Goal: Task Accomplishment & Management: Manage account settings

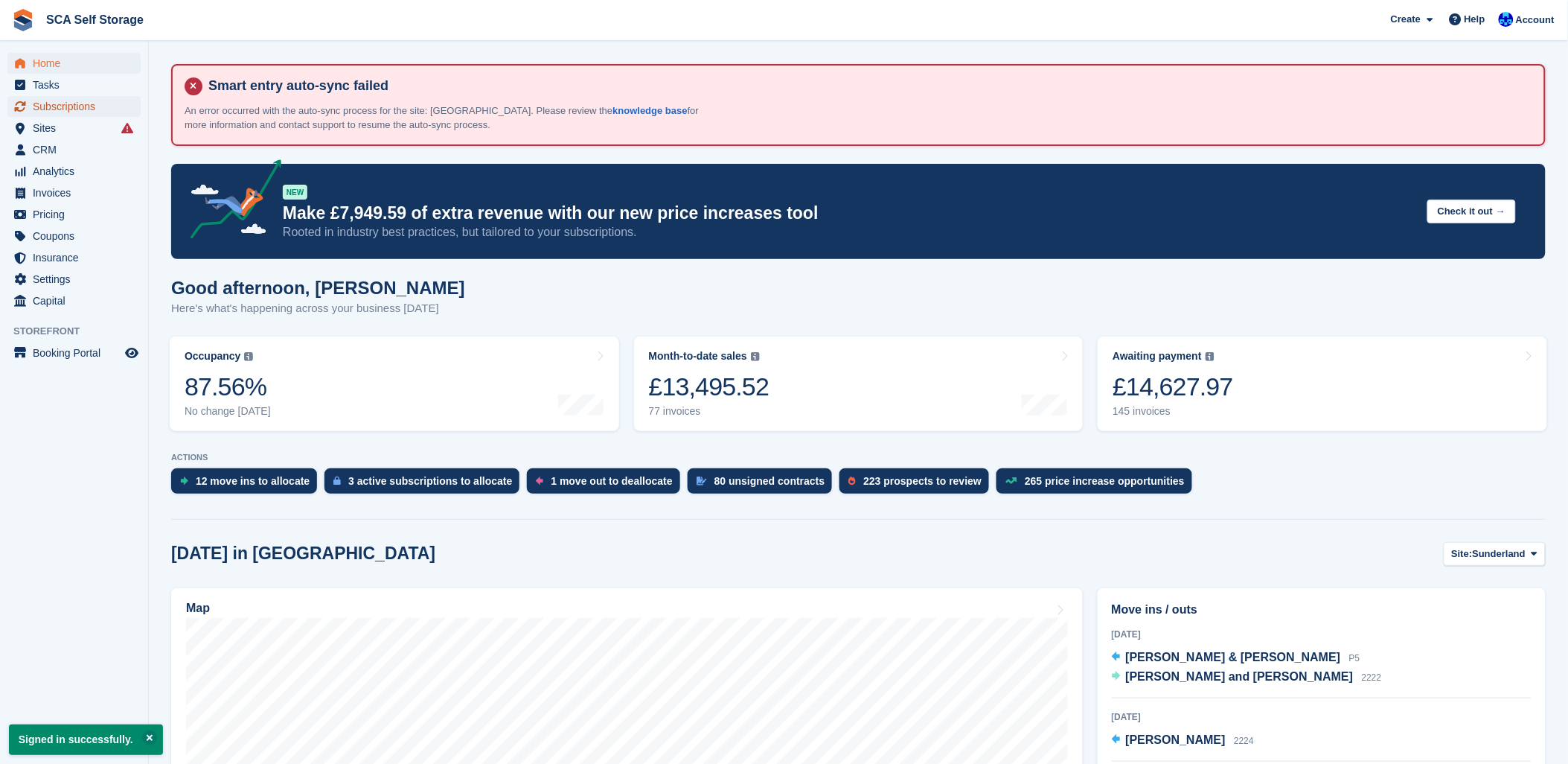
click at [55, 102] on span "Subscriptions" at bounding box center [77, 106] width 89 height 21
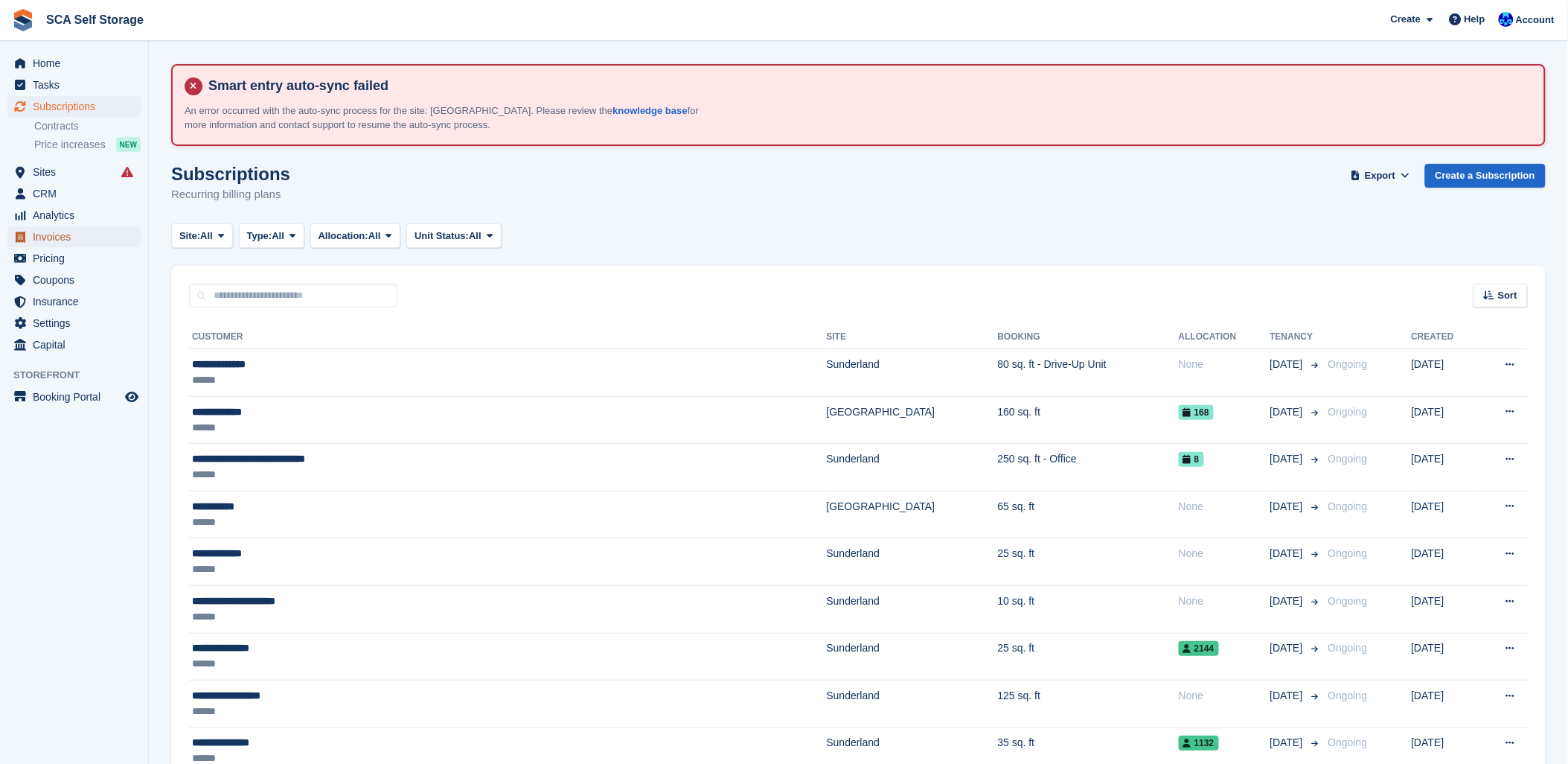
click at [67, 240] on span "Invoices" at bounding box center [77, 237] width 89 height 21
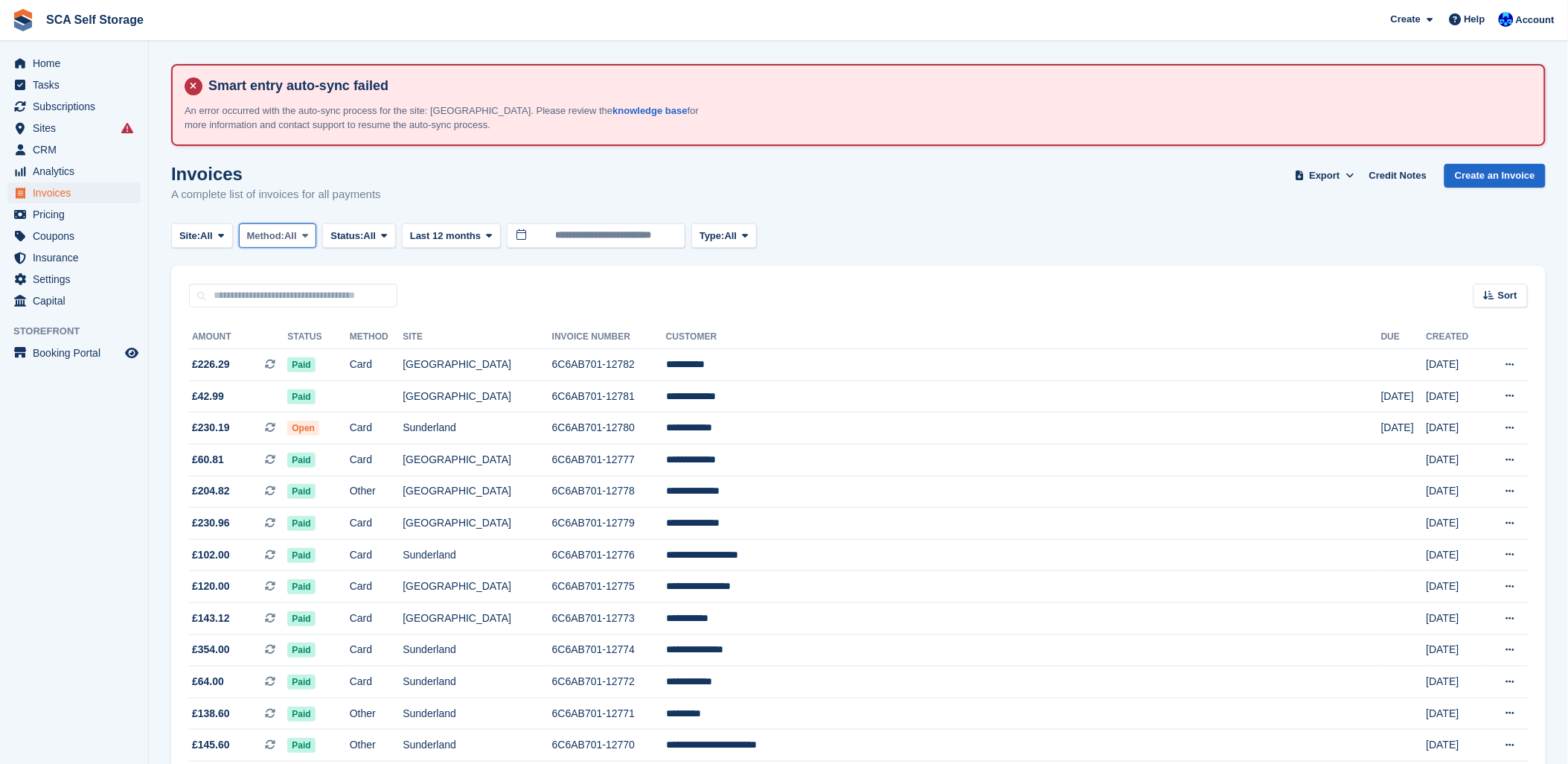
click at [285, 229] on span "Method:" at bounding box center [266, 236] width 38 height 15
click at [363, 229] on span "Status:" at bounding box center [346, 236] width 32 height 15
click at [372, 353] on link "Open" at bounding box center [394, 352] width 130 height 27
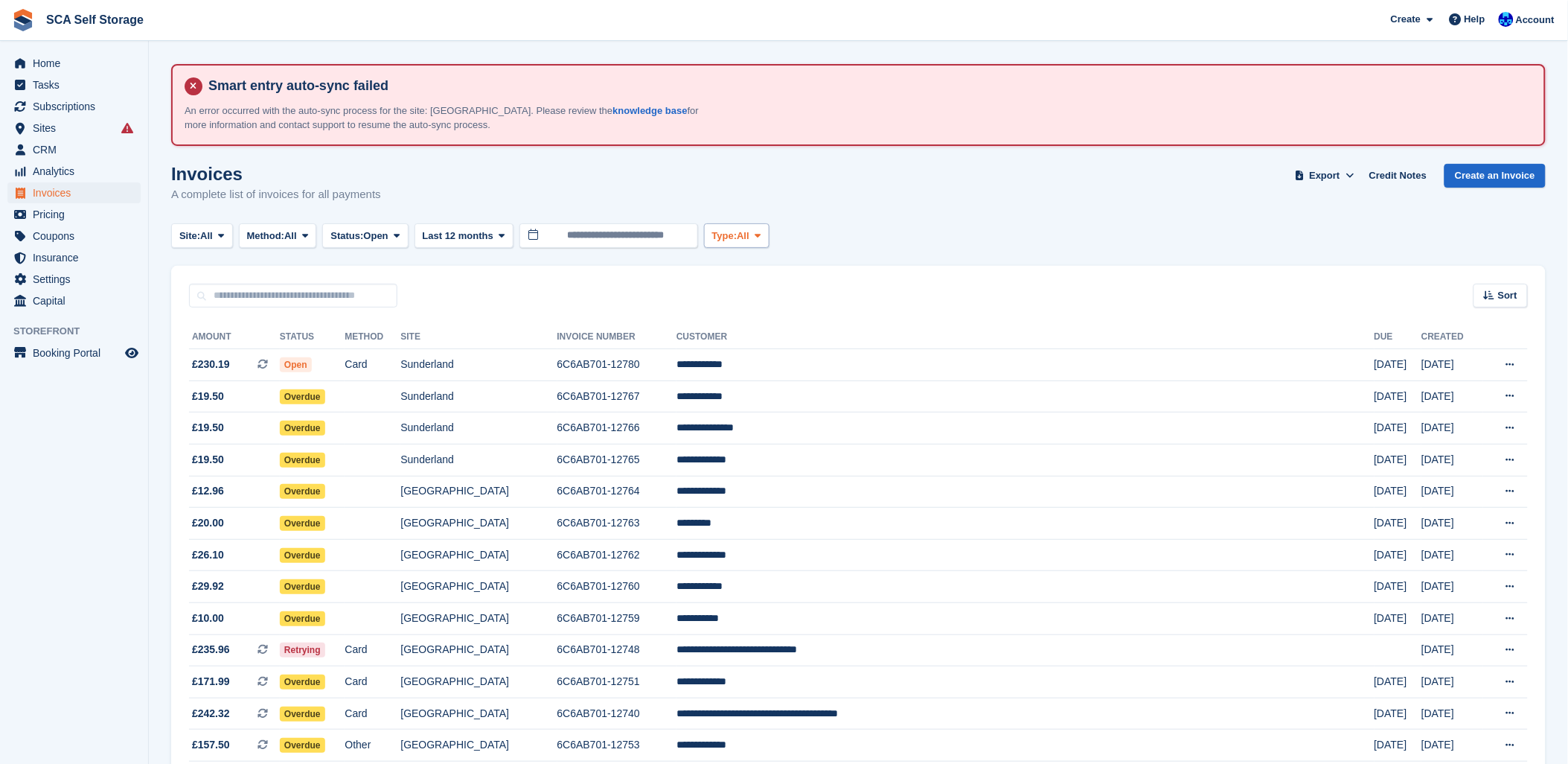
drag, startPoint x: 775, startPoint y: 233, endPoint x: 766, endPoint y: 233, distance: 9.0
click at [766, 233] on div "Site: All All Sunderland Sheffield Method: All All Bank Transfer Cash Cheque De…" at bounding box center [473, 235] width 604 height 25
click at [749, 233] on span "All" at bounding box center [743, 236] width 13 height 15
click at [737, 353] on link "Subscription" at bounding box center [776, 352] width 130 height 27
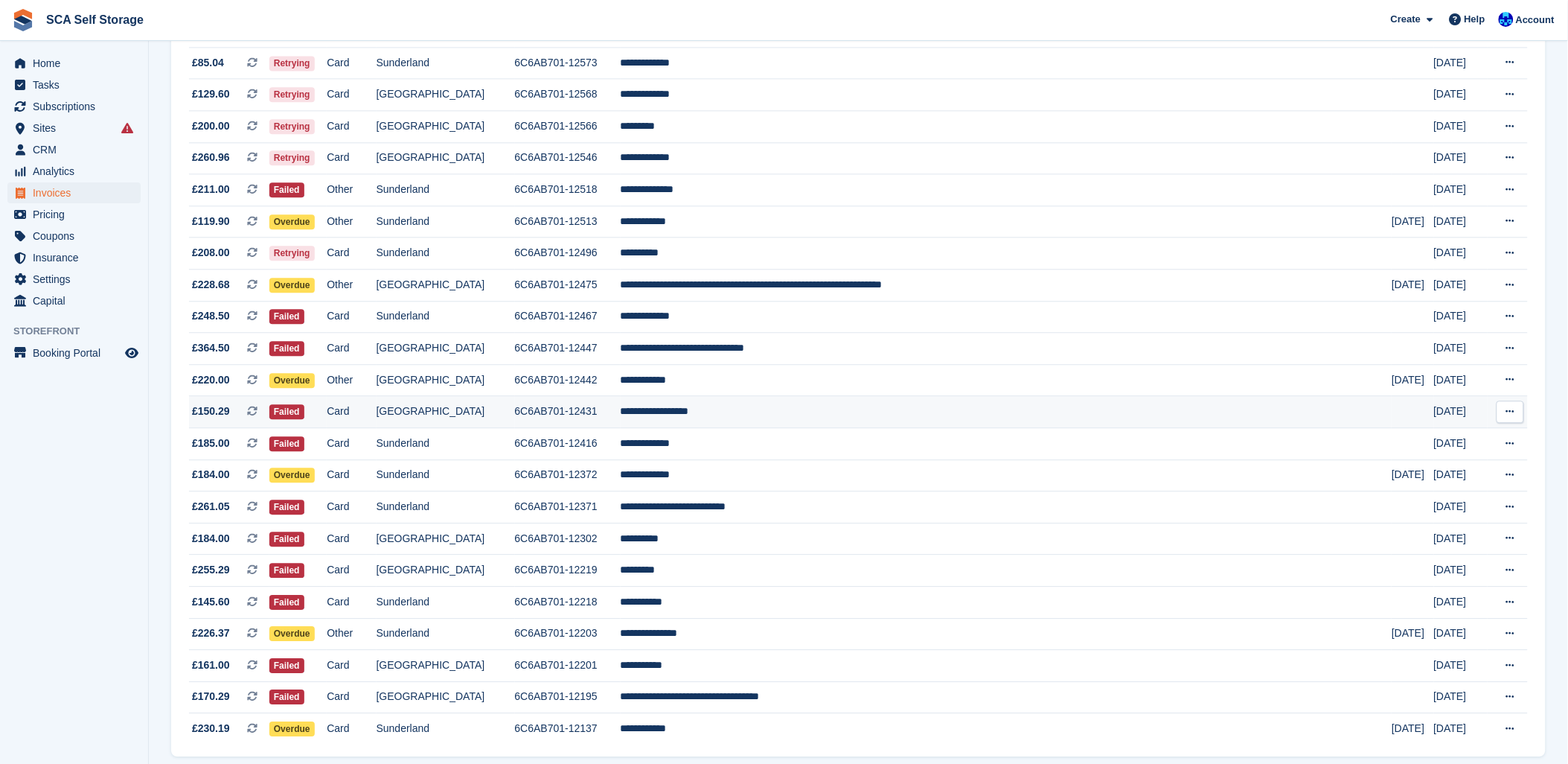
scroll to position [1254, 0]
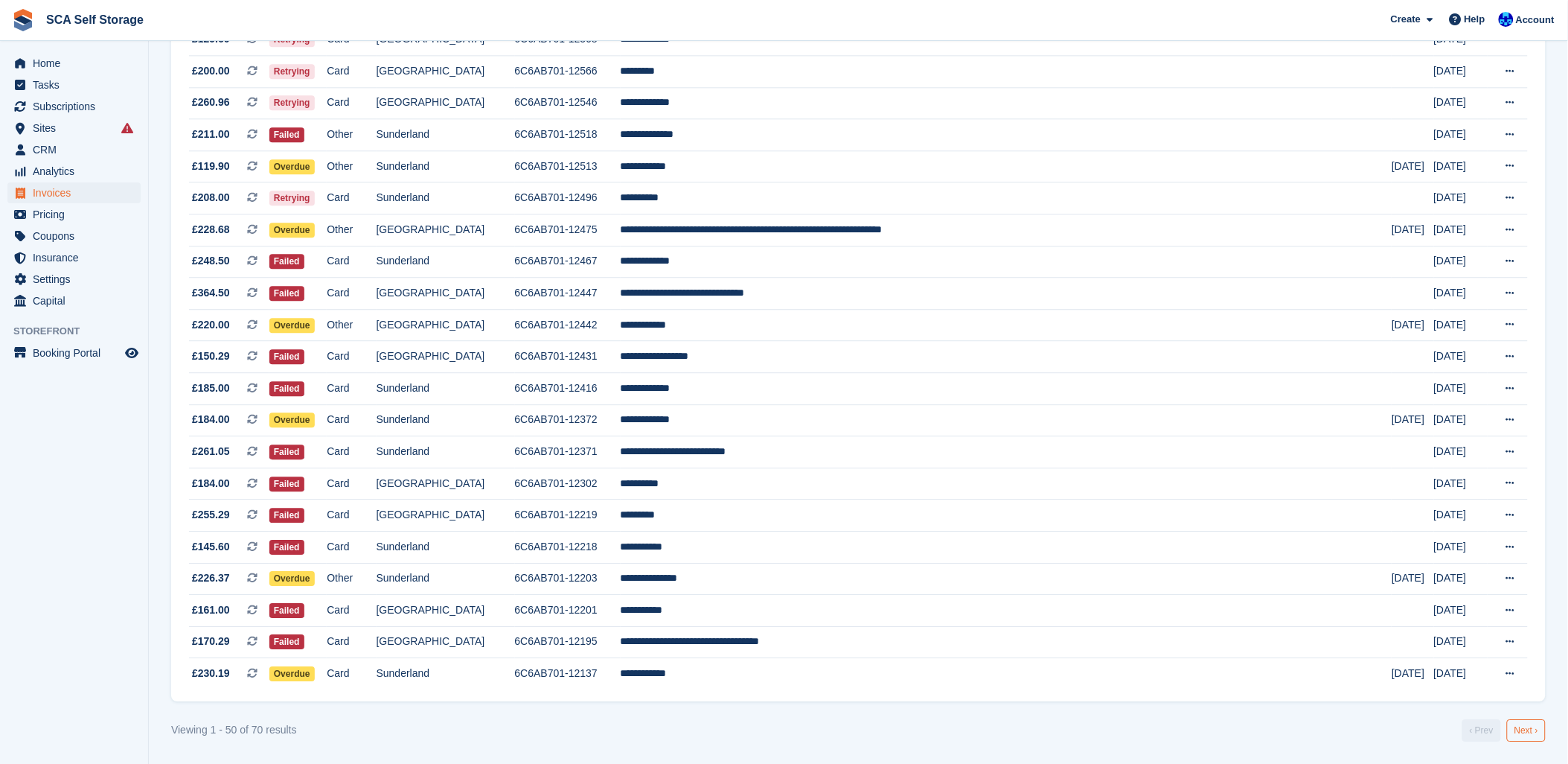
click at [1523, 727] on link "Next ›" at bounding box center [1526, 730] width 39 height 22
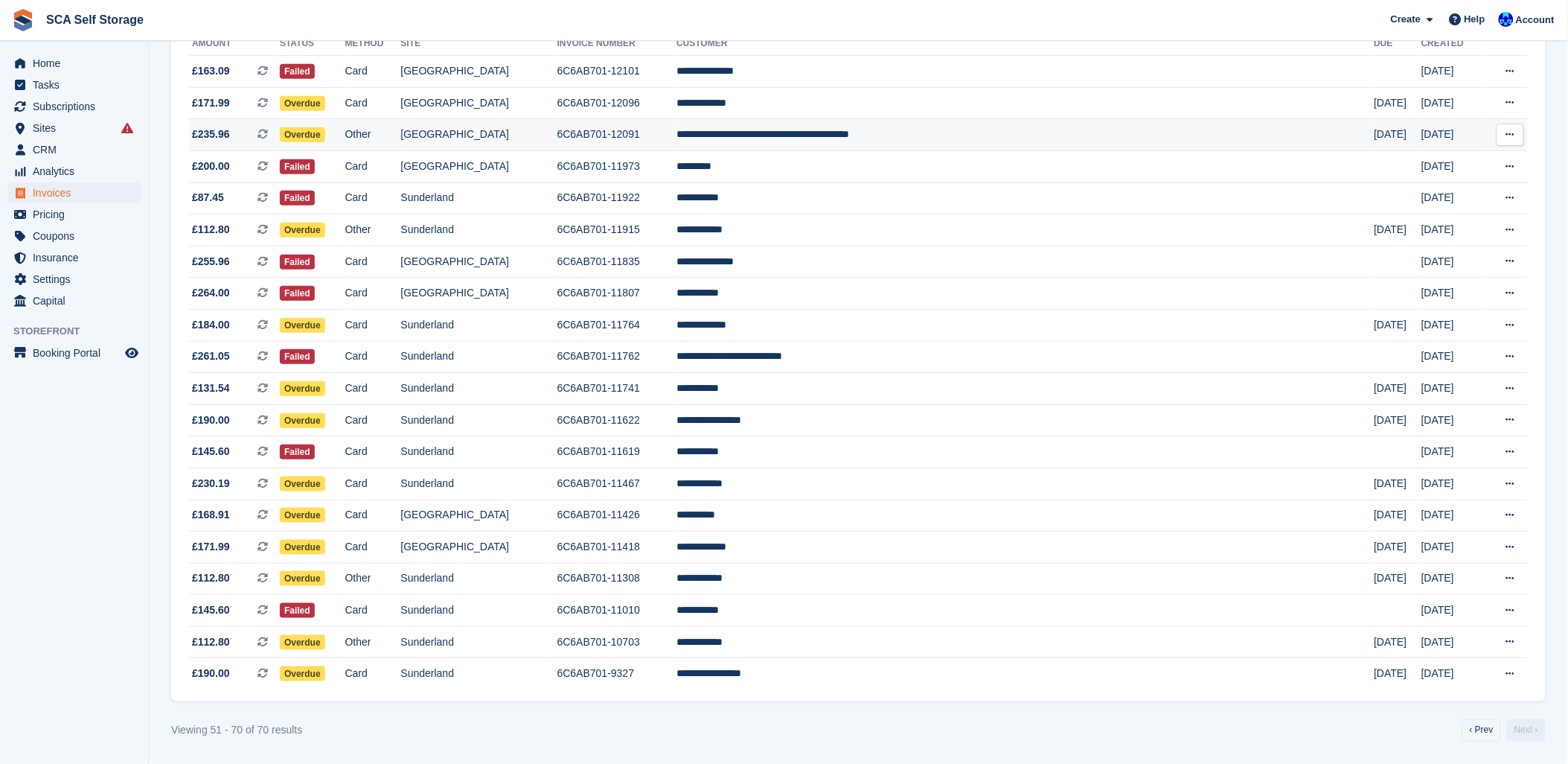
scroll to position [213, 0]
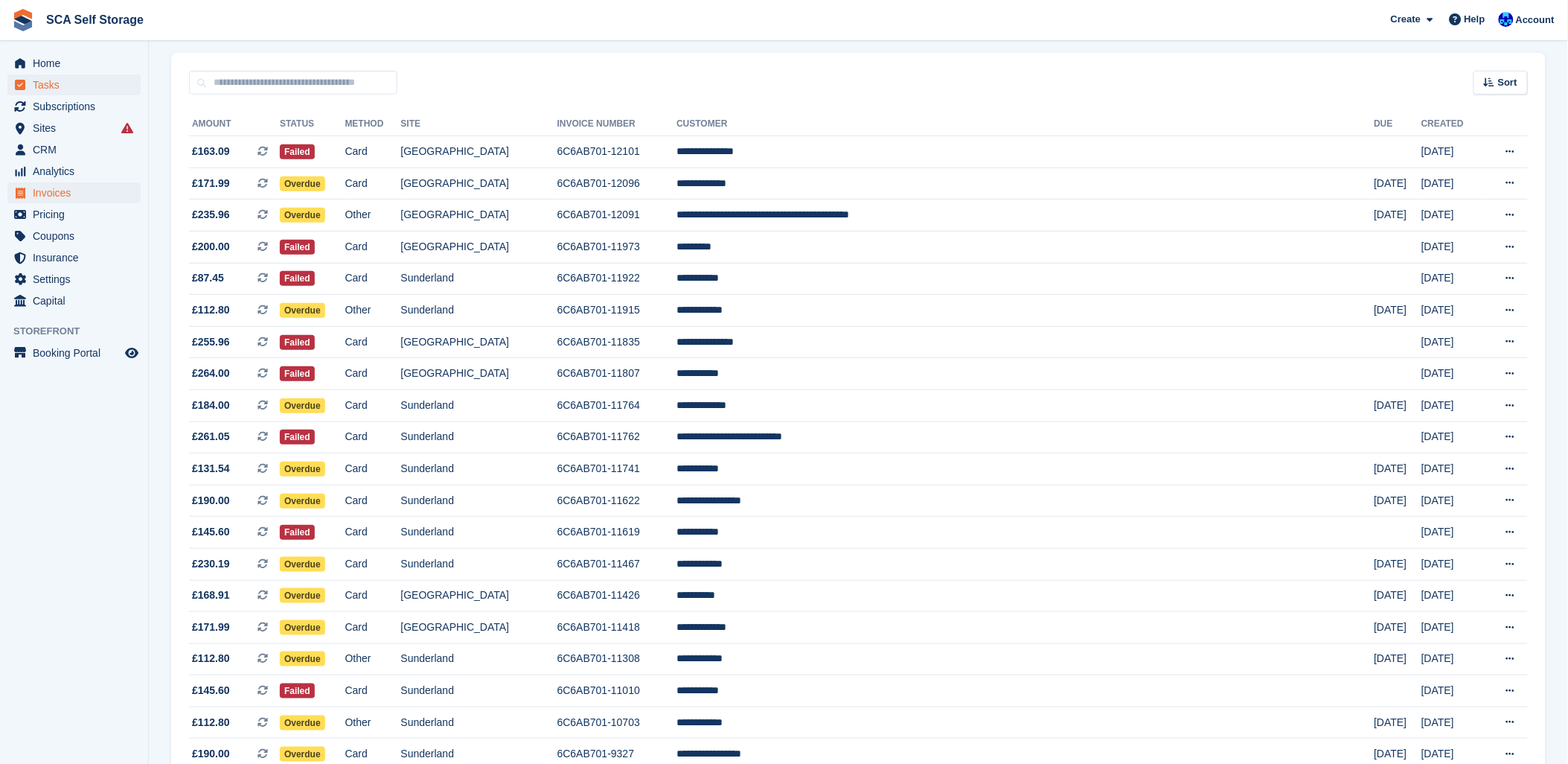
drag, startPoint x: 882, startPoint y: 66, endPoint x: 65, endPoint y: 85, distance: 817.2
click at [822, 66] on div "Sort Sort by Date created Created (oldest first) Created (newest first)" at bounding box center [858, 74] width 1375 height 43
click at [26, 108] on span "menu" at bounding box center [20, 106] width 18 height 18
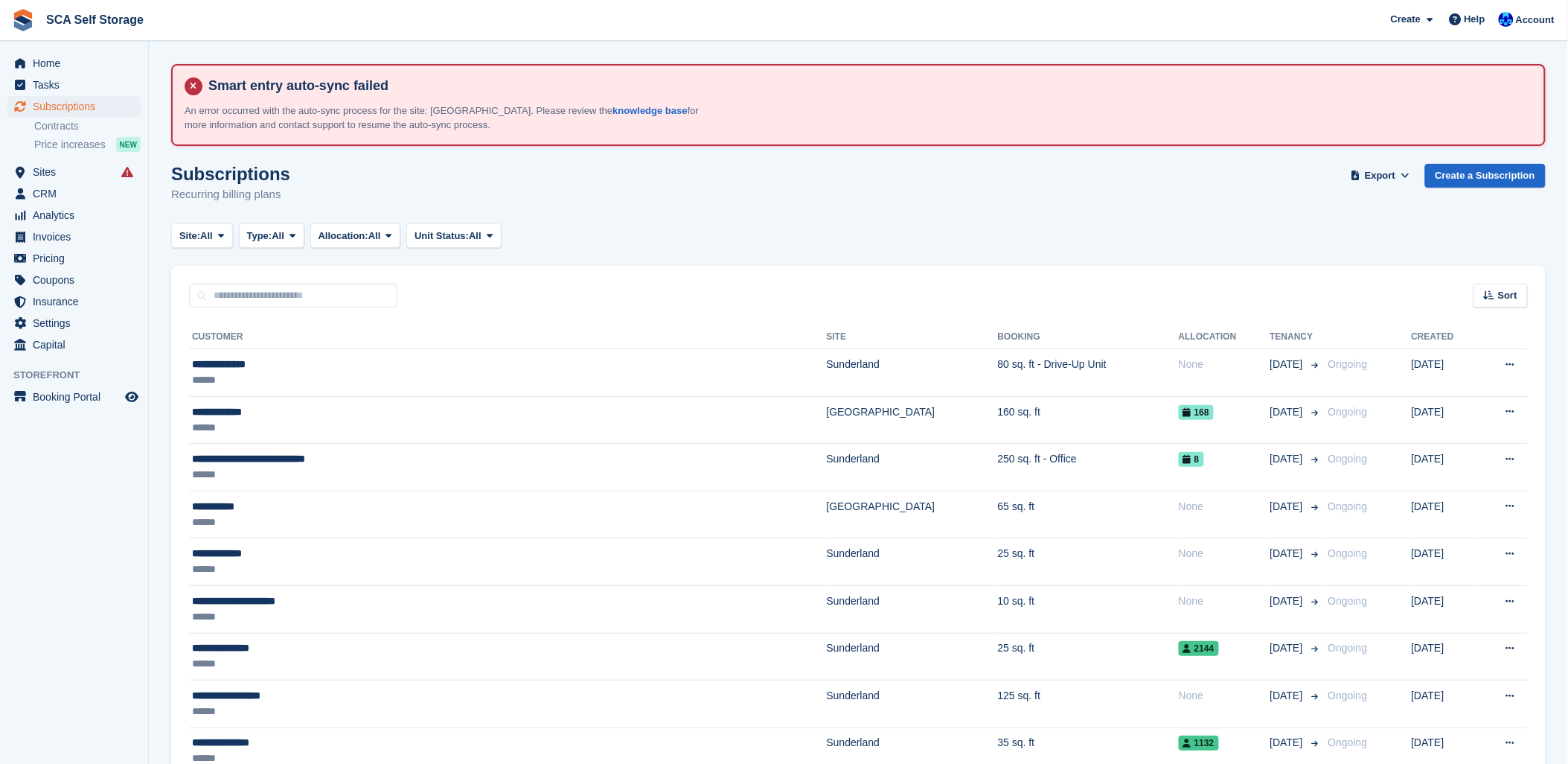
drag, startPoint x: 757, startPoint y: 215, endPoint x: 832, endPoint y: 216, distance: 75.0
click at [832, 216] on div "Subscriptions Recurring billing plans Export Export Subscriptions Export a CSV …" at bounding box center [858, 192] width 1375 height 57
click at [737, 199] on div "Subscriptions Recurring billing plans Export Export Subscriptions Export a CSV …" at bounding box center [858, 192] width 1375 height 57
click at [860, 234] on div "Site: All All Sunderland Sheffield Type: All All Upcoming Previous Active Endin…" at bounding box center [858, 235] width 1375 height 25
click at [291, 291] on input "text" at bounding box center [293, 295] width 208 height 25
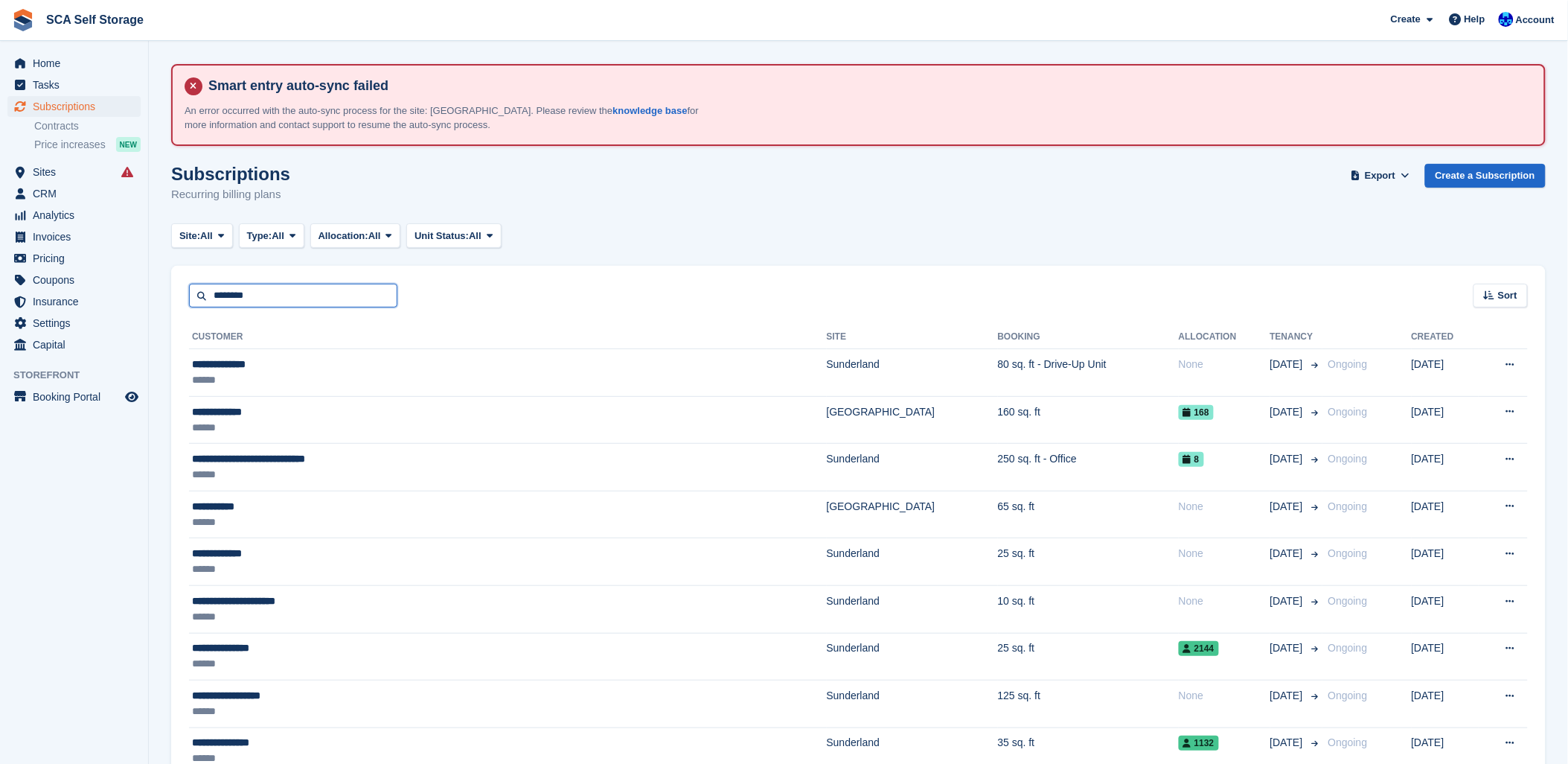
type input "********"
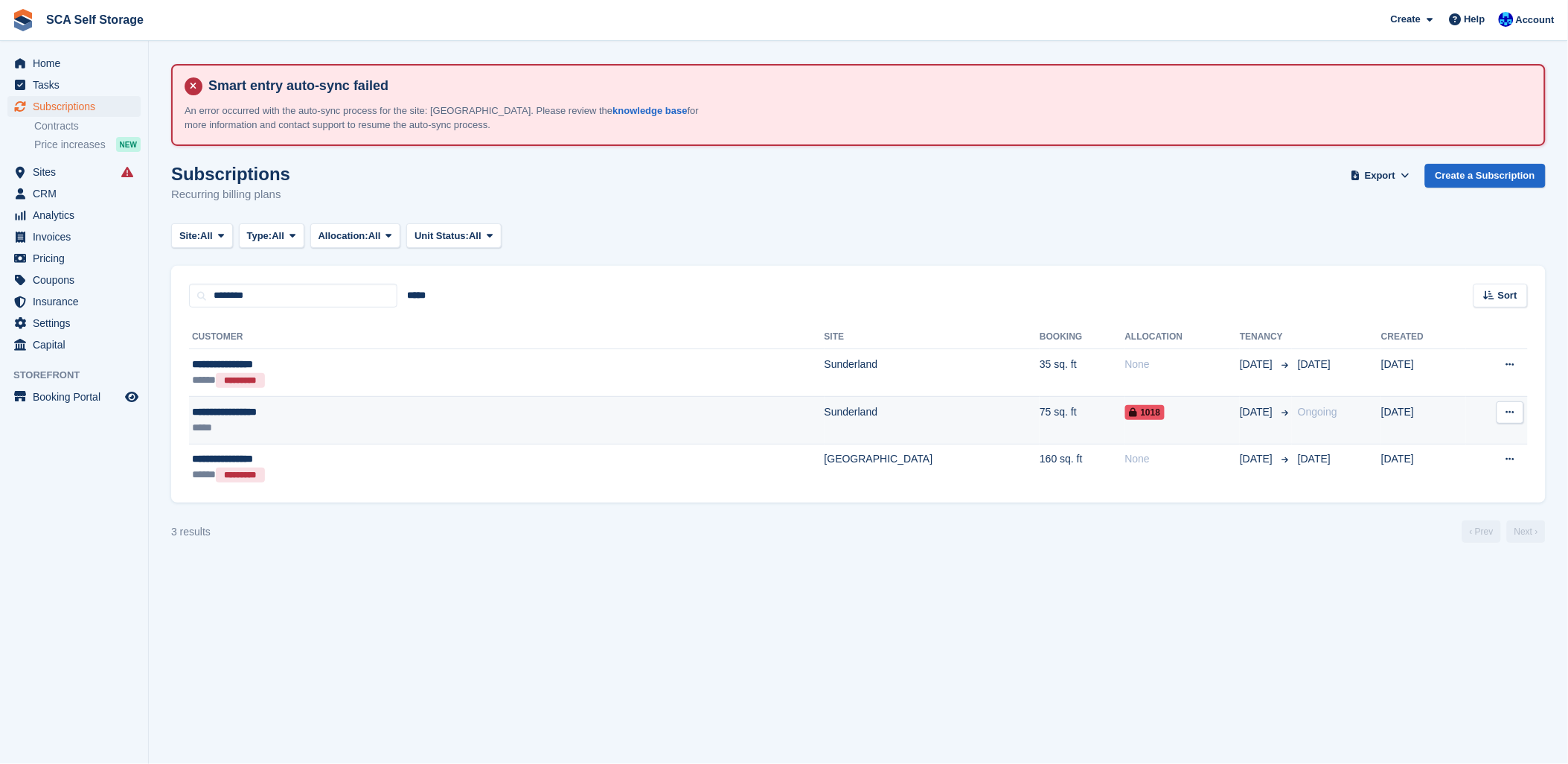
click at [326, 427] on div "*****" at bounding box center [351, 428] width 317 height 16
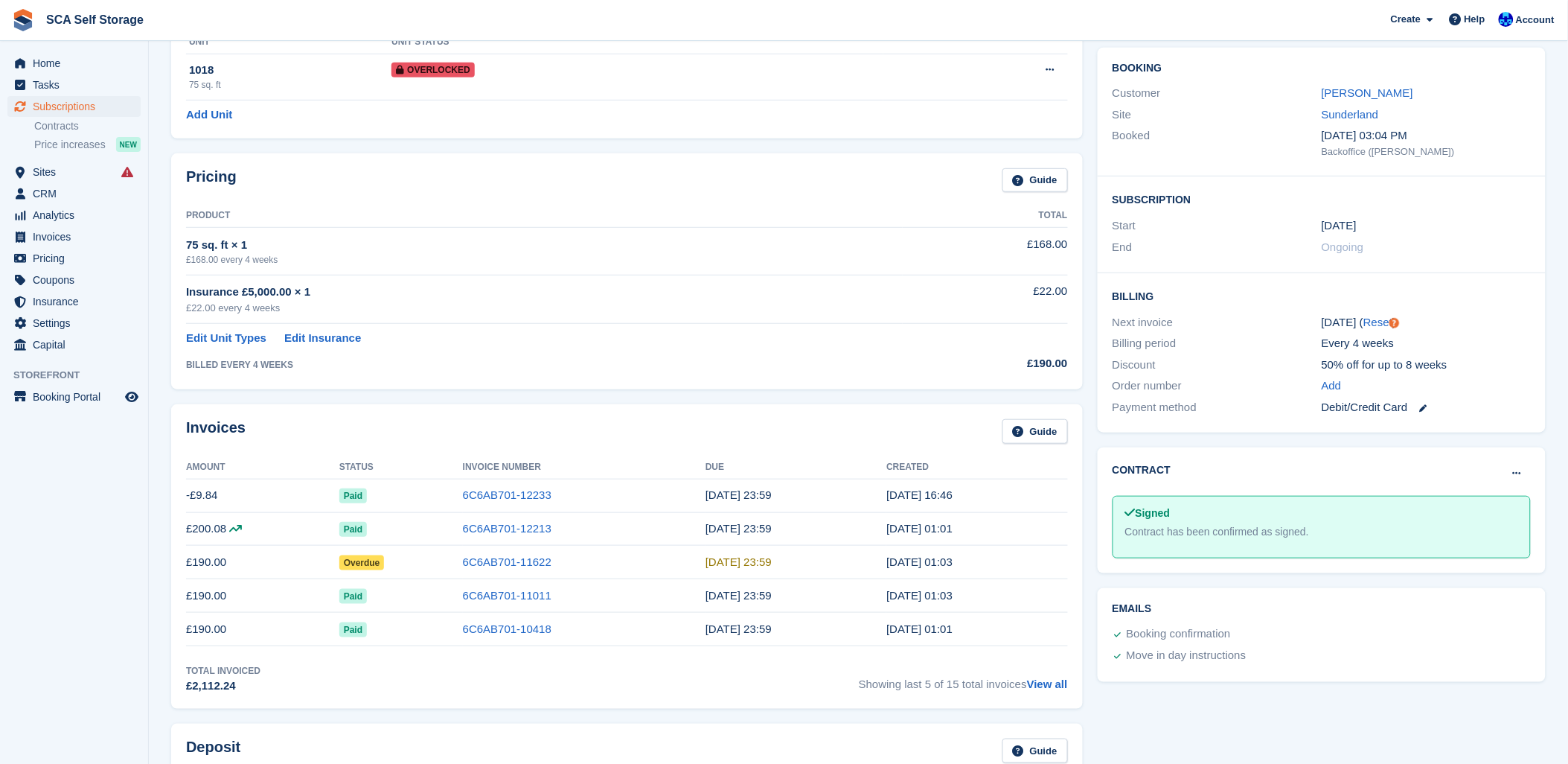
scroll to position [82, 0]
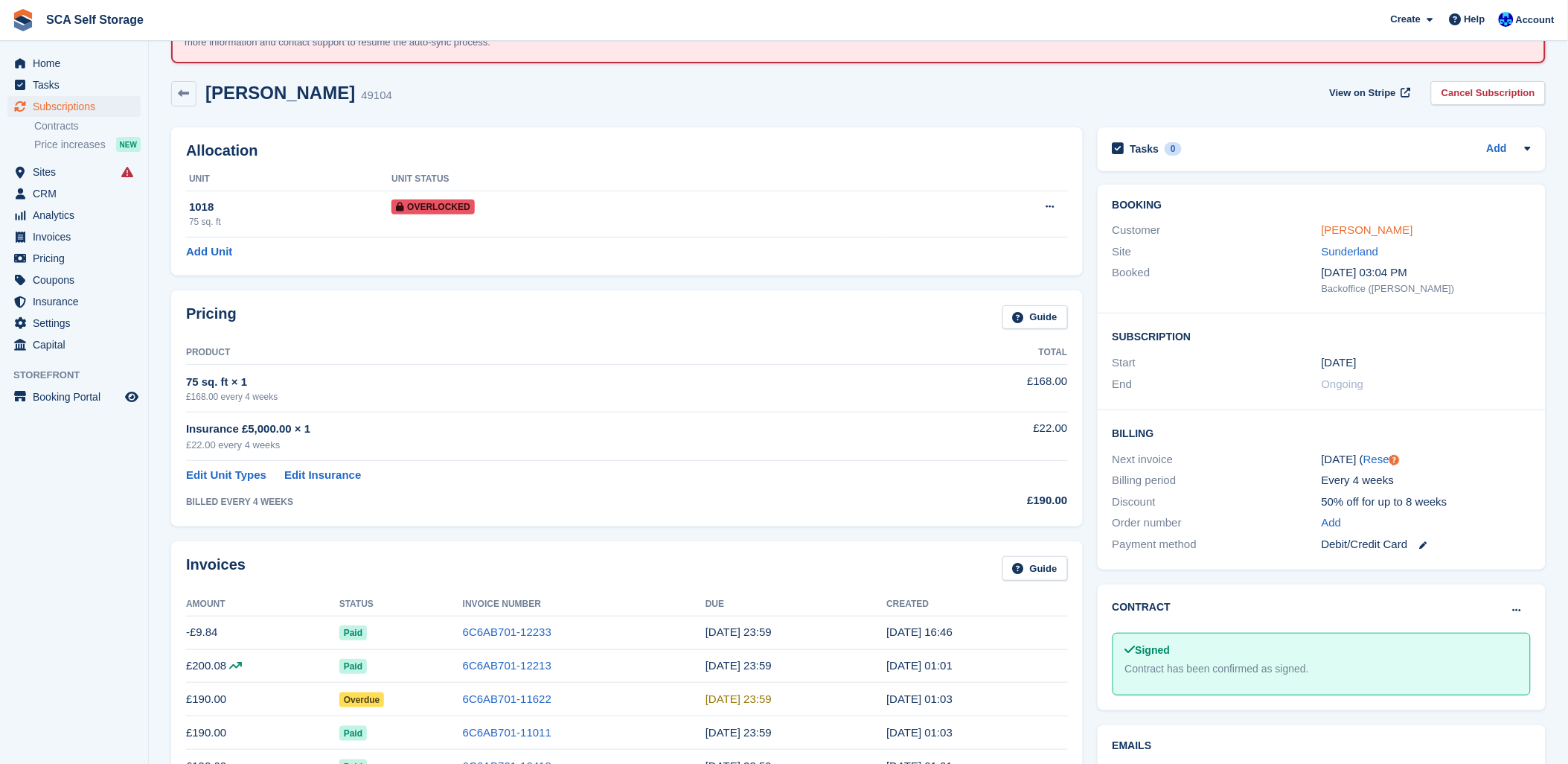
click at [1397, 227] on link "Jennifer Robinson" at bounding box center [1368, 230] width 92 height 13
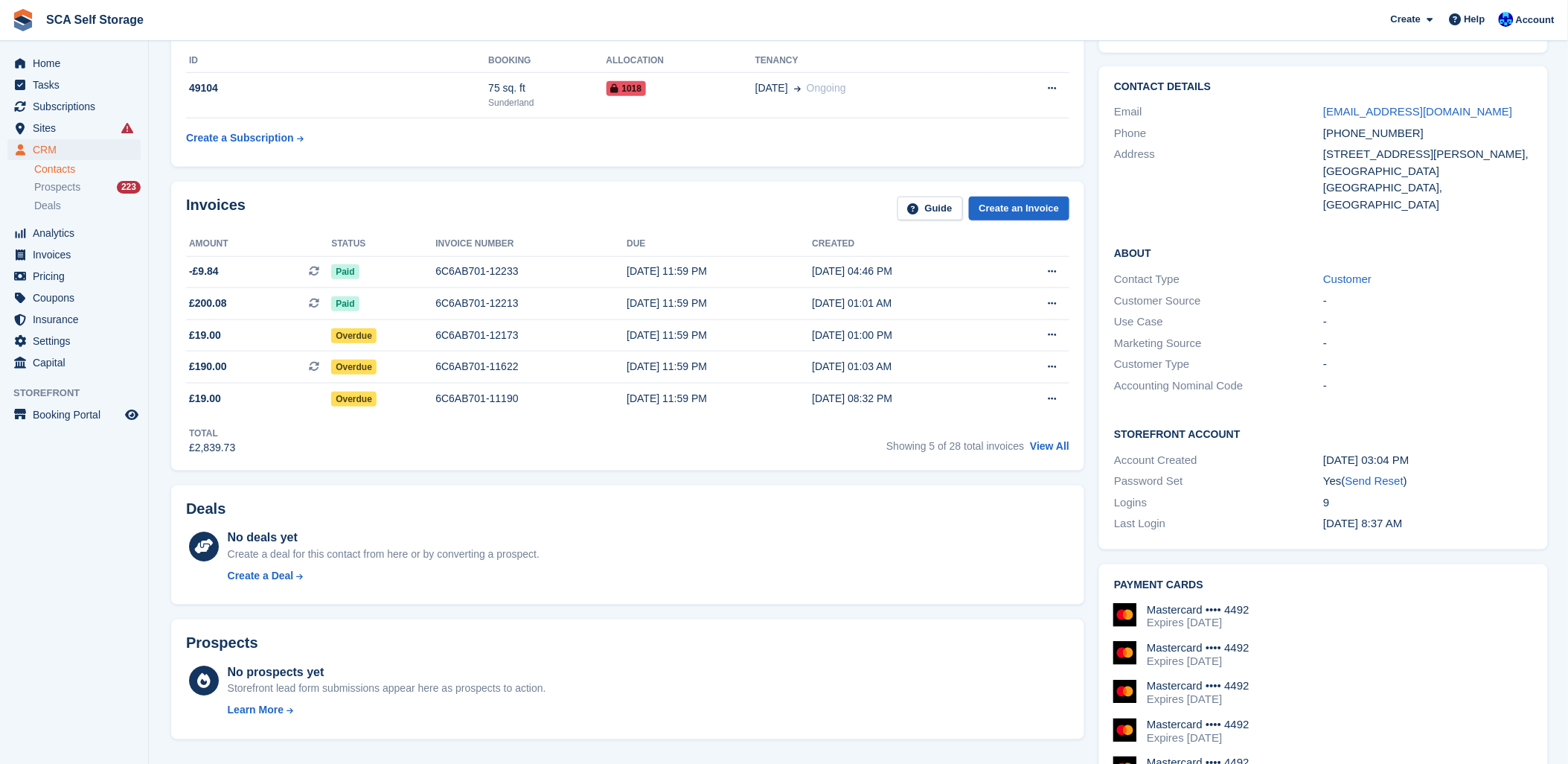
scroll to position [330, 0]
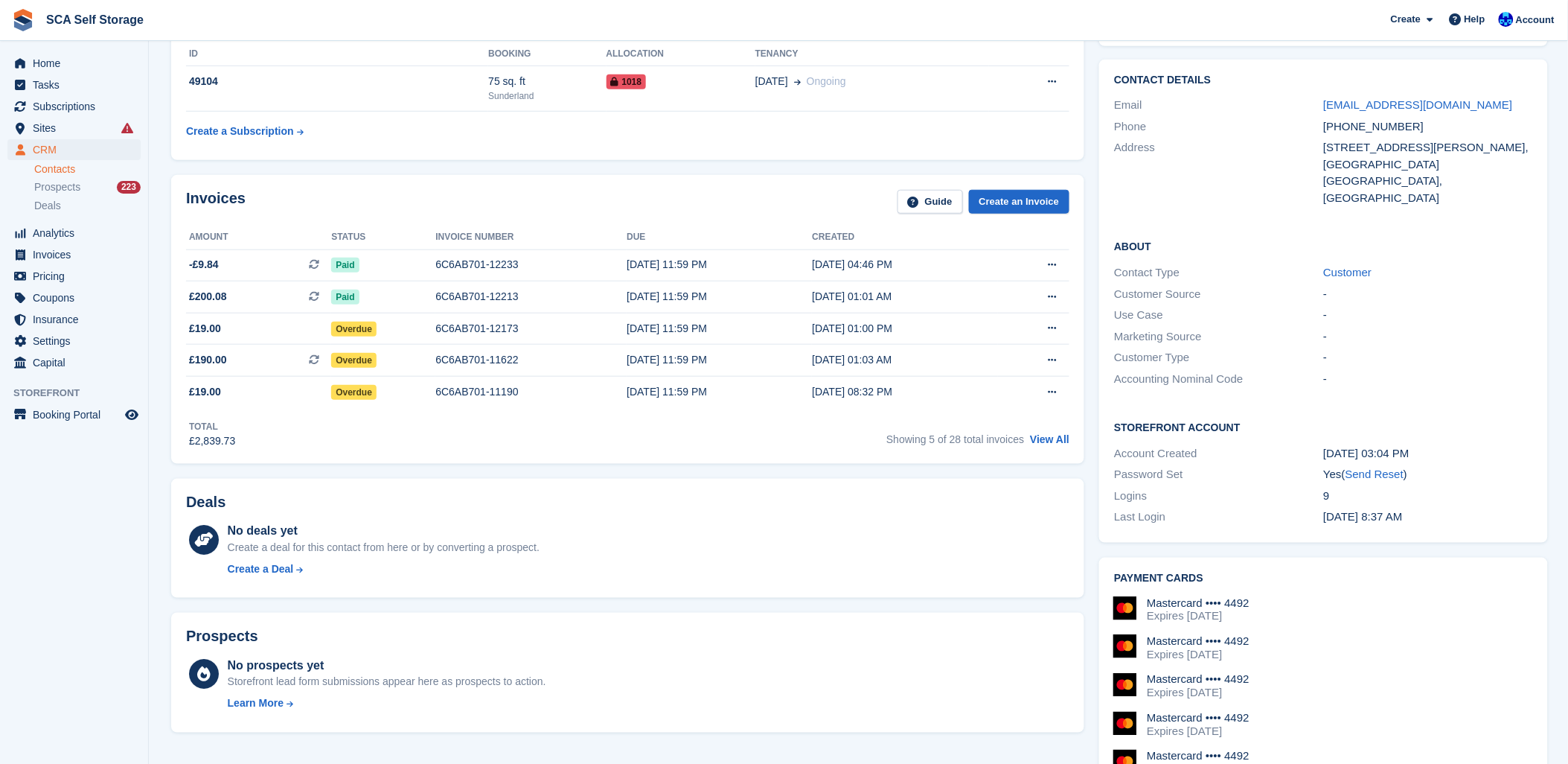
click at [1045, 450] on div "Invoices Guide Create an Invoice Amount Status Invoice number Due Created -£9.8…" at bounding box center [628, 319] width 913 height 289
click at [1050, 443] on div "Showing 5 of 28 total invoices View All" at bounding box center [978, 437] width 183 height 23
click at [1051, 440] on link "View All" at bounding box center [1050, 439] width 40 height 12
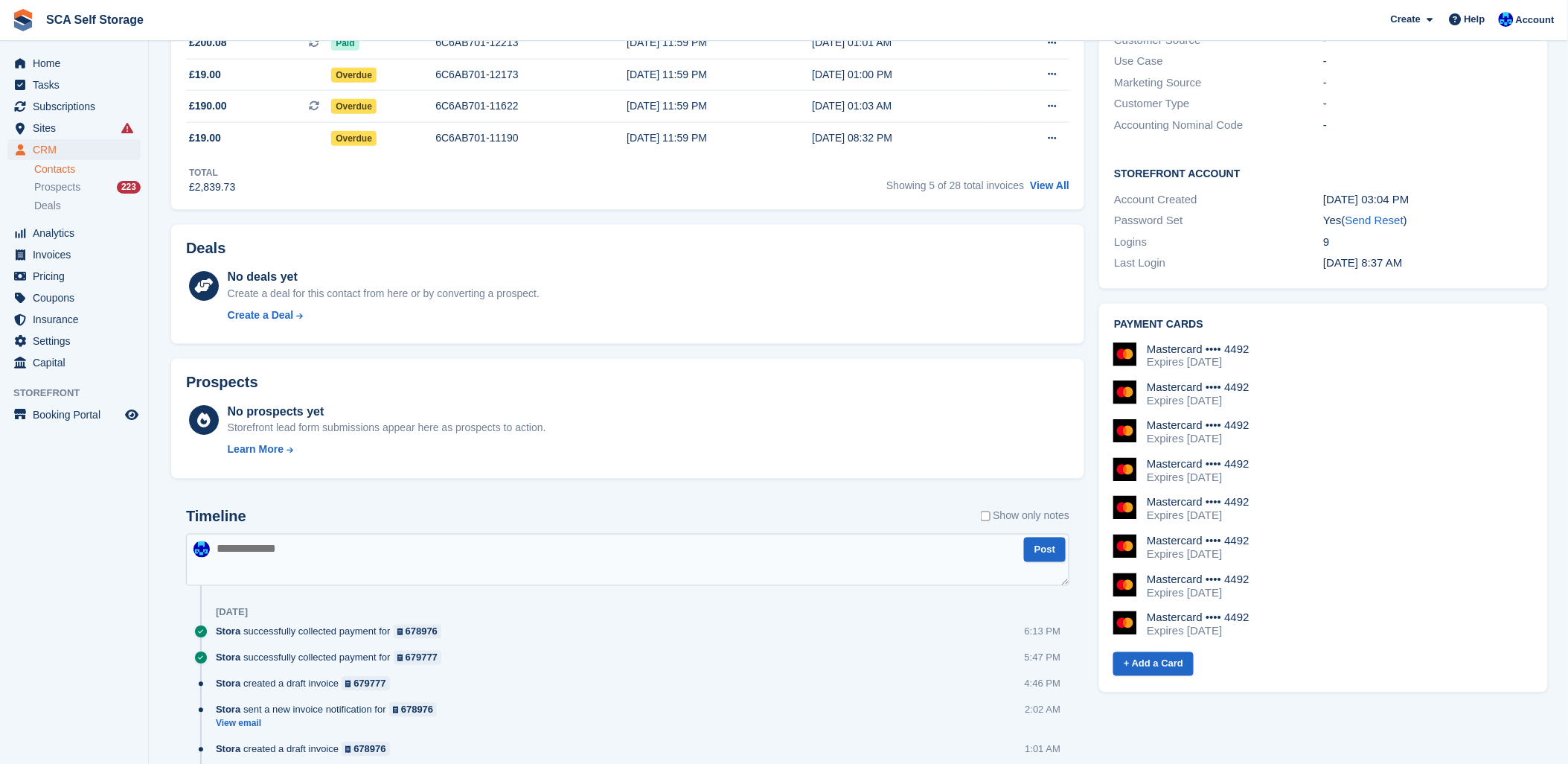
scroll to position [496, 0]
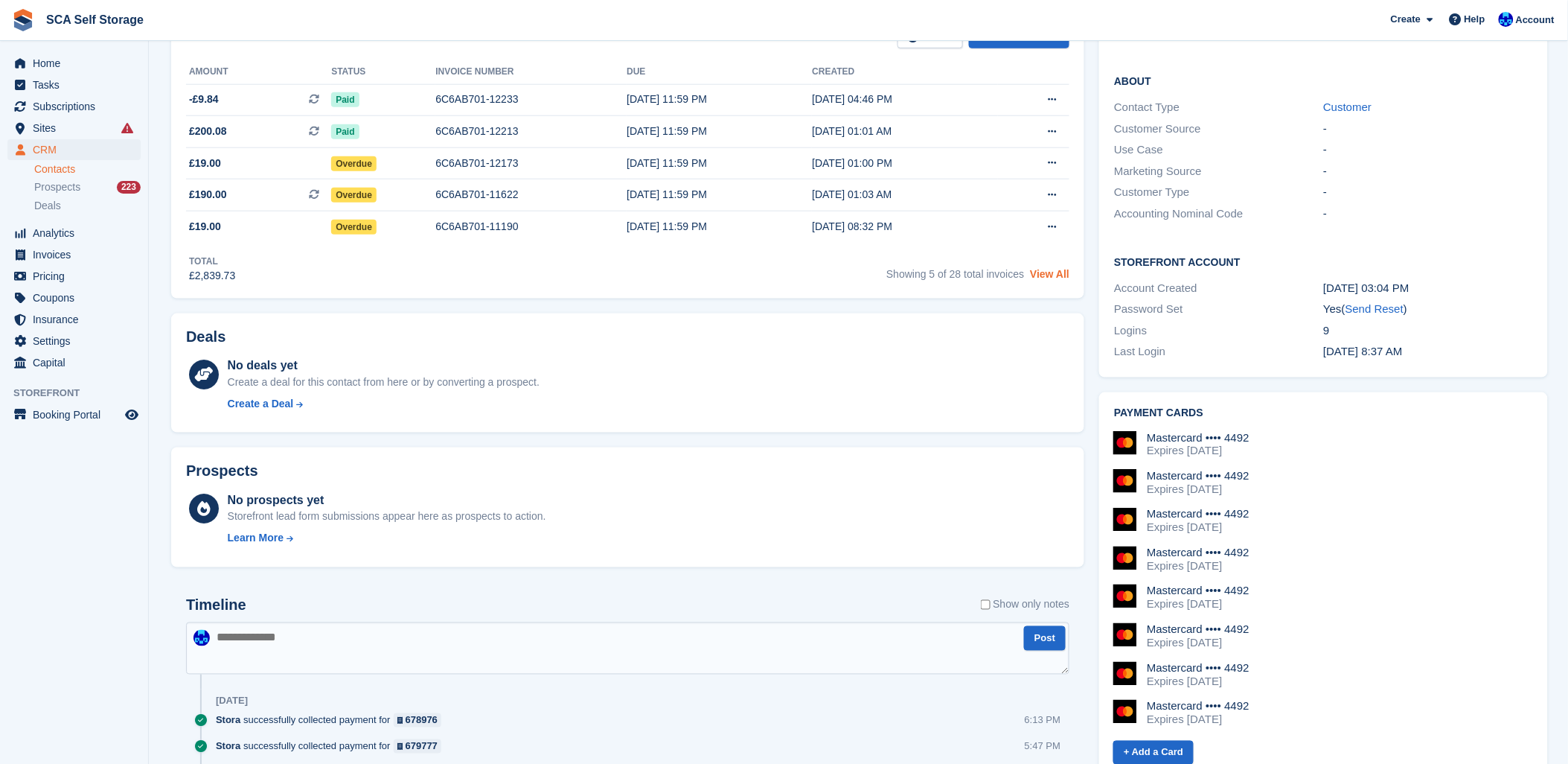
click at [1043, 272] on link "View All" at bounding box center [1050, 273] width 40 height 12
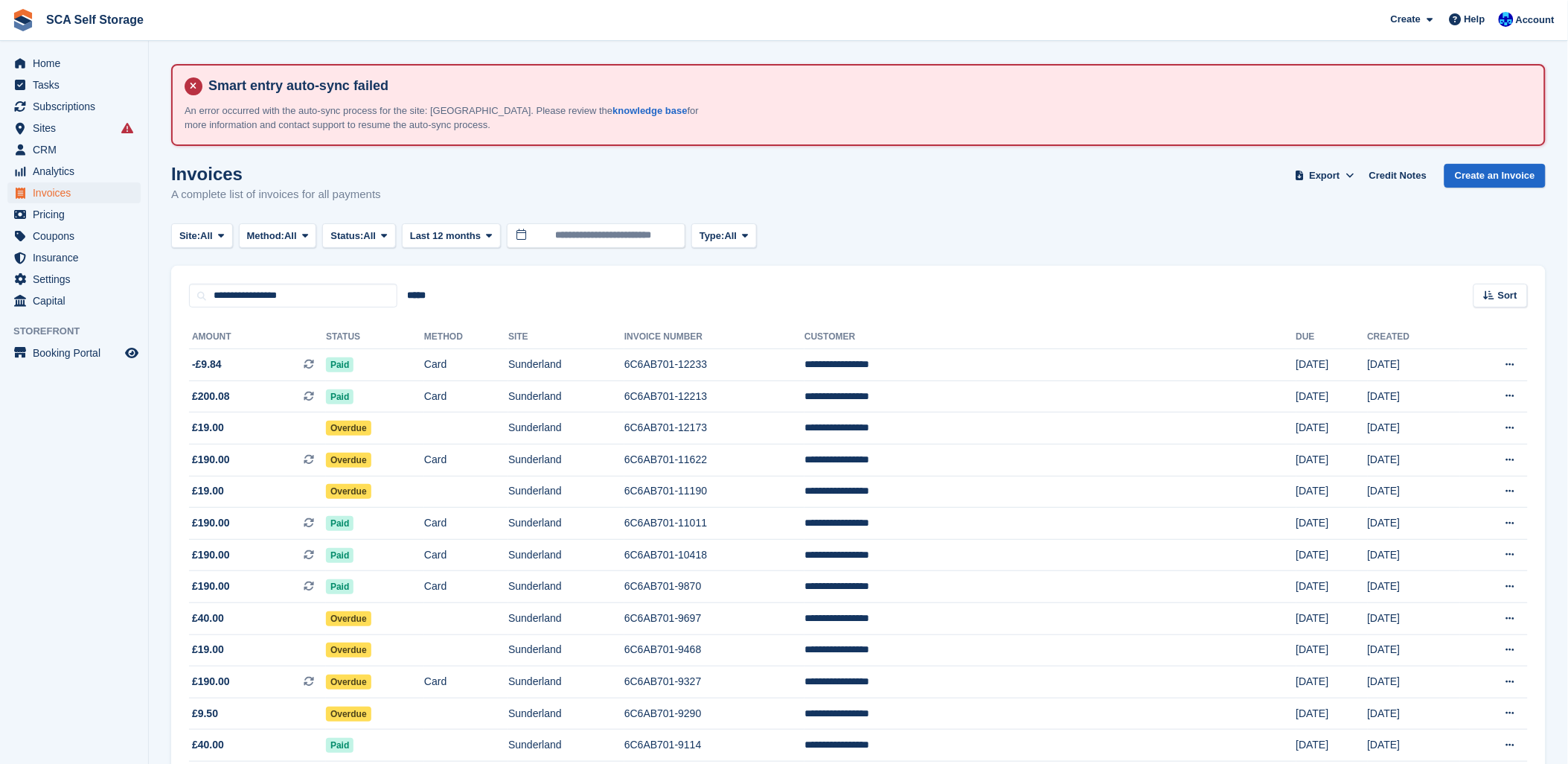
click at [1209, 241] on div "Site: All All Sunderland [GEOGRAPHIC_DATA] Method: All All Bank Transfer Cash C…" at bounding box center [858, 235] width 1375 height 25
click at [761, 49] on section "Smart entry auto-sync failed An error occurred with the auto-sync process for t…" at bounding box center [858, 607] width 1419 height 1215
click at [1015, 246] on turbo-frame "Invoices A complete list of invoices for all payments Export Export Invoices Ex…" at bounding box center [858, 678] width 1375 height 1030
click at [886, 226] on div "Site: All All Sunderland Sheffield Method: All All Bank Transfer Cash Cheque De…" at bounding box center [858, 235] width 1375 height 25
drag, startPoint x: 1082, startPoint y: 229, endPoint x: 821, endPoint y: 307, distance: 272.4
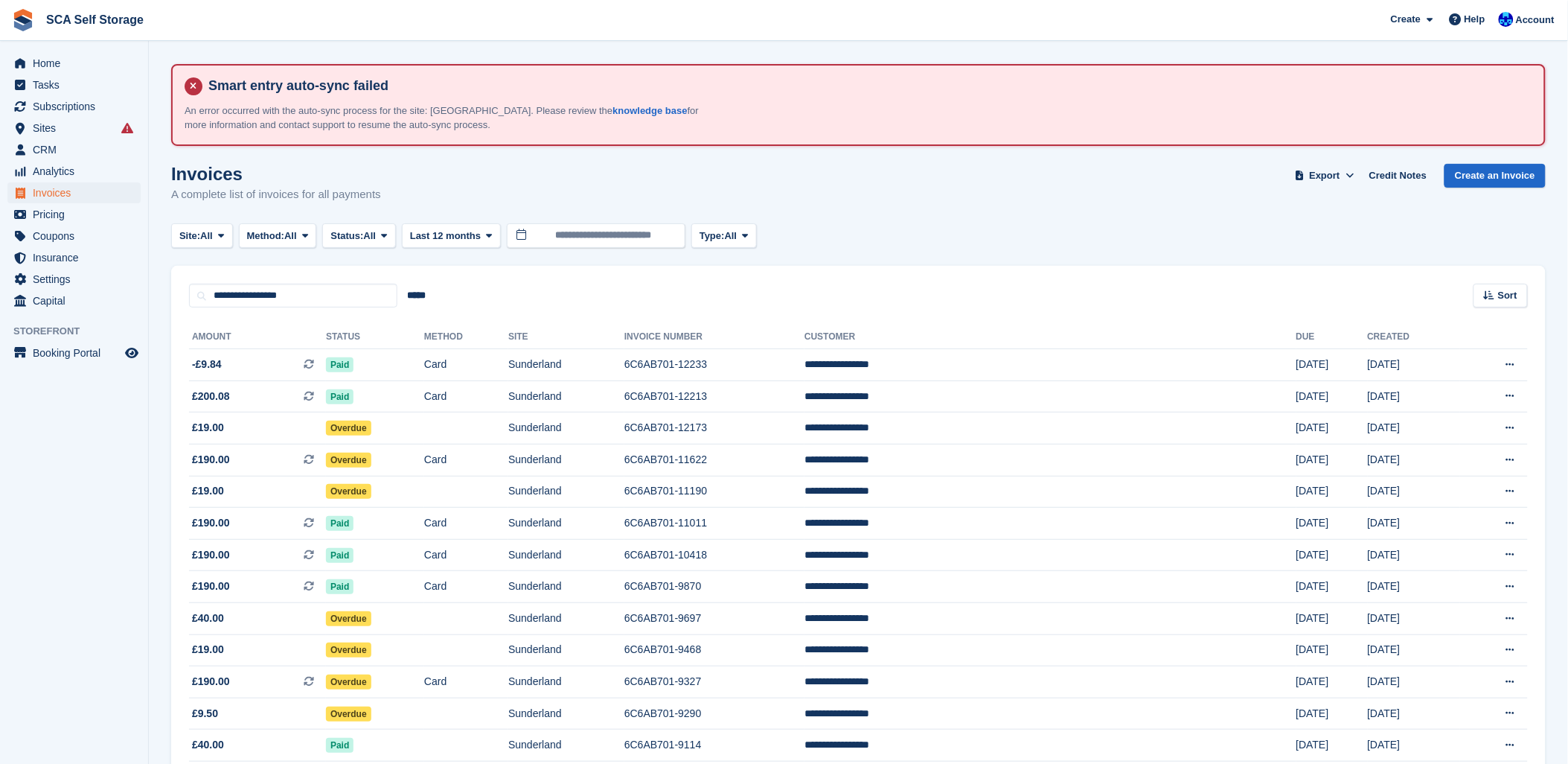
click at [1080, 229] on div "Site: All All Sunderland Sheffield Method: All All Bank Transfer Cash Cheque De…" at bounding box center [858, 235] width 1375 height 25
click at [942, 208] on div "Invoices A complete list of invoices for all payments Export Export Invoices Ex…" at bounding box center [858, 192] width 1375 height 57
click at [1001, 249] on turbo-frame "Invoices A complete list of invoices for all payments Export Export Invoices Ex…" at bounding box center [858, 678] width 1375 height 1030
drag, startPoint x: 648, startPoint y: 295, endPoint x: 100, endPoint y: 167, distance: 562.8
click at [644, 295] on div "**********" at bounding box center [858, 287] width 1375 height 43
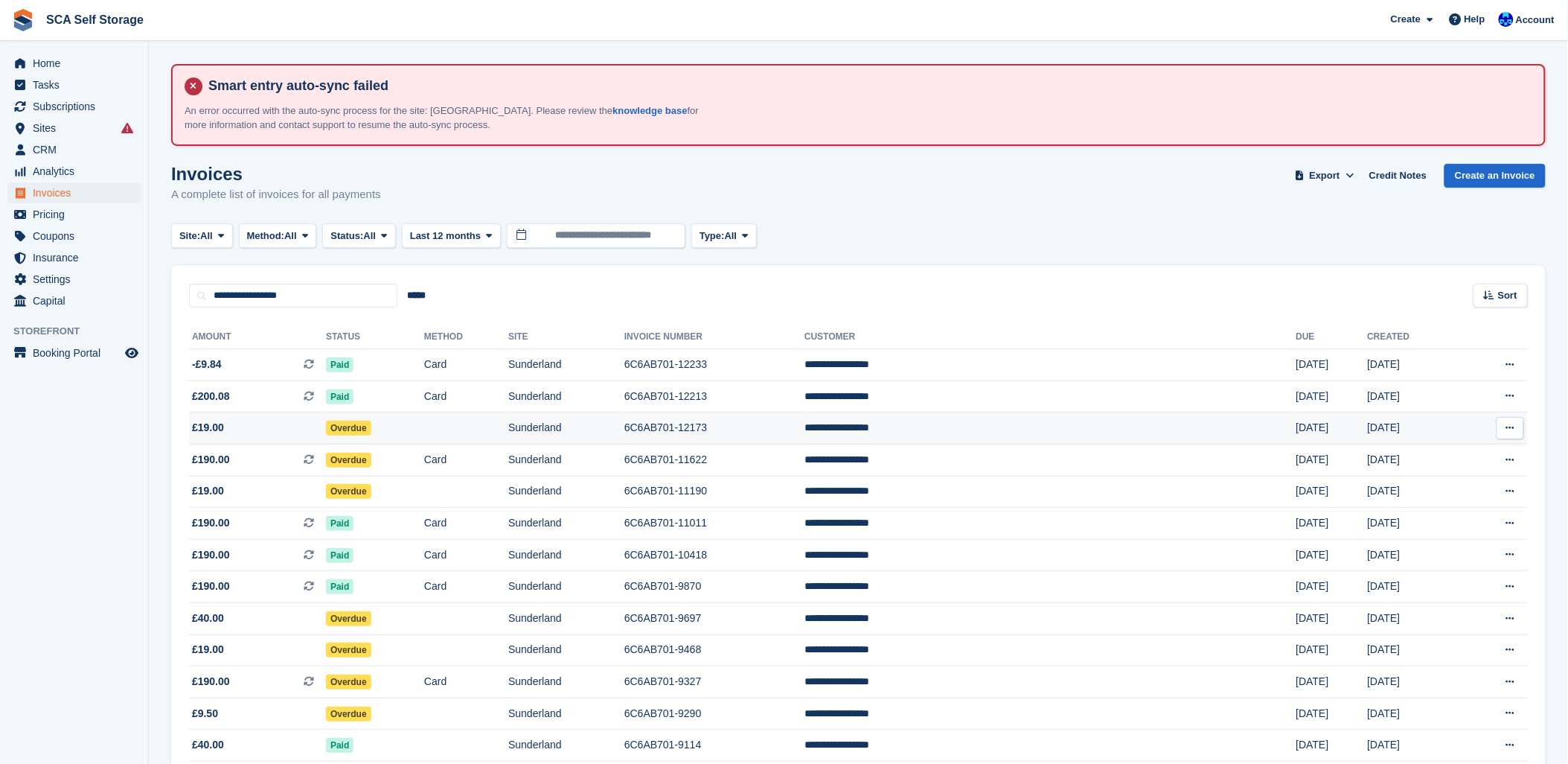
click at [971, 430] on td "**********" at bounding box center [1050, 428] width 492 height 32
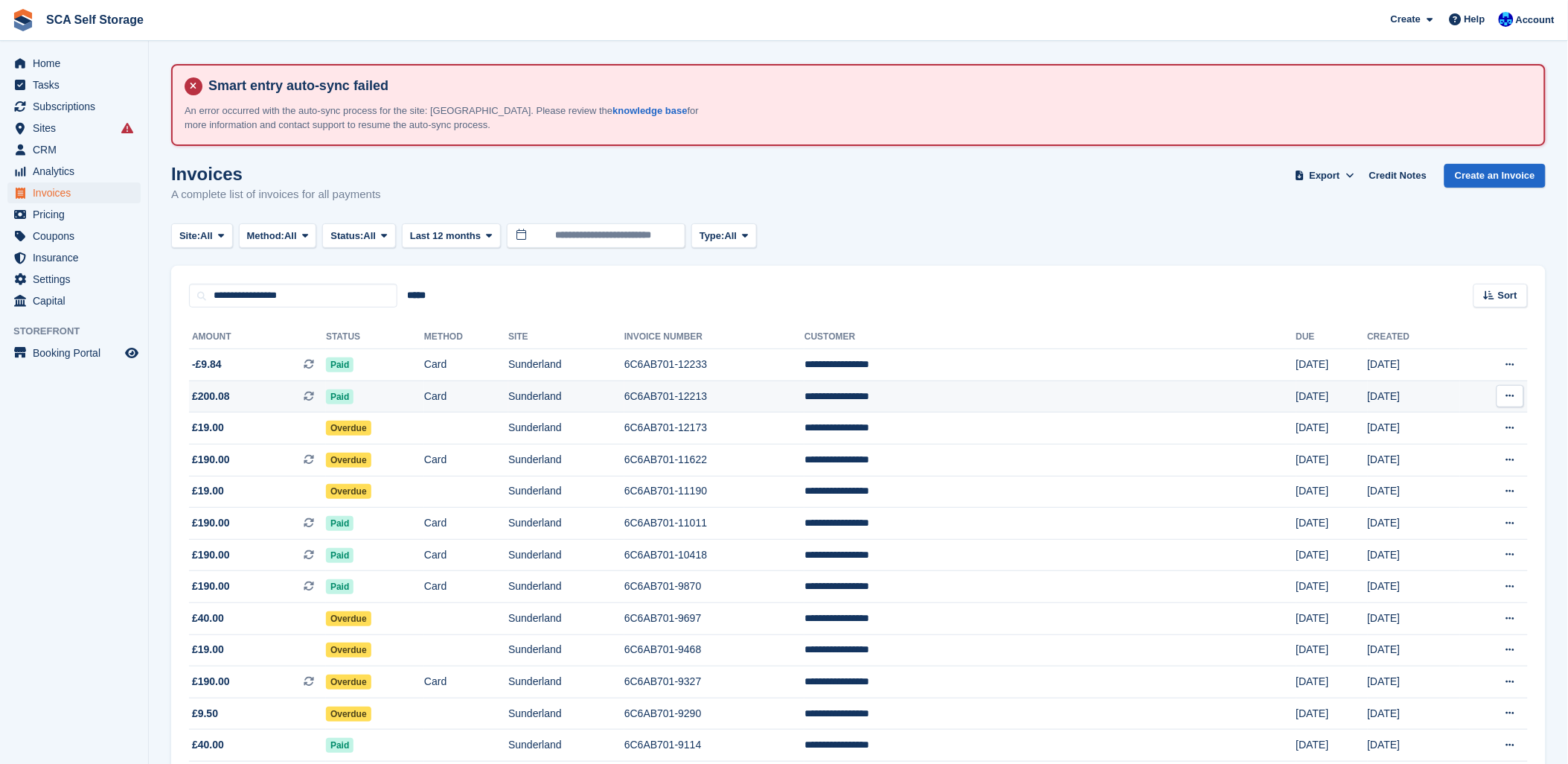
click at [973, 393] on td "**********" at bounding box center [1050, 396] width 492 height 32
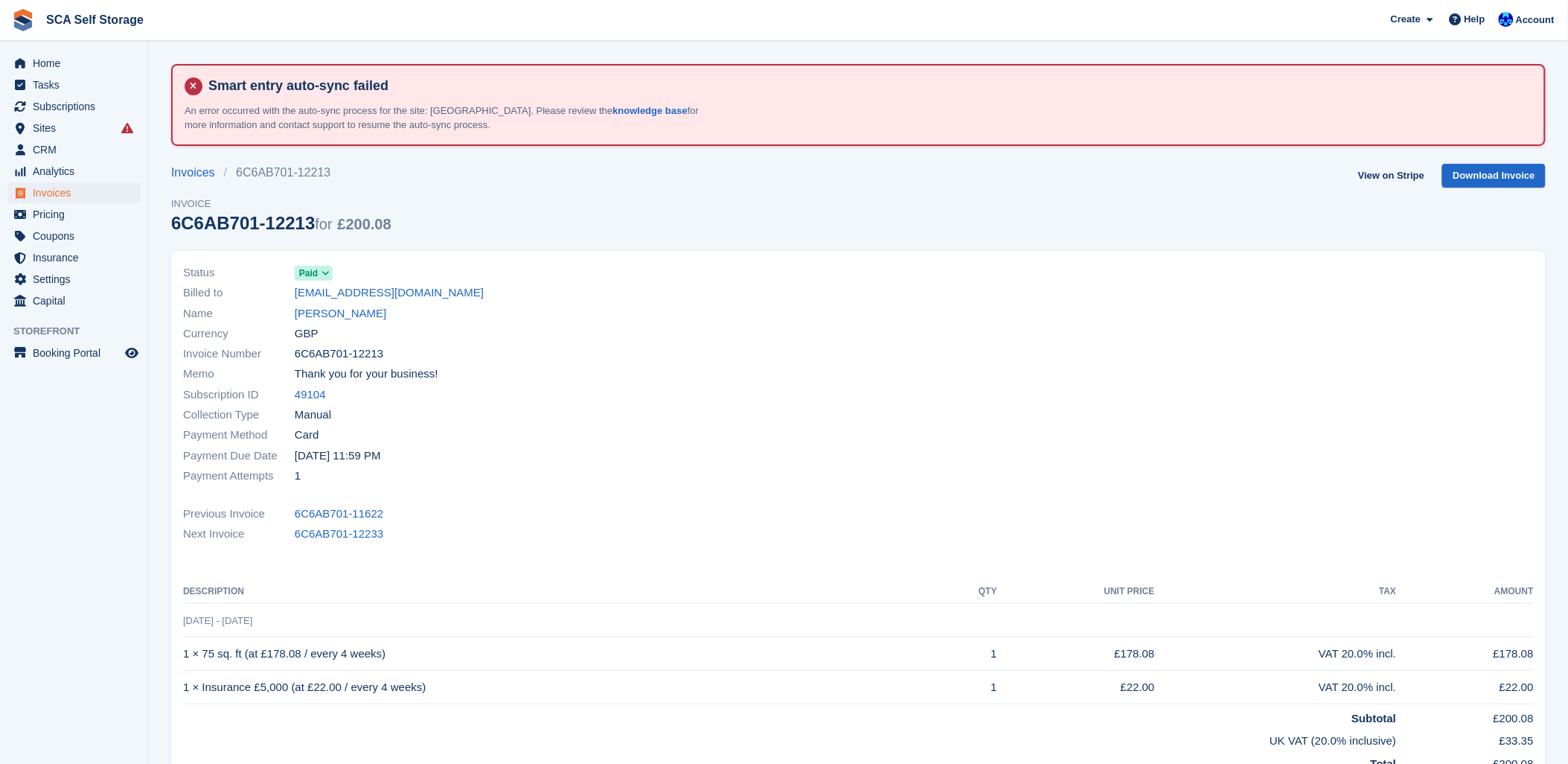
click at [847, 211] on div "Invoices 6C6AB701-12213 Invoice 6C6AB701-12213 for £200.08 View on Stripe Downl…" at bounding box center [858, 207] width 1375 height 87
drag, startPoint x: 630, startPoint y: 213, endPoint x: 324, endPoint y: 166, distance: 309.6
click at [629, 214] on div "Invoices 6C6AB701-12213 Invoice 6C6AB701-12213 for £200.08 View on Stripe Downl…" at bounding box center [858, 207] width 1375 height 87
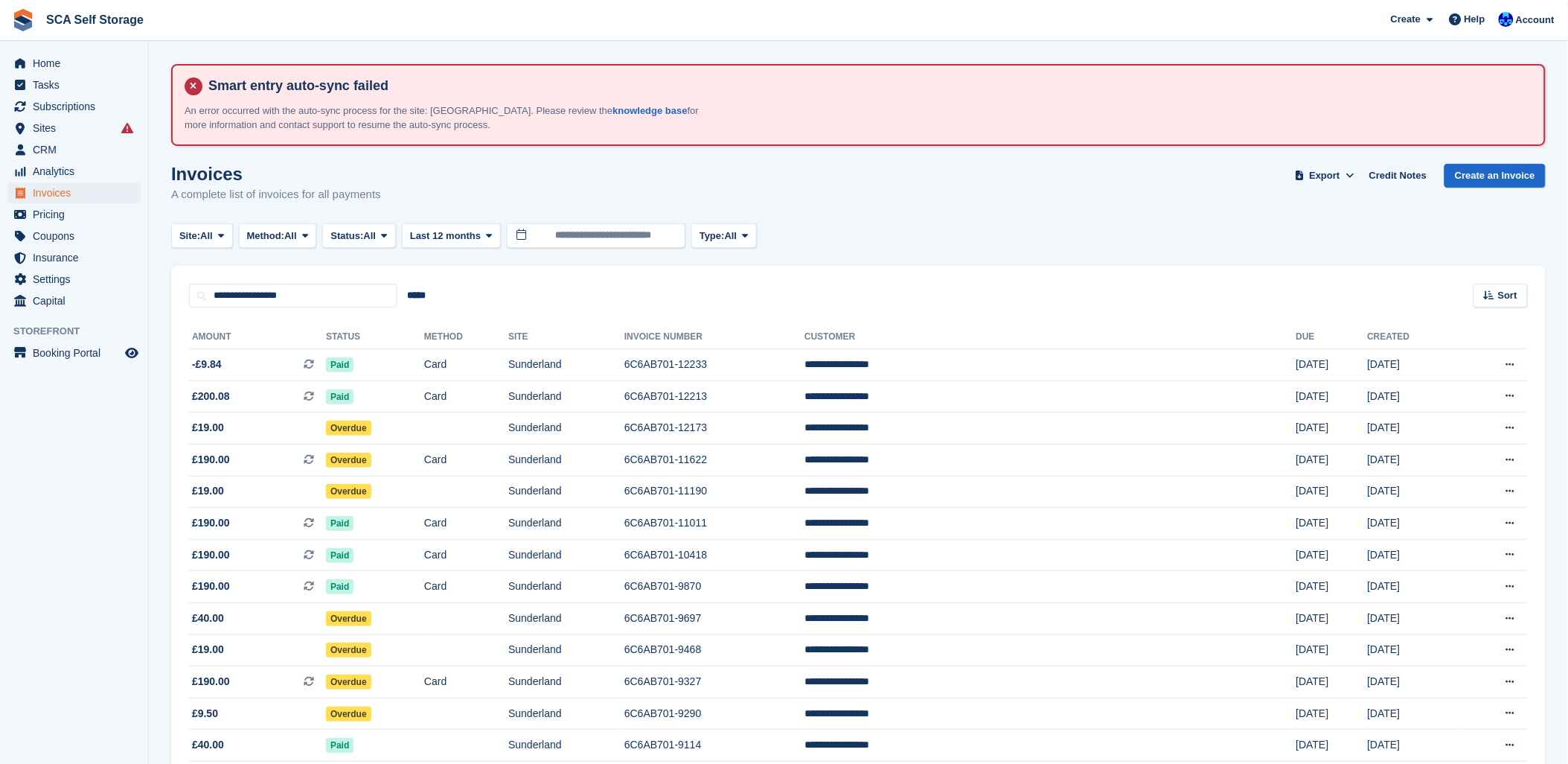
click at [1137, 249] on turbo-frame "Invoices A complete list of invoices for all payments Export Export Invoices Ex…" at bounding box center [858, 678] width 1375 height 1030
click at [1081, 295] on div "**********" at bounding box center [858, 287] width 1375 height 43
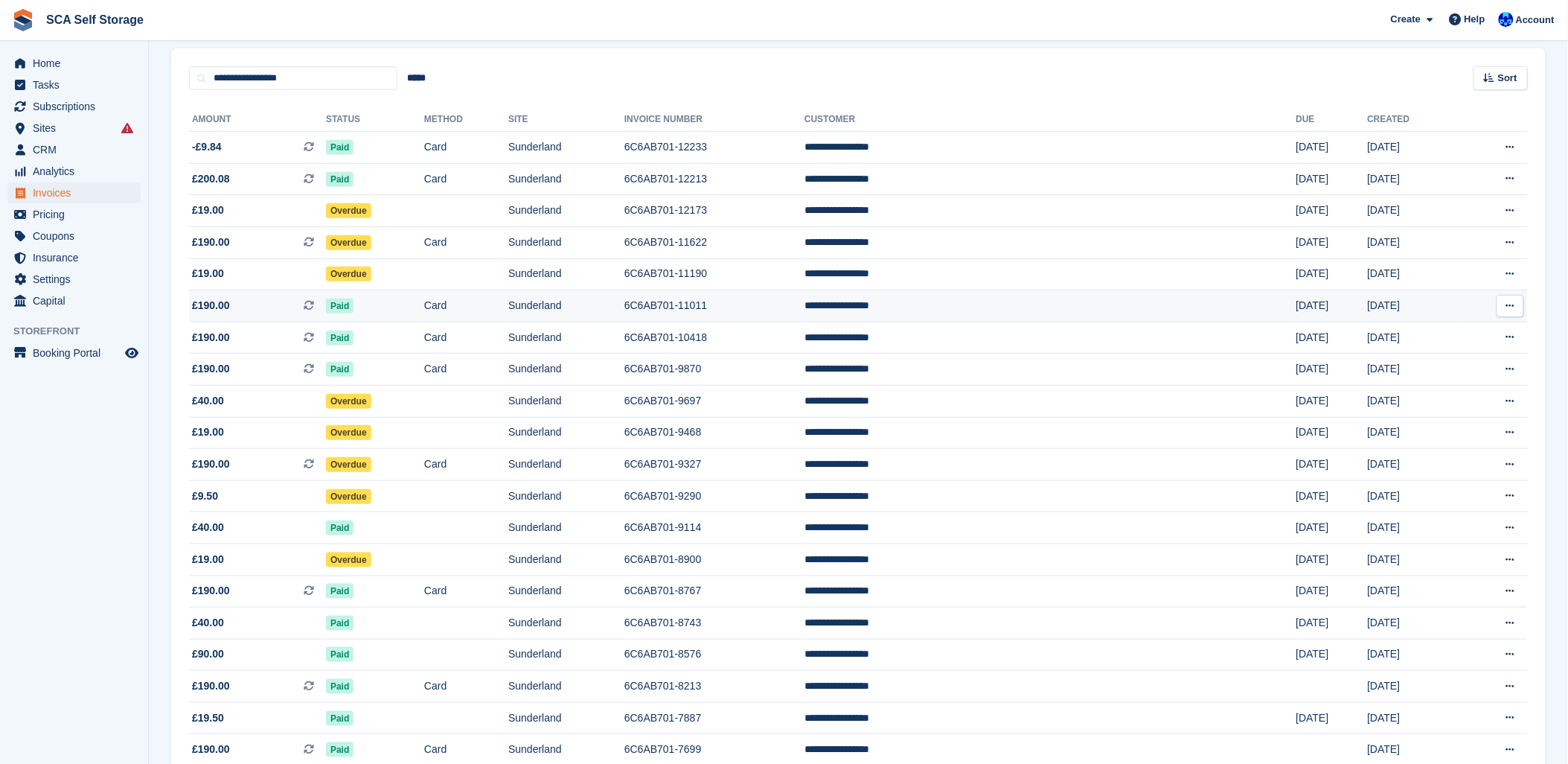
scroll to position [248, 0]
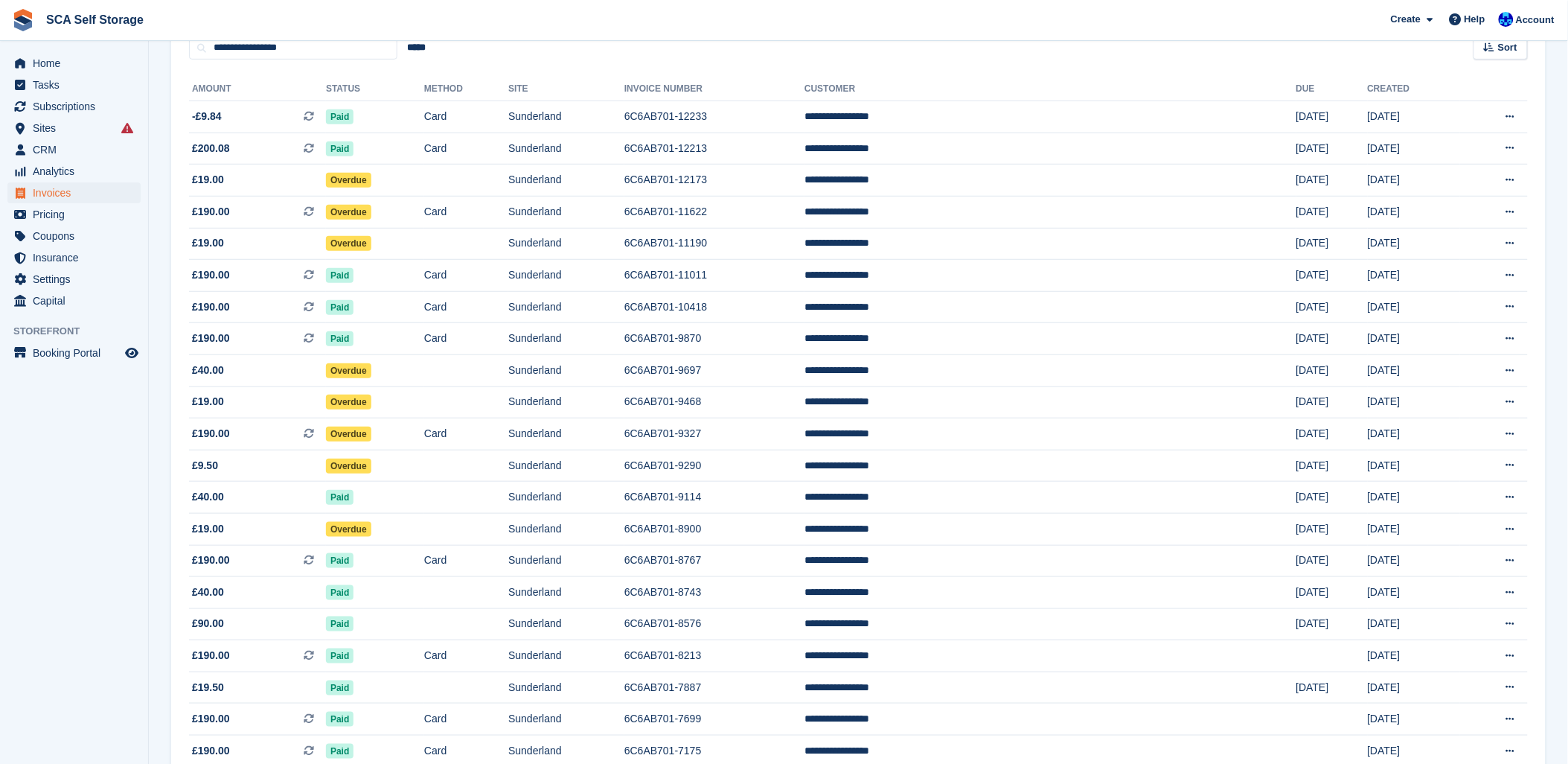
click at [722, 17] on span "SCA Self Storage Create Subscription Invoice Contact Deal Discount Page Help Ch…" at bounding box center [784, 20] width 1568 height 40
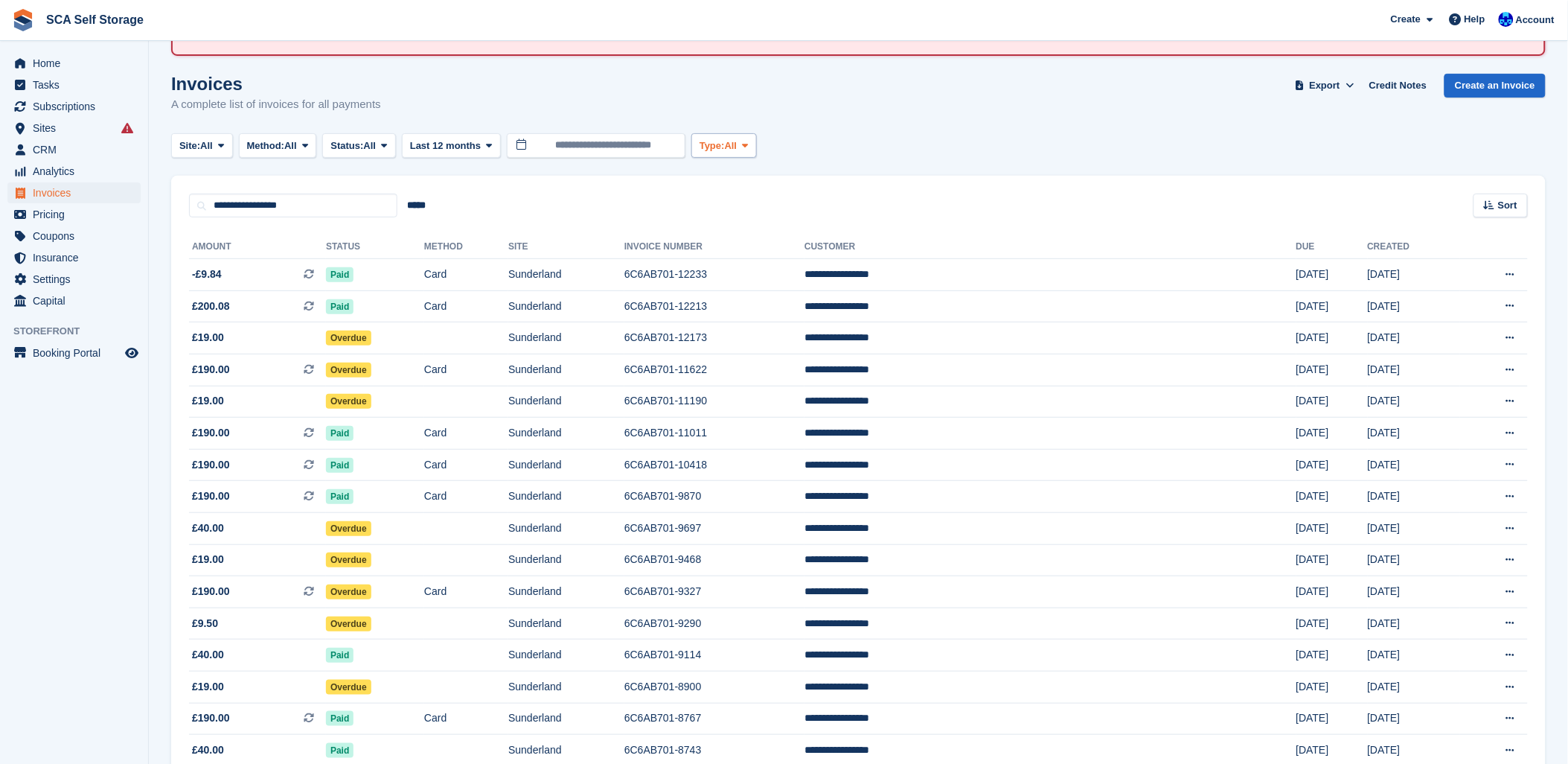
scroll to position [0, 0]
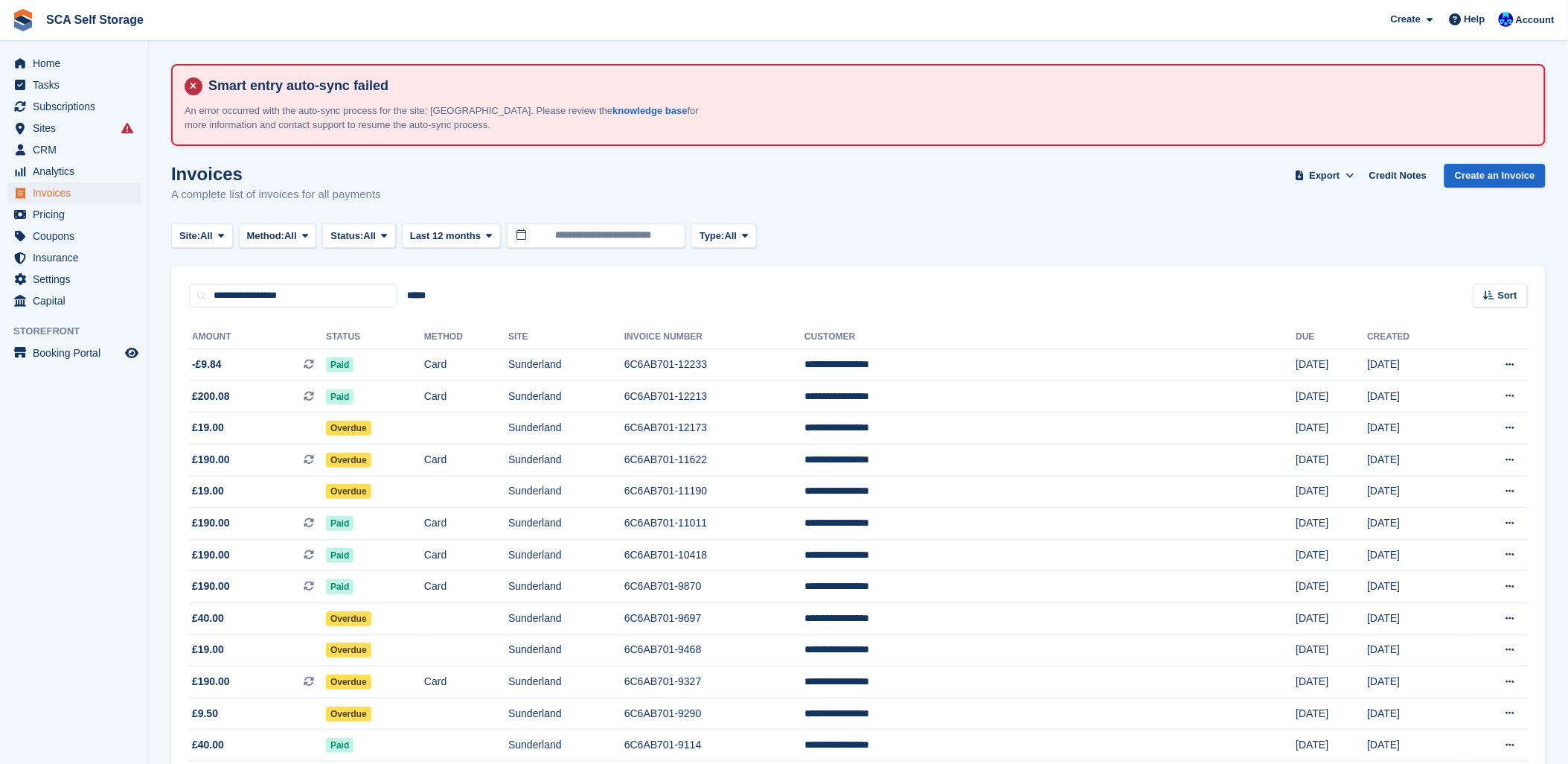
click at [936, 219] on turbo-frame "Invoices A complete list of invoices for all payments Export Export Invoices Ex…" at bounding box center [858, 678] width 1375 height 1030
click at [916, 278] on div "**********" at bounding box center [858, 287] width 1375 height 43
click at [967, 220] on turbo-frame "Invoices A complete list of invoices for all payments Export Export Invoices Ex…" at bounding box center [858, 678] width 1375 height 1030
click at [1105, 197] on div "Invoices A complete list of invoices for all payments Export Export Invoices Ex…" at bounding box center [858, 192] width 1375 height 57
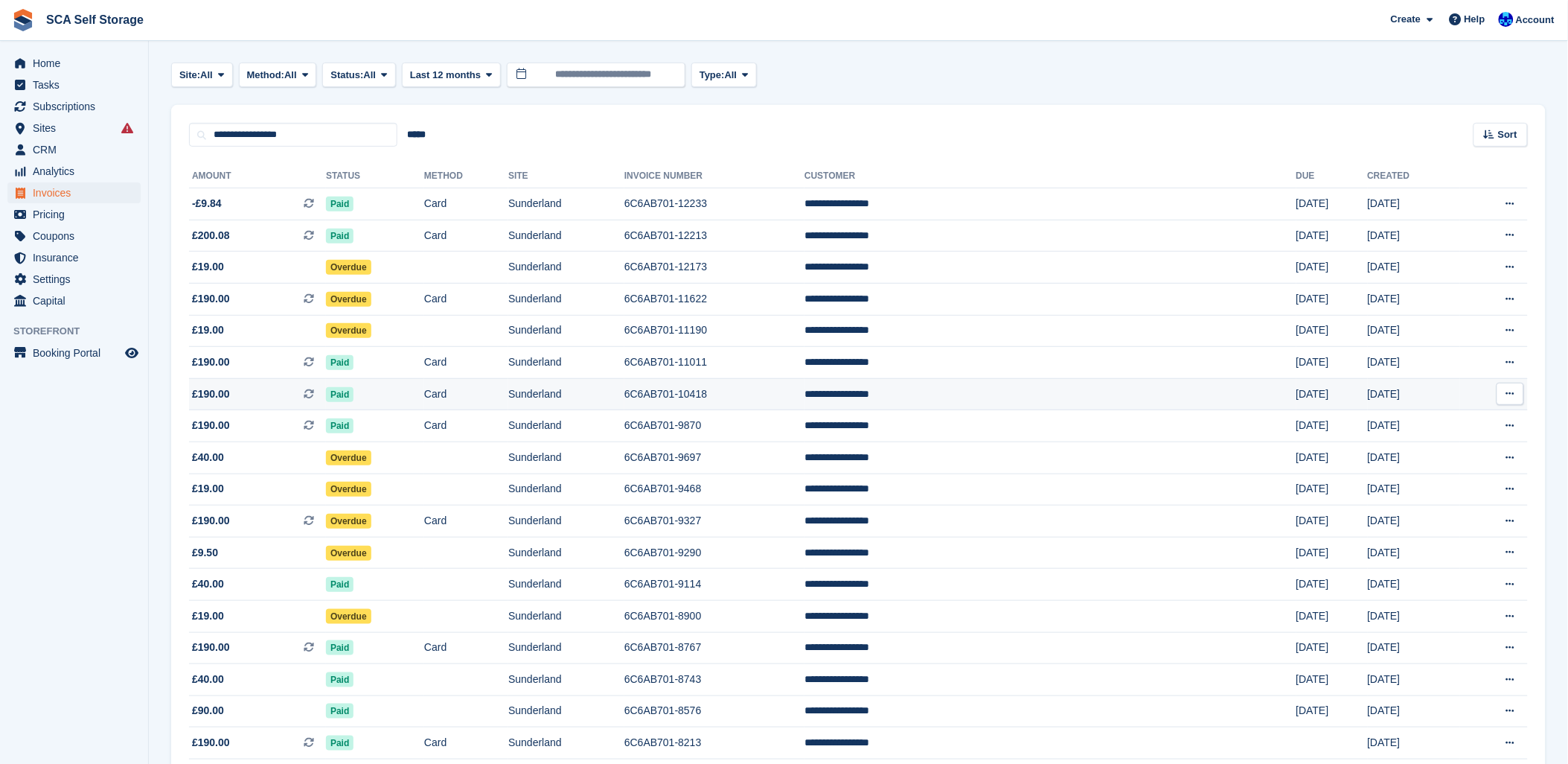
scroll to position [82, 0]
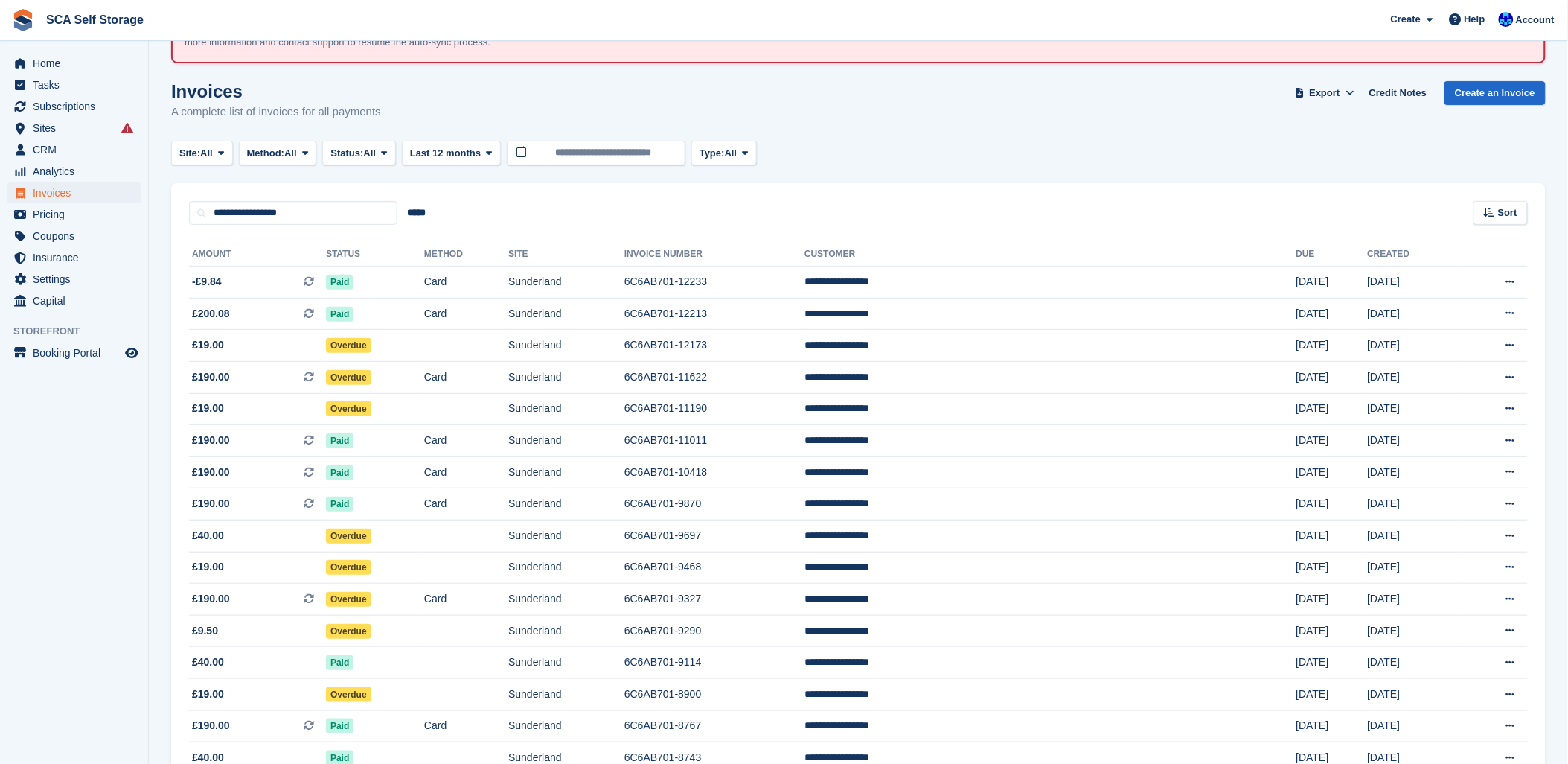
click at [871, 199] on div "**********" at bounding box center [858, 204] width 1375 height 43
click at [785, 211] on div "**********" at bounding box center [858, 204] width 1375 height 43
click at [756, 281] on td "6C6AB701-12233" at bounding box center [715, 283] width 180 height 32
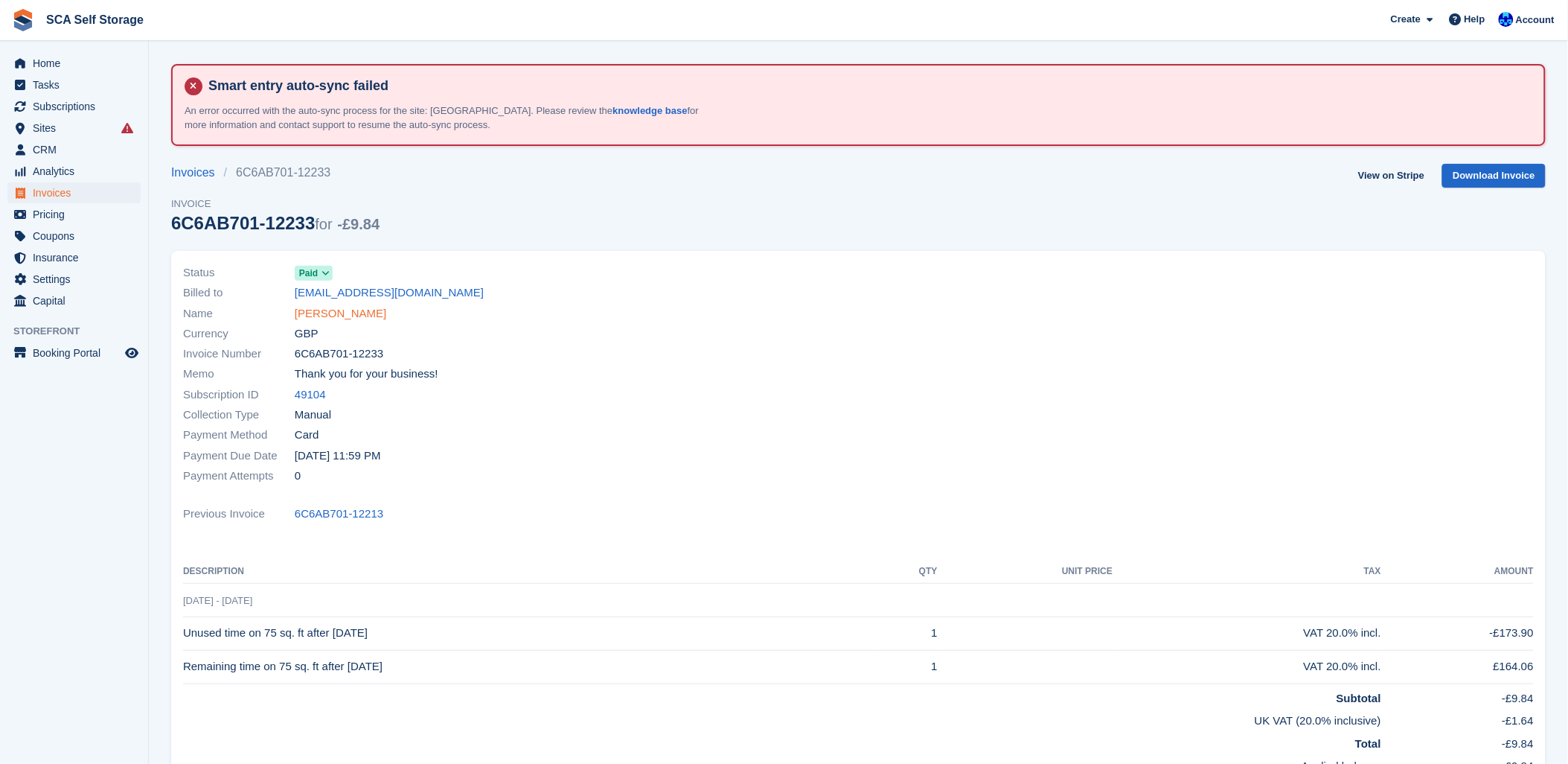
click at [343, 314] on link "[PERSON_NAME]" at bounding box center [340, 314] width 92 height 17
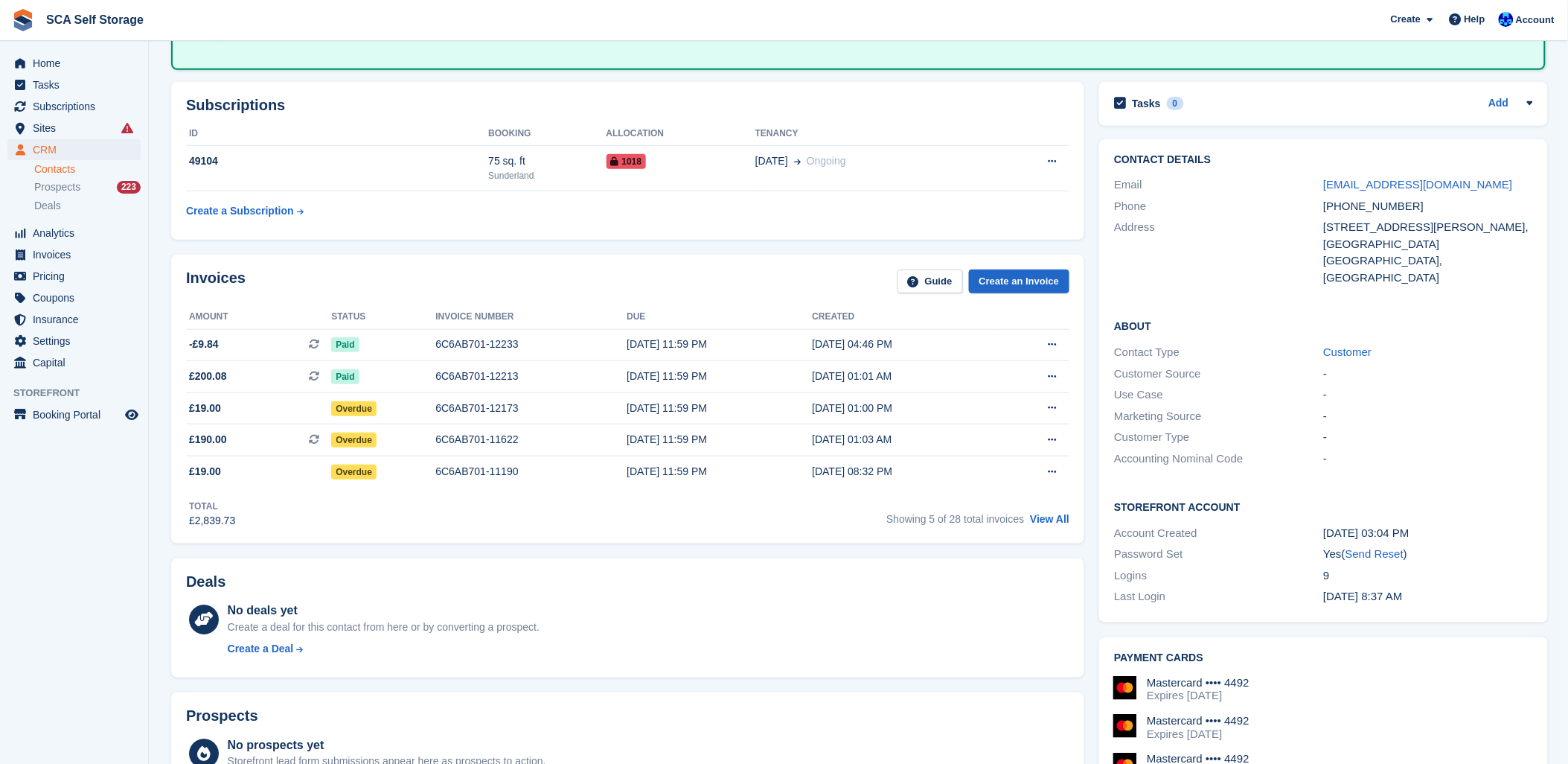
scroll to position [330, 0]
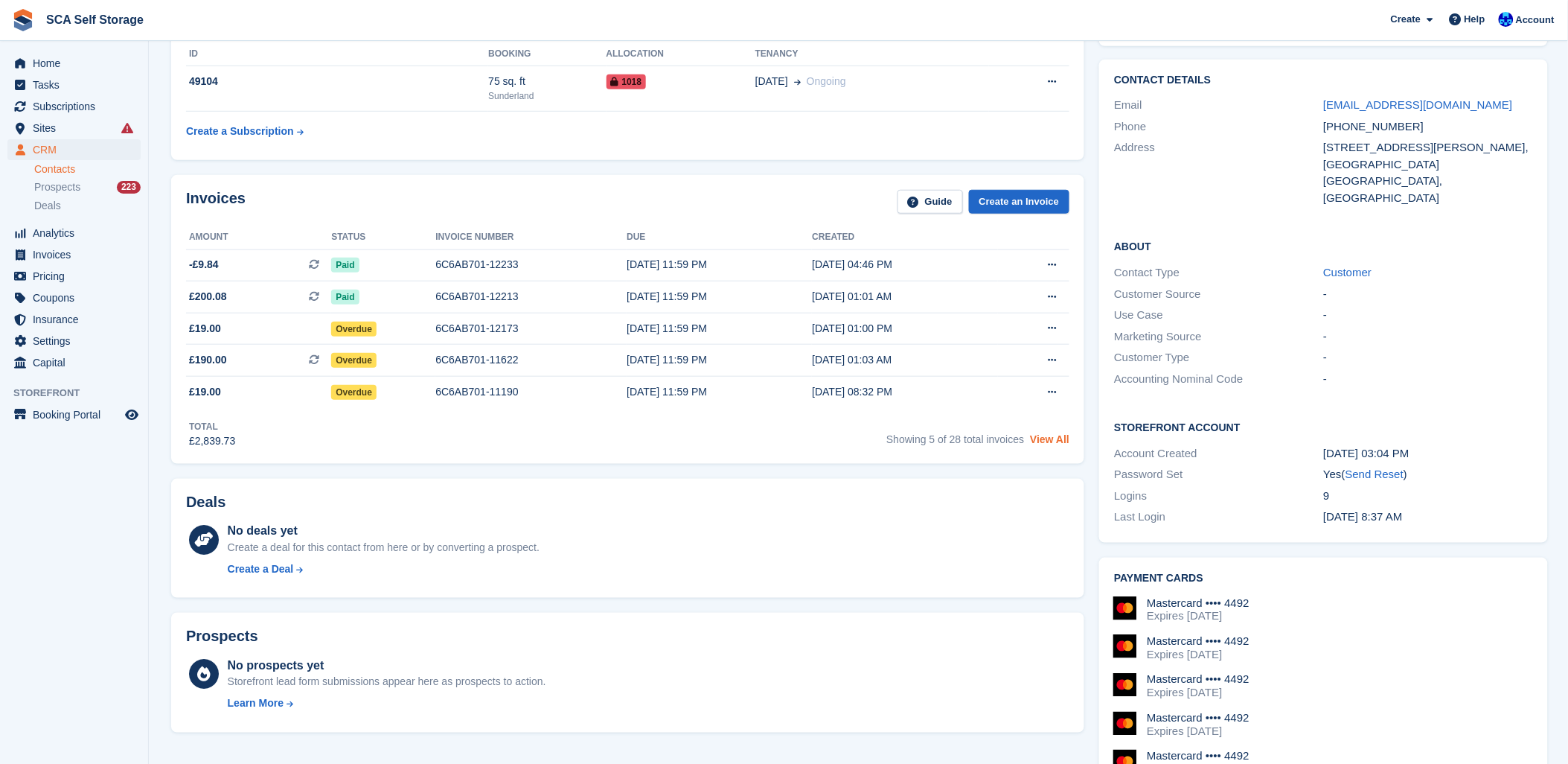
click at [1062, 436] on link "View All" at bounding box center [1050, 439] width 40 height 12
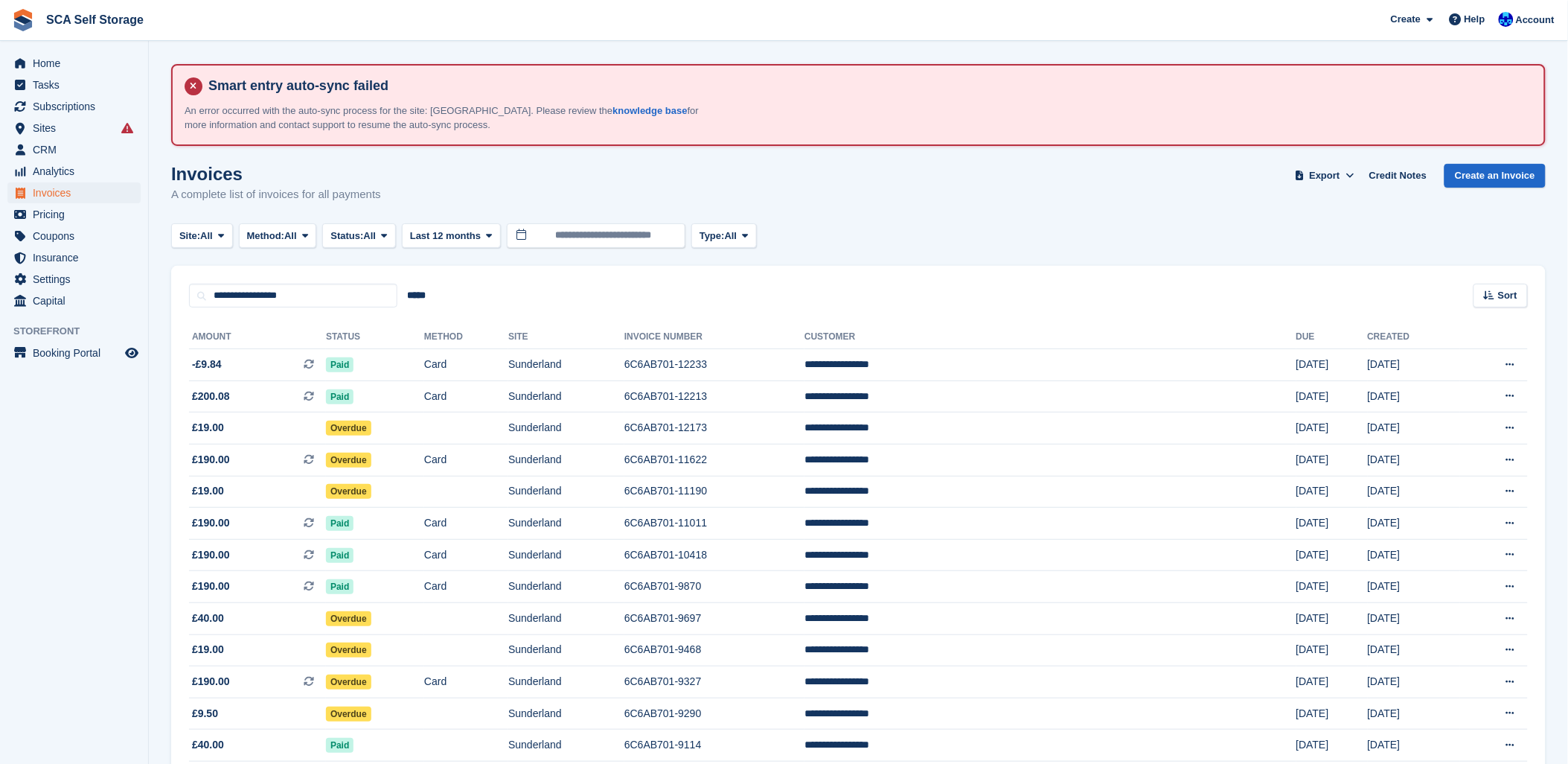
drag, startPoint x: 1196, startPoint y: 246, endPoint x: 1195, endPoint y: 225, distance: 21.0
click at [1195, 225] on turbo-frame "Invoices A complete list of invoices for all payments Export Export Invoices Ex…" at bounding box center [858, 678] width 1375 height 1030
click at [899, 216] on div "Invoices A complete list of invoices for all payments Export Export Invoices Ex…" at bounding box center [858, 192] width 1375 height 57
click at [1000, 283] on div "**********" at bounding box center [858, 287] width 1375 height 43
drag, startPoint x: 924, startPoint y: 184, endPoint x: 1011, endPoint y: 200, distance: 88.5
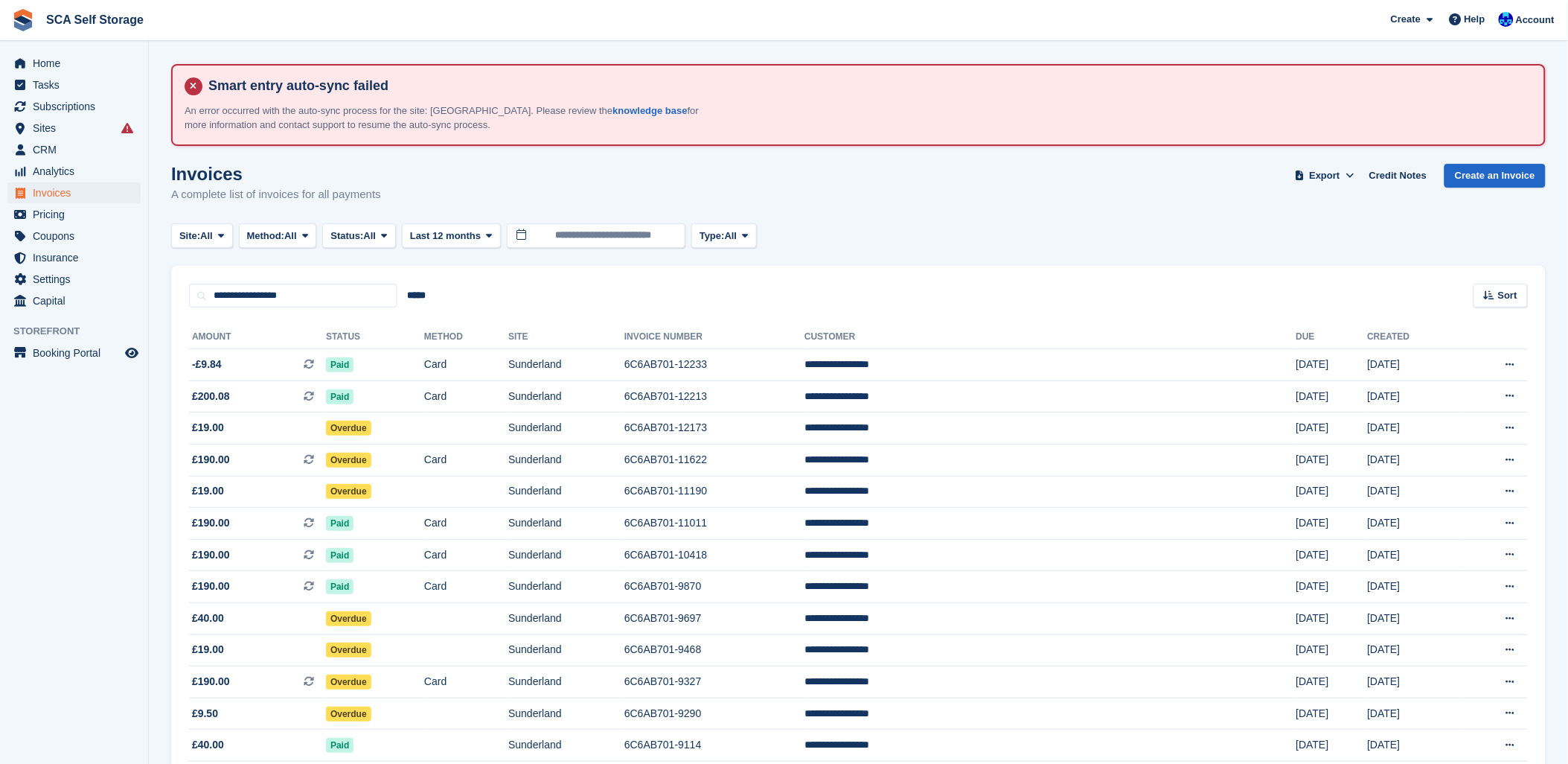
click at [925, 186] on div "Invoices A complete list of invoices for all payments Export Export Invoices Ex…" at bounding box center [858, 192] width 1375 height 57
click at [1003, 298] on div "**********" at bounding box center [858, 287] width 1375 height 43
click at [1088, 228] on div "Site: All All Sunderland Sheffield Method: All All Bank Transfer Cash Cheque De…" at bounding box center [858, 235] width 1375 height 25
click at [1165, 291] on div "**********" at bounding box center [858, 287] width 1375 height 43
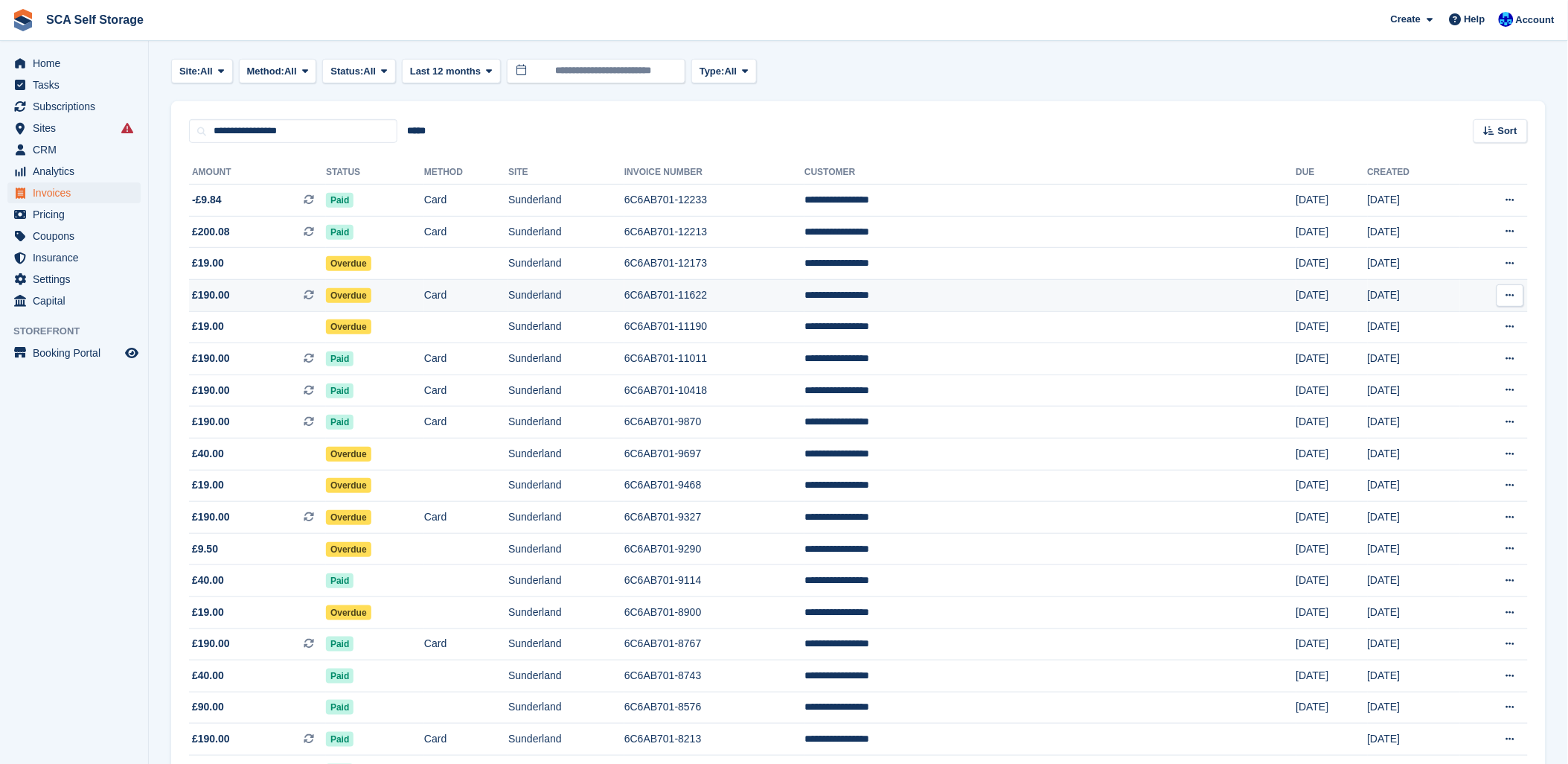
scroll to position [165, 0]
click at [916, 106] on div "**********" at bounding box center [858, 122] width 1375 height 43
drag, startPoint x: 1000, startPoint y: 100, endPoint x: 831, endPoint y: 97, distance: 169.0
click at [993, 101] on div "**********" at bounding box center [858, 122] width 1375 height 43
click at [832, 102] on div "**********" at bounding box center [858, 122] width 1375 height 43
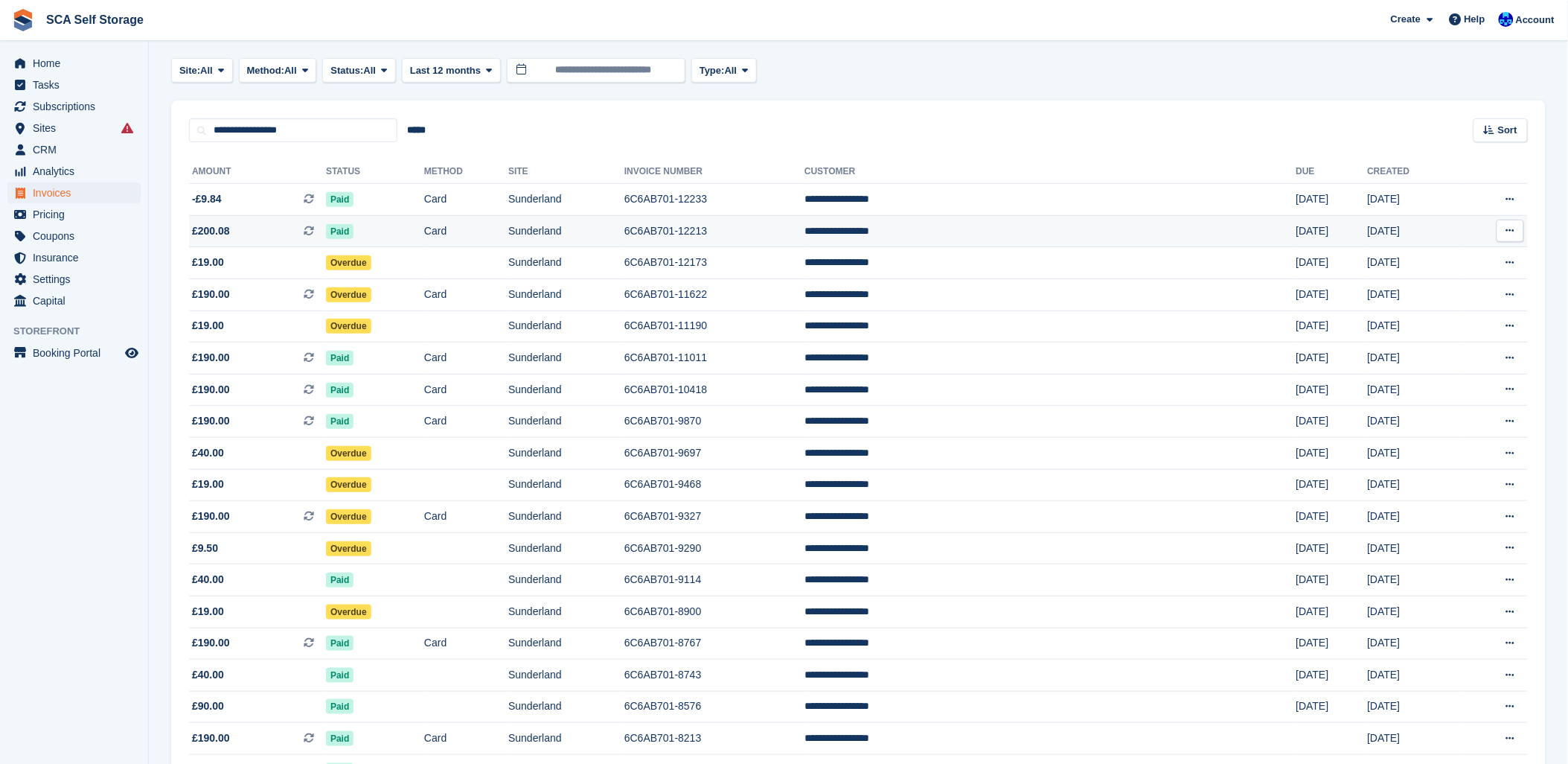
click at [752, 225] on td "6C6AB701-12213" at bounding box center [715, 231] width 180 height 32
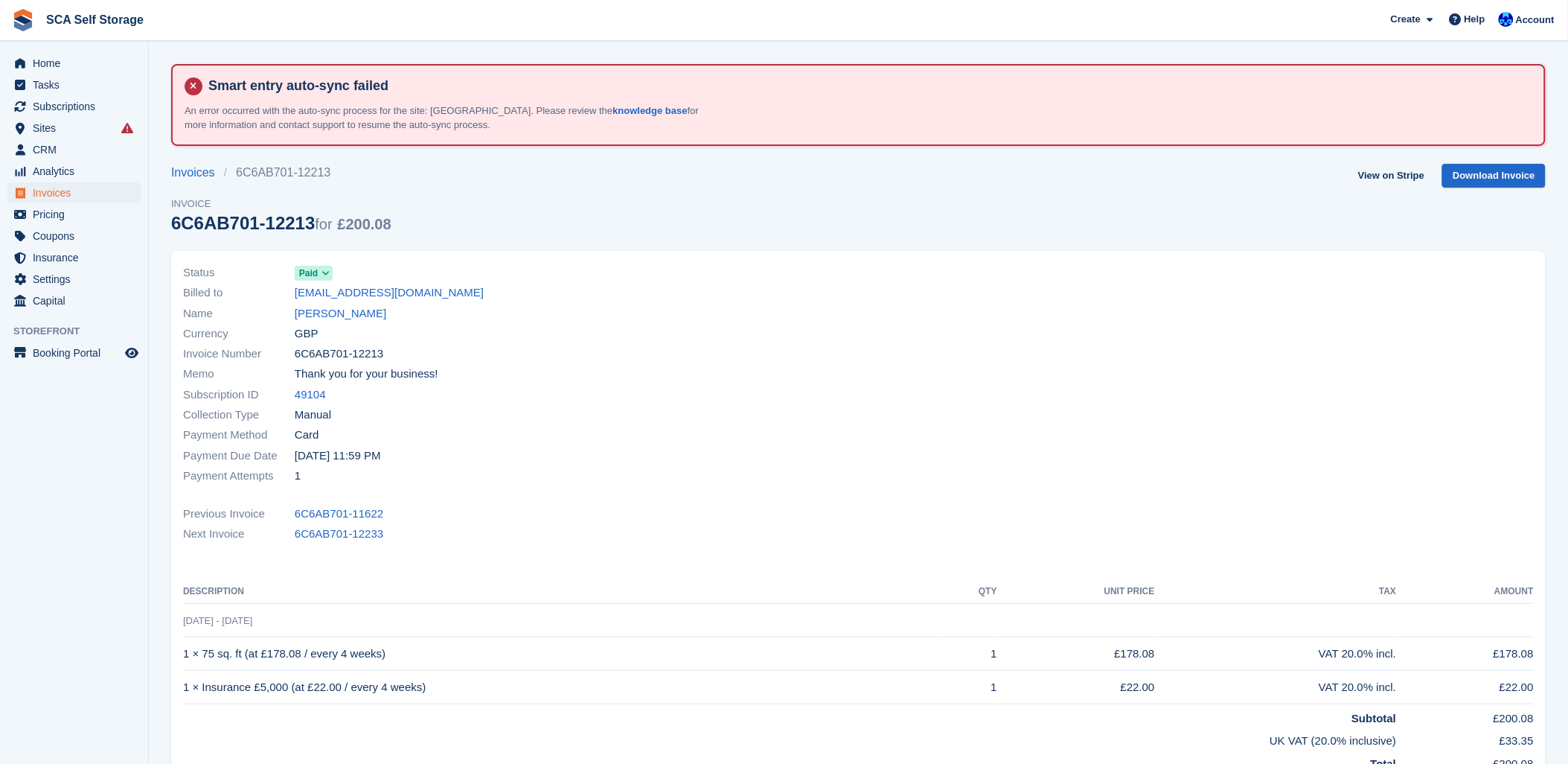
drag, startPoint x: 479, startPoint y: 492, endPoint x: 457, endPoint y: 501, distance: 23.8
click at [457, 501] on div "Status Paid Billed to [EMAIL_ADDRESS][DOMAIN_NAME] Name [PERSON_NAME] Currency …" at bounding box center [858, 542] width 1375 height 583
click at [253, 629] on td "[DATE] - [DATE]" at bounding box center [858, 621] width 1351 height 33
drag, startPoint x: 497, startPoint y: 590, endPoint x: 510, endPoint y: 587, distance: 13.3
click at [504, 588] on th "Description" at bounding box center [561, 591] width 757 height 24
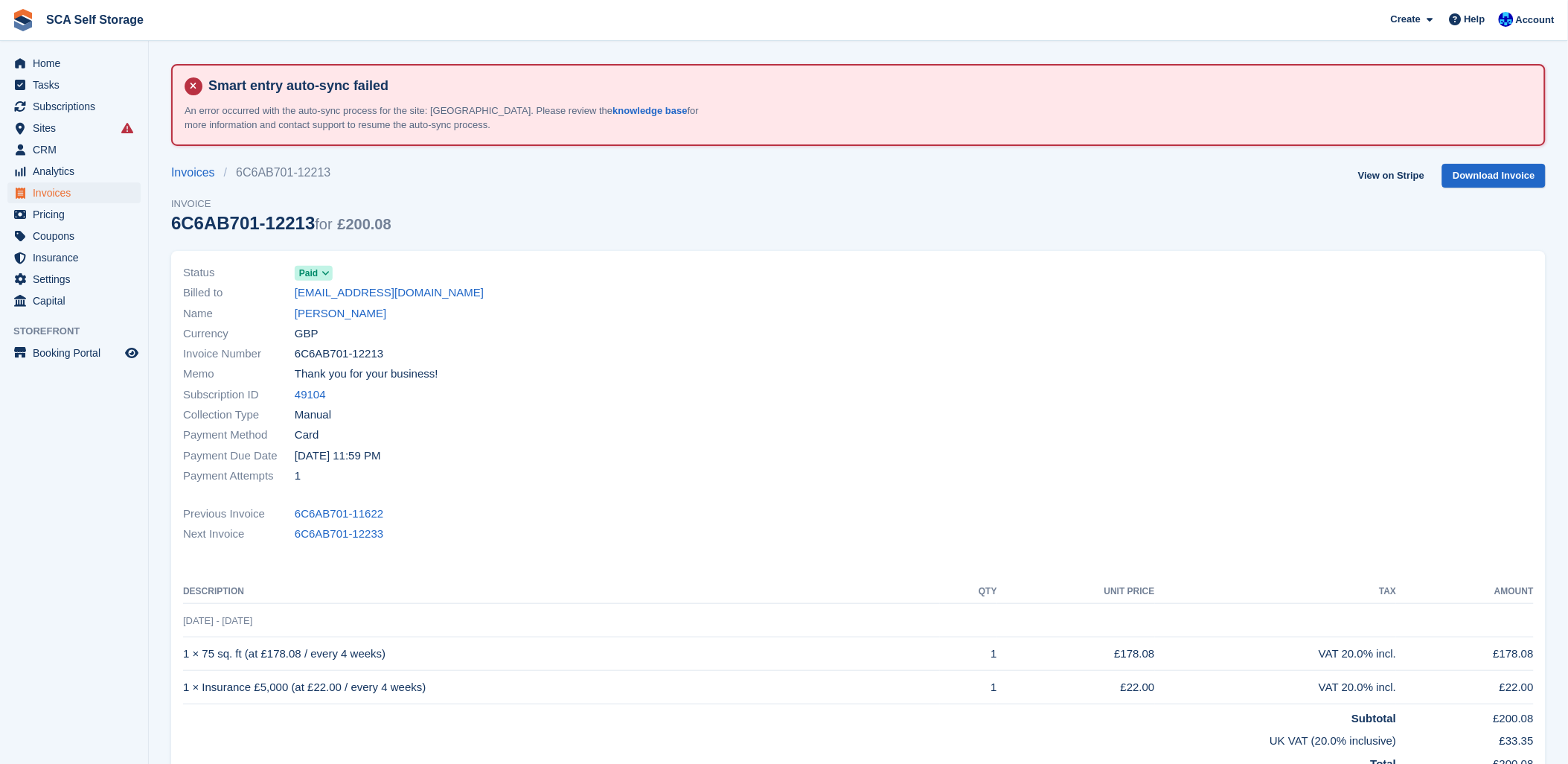
click at [629, 560] on div "Status Paid Billed to [EMAIL_ADDRESS][DOMAIN_NAME] Name [PERSON_NAME] Currency …" at bounding box center [858, 542] width 1375 height 583
drag, startPoint x: 249, startPoint y: 621, endPoint x: 169, endPoint y: 621, distance: 80.0
click at [169, 621] on div "Status Paid Billed to [EMAIL_ADDRESS][DOMAIN_NAME] Name [PERSON_NAME] Currency …" at bounding box center [858, 547] width 1392 height 610
drag, startPoint x: 746, startPoint y: 340, endPoint x: 766, endPoint y: 336, distance: 20.4
click at [754, 338] on div "Currency GBP" at bounding box center [516, 333] width 666 height 20
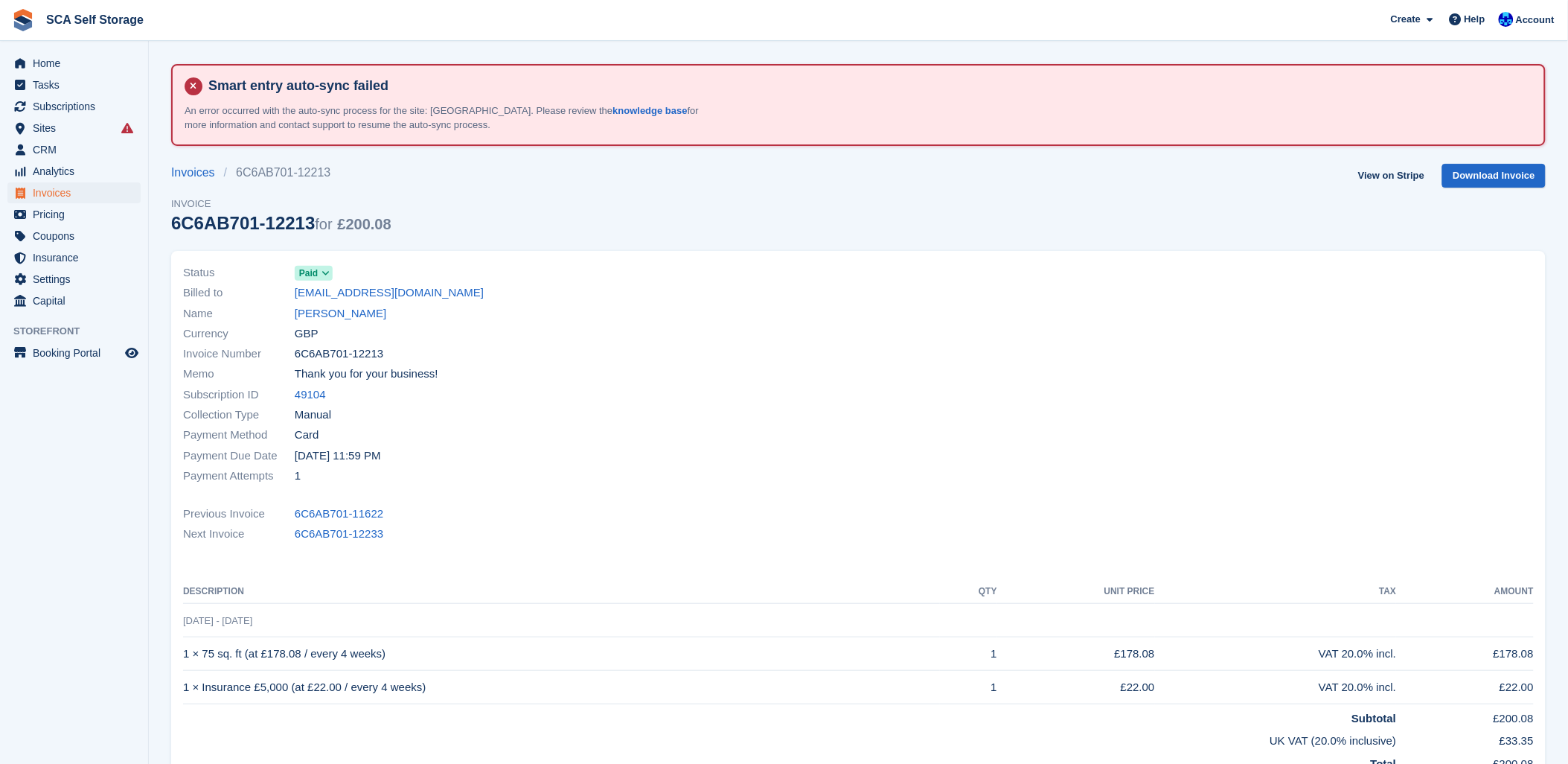
click at [1052, 203] on div "Invoices 6C6AB701-12213 Invoice 6C6AB701-12213 for £200.08 View on Stripe Downl…" at bounding box center [858, 207] width 1375 height 87
click at [1025, 190] on div "Invoices 6C6AB701-12213 Invoice 6C6AB701-12213 for £200.08 View on Stripe Downl…" at bounding box center [858, 207] width 1375 height 87
click at [1037, 248] on div "Status Paid Billed to [EMAIL_ADDRESS][DOMAIN_NAME] Name [PERSON_NAME] Currency …" at bounding box center [858, 547] width 1392 height 610
click at [1035, 266] on div at bounding box center [1201, 374] width 685 height 241
click at [1047, 204] on div "Invoices 6C6AB701-12213 Invoice 6C6AB701-12213 for £200.08 View on Stripe Downl…" at bounding box center [858, 207] width 1375 height 87
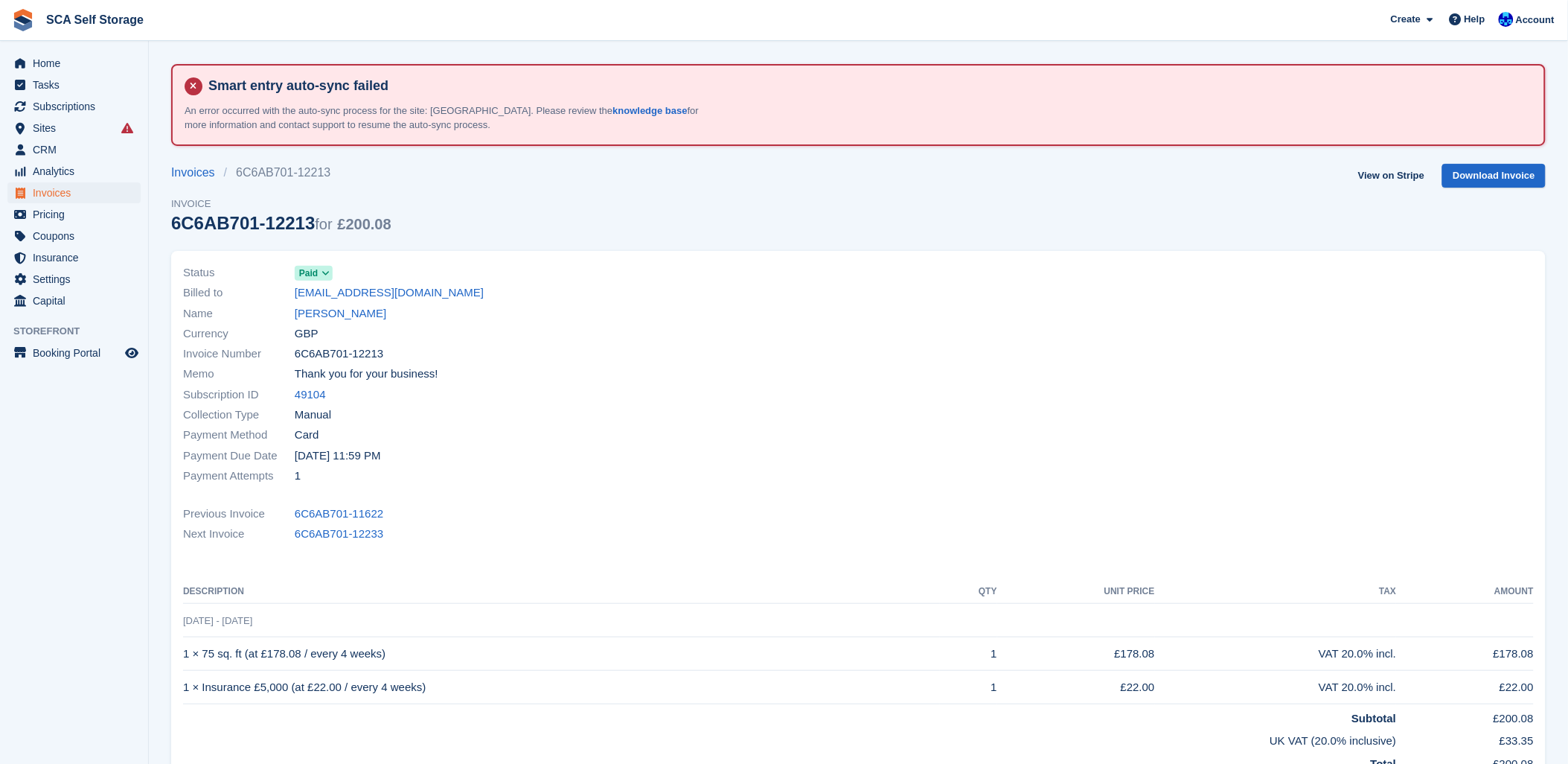
click at [1009, 311] on div at bounding box center [1201, 374] width 685 height 241
click at [336, 315] on link "Jennifer Robinson" at bounding box center [340, 314] width 92 height 17
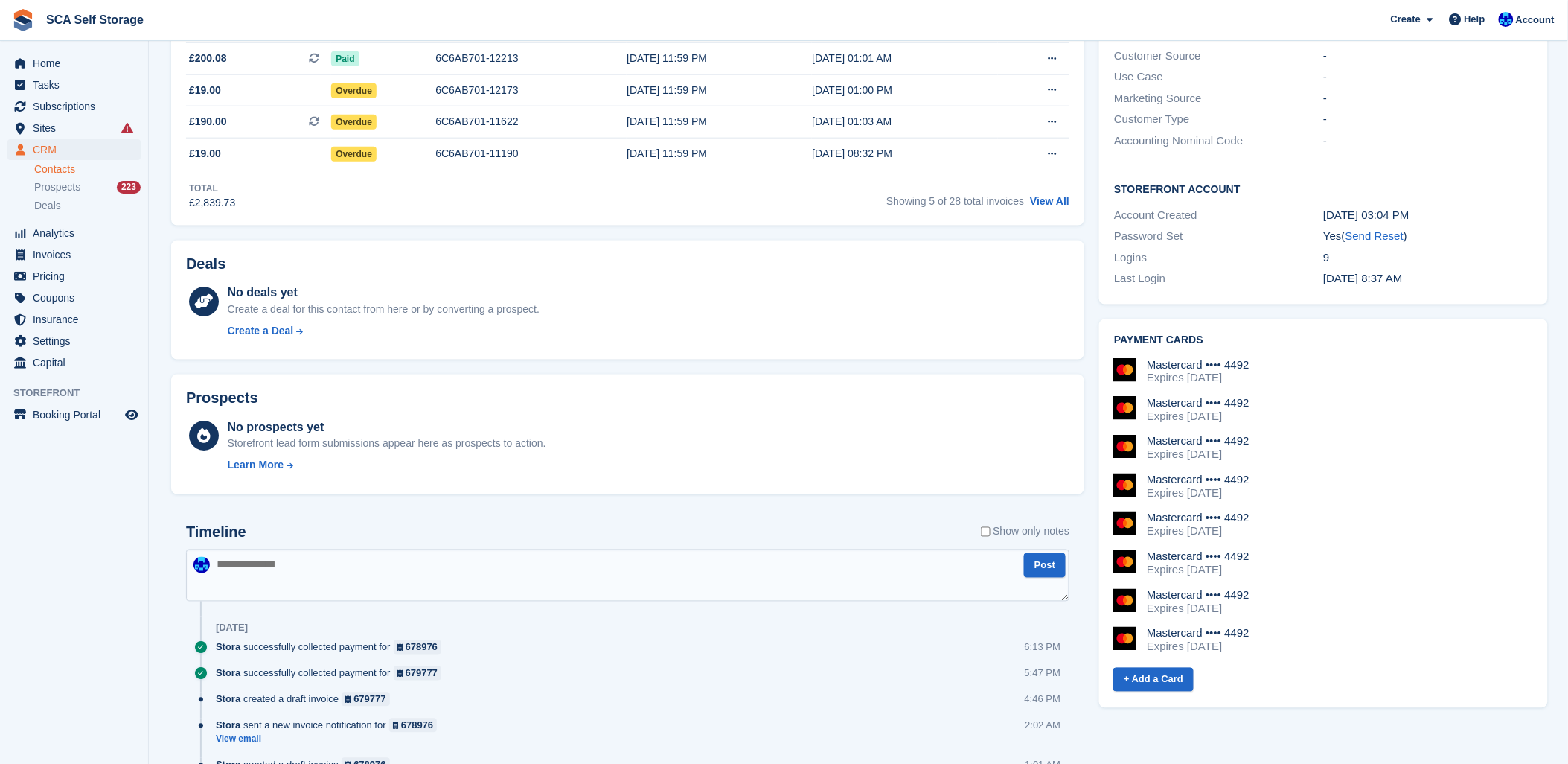
scroll to position [661, 0]
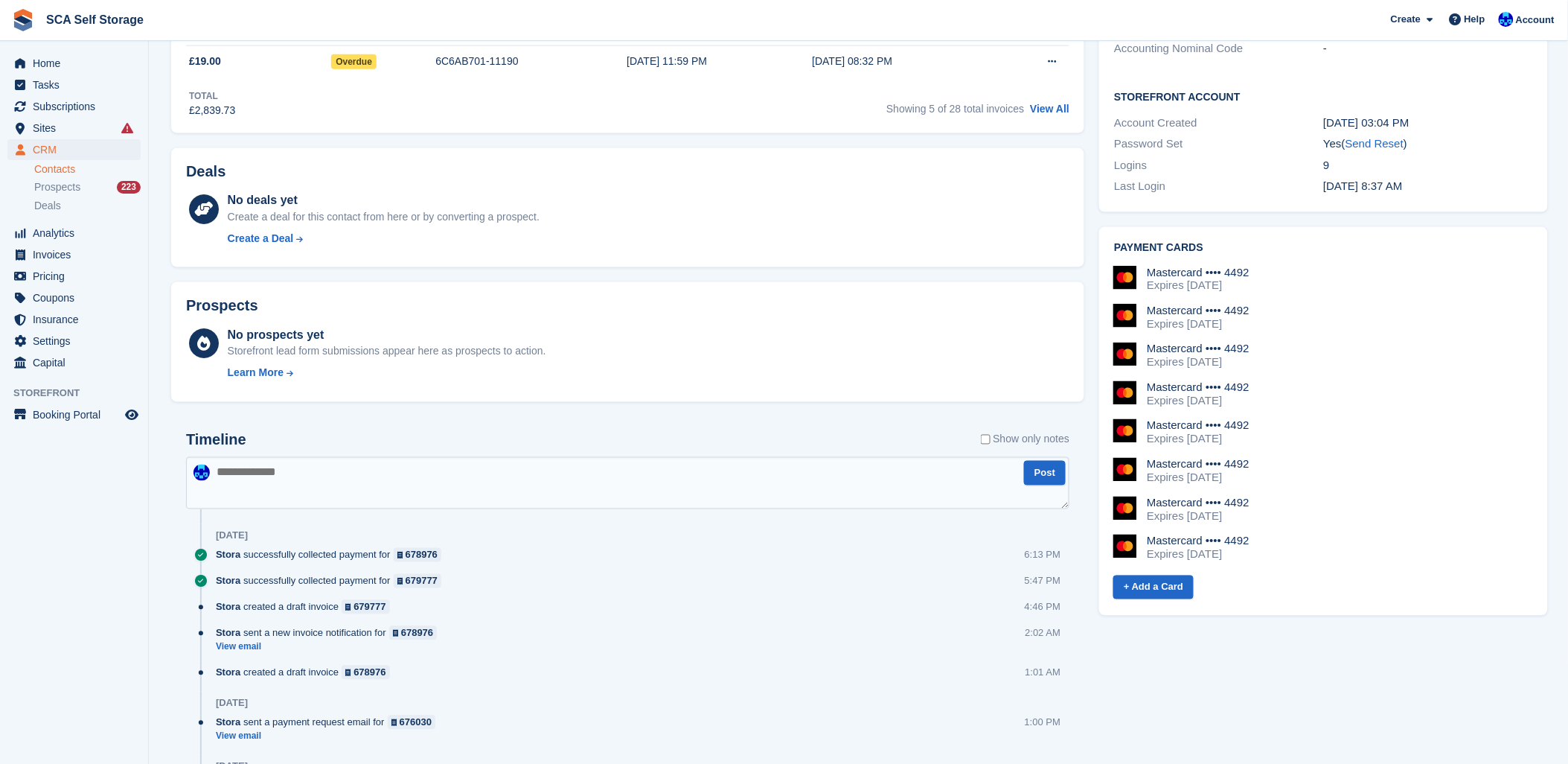
click at [475, 490] on textarea at bounding box center [628, 483] width 883 height 52
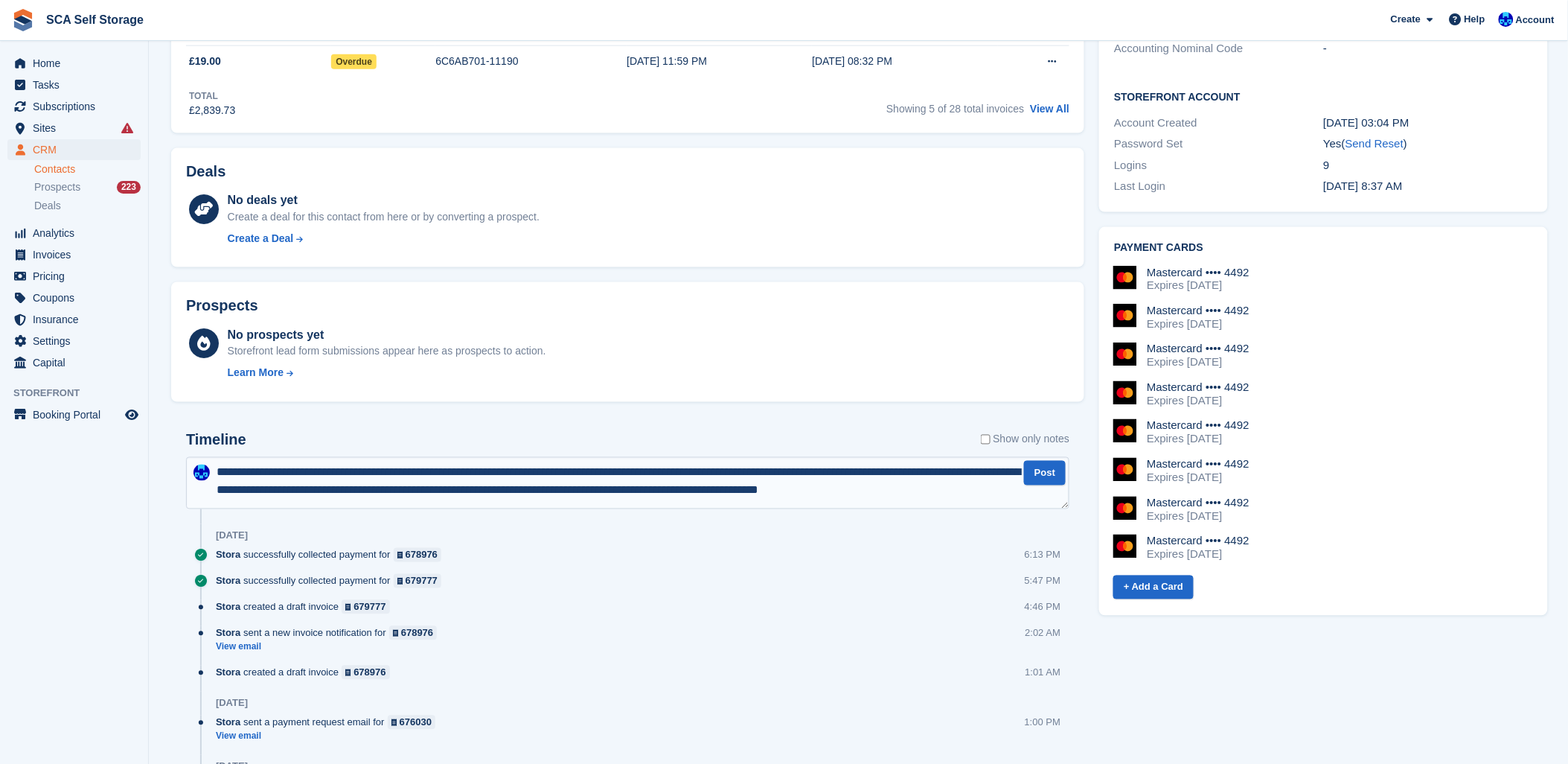
scroll to position [8, 0]
type textarea "**********"
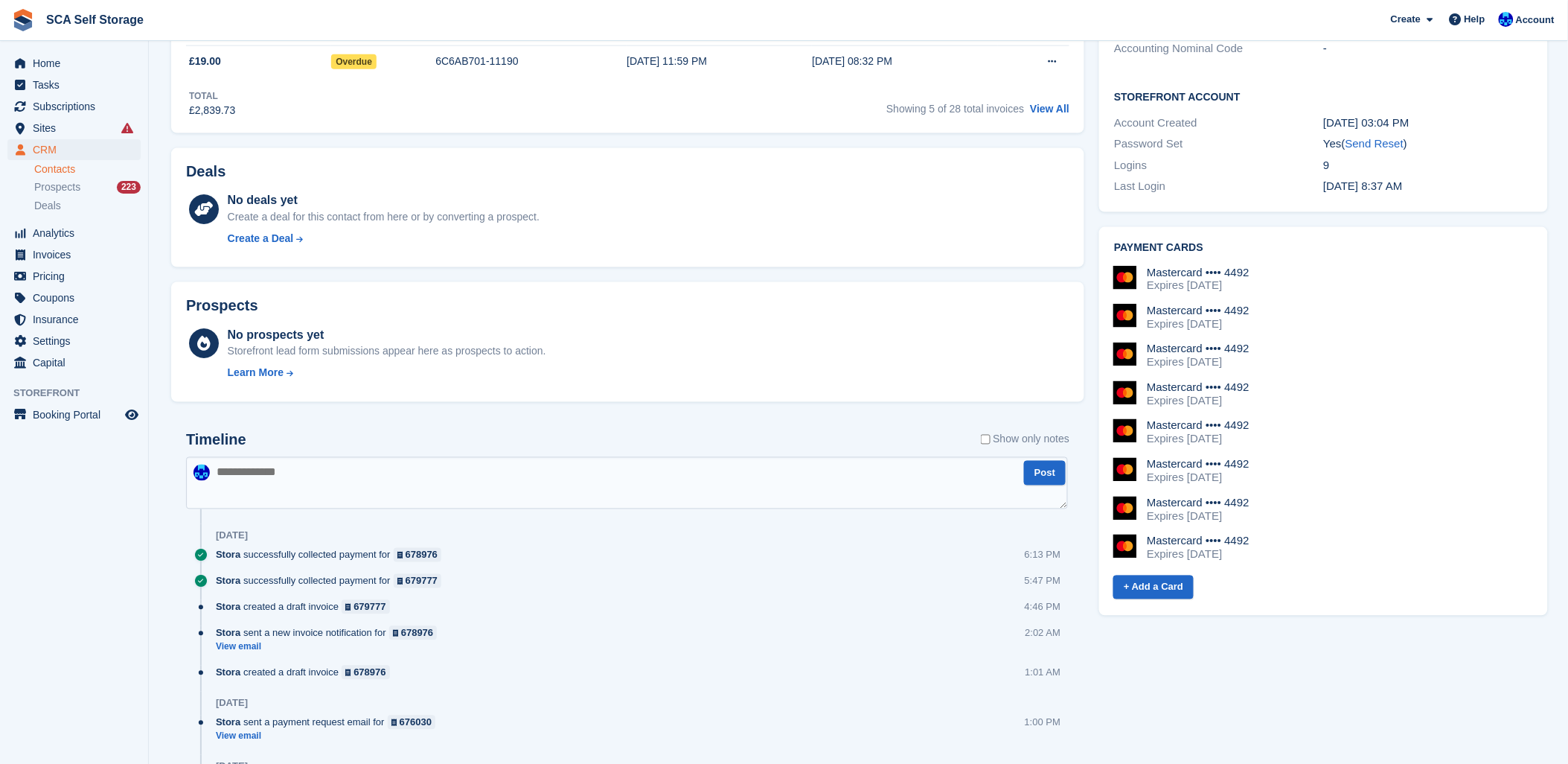
scroll to position [0, 0]
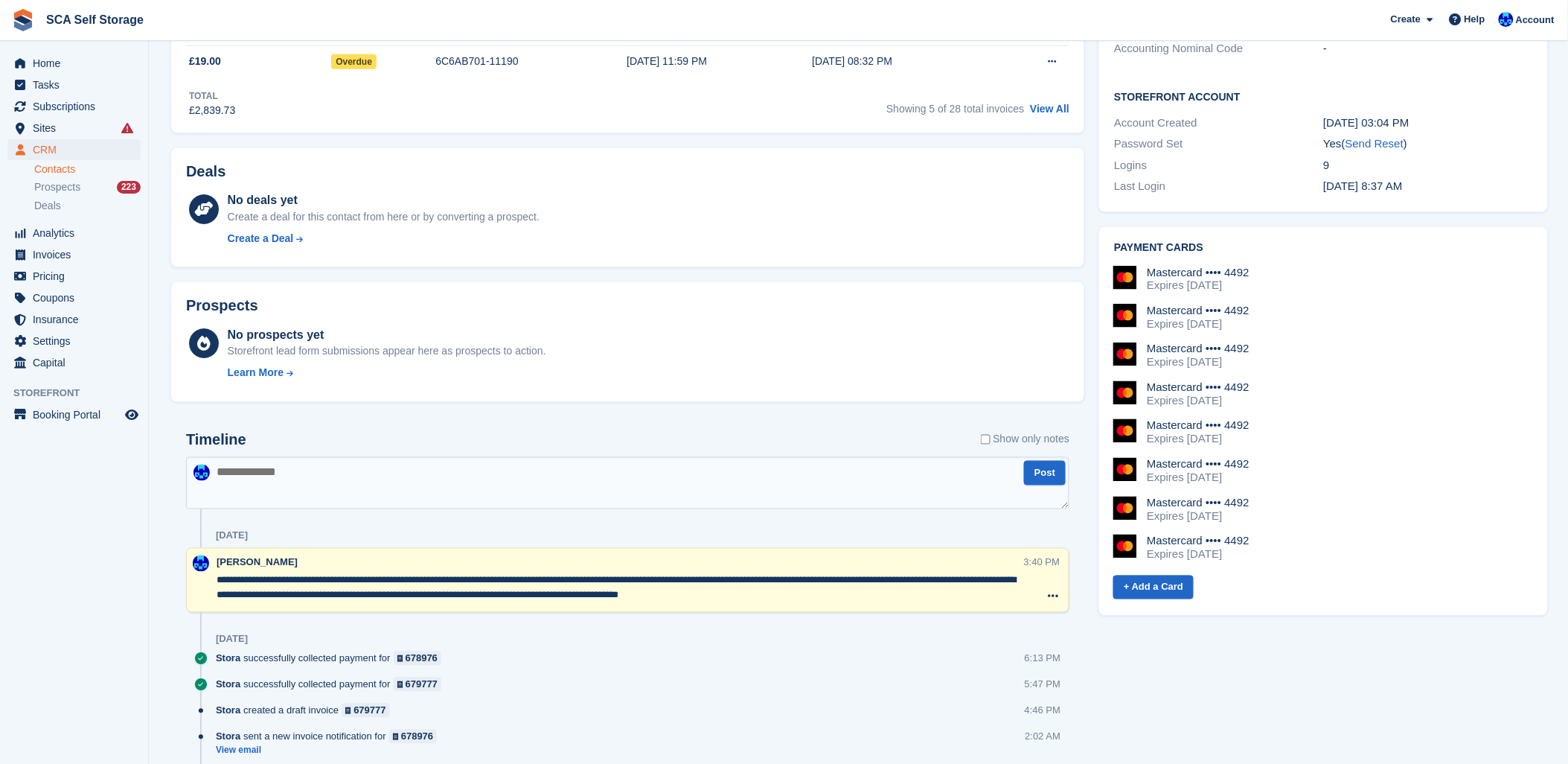
click at [532, 583] on textarea "**********" at bounding box center [621, 588] width 807 height 30
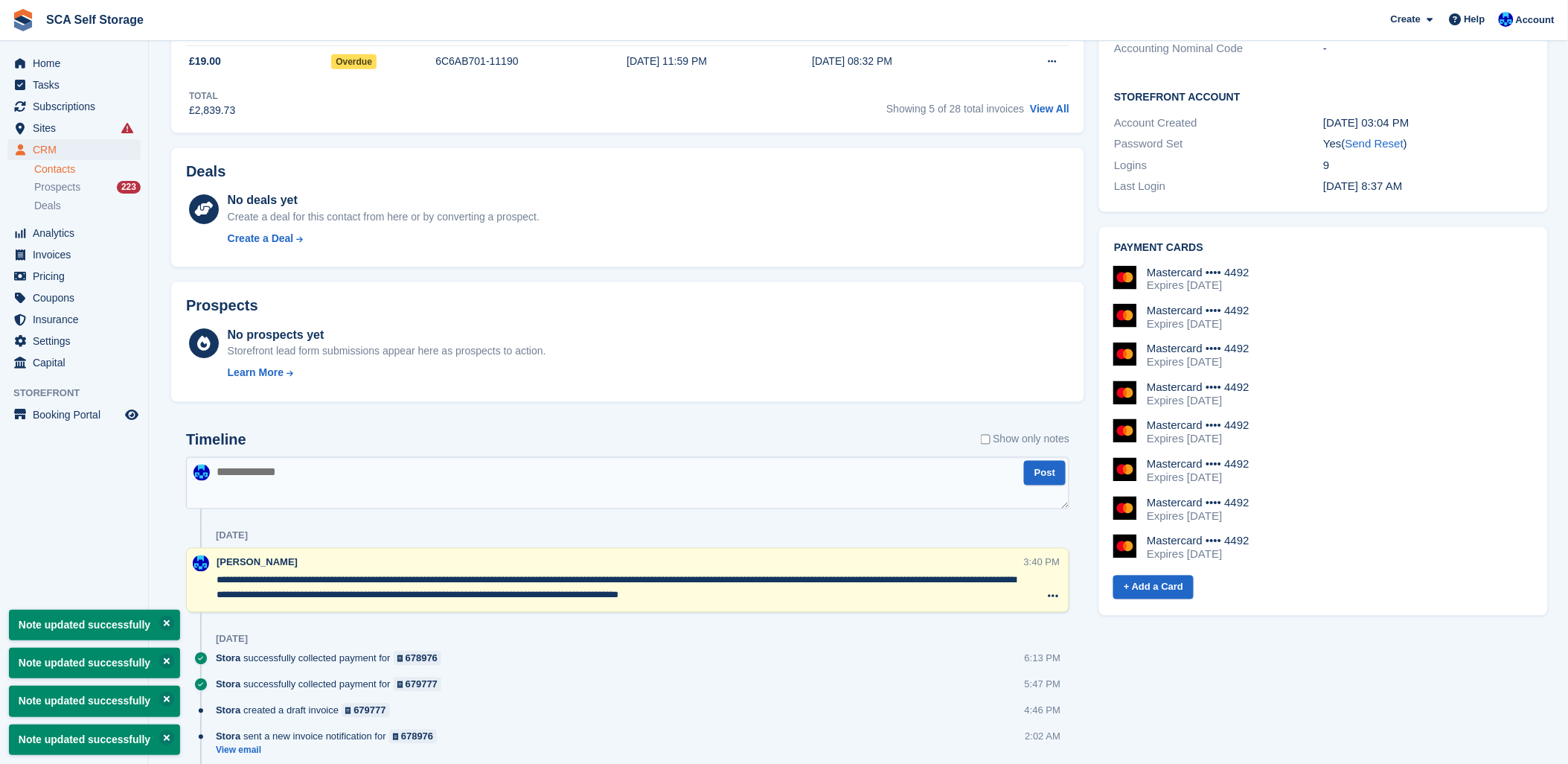
drag, startPoint x: 710, startPoint y: 592, endPoint x: 674, endPoint y: 584, distance: 36.9
click at [667, 587] on textarea "**********" at bounding box center [621, 588] width 807 height 30
click at [697, 596] on textarea "**********" at bounding box center [621, 588] width 807 height 30
click at [701, 596] on textarea "**********" at bounding box center [621, 588] width 807 height 30
click at [697, 593] on textarea "**********" at bounding box center [621, 588] width 807 height 30
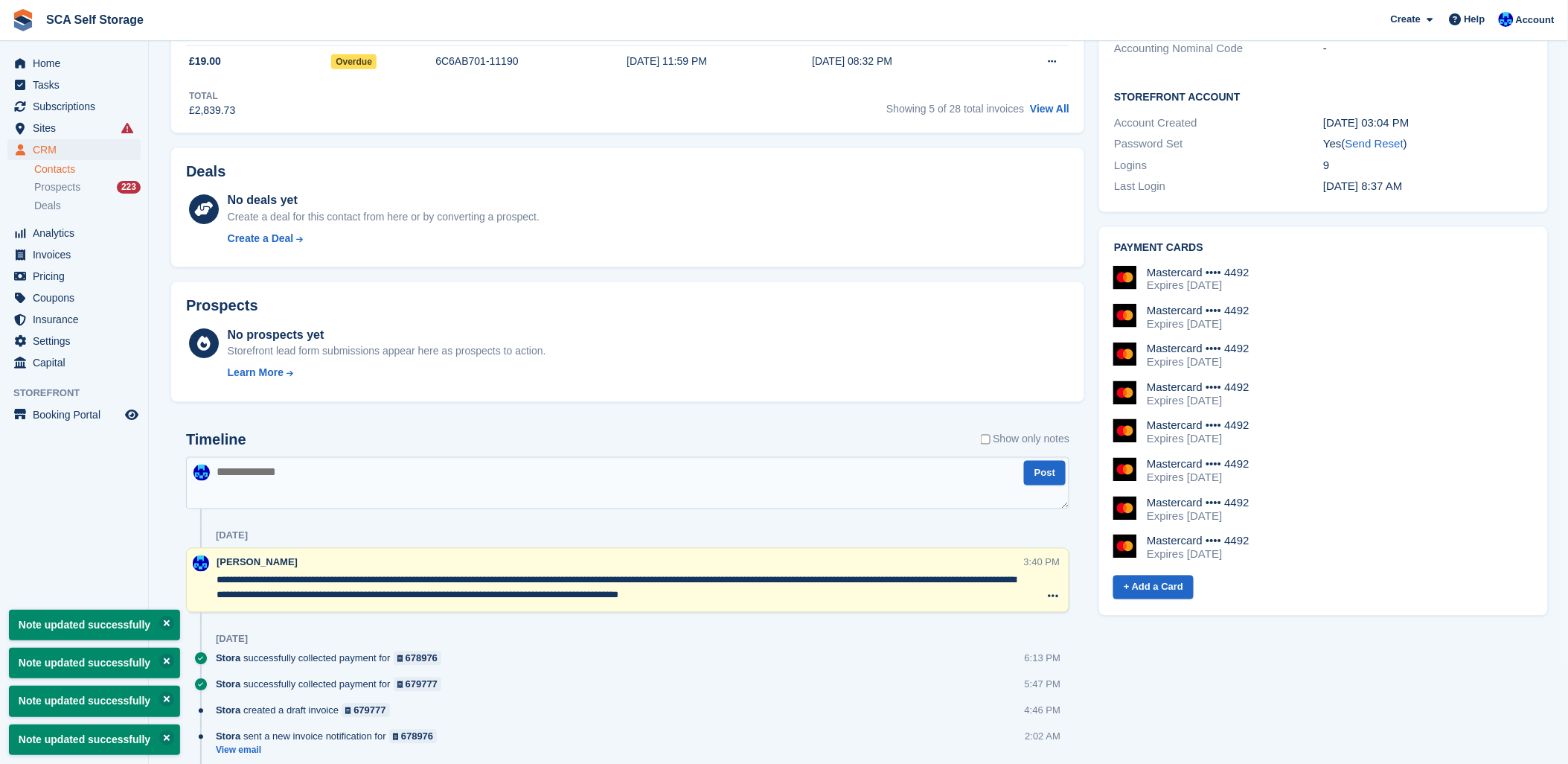
type textarea "**********"
click at [925, 635] on div "[DATE]" at bounding box center [643, 640] width 853 height 24
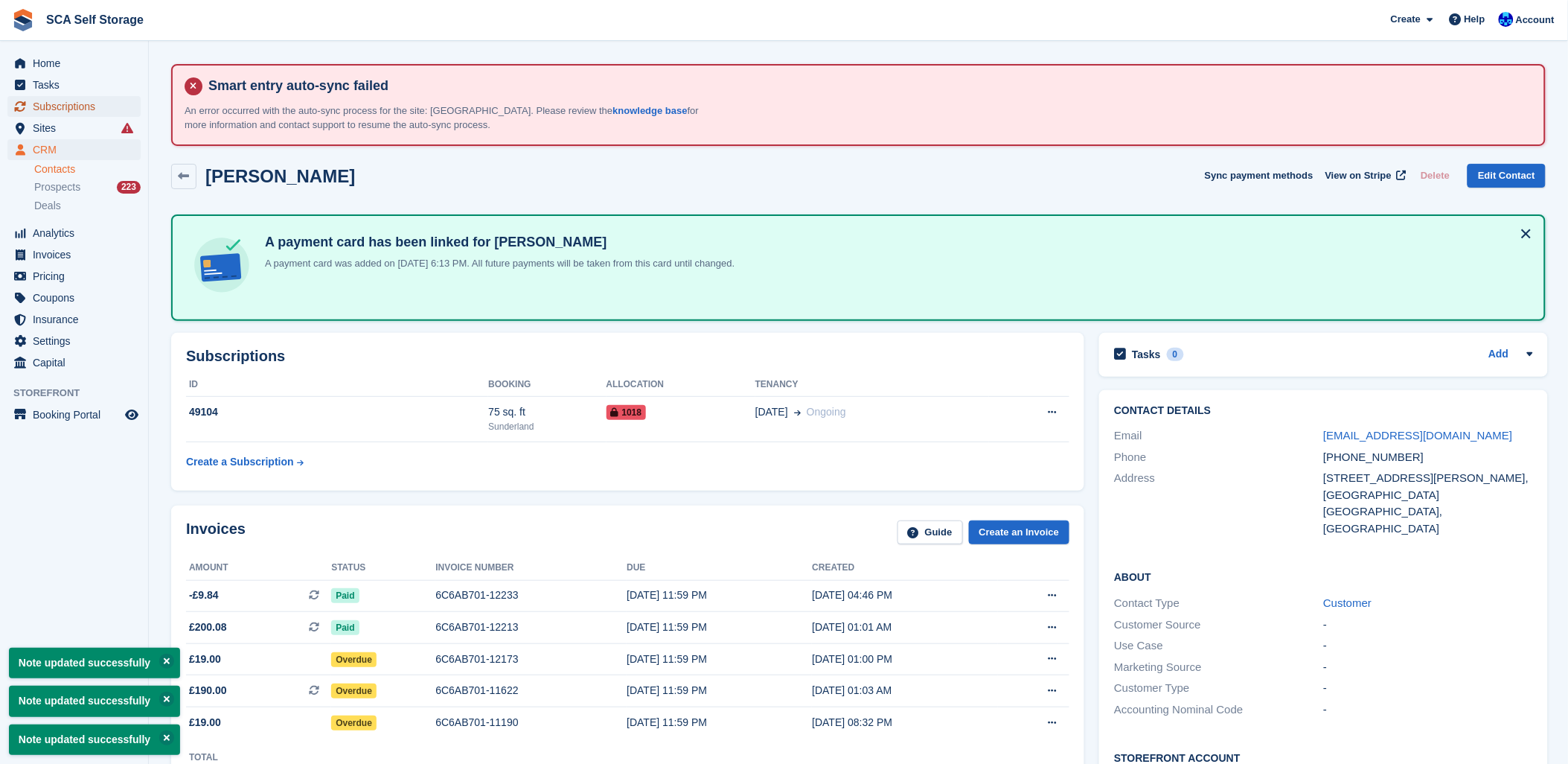
click at [57, 101] on span "Subscriptions" at bounding box center [77, 106] width 89 height 21
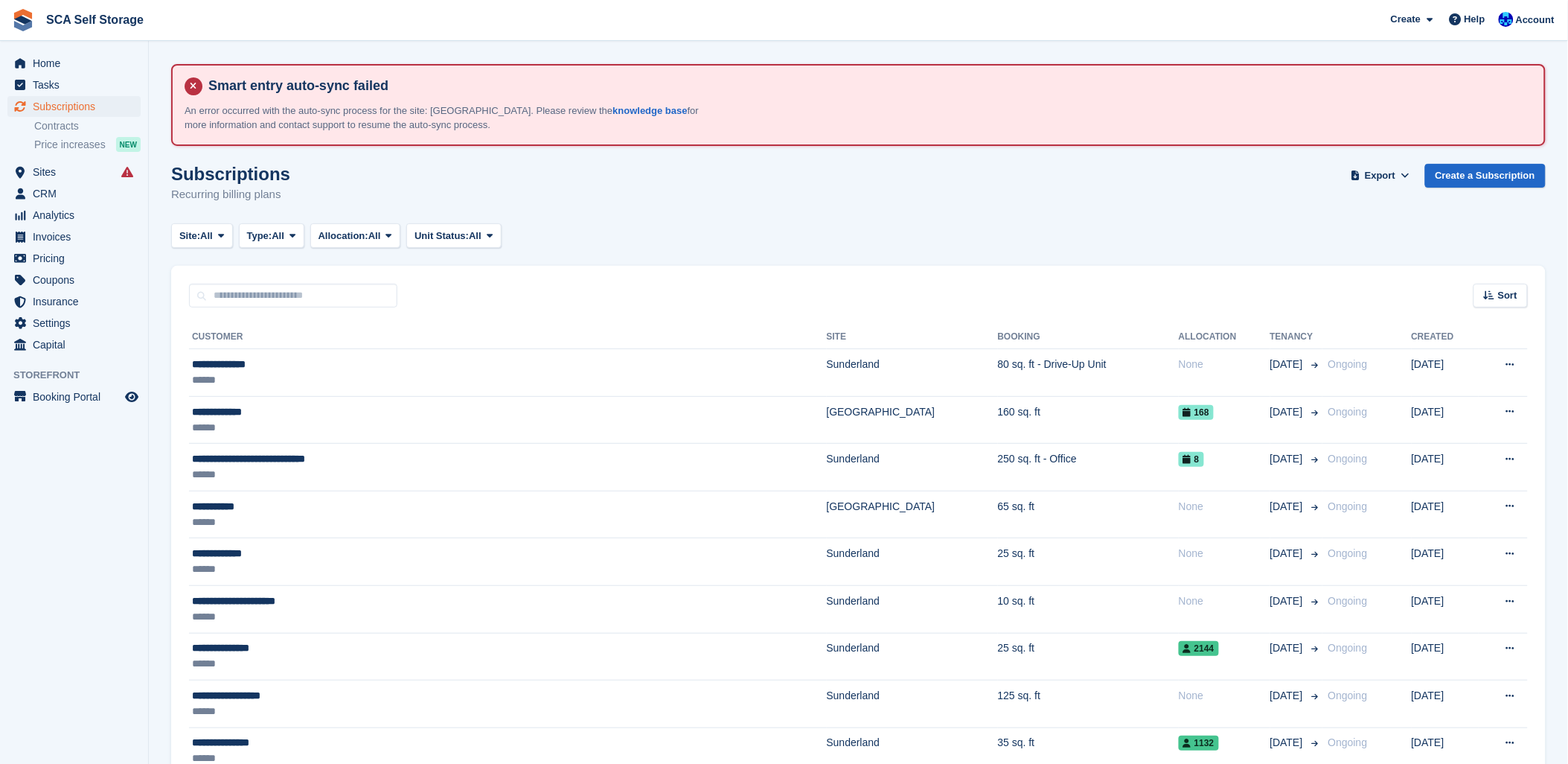
click at [293, 301] on input "text" at bounding box center [293, 295] width 208 height 25
type input "****"
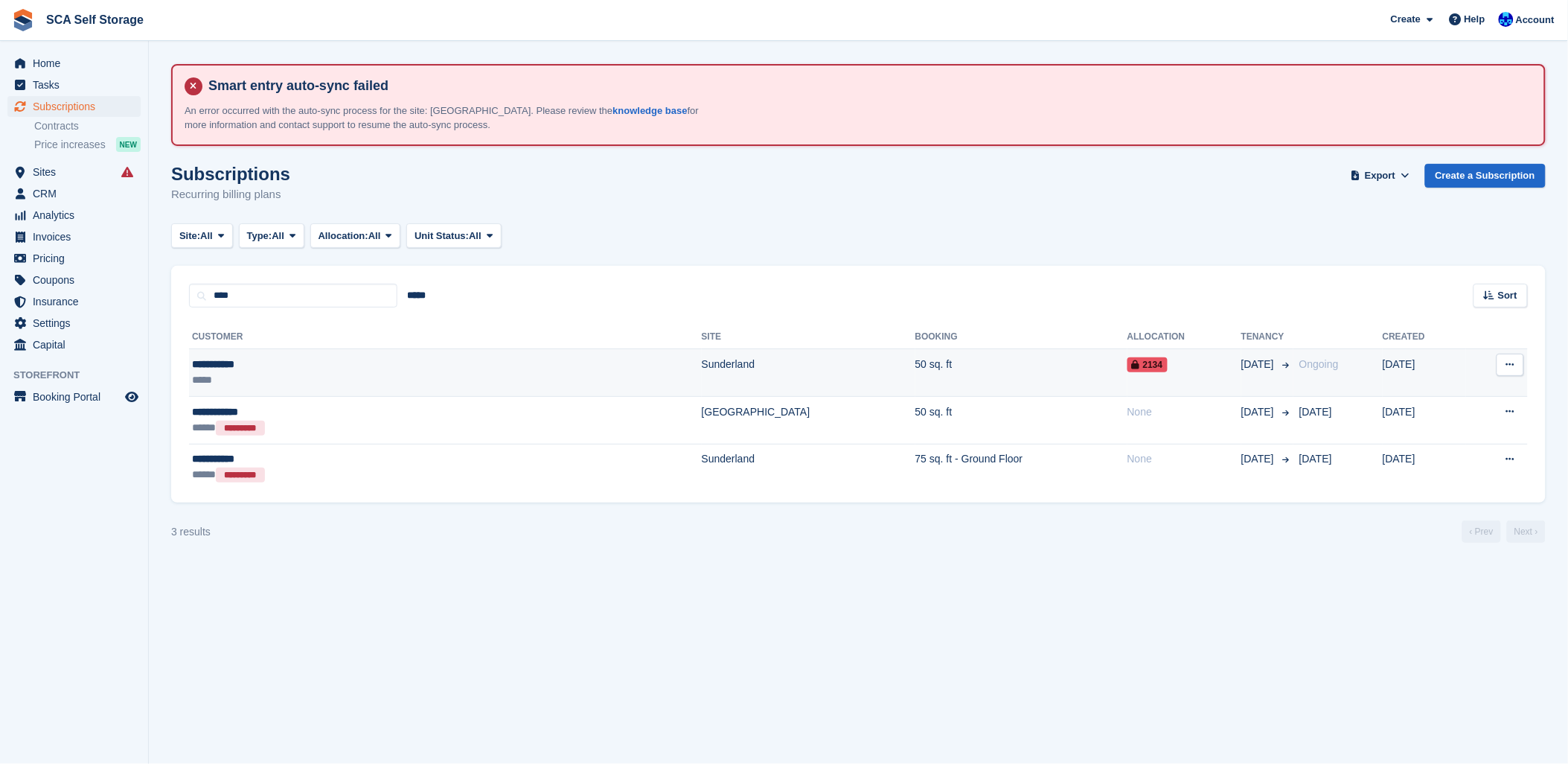
click at [324, 367] on div "**********" at bounding box center [321, 364] width 257 height 16
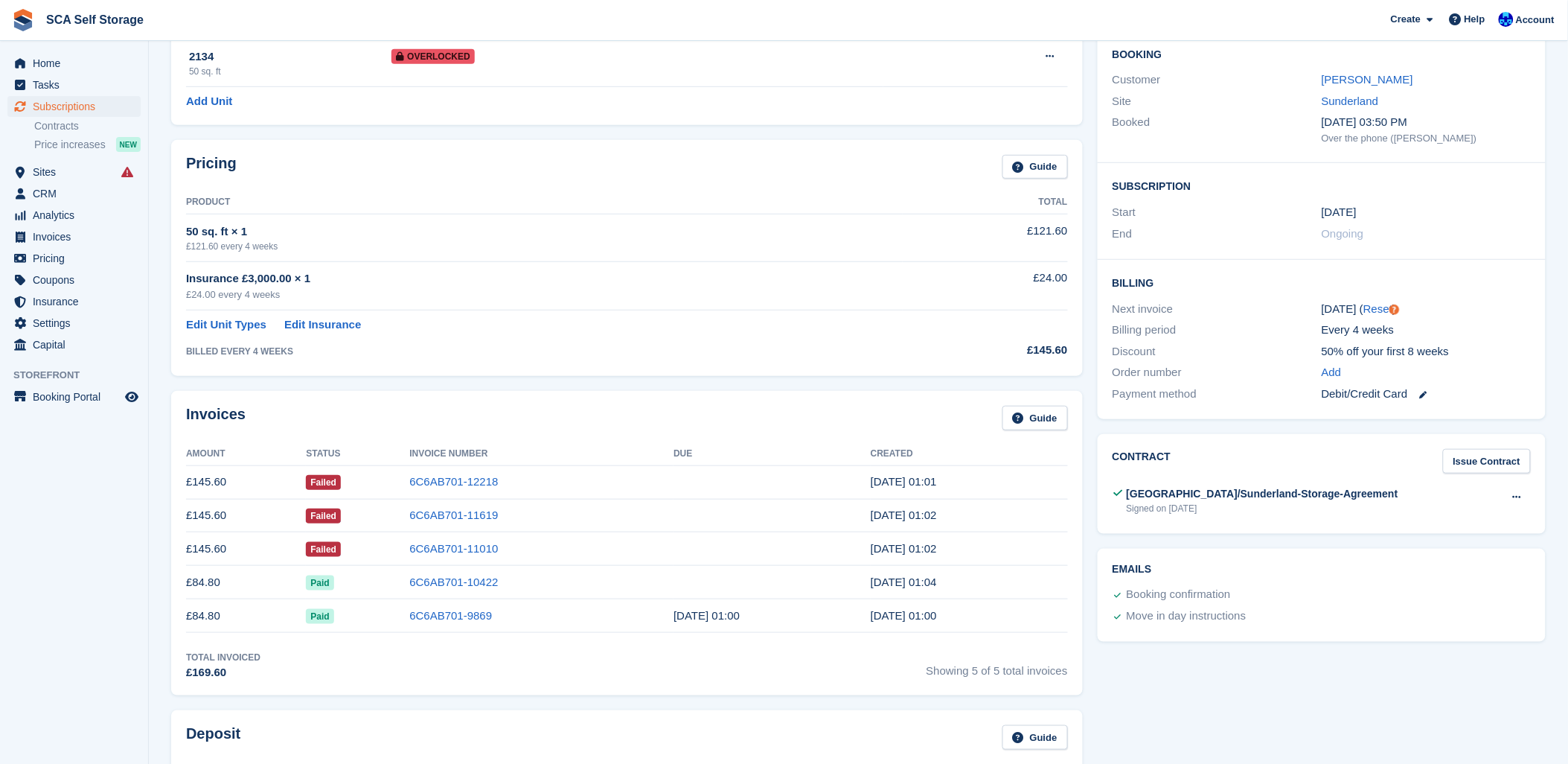
scroll to position [82, 0]
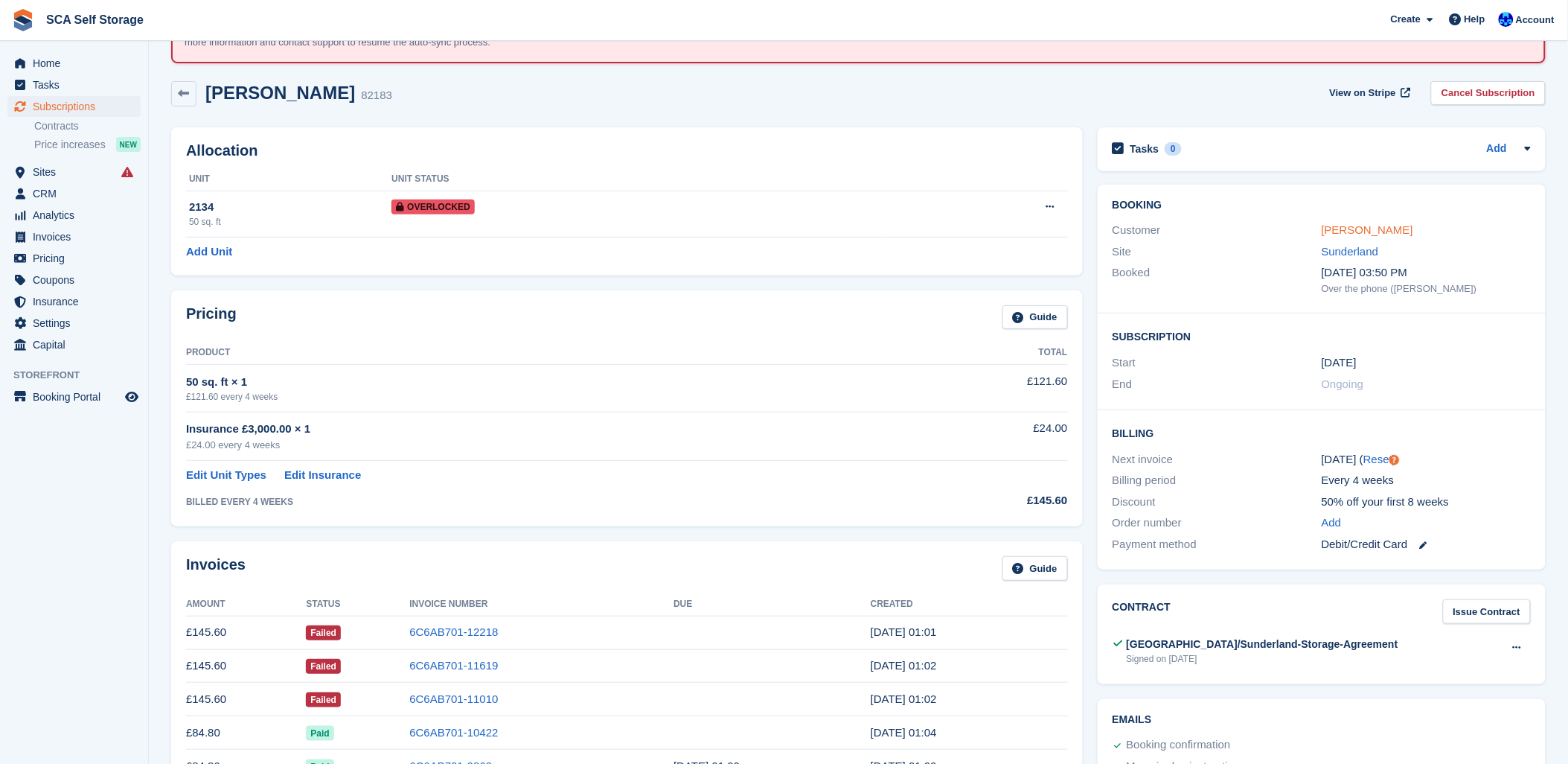
click at [1322, 231] on link "[PERSON_NAME]" at bounding box center [1368, 230] width 92 height 13
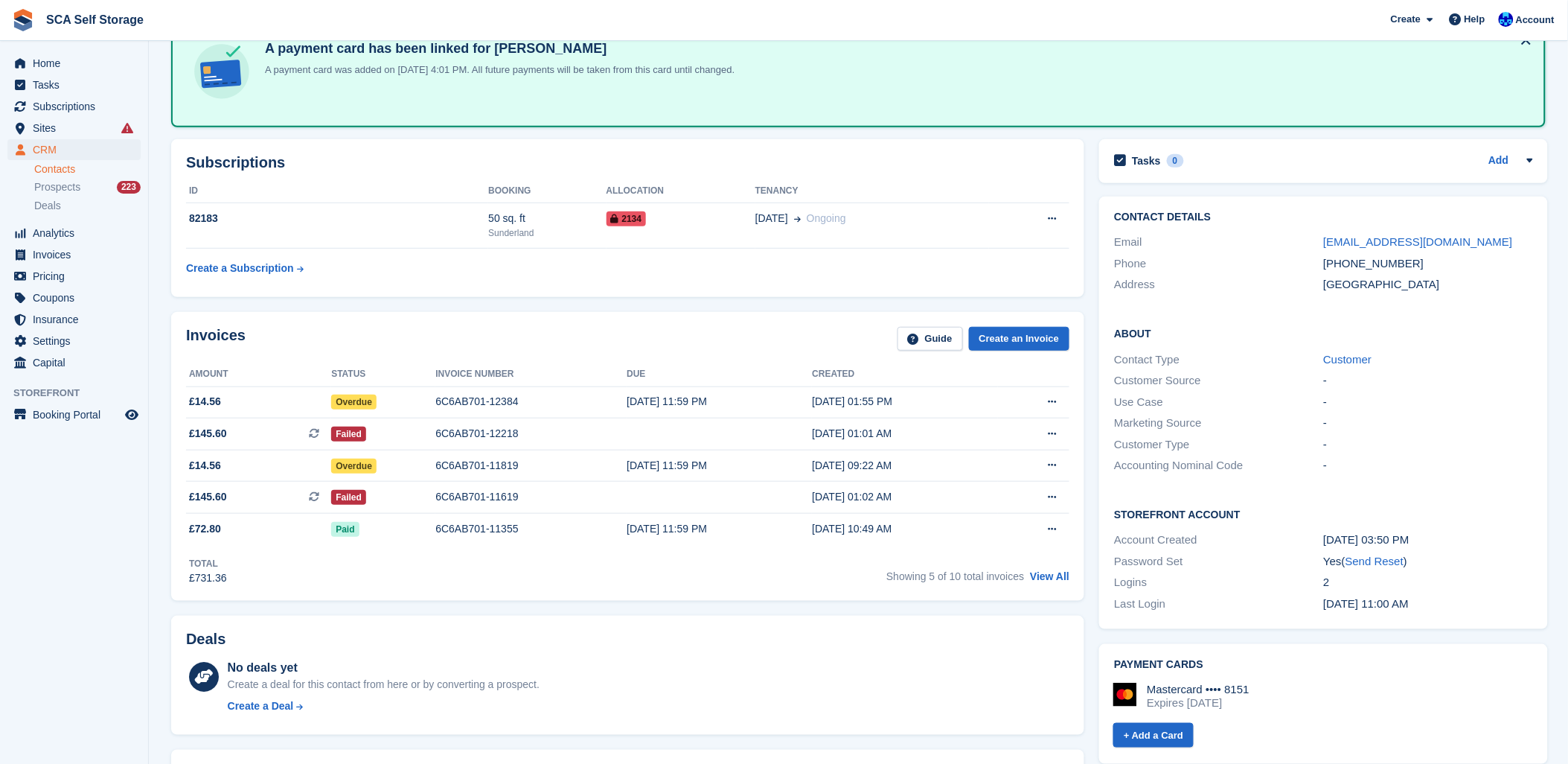
scroll to position [248, 0]
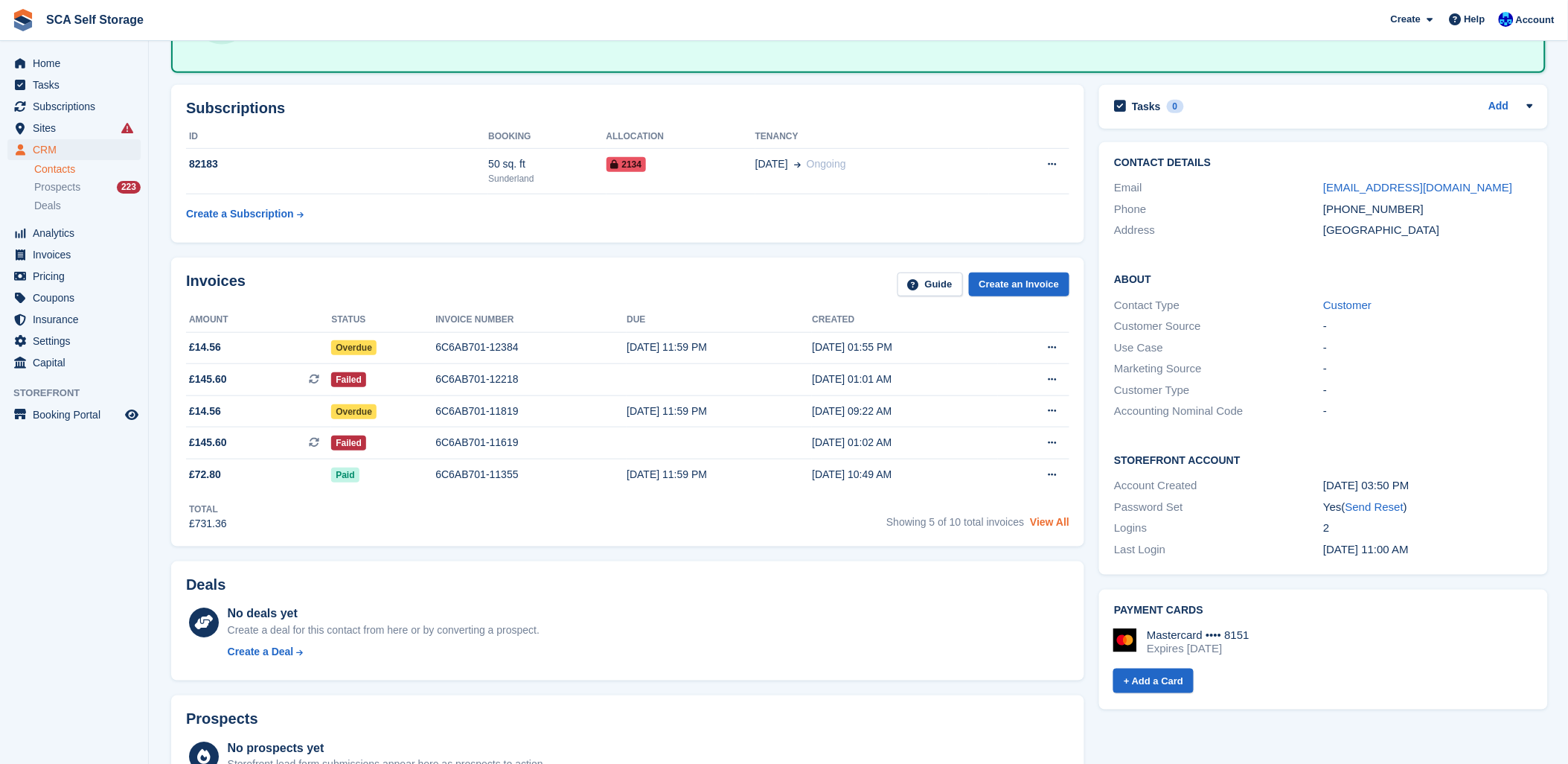
click at [1057, 517] on link "View All" at bounding box center [1050, 522] width 40 height 12
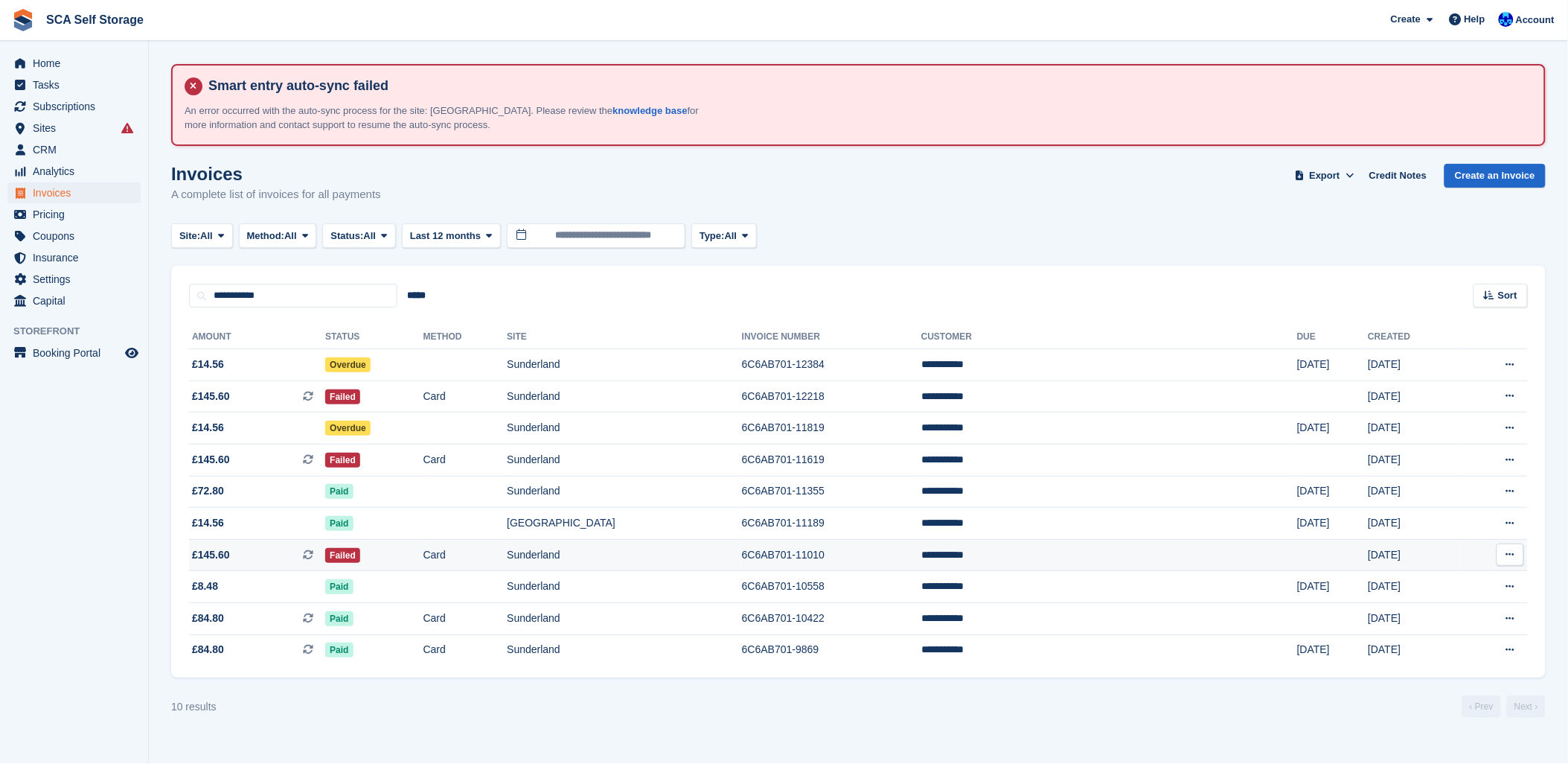
click at [660, 549] on td "Sunderland" at bounding box center [624, 555] width 235 height 32
click at [360, 460] on span "Failed" at bounding box center [343, 460] width 35 height 15
click at [48, 3] on div "SCA Self Storage" at bounding box center [78, 20] width 143 height 34
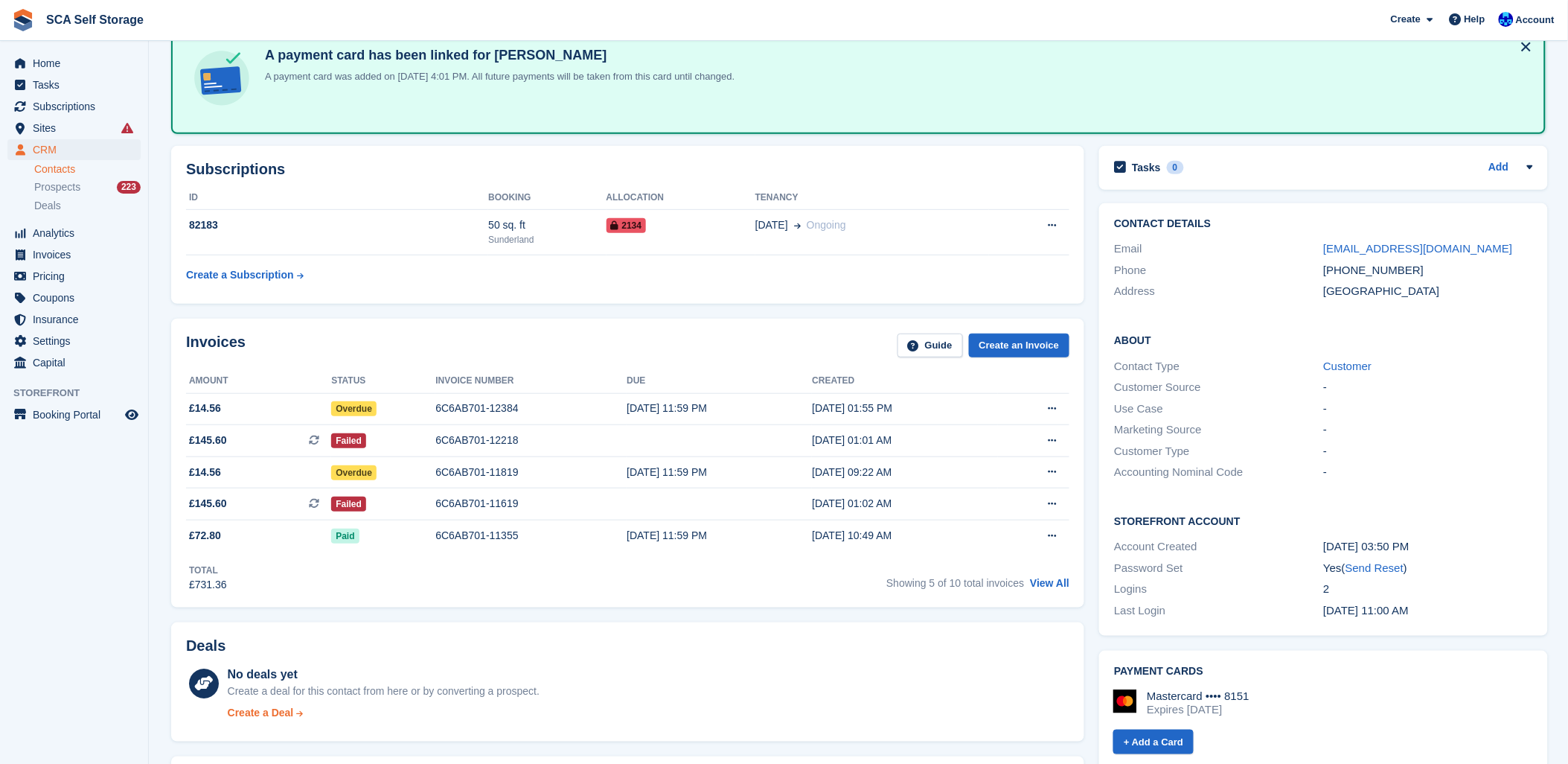
scroll to position [165, 0]
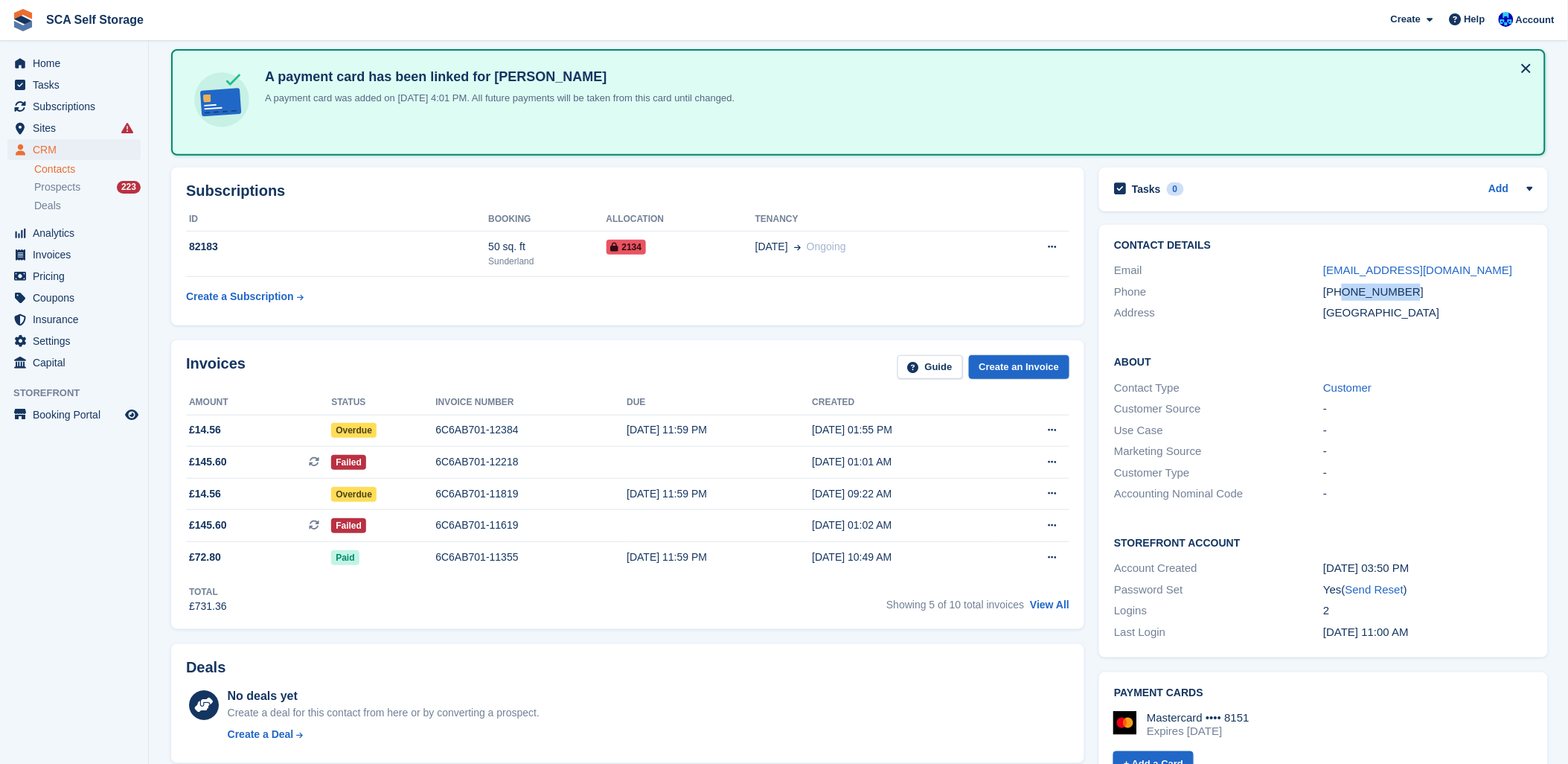
drag, startPoint x: 1410, startPoint y: 284, endPoint x: 1341, endPoint y: 287, distance: 69.1
click at [1341, 287] on div "+447759857998" at bounding box center [1428, 292] width 209 height 17
copy div "7759857998"
click at [1456, 483] on div "Accounting Nominal Code -" at bounding box center [1323, 493] width 418 height 21
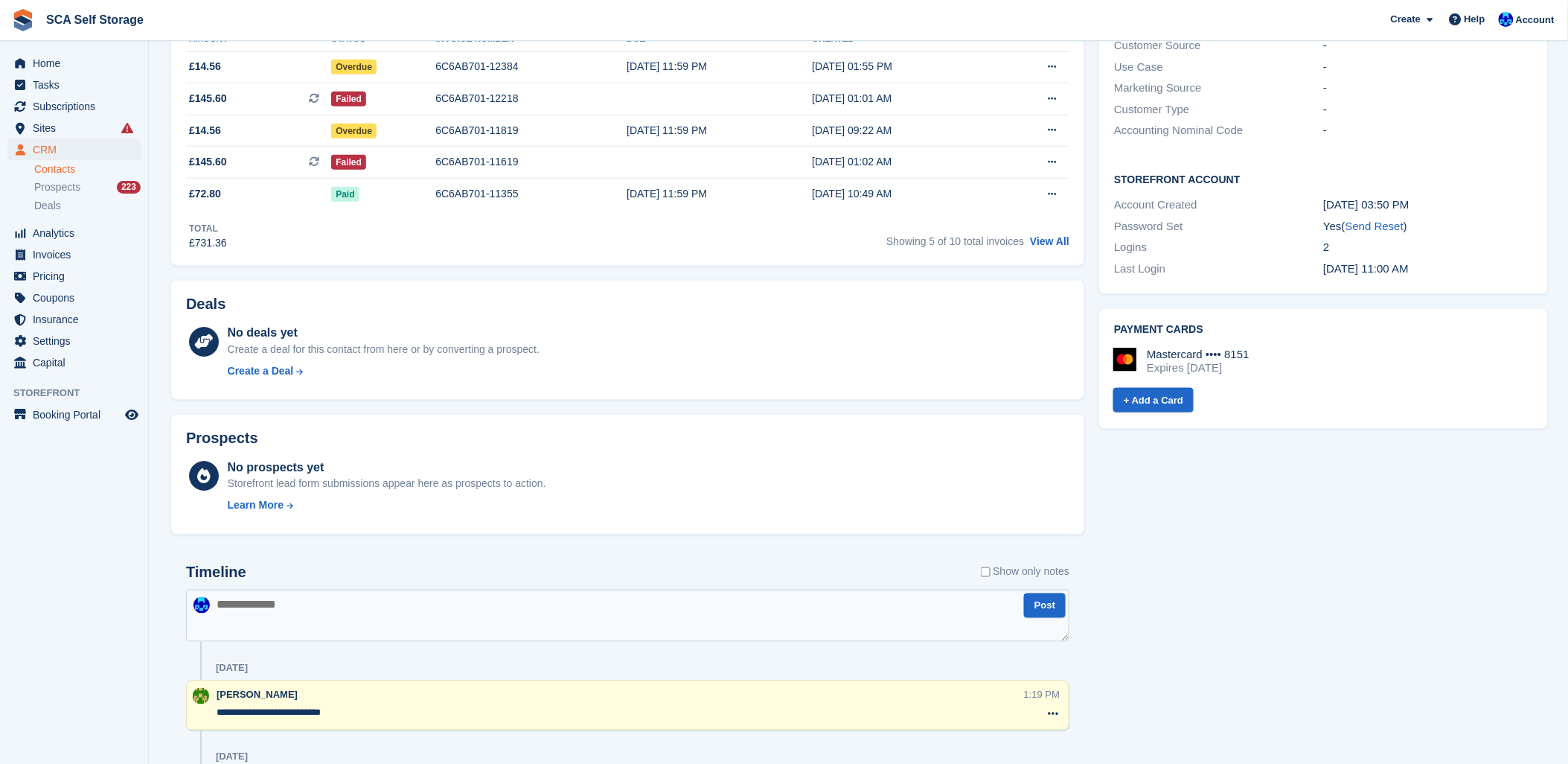
scroll to position [661, 0]
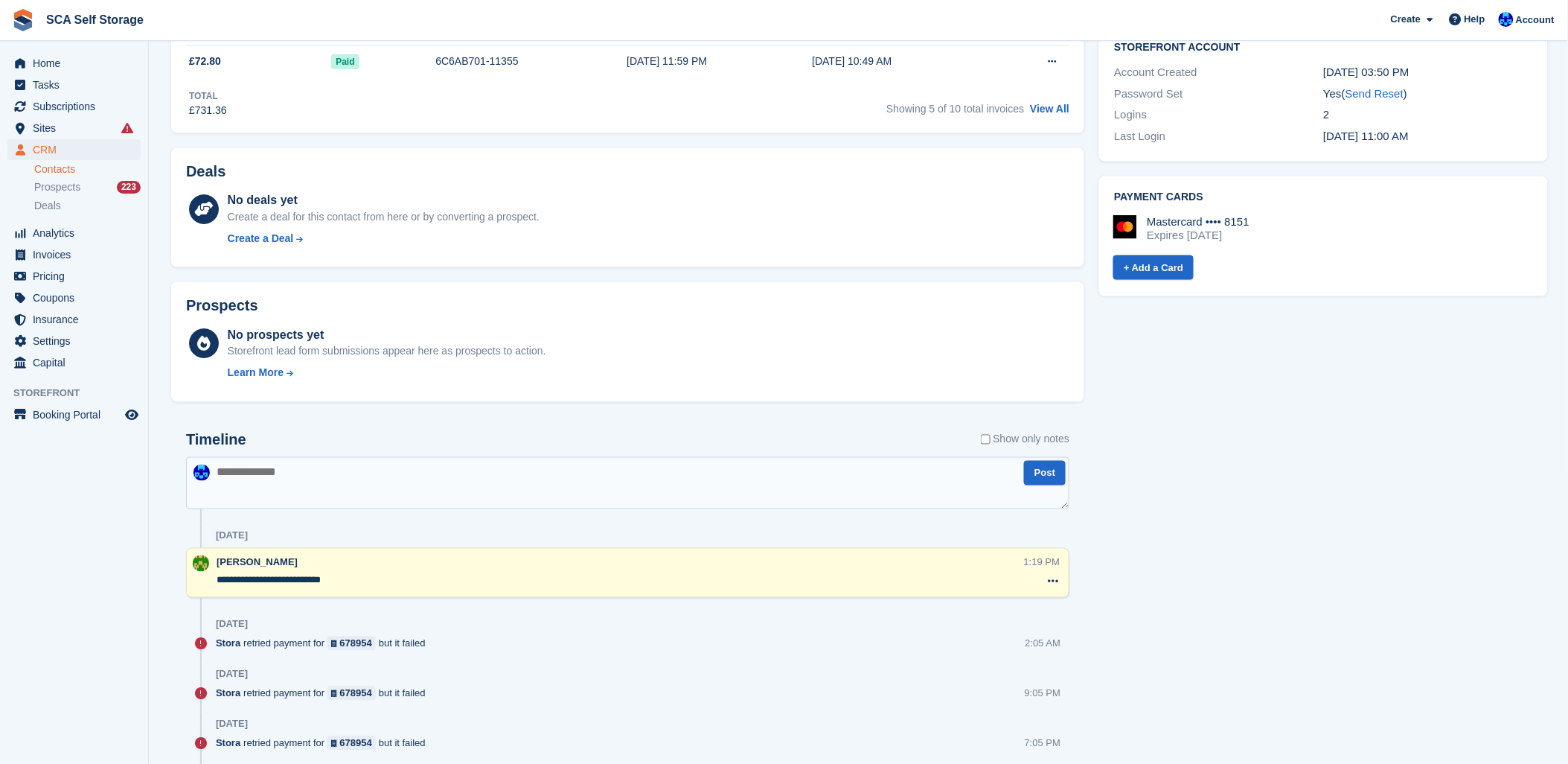
click at [716, 485] on textarea at bounding box center [628, 483] width 883 height 52
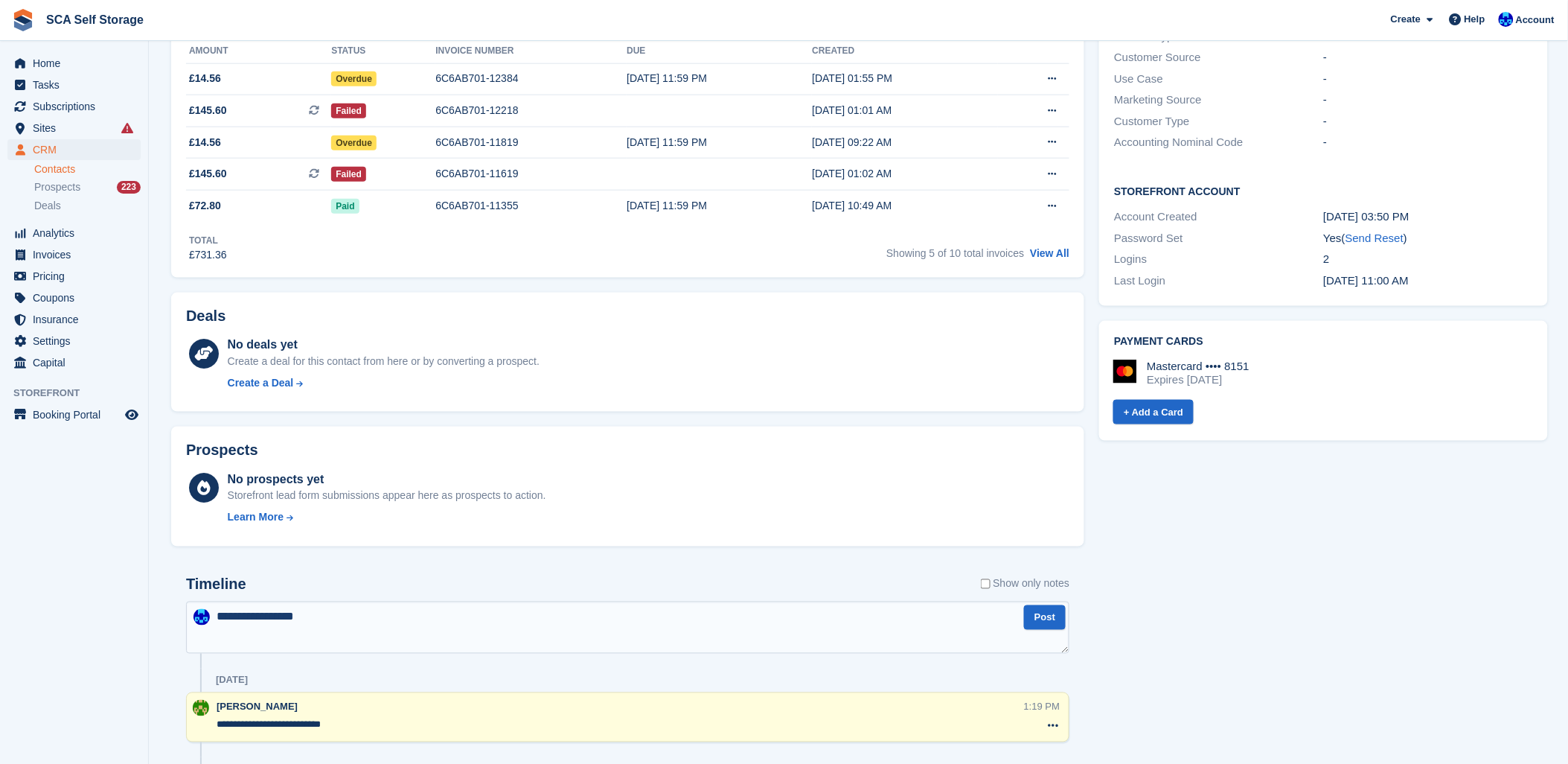
scroll to position [413, 0]
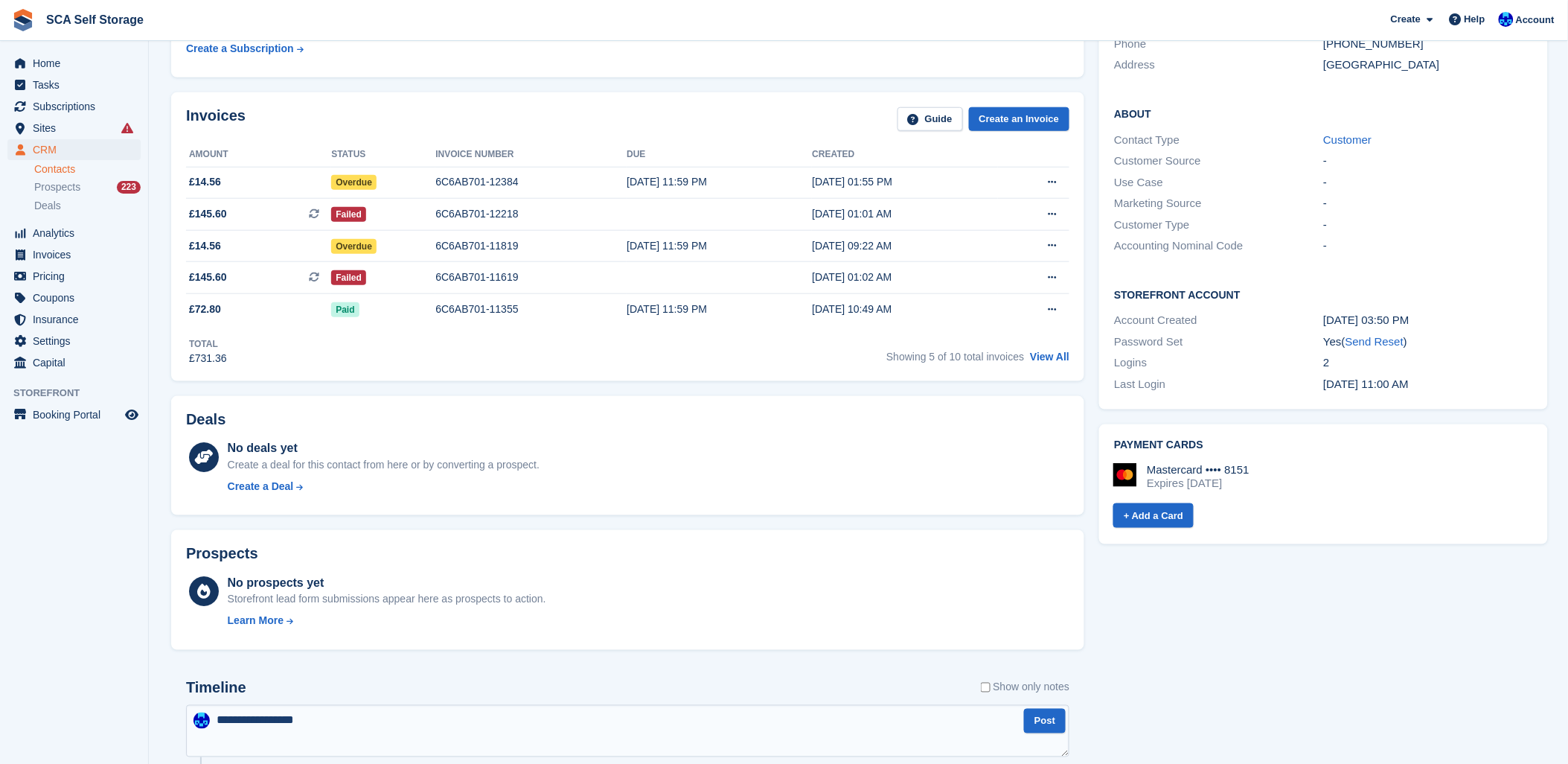
click at [797, 359] on div "Total £731.36 Showing 5 of 10 total invoices View All" at bounding box center [628, 346] width 883 height 41
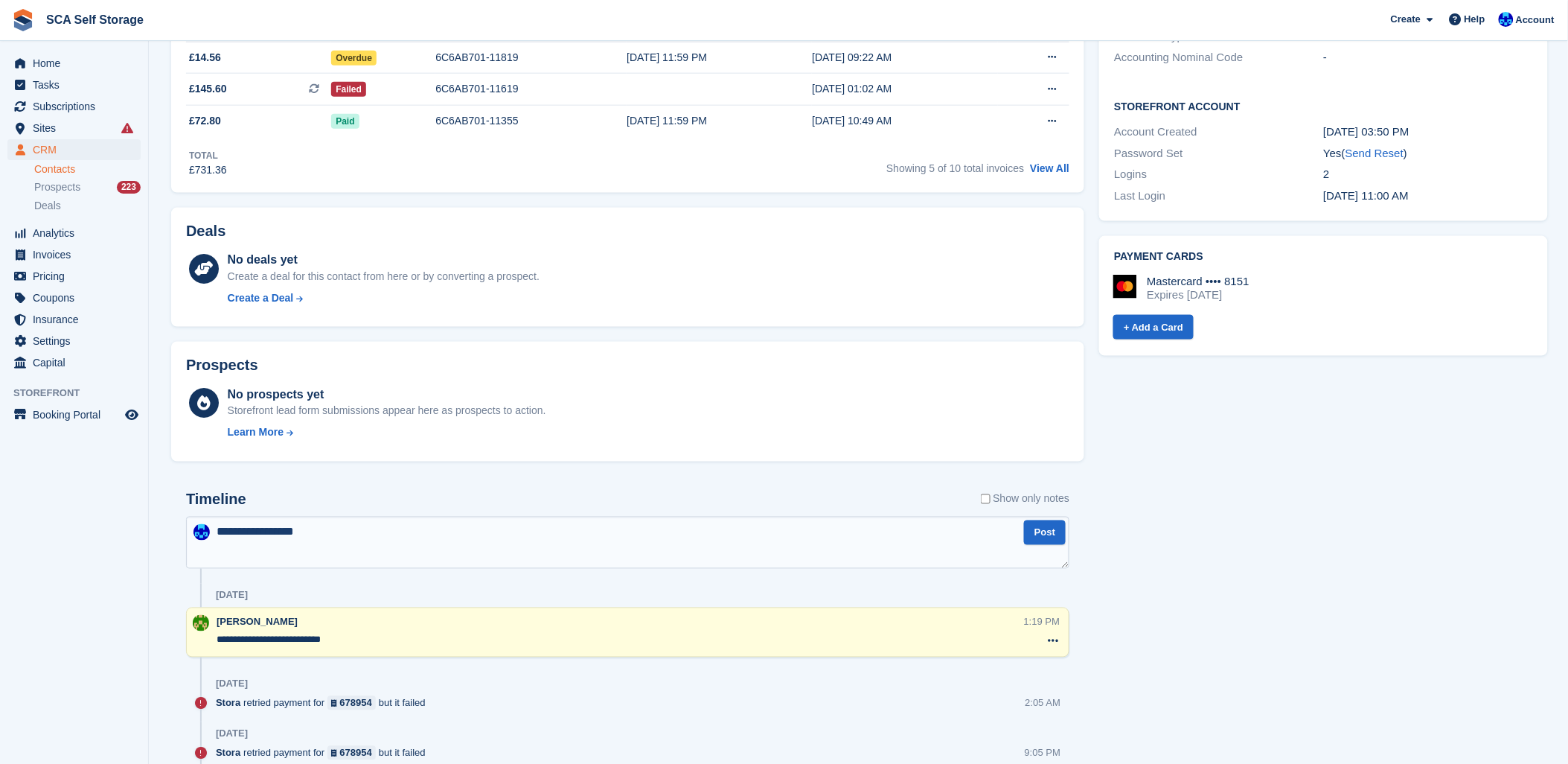
scroll to position [661, 0]
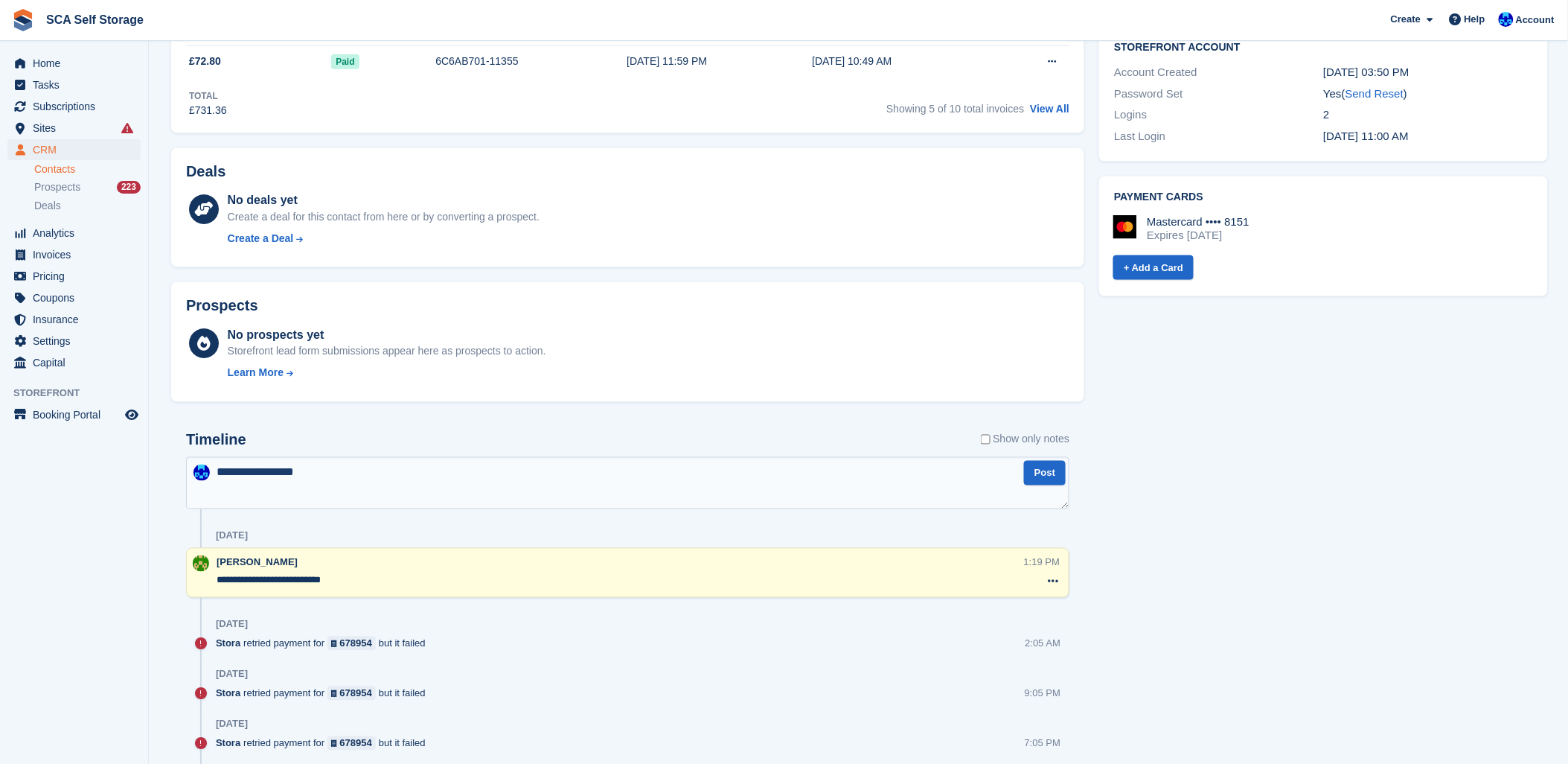
click at [585, 495] on textarea "**********" at bounding box center [628, 483] width 883 height 52
click at [840, 469] on textarea "**********" at bounding box center [628, 483] width 883 height 52
click at [472, 467] on textarea "**********" at bounding box center [628, 483] width 883 height 52
type textarea "**********"
click at [1052, 471] on button "Post" at bounding box center [1045, 473] width 42 height 25
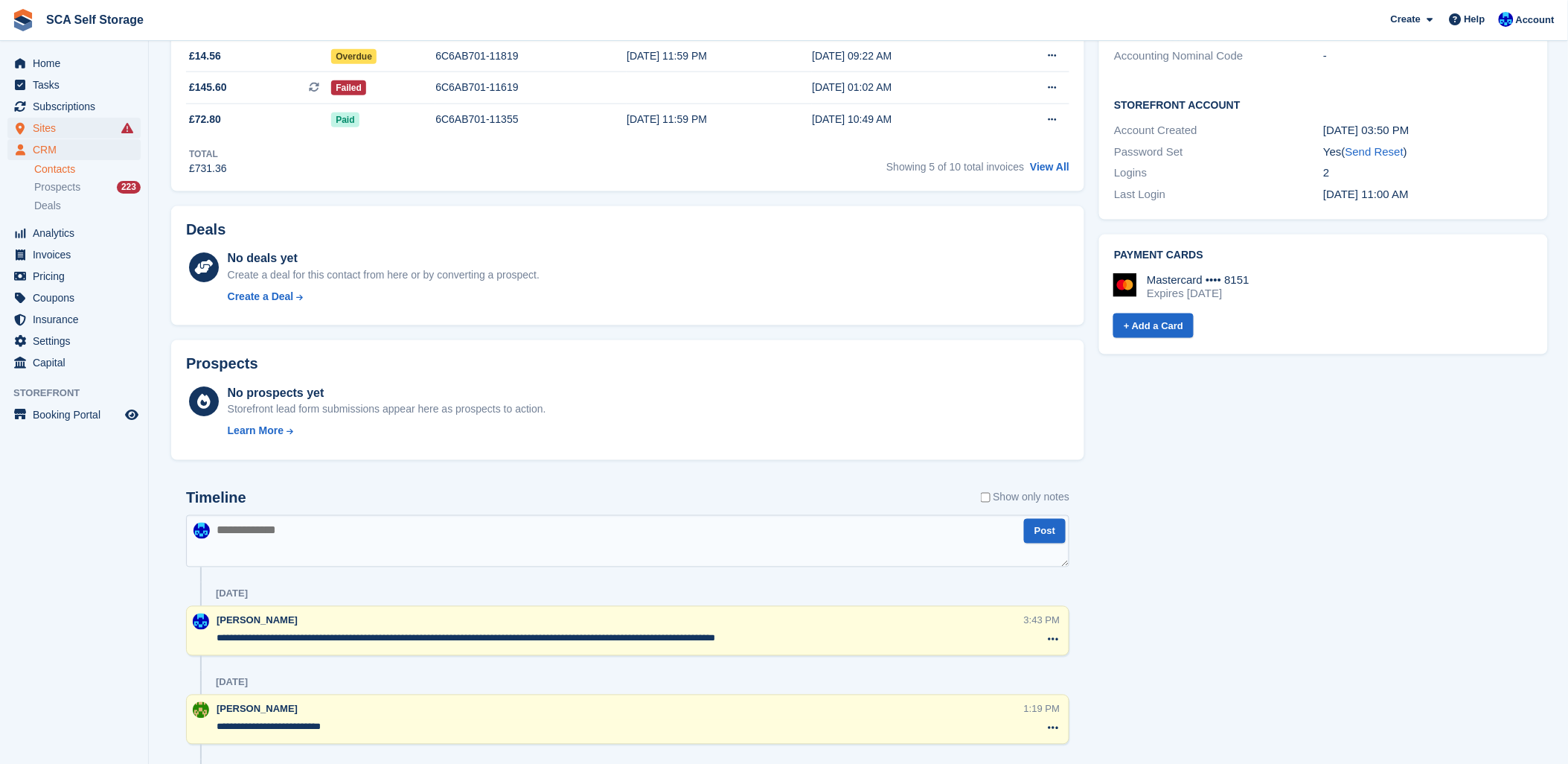
scroll to position [579, 0]
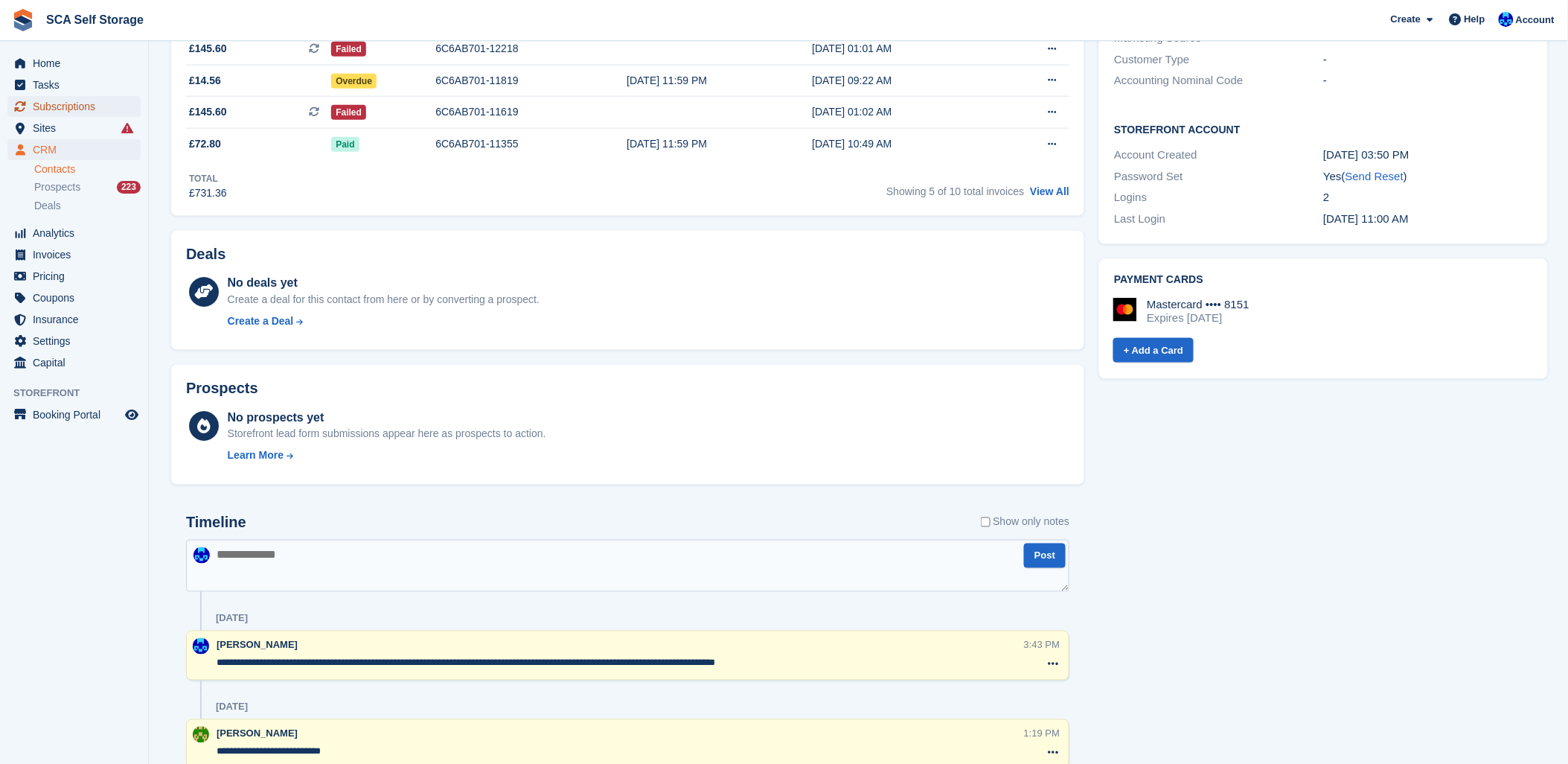
click at [90, 97] on span "Subscriptions" at bounding box center [77, 106] width 89 height 21
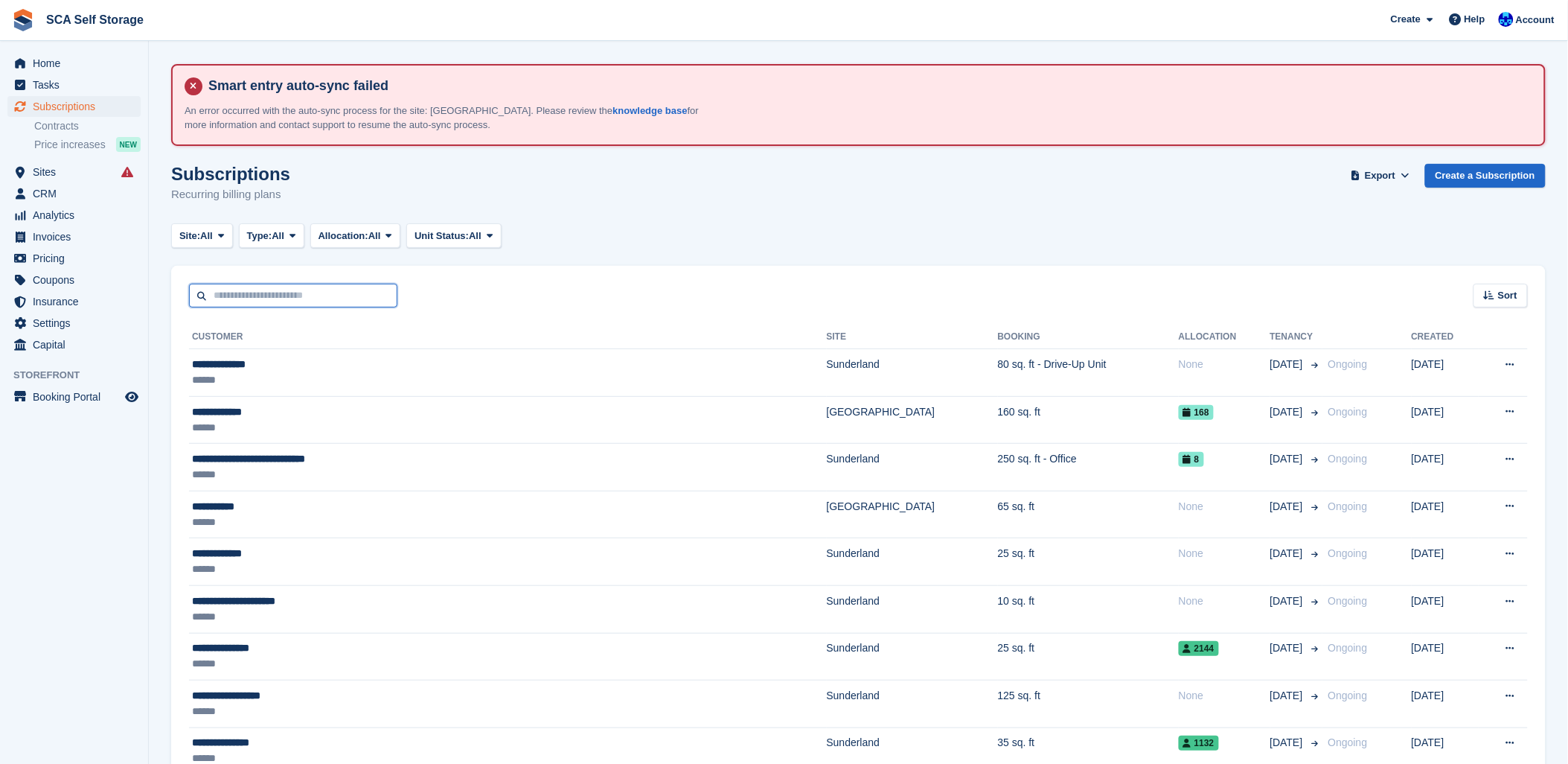
click at [304, 302] on input "text" at bounding box center [293, 295] width 208 height 25
type input "***"
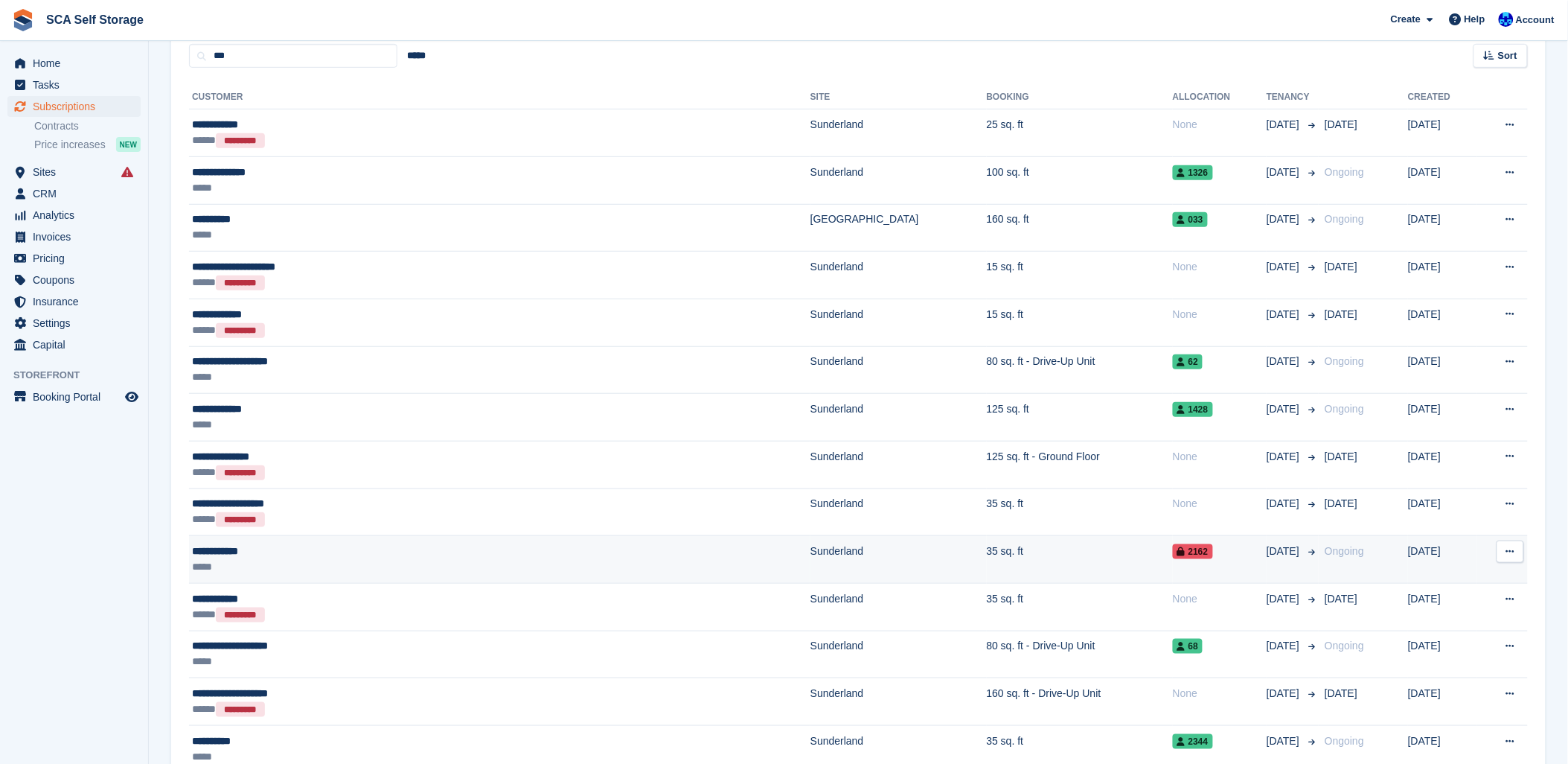
scroll to position [248, 0]
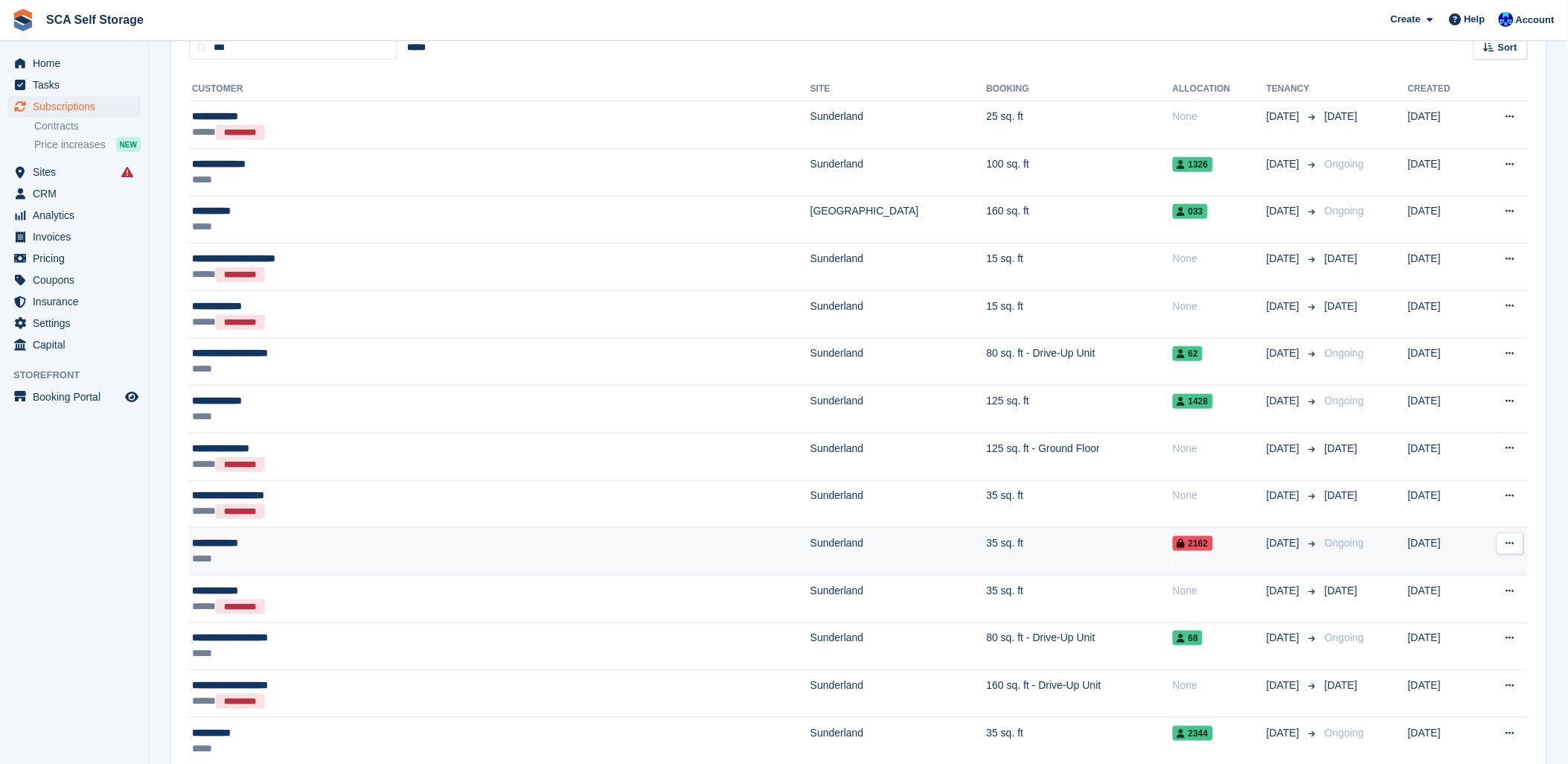
click at [987, 561] on td "35 sq. ft" at bounding box center [1080, 552] width 186 height 48
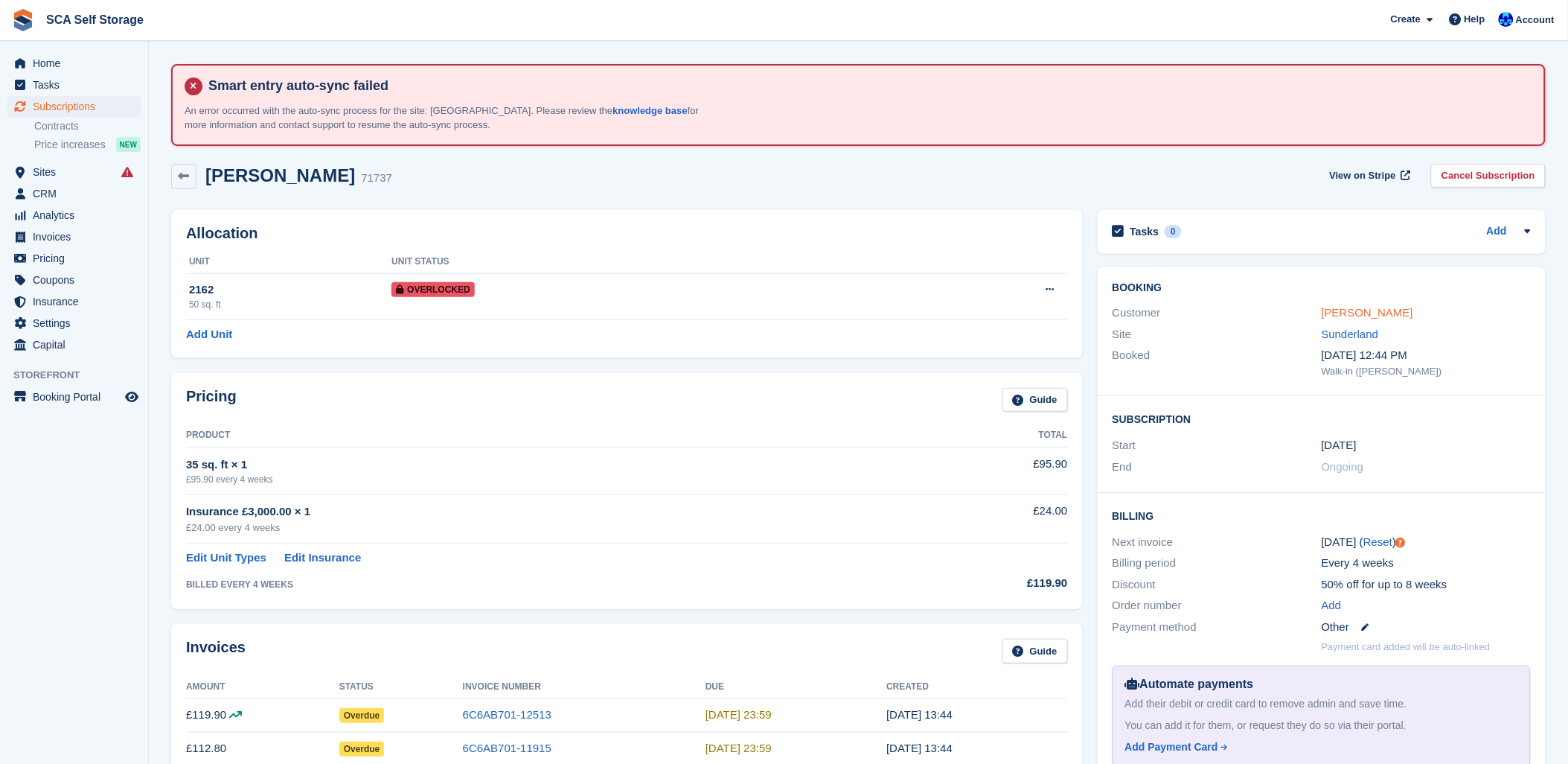
click at [1325, 317] on link "[PERSON_NAME]" at bounding box center [1368, 312] width 92 height 13
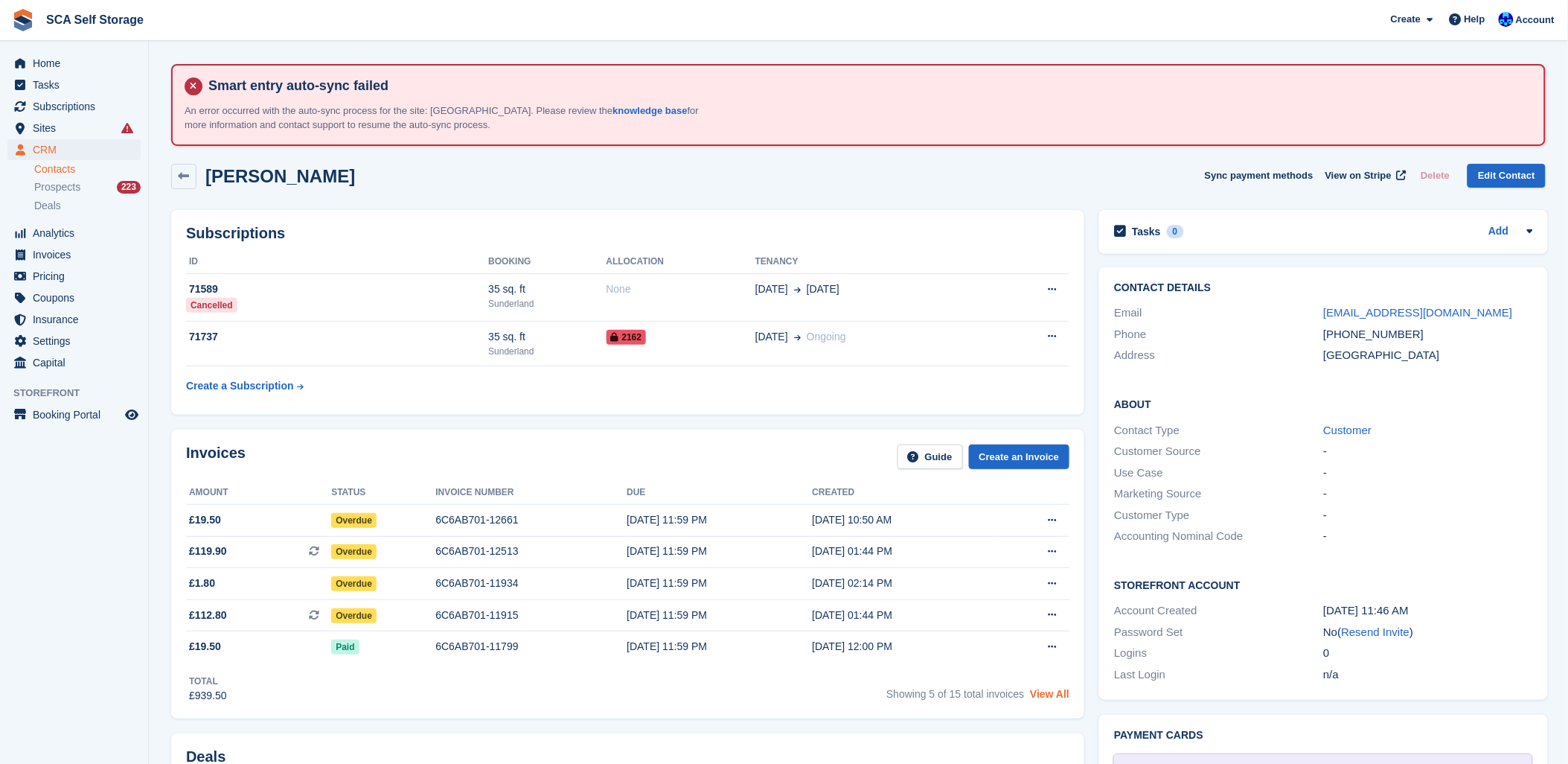
click at [1046, 694] on link "View All" at bounding box center [1050, 694] width 40 height 12
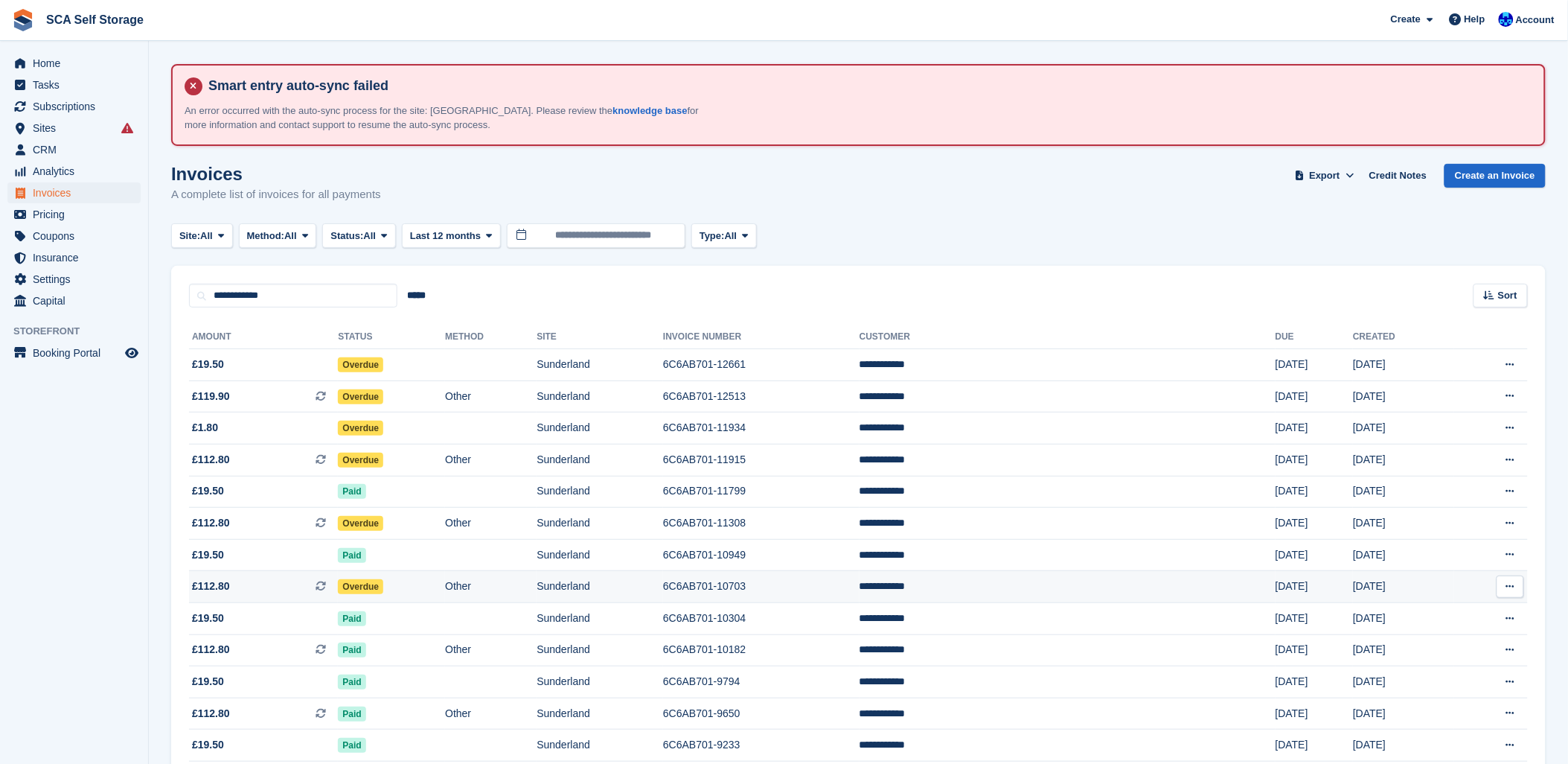
click at [663, 582] on td "Sunderland" at bounding box center [600, 587] width 127 height 32
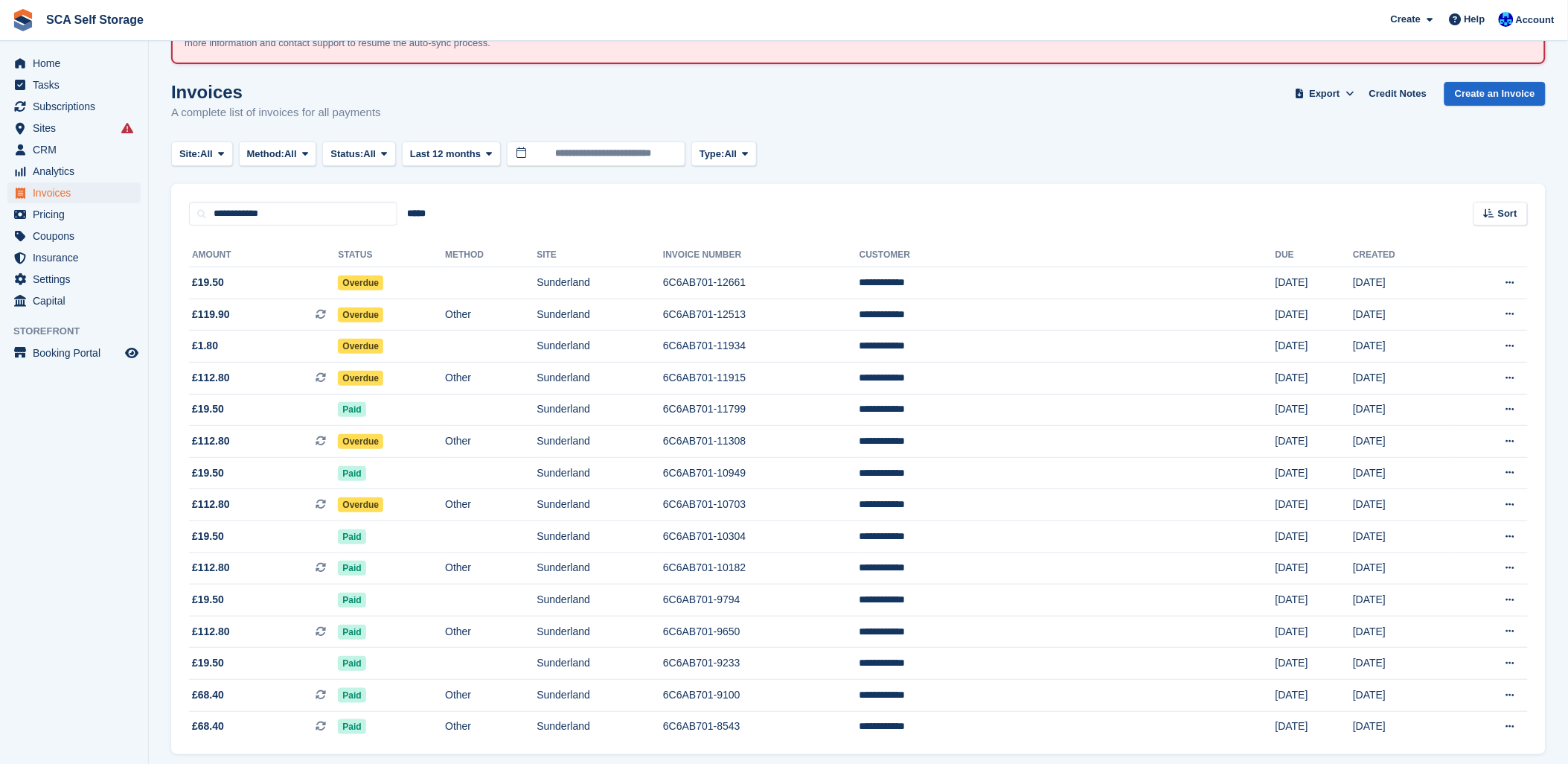
scroll to position [82, 0]
drag, startPoint x: 1177, startPoint y: 151, endPoint x: 1137, endPoint y: 147, distance: 40.2
click at [1172, 150] on div "Site: All All Sunderland Sheffield Method: All All Bank Transfer Cash Cheque De…" at bounding box center [858, 153] width 1375 height 25
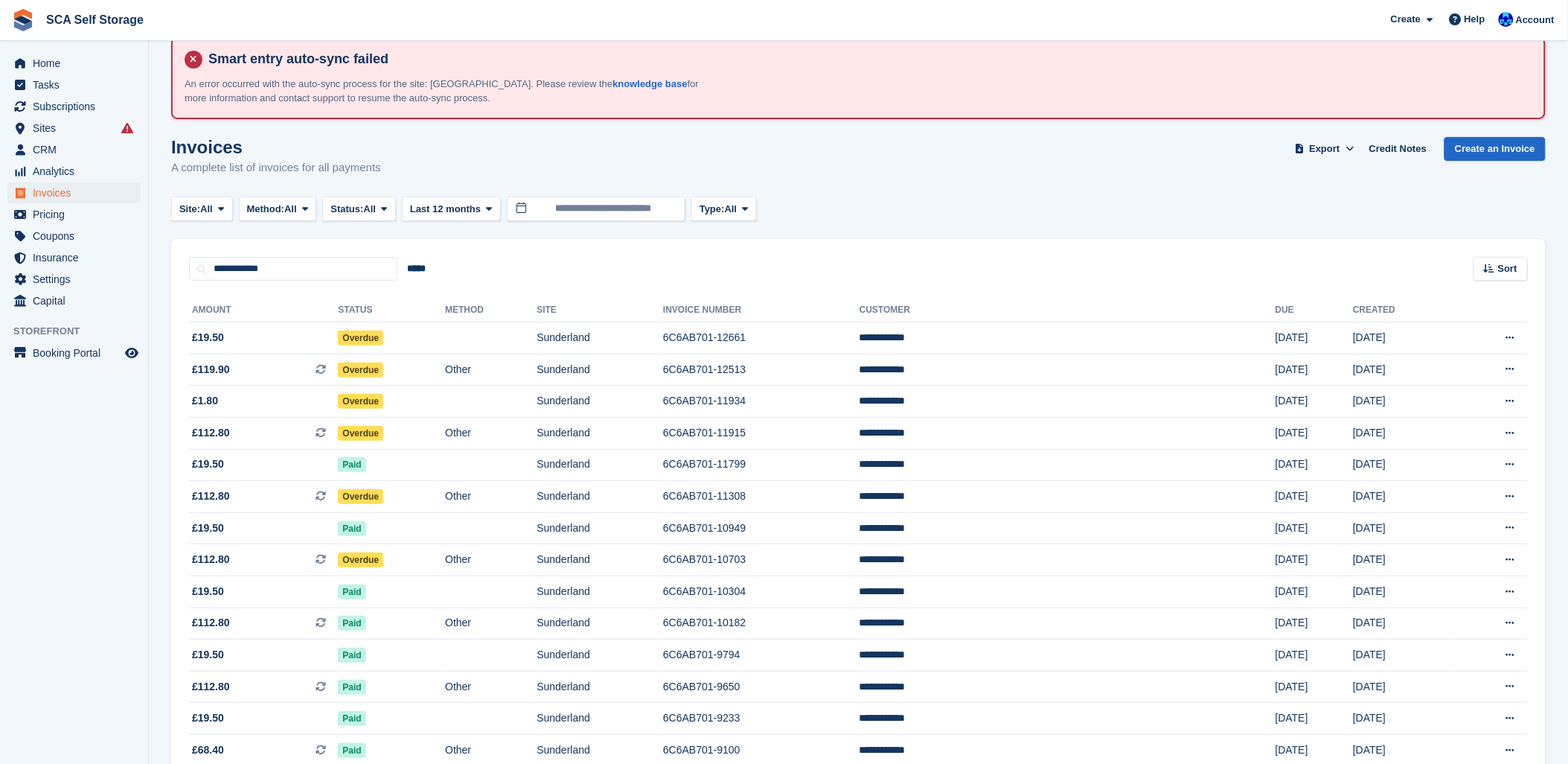
scroll to position [0, 0]
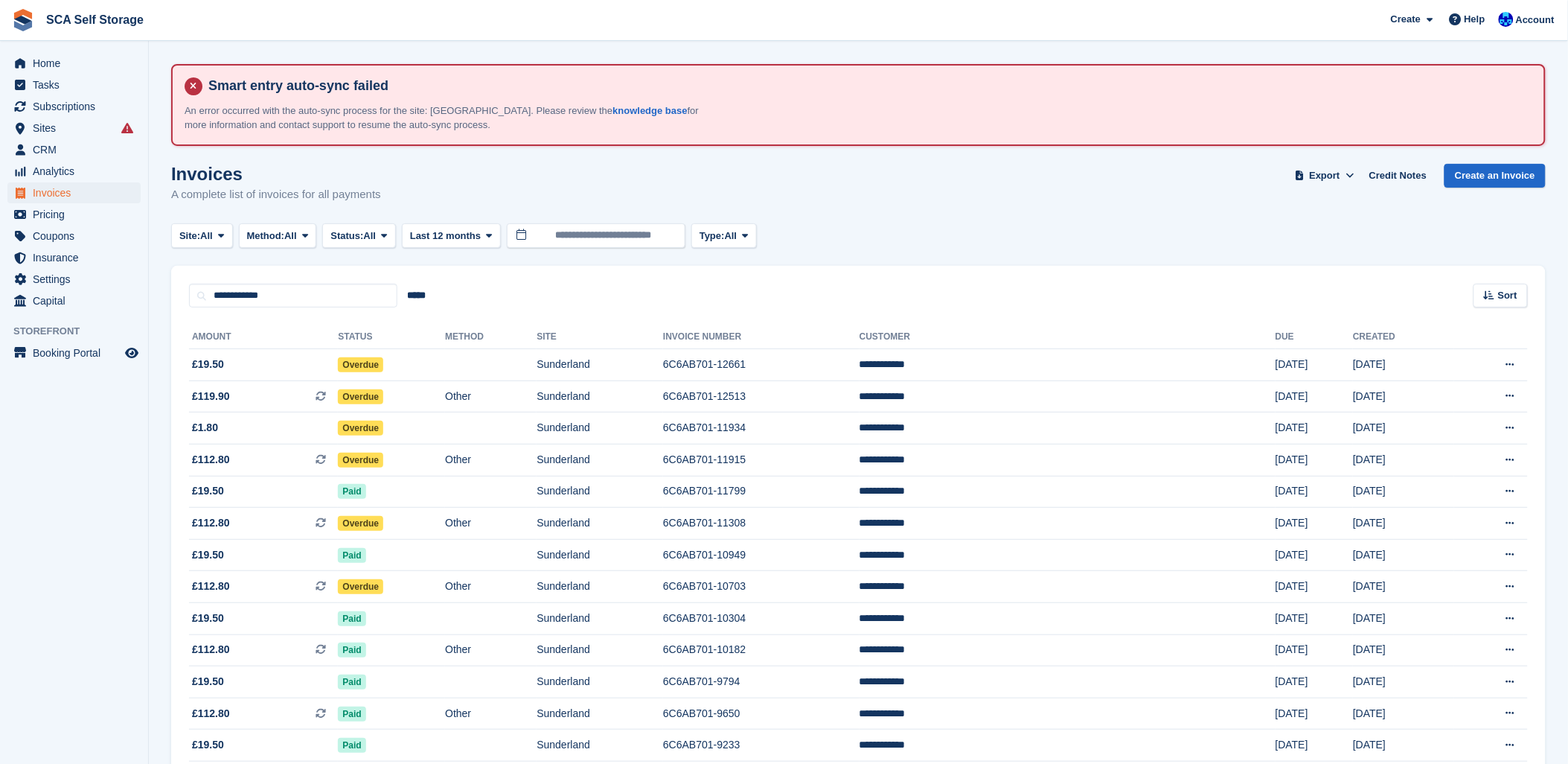
click at [661, 63] on section "Smart entry auto-sync failed An error occurred with the auto-sync process for t…" at bounding box center [858, 449] width 1419 height 899
click at [856, 387] on td "6C6AB701-12513" at bounding box center [761, 396] width 196 height 32
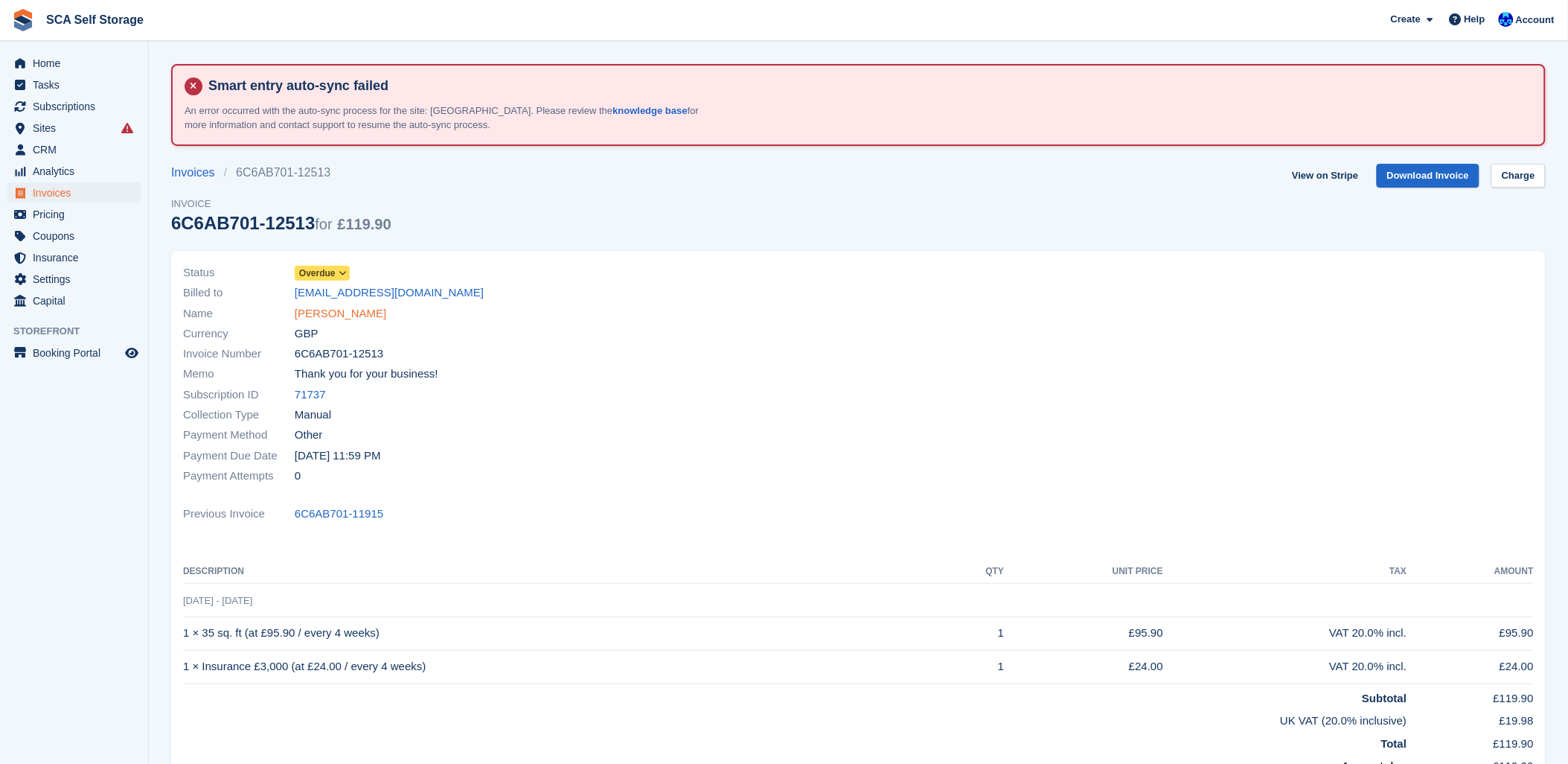
click at [347, 317] on link "[PERSON_NAME]" at bounding box center [340, 314] width 92 height 17
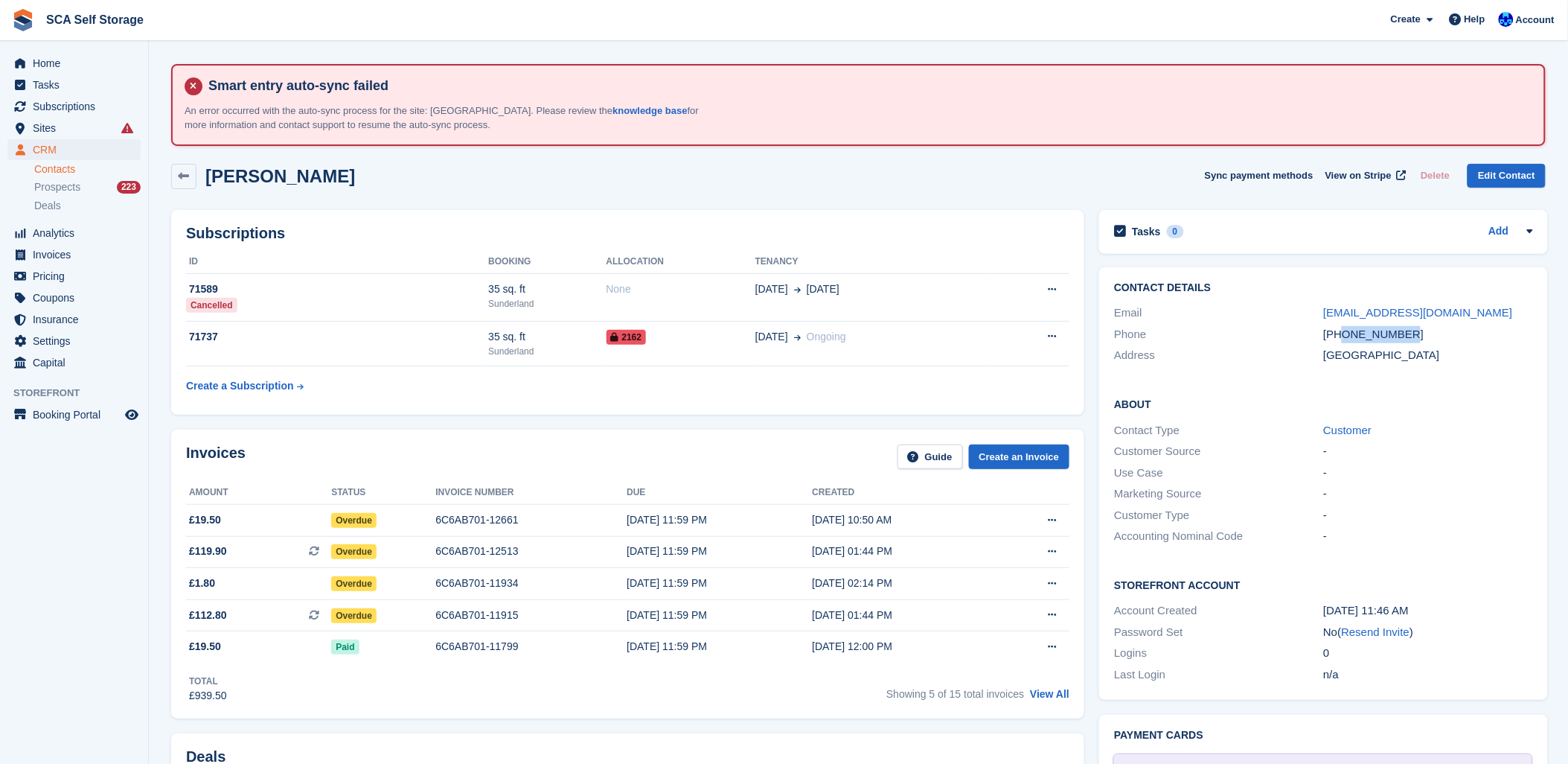
drag, startPoint x: 1408, startPoint y: 325, endPoint x: 1340, endPoint y: 336, distance: 68.9
click at [1340, 336] on div "[PHONE_NUMBER]" at bounding box center [1428, 335] width 209 height 17
copy div "7706680600"
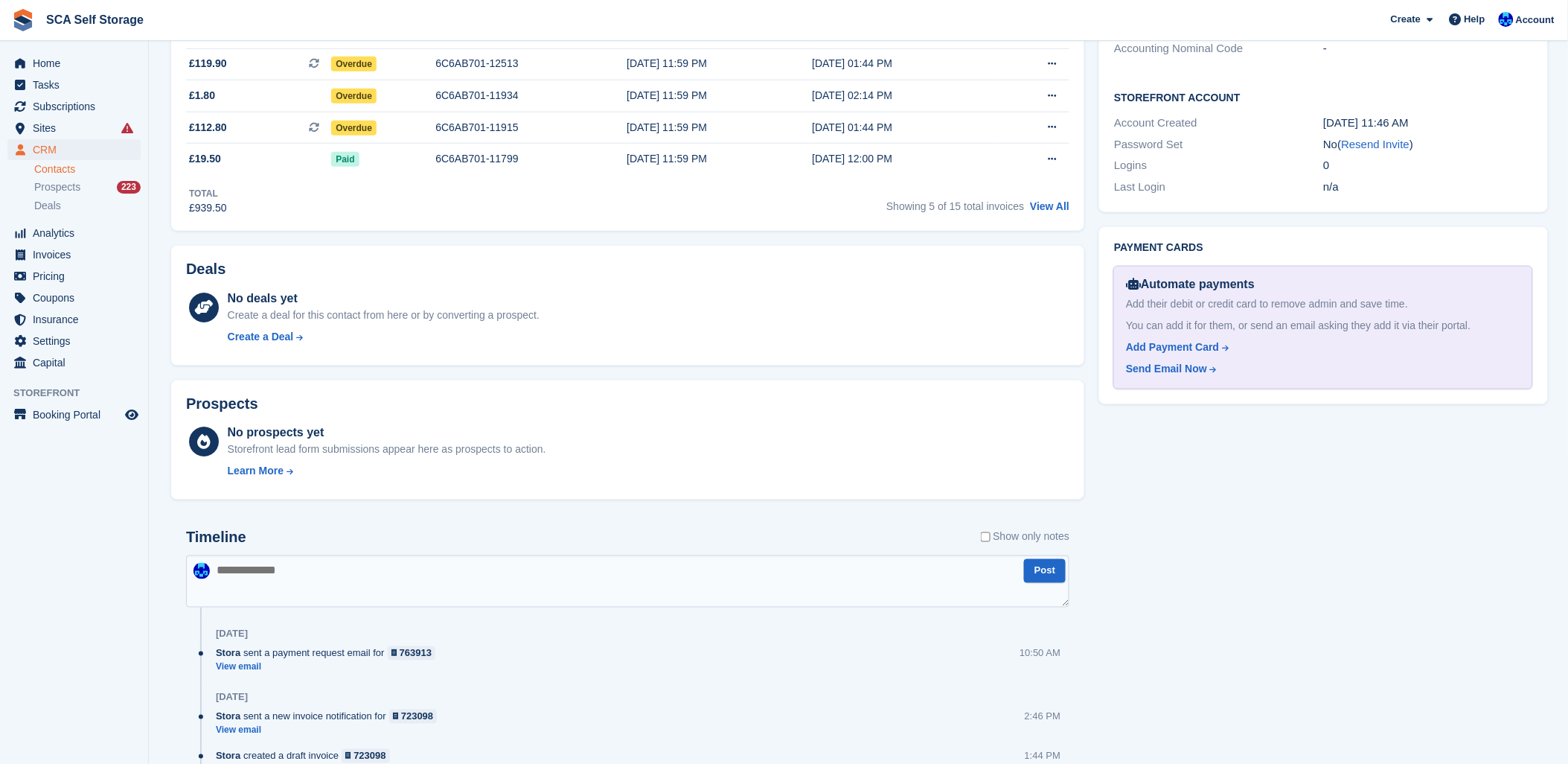
scroll to position [579, 0]
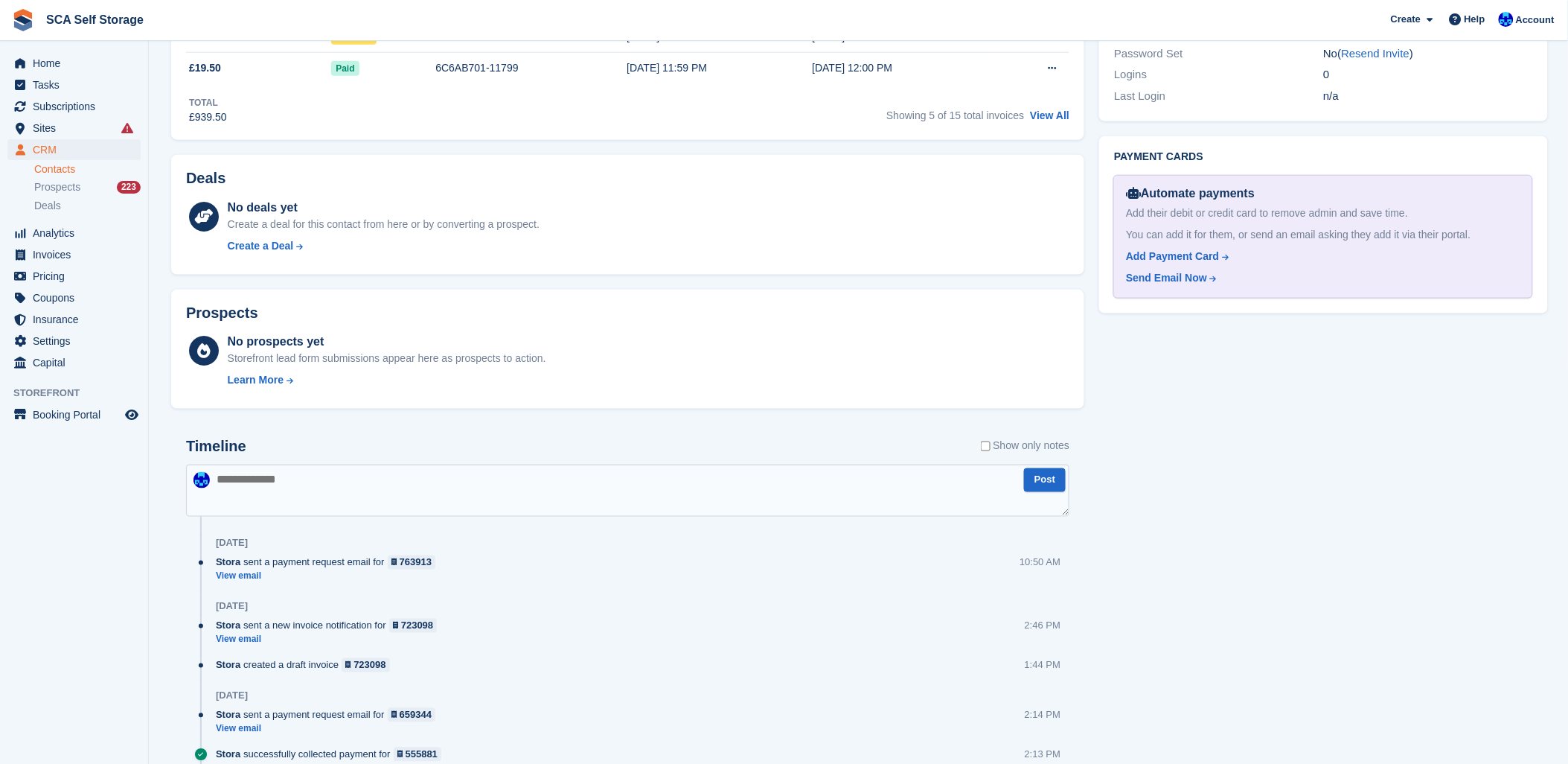
drag, startPoint x: 309, startPoint y: 485, endPoint x: 584, endPoint y: 473, distance: 275.3
click at [323, 481] on textarea at bounding box center [628, 491] width 883 height 52
click at [626, 470] on textarea at bounding box center [628, 491] width 883 height 52
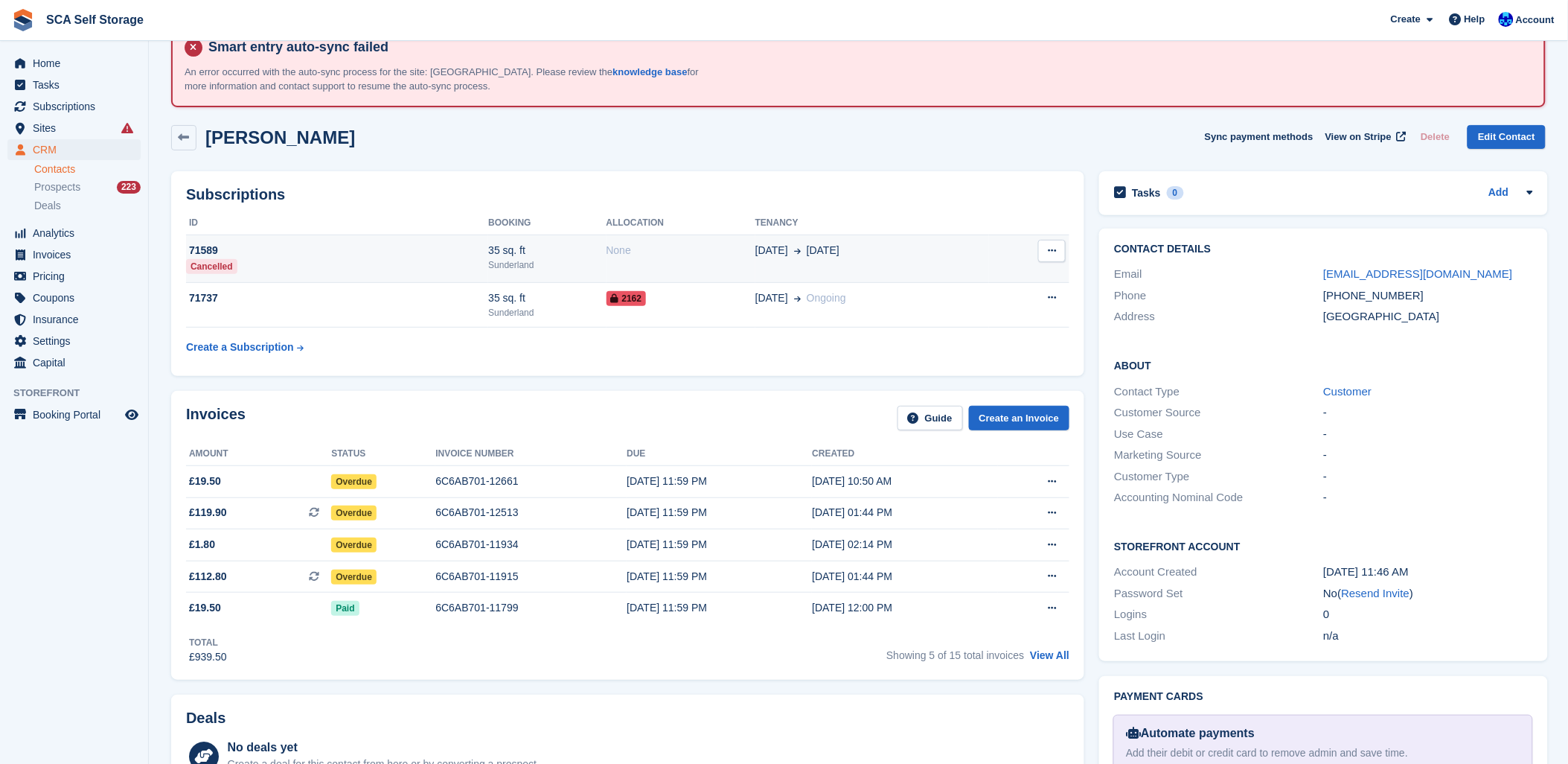
scroll to position [0, 0]
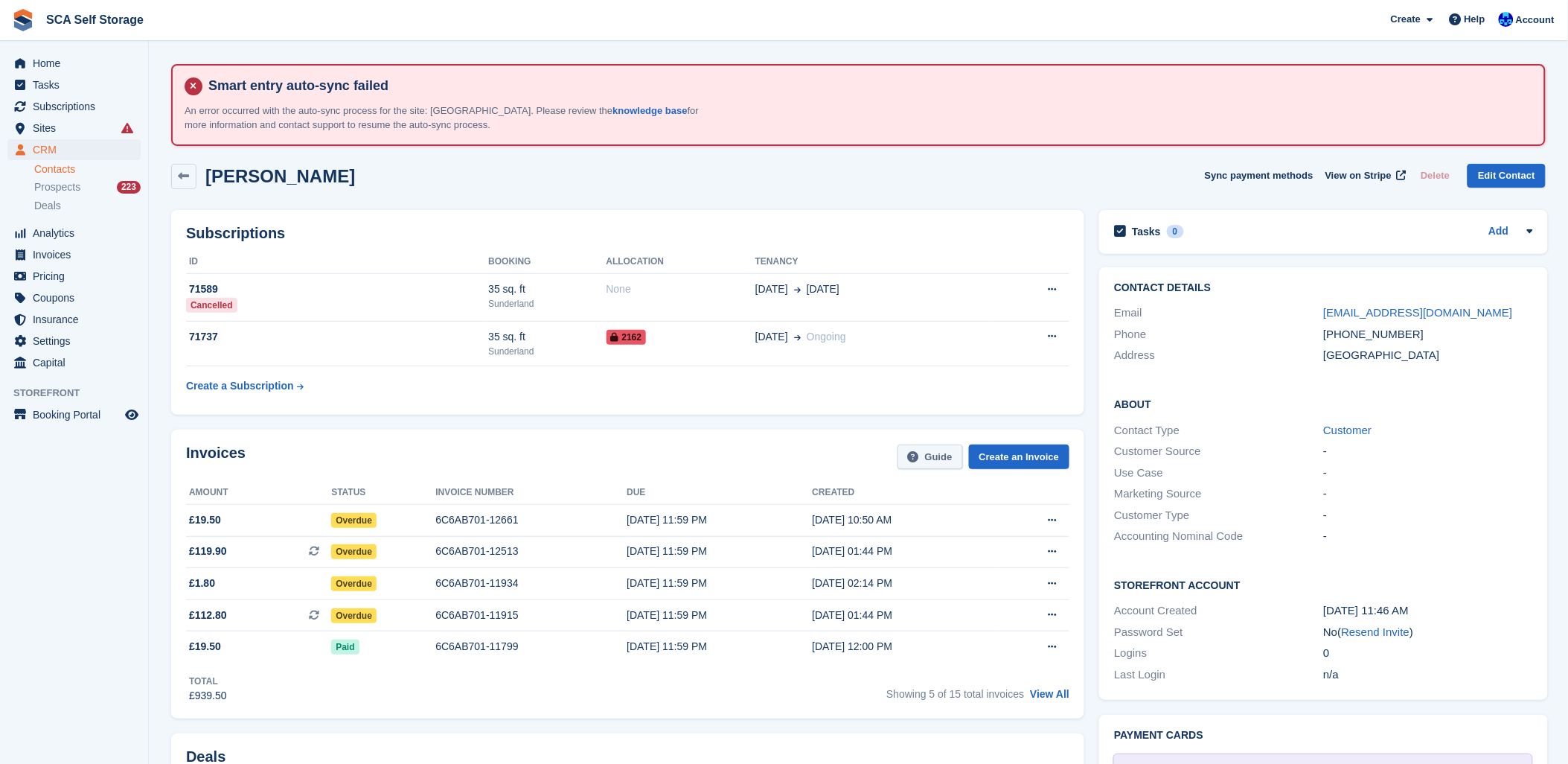
drag, startPoint x: 956, startPoint y: 179, endPoint x: 965, endPoint y: 460, distance: 281.1
click at [959, 177] on div "Ian Loughlin Sync payment methods View on Stripe Delete Edit Contact" at bounding box center [858, 177] width 1375 height 25
click at [55, 99] on span "Subscriptions" at bounding box center [77, 106] width 89 height 21
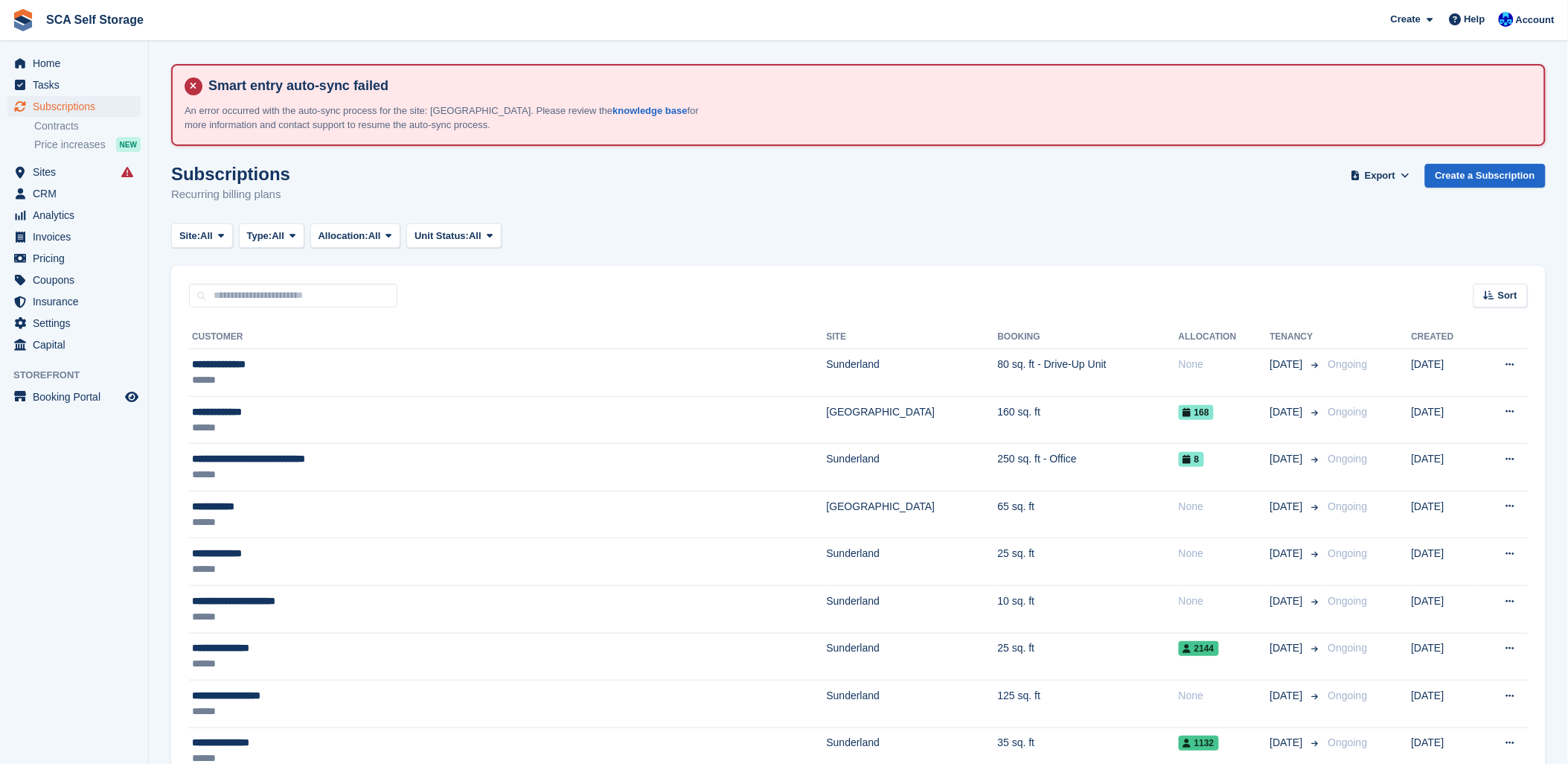
click at [599, 193] on div "Subscriptions Recurring billing plans Export Export Subscriptions Export a CSV …" at bounding box center [858, 192] width 1375 height 57
click at [332, 295] on input "text" at bounding box center [293, 295] width 208 height 25
drag, startPoint x: 621, startPoint y: 252, endPoint x: 590, endPoint y: 254, distance: 31.1
click at [345, 276] on div "Sort Sort by Customer name Date created Move in date Move out date Created (old…" at bounding box center [858, 287] width 1375 height 43
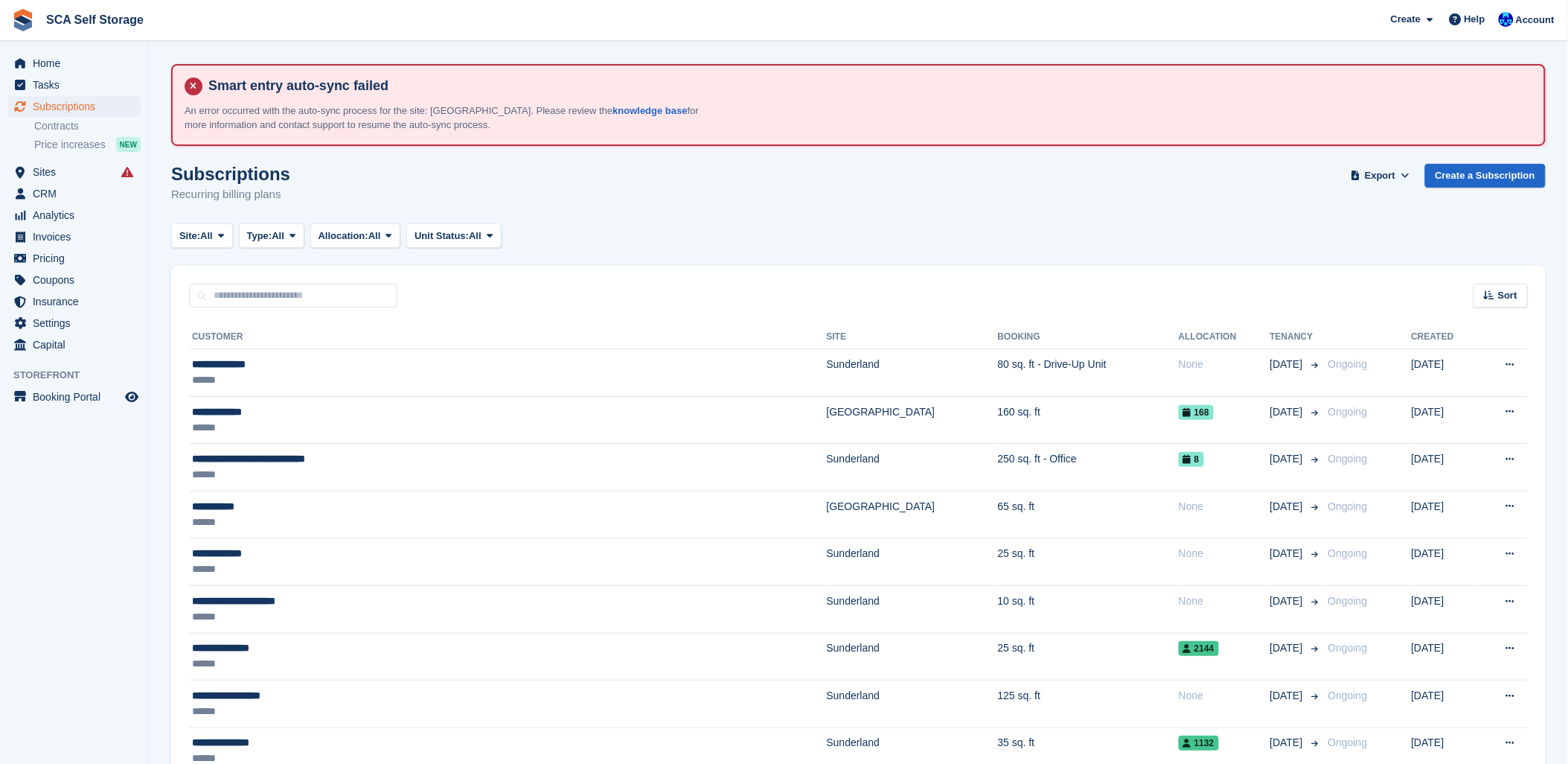
click at [344, 279] on div "Sort Sort by Customer name Date created Move in date Move out date Created (old…" at bounding box center [858, 287] width 1375 height 43
click at [357, 296] on input "text" at bounding box center [293, 295] width 208 height 25
type input "***"
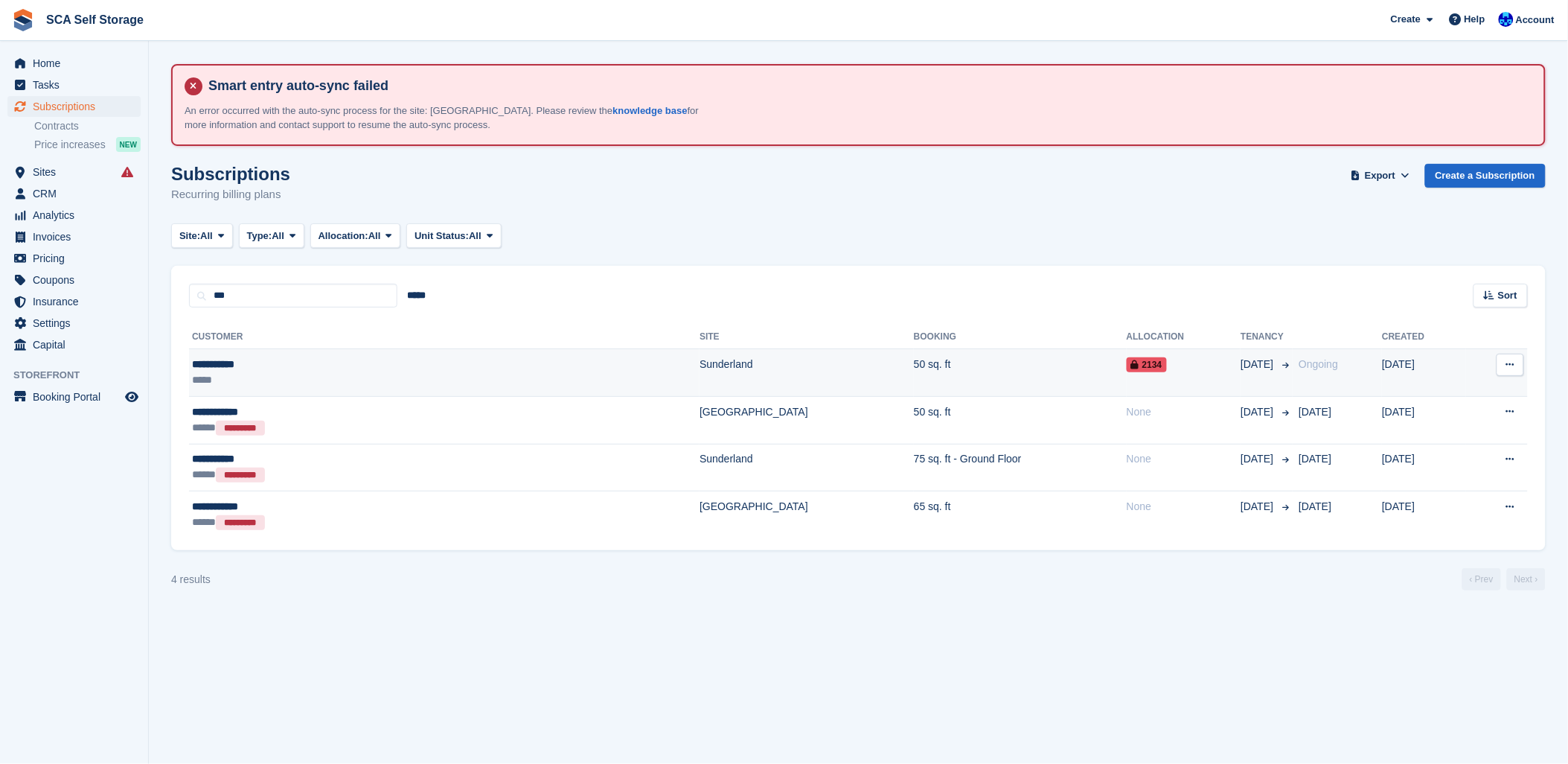
click at [700, 358] on td "Sunderland" at bounding box center [807, 373] width 215 height 48
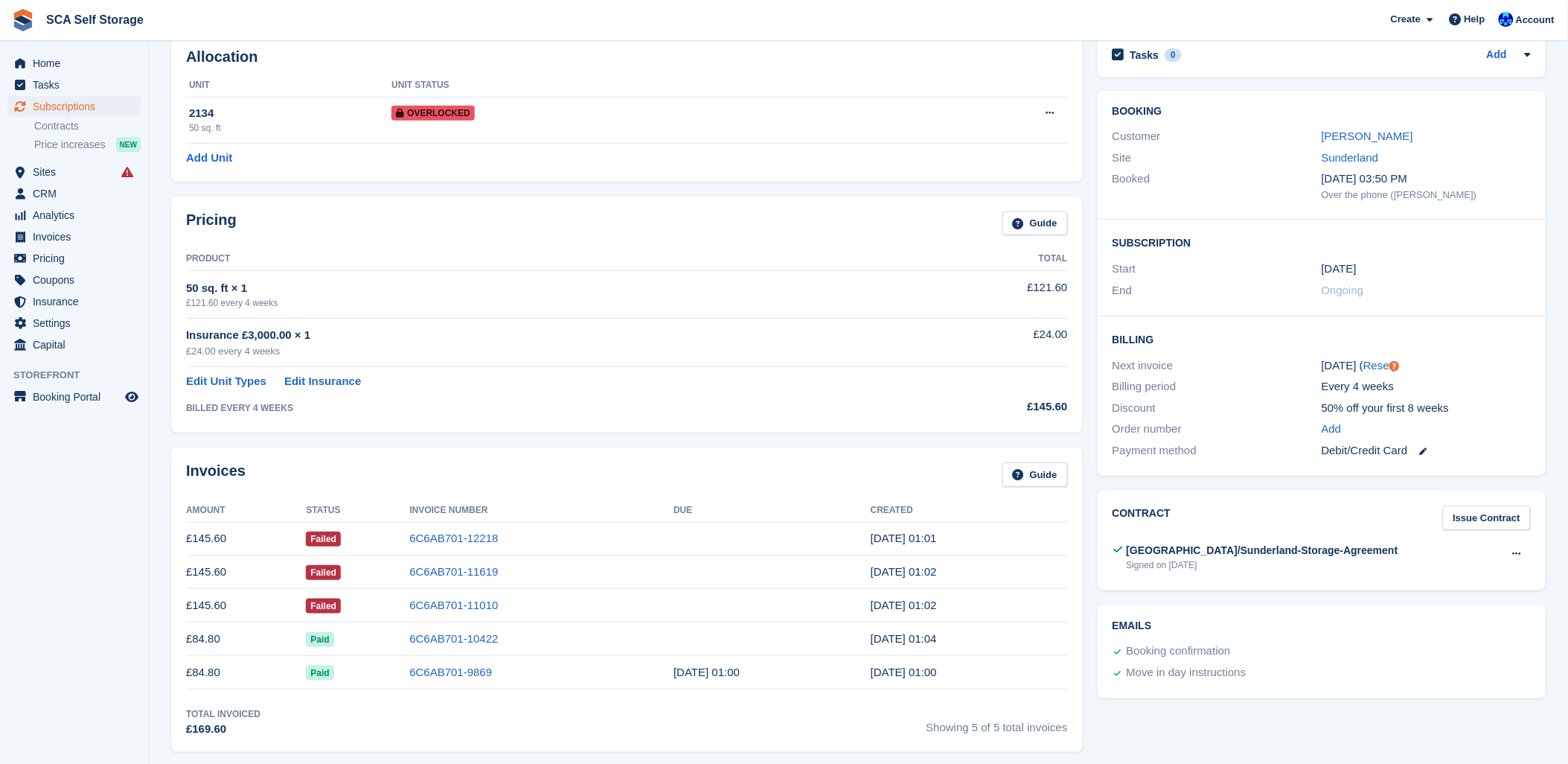
scroll to position [165, 0]
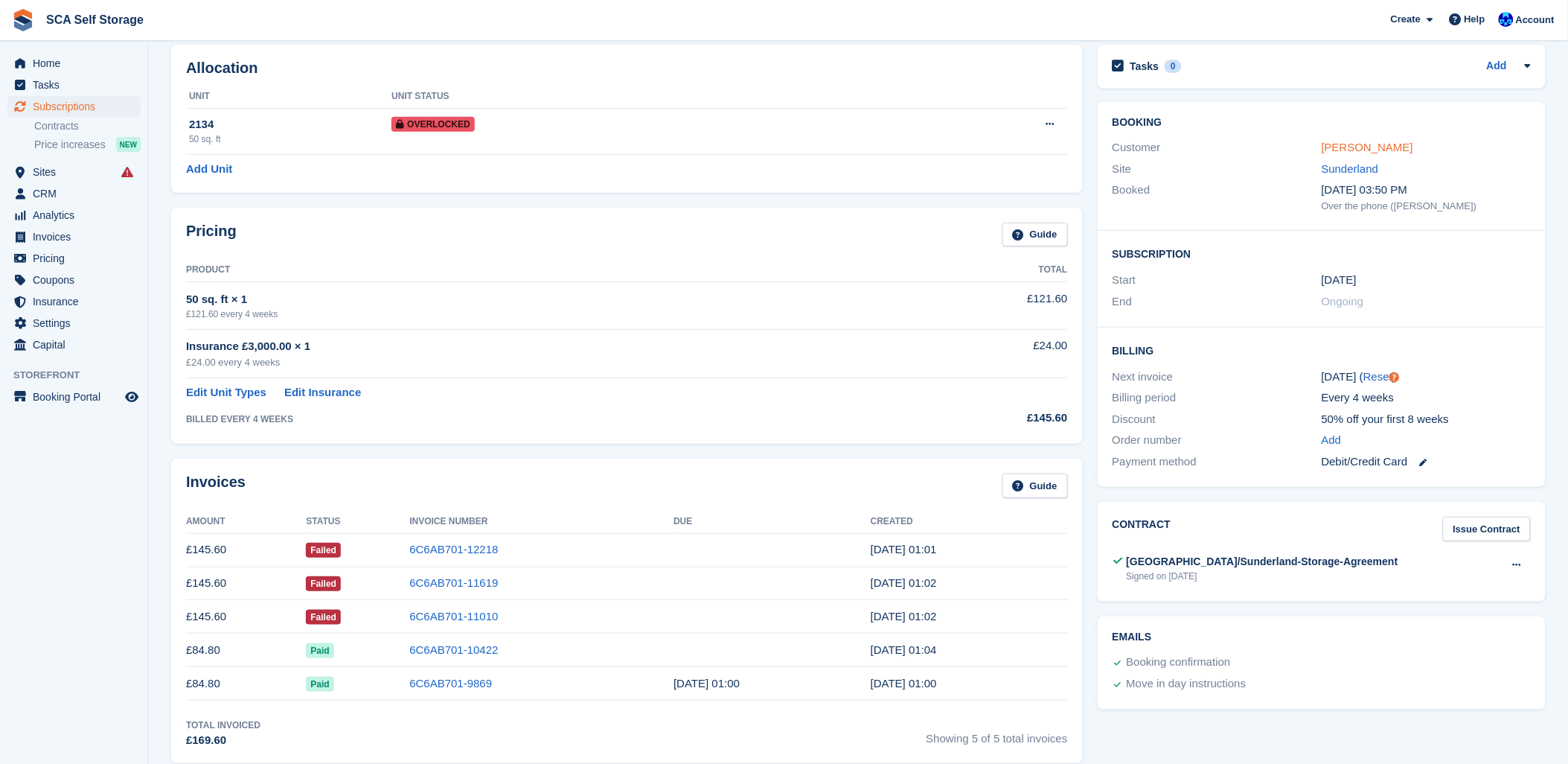
click at [1358, 143] on link "[PERSON_NAME]" at bounding box center [1368, 147] width 92 height 13
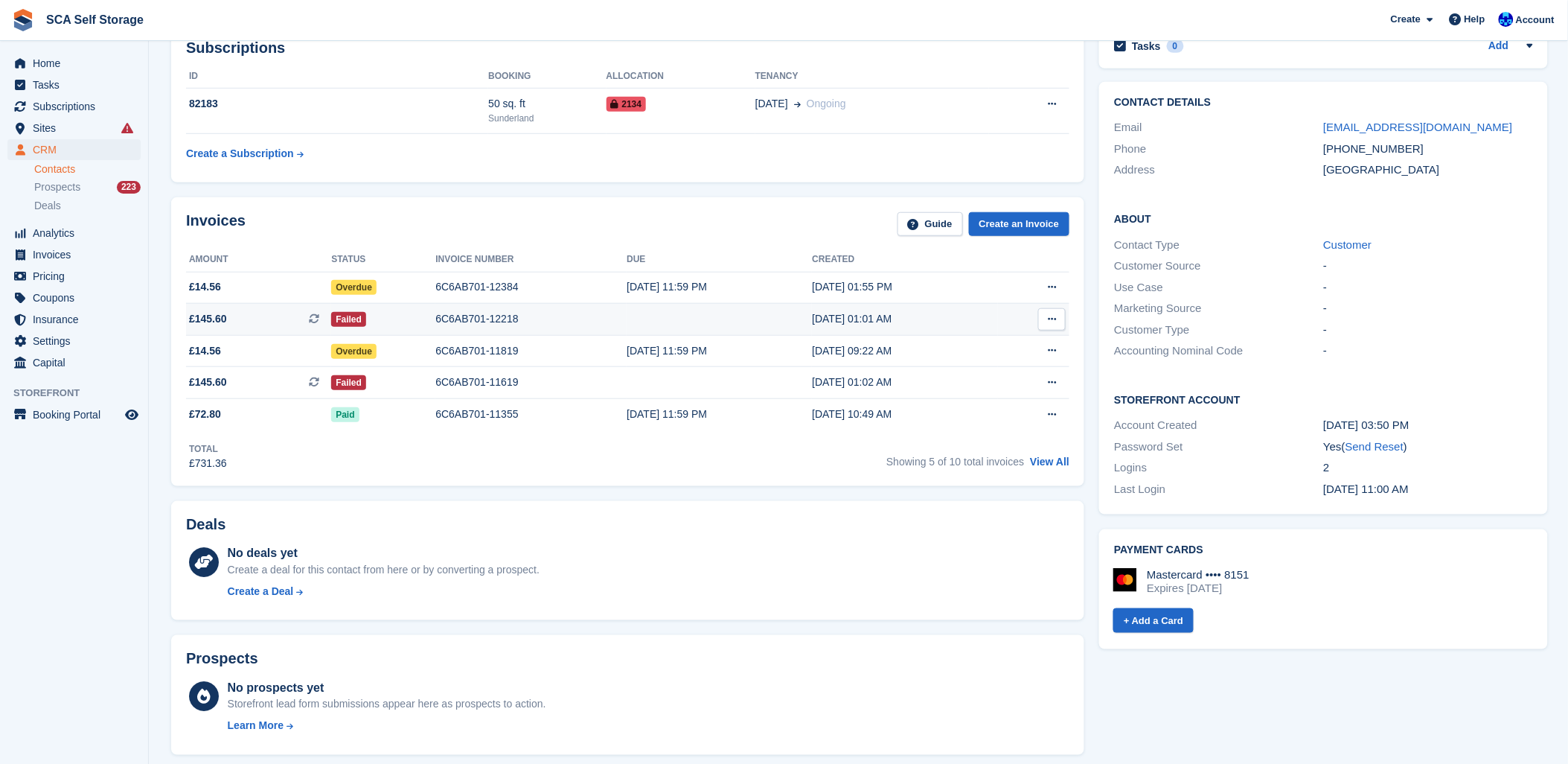
scroll to position [330, 0]
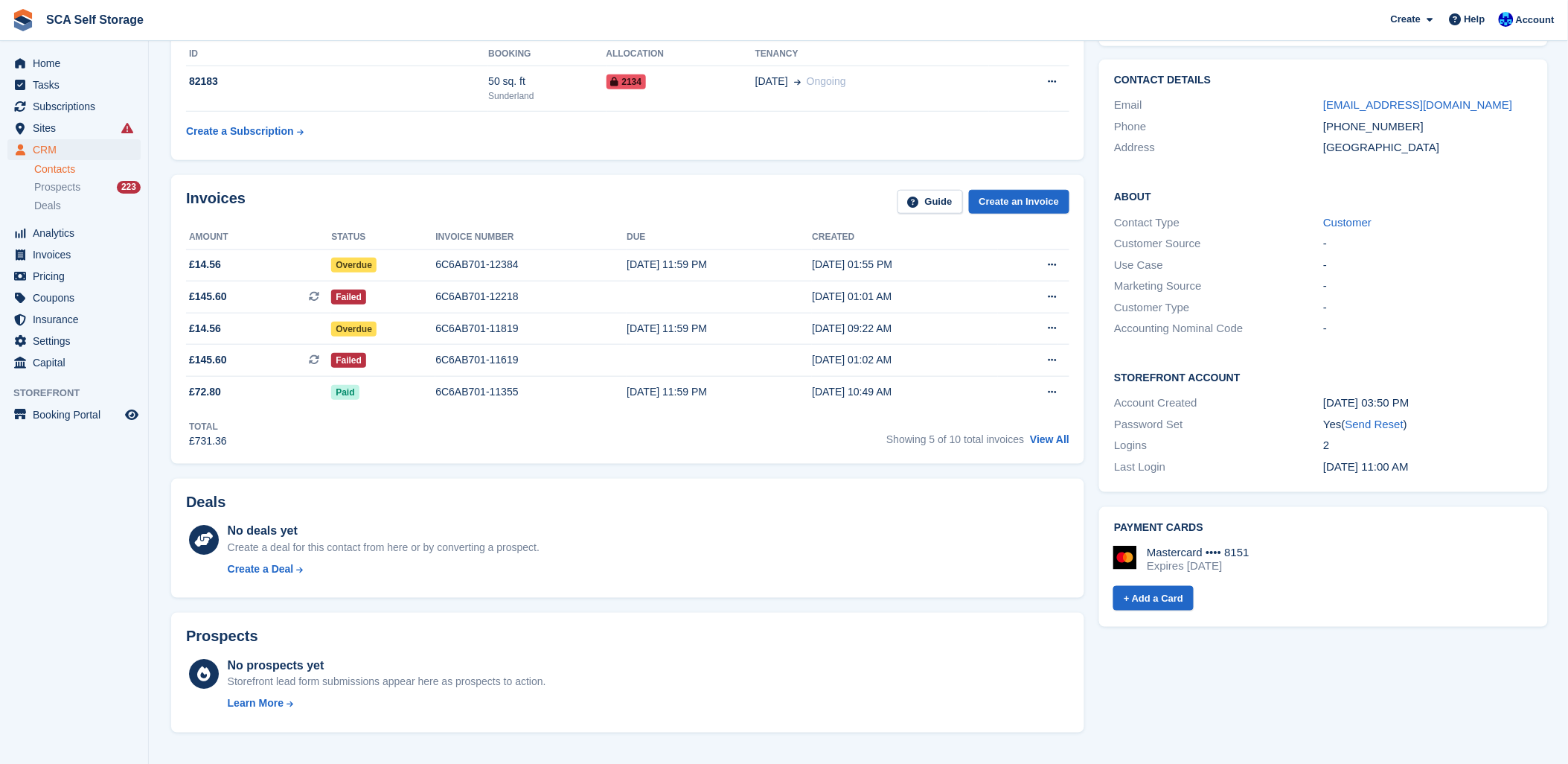
click at [424, 193] on div "Invoices Guide Create an Invoice" at bounding box center [628, 207] width 883 height 33
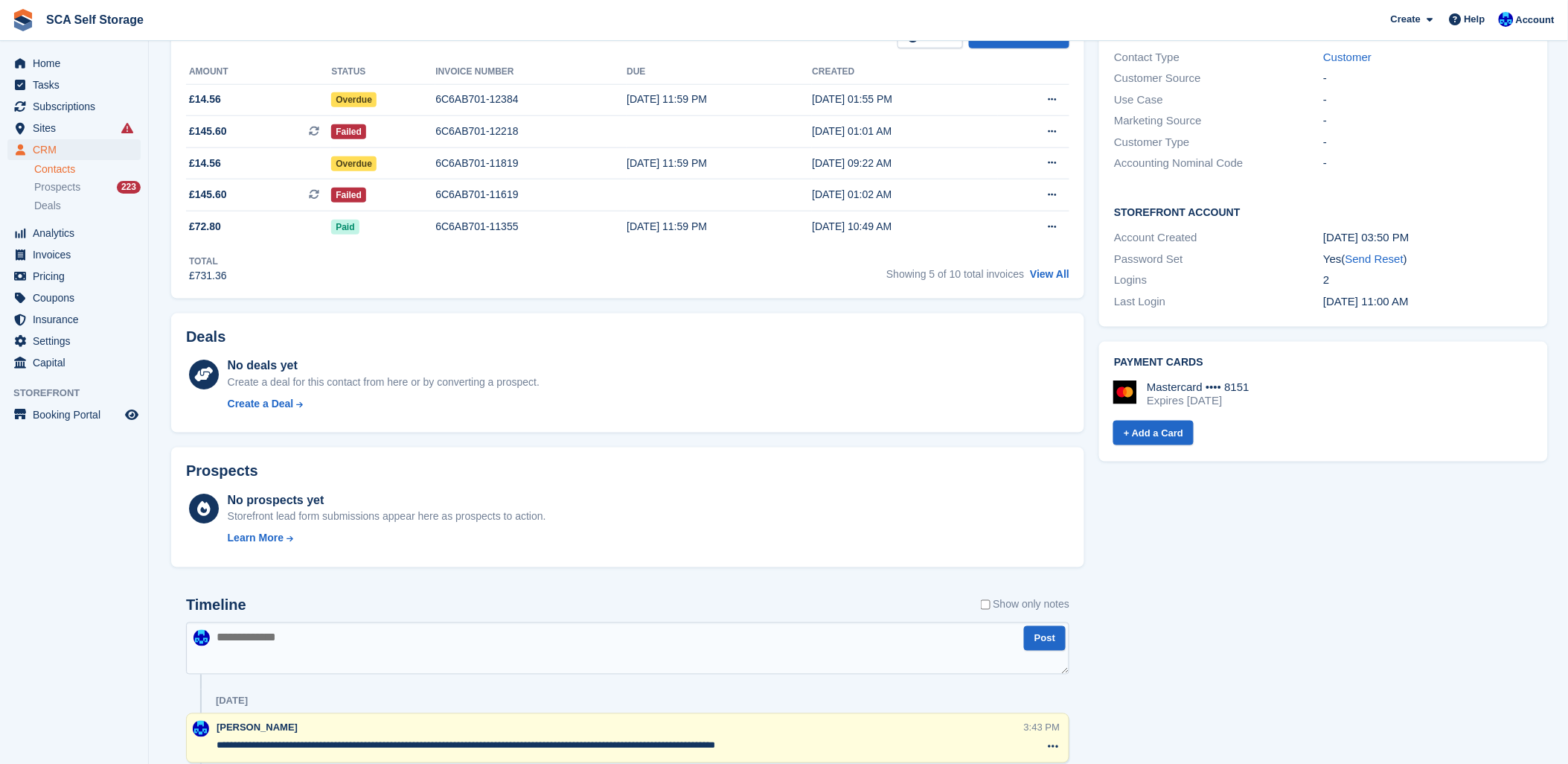
scroll to position [413, 0]
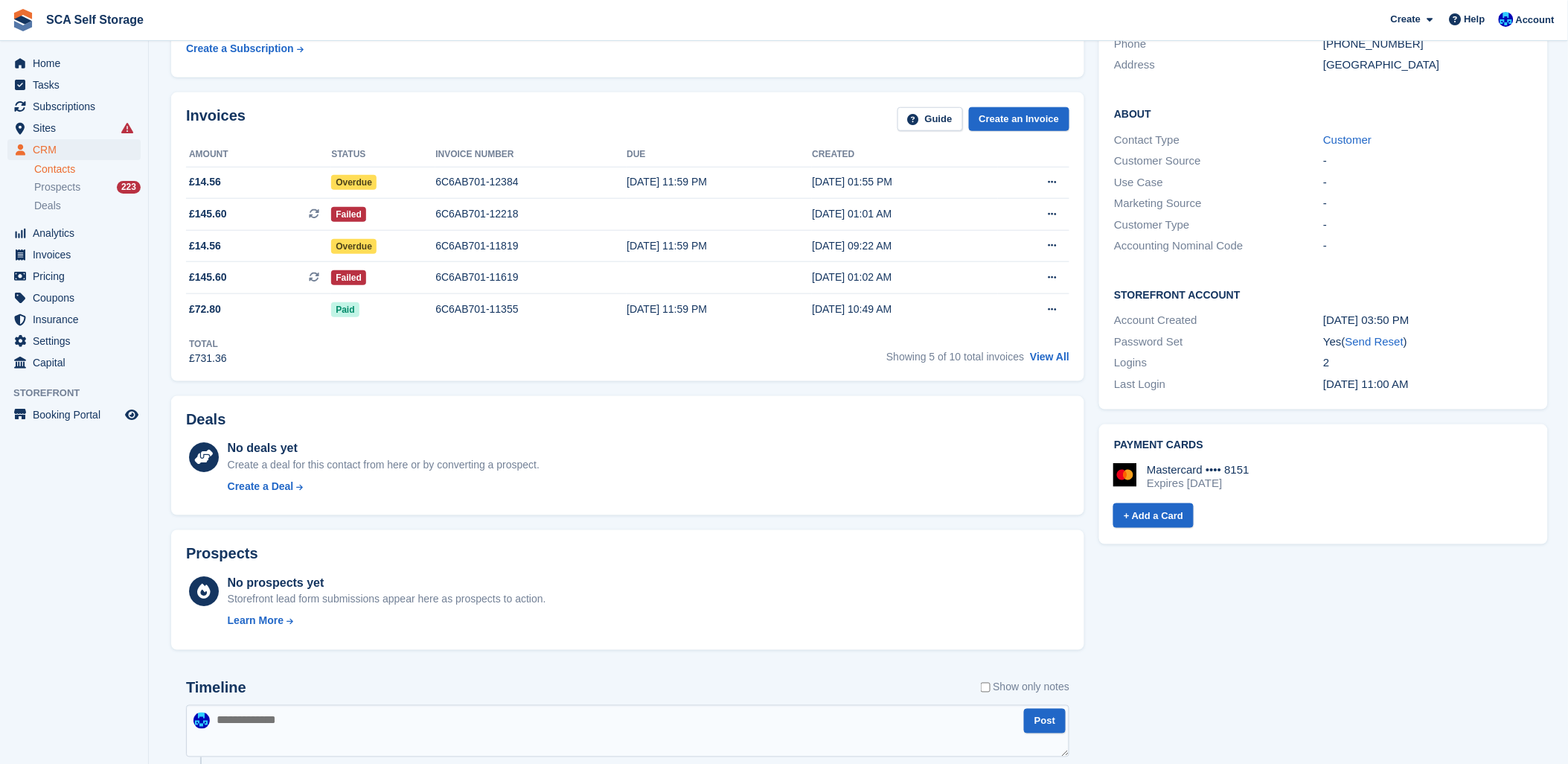
click at [611, 380] on div "Invoices Guide Create an Invoice Amount Status Invoice number Due Created £14.5…" at bounding box center [628, 237] width 928 height 304
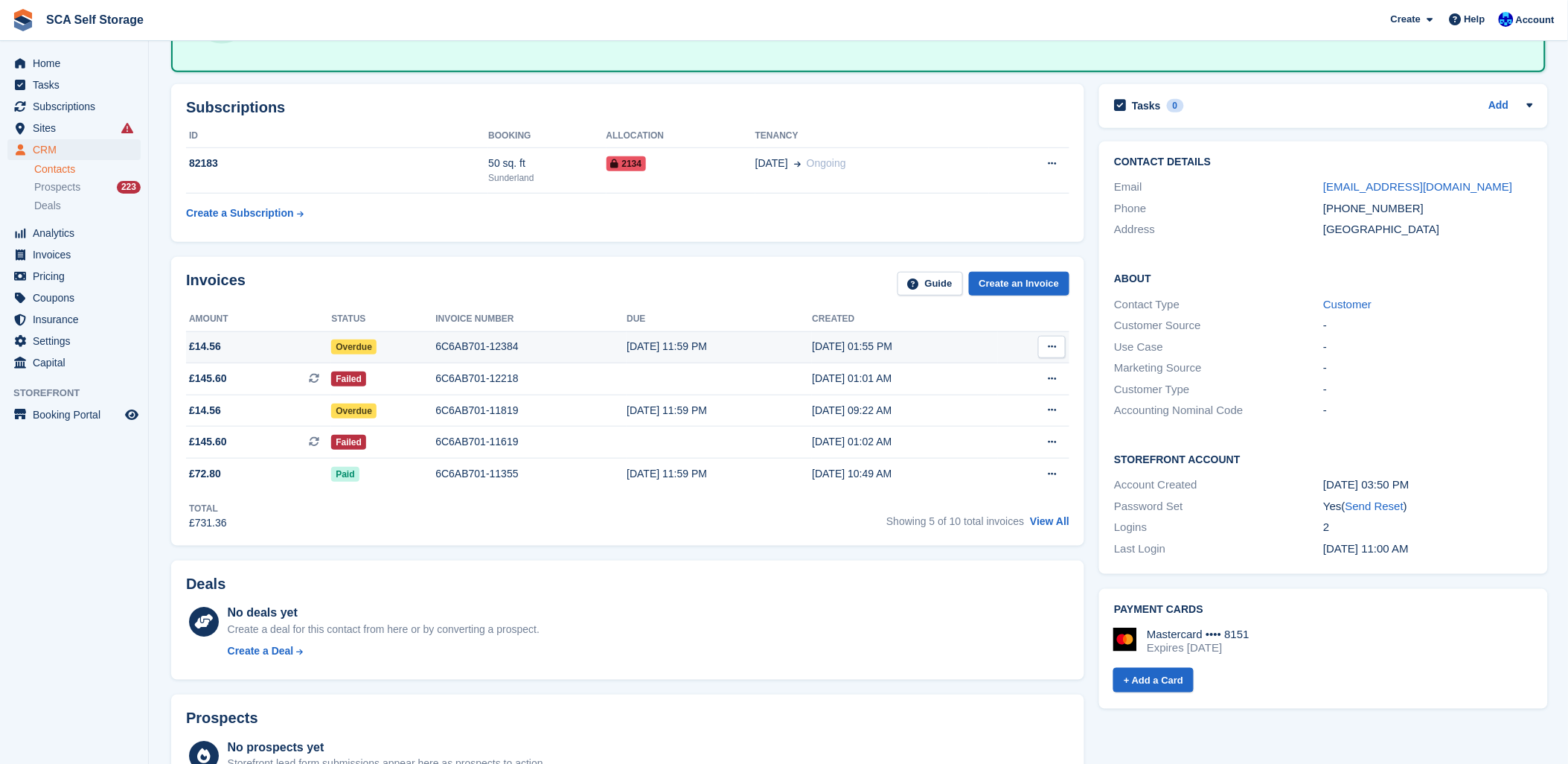
scroll to position [248, 0]
click at [606, 243] on div "Subscriptions ID Booking Allocation Tenancy 82183 50 sq. ft [GEOGRAPHIC_DATA] 2…" at bounding box center [628, 164] width 928 height 173
click at [537, 241] on div "Subscriptions ID Booking Allocation Tenancy 82183 50 sq. ft [GEOGRAPHIC_DATA] 2…" at bounding box center [628, 164] width 928 height 173
drag, startPoint x: 533, startPoint y: 253, endPoint x: 545, endPoint y: 239, distance: 18.4
click at [534, 251] on div "Invoices Guide Create an Invoice Amount Status Invoice number Due Created £14.5…" at bounding box center [628, 402] width 928 height 304
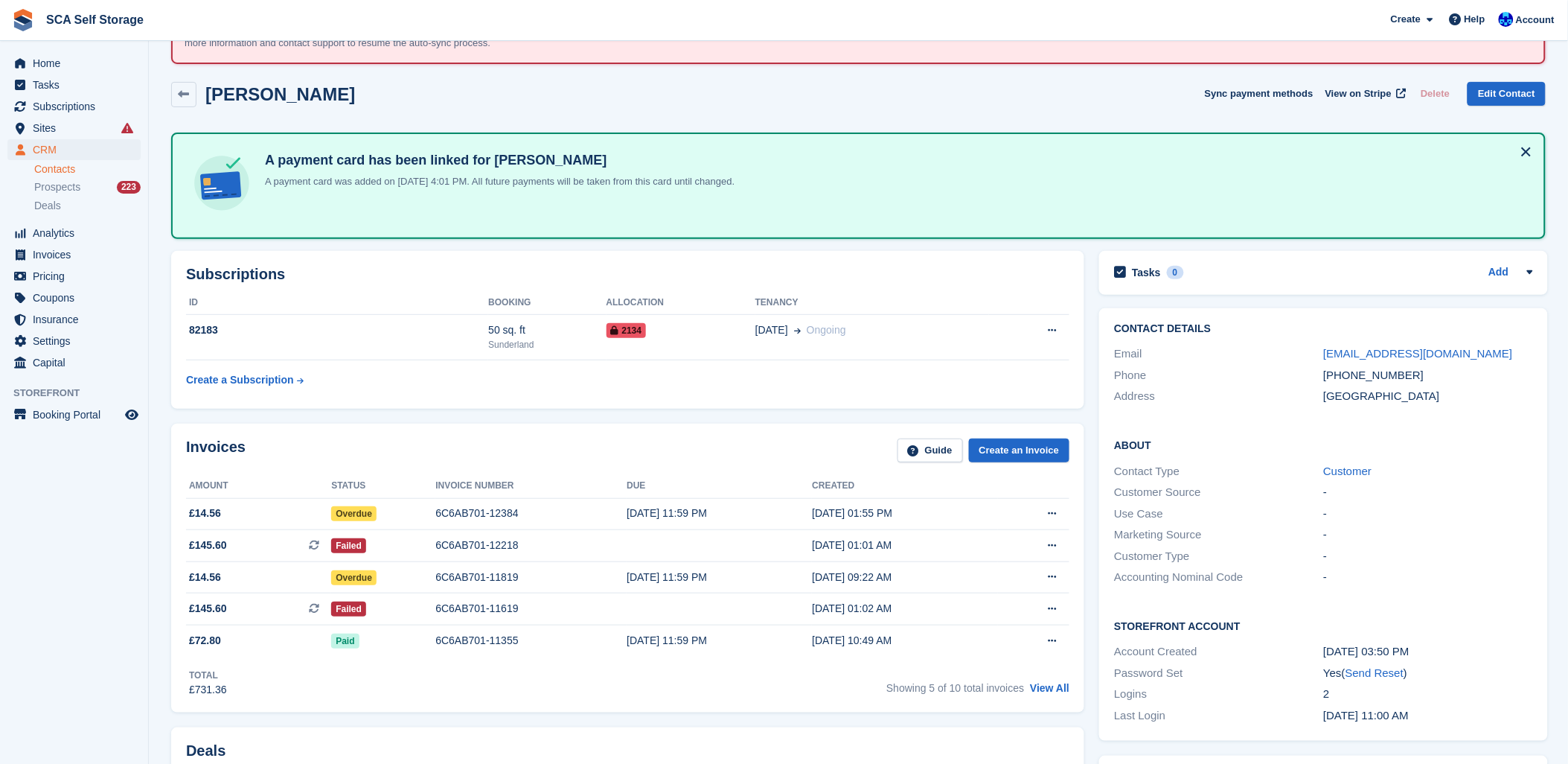
scroll to position [0, 0]
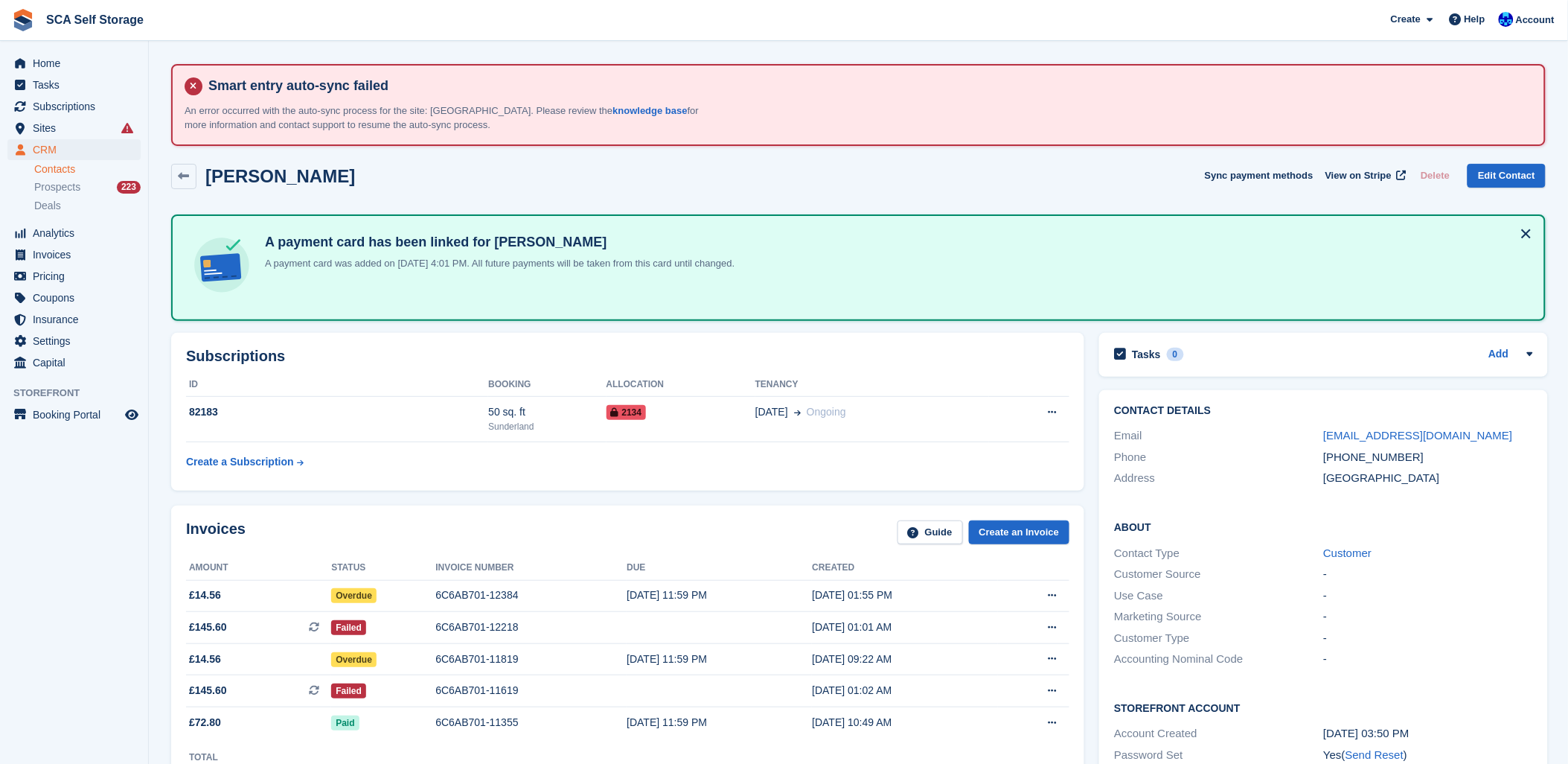
drag, startPoint x: 598, startPoint y: 182, endPoint x: 777, endPoint y: 151, distance: 181.7
click at [603, 182] on div "Aaron Haley Sync payment methods View on Stripe Delete Edit Contact" at bounding box center [858, 177] width 1375 height 25
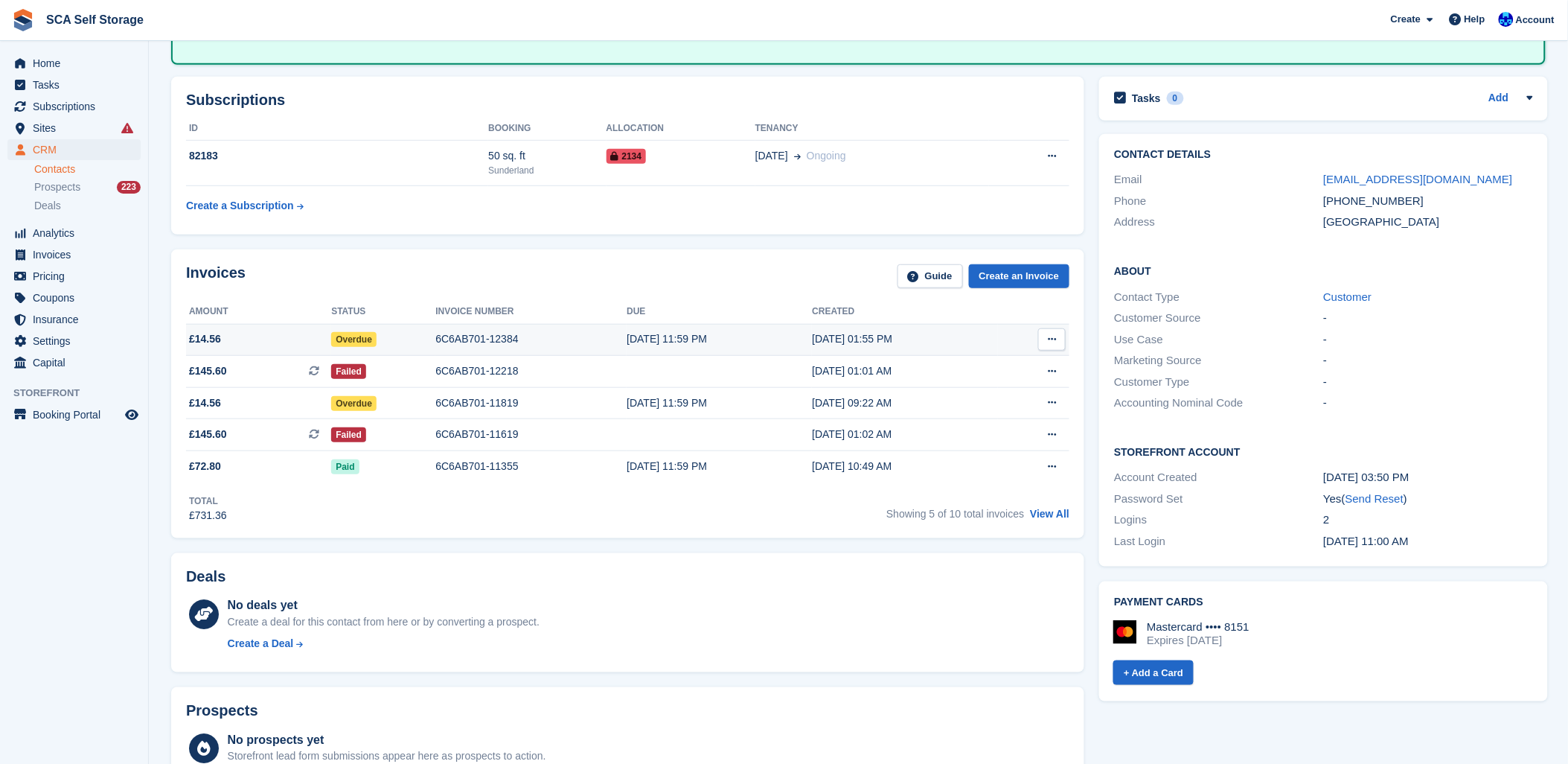
scroll to position [330, 0]
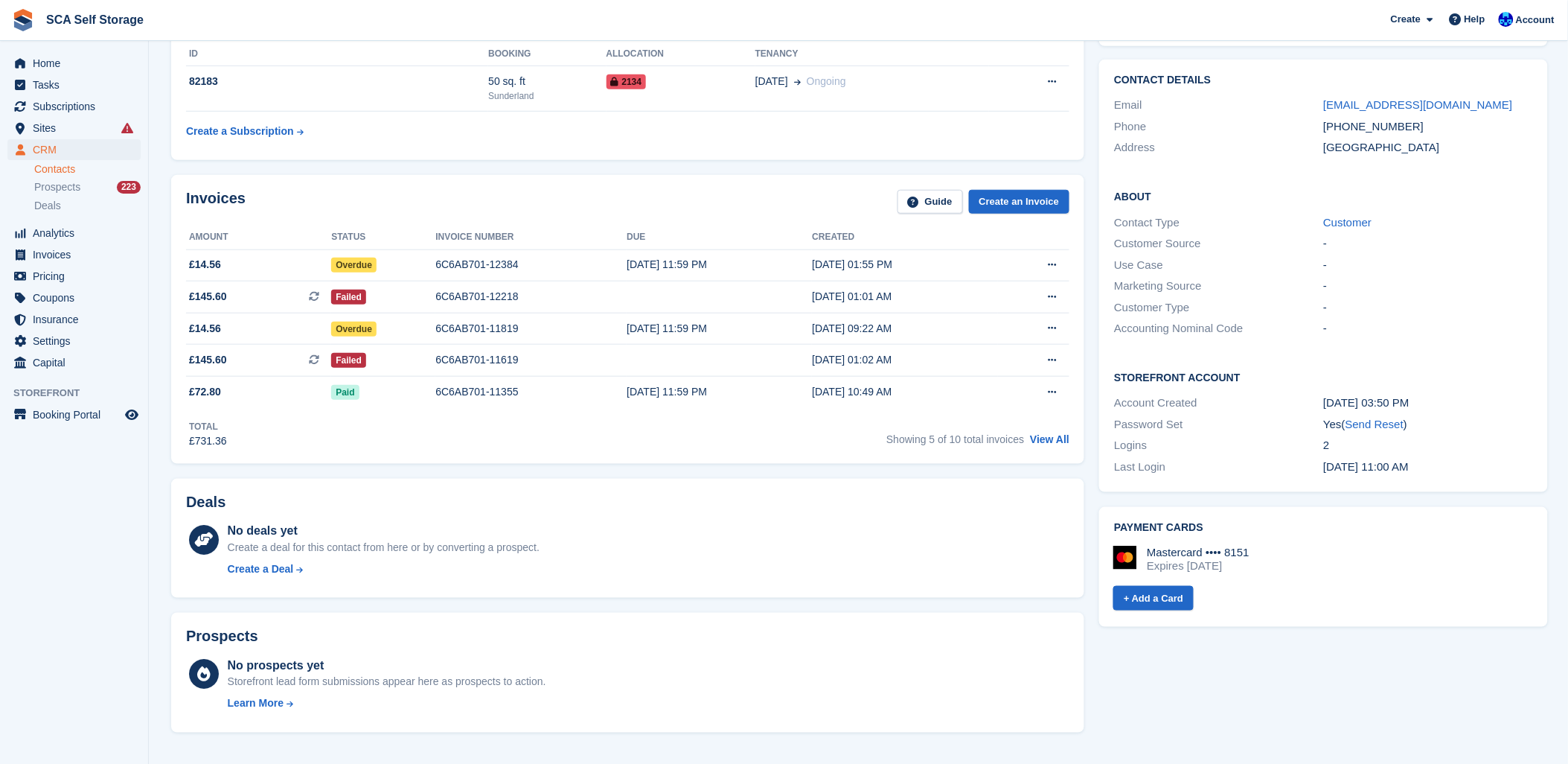
drag, startPoint x: 657, startPoint y: 199, endPoint x: 693, endPoint y: 198, distance: 36.0
click at [657, 198] on div "Invoices Guide Create an Invoice" at bounding box center [628, 207] width 883 height 33
click at [646, 196] on div "Invoices Guide Create an Invoice" at bounding box center [628, 207] width 883 height 33
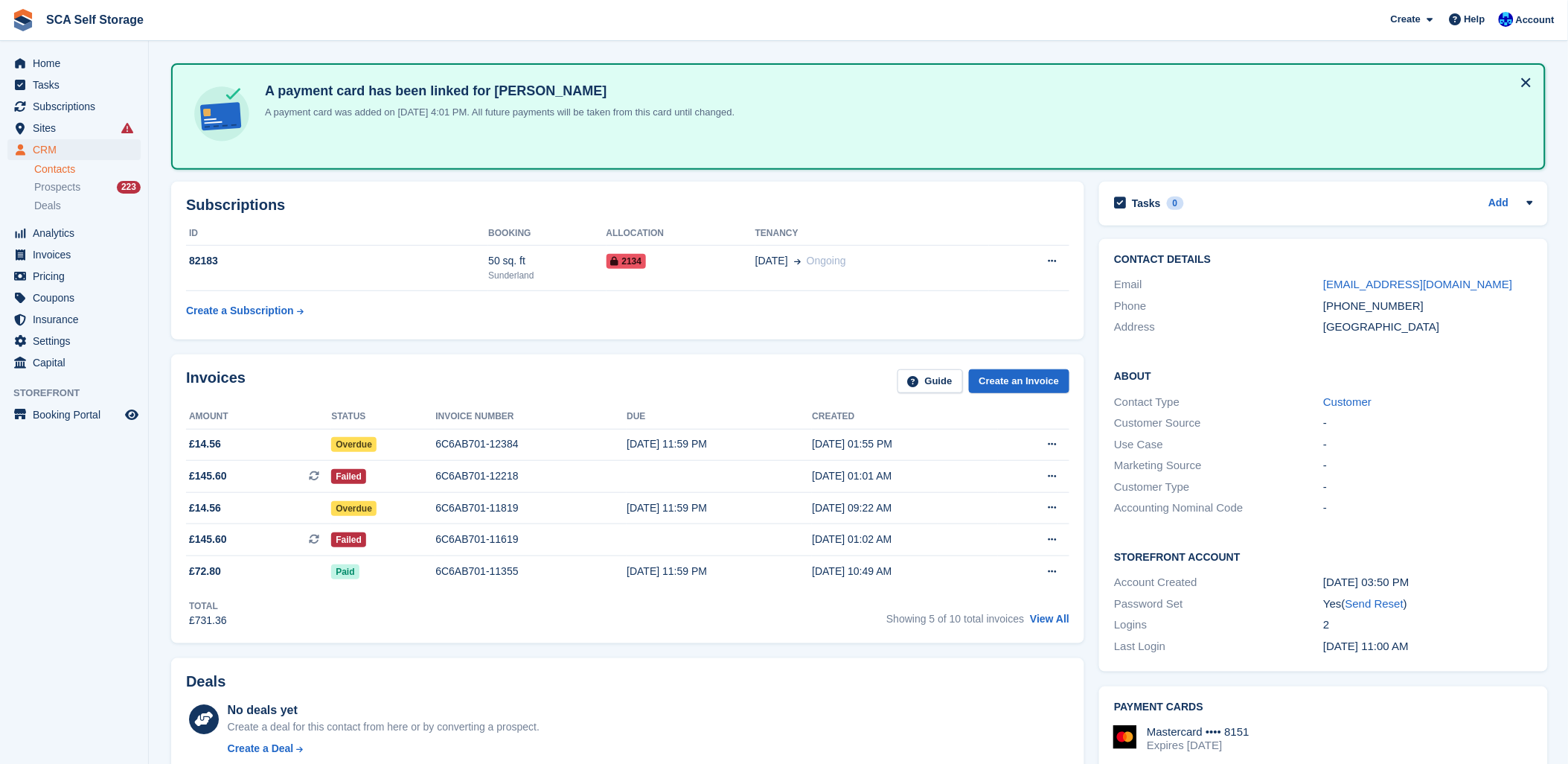
scroll to position [82, 0]
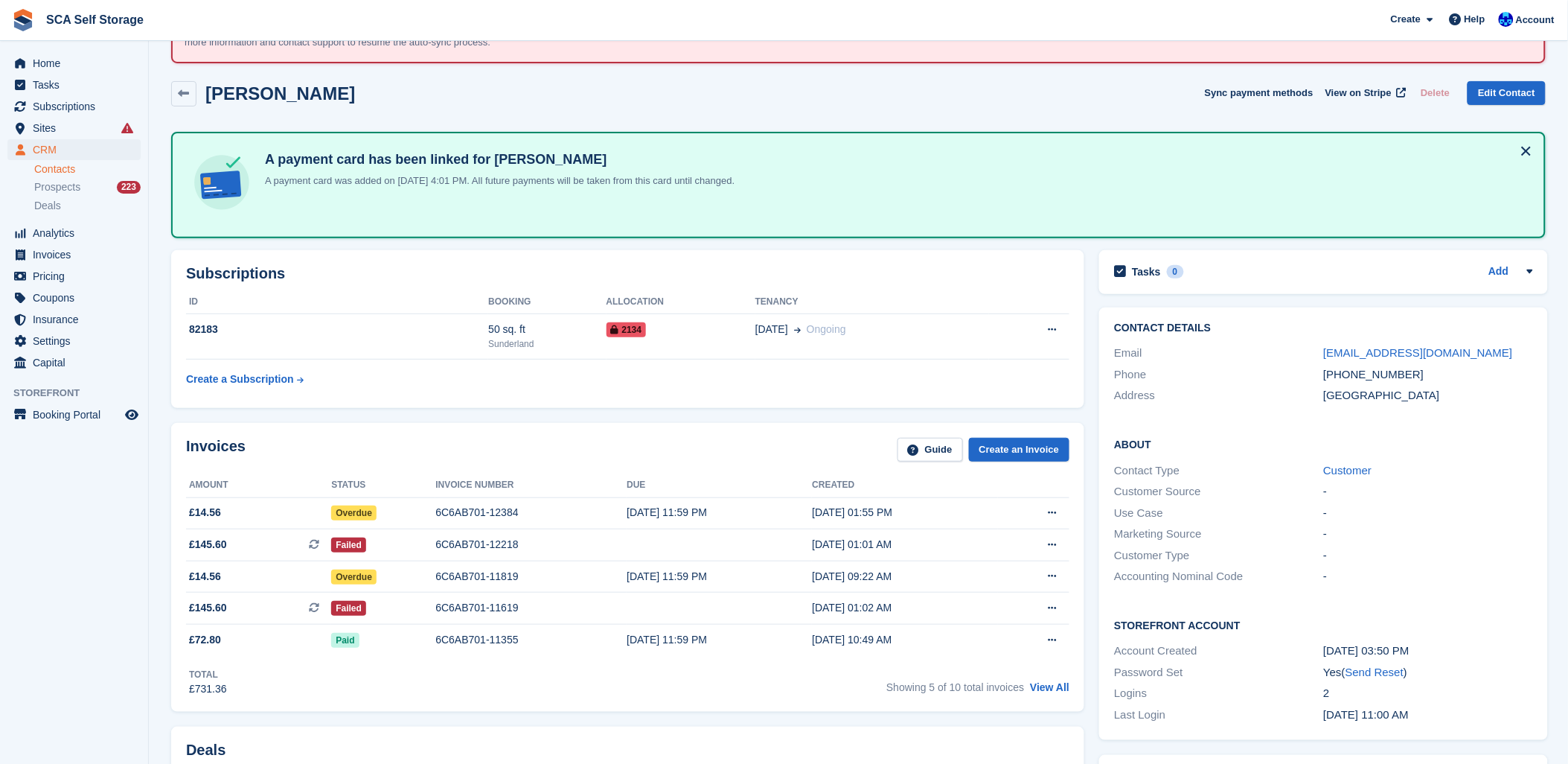
click at [832, 100] on div "Aaron Haley Sync payment methods View on Stripe Delete Edit Contact" at bounding box center [858, 93] width 1375 height 25
click at [951, 295] on th "Tenancy" at bounding box center [871, 302] width 233 height 24
click at [950, 99] on div "Aaron Haley Sync payment methods View on Stripe Delete Edit Contact" at bounding box center [858, 93] width 1375 height 25
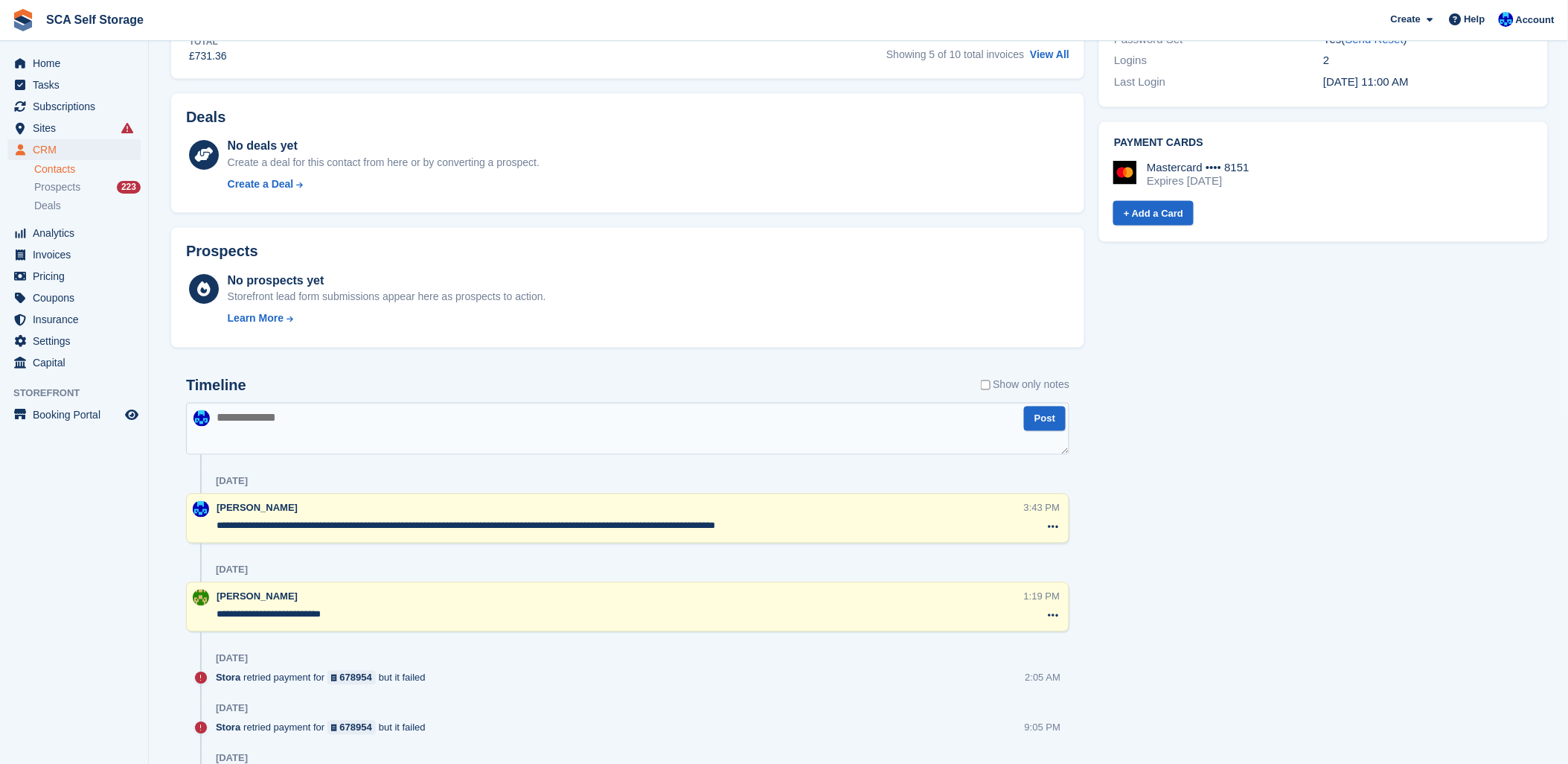
scroll to position [744, 0]
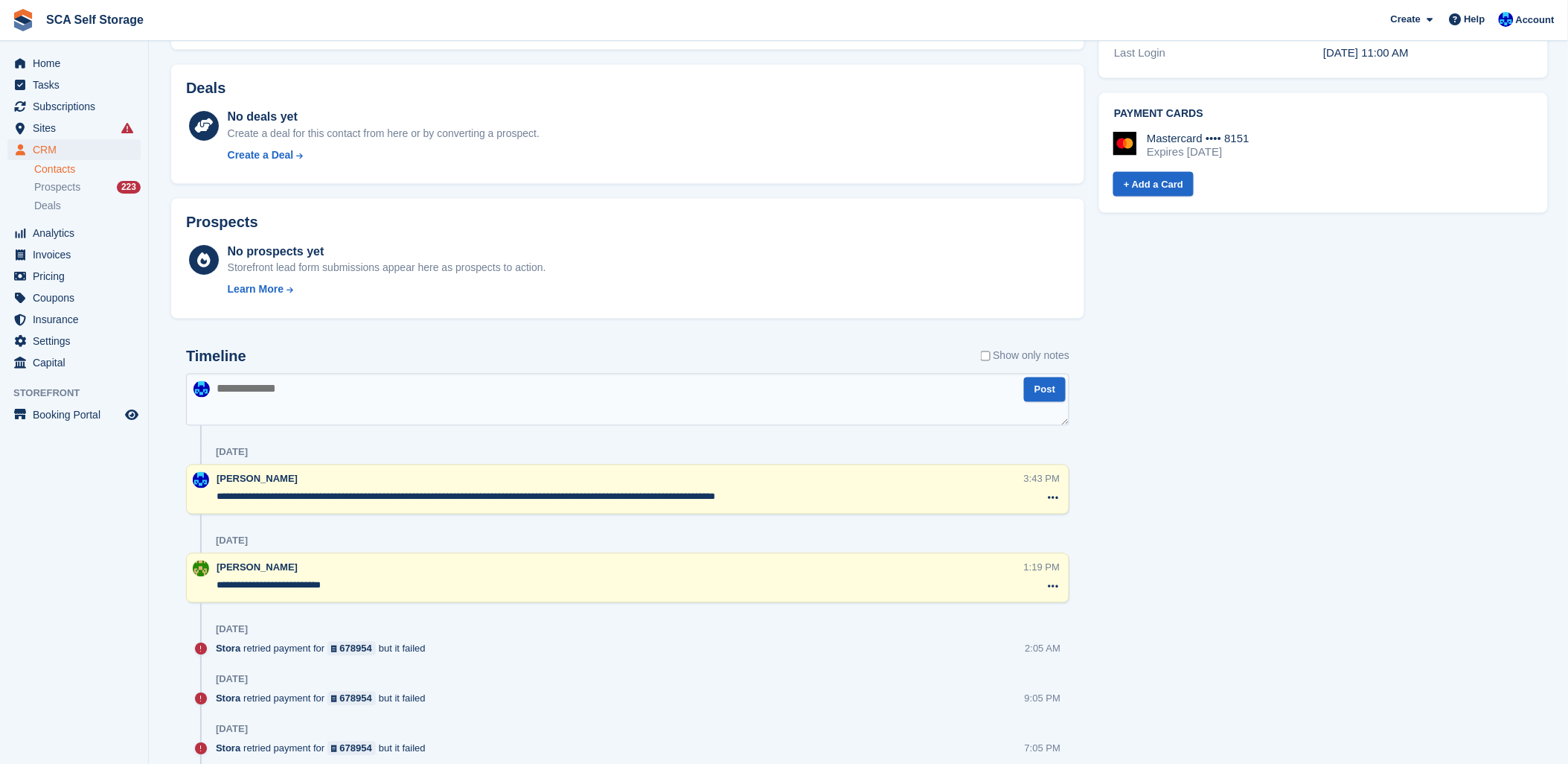
drag, startPoint x: 289, startPoint y: 399, endPoint x: 328, endPoint y: 399, distance: 39.0
click at [293, 399] on textarea at bounding box center [628, 400] width 883 height 52
click at [568, 399] on textarea at bounding box center [628, 400] width 883 height 52
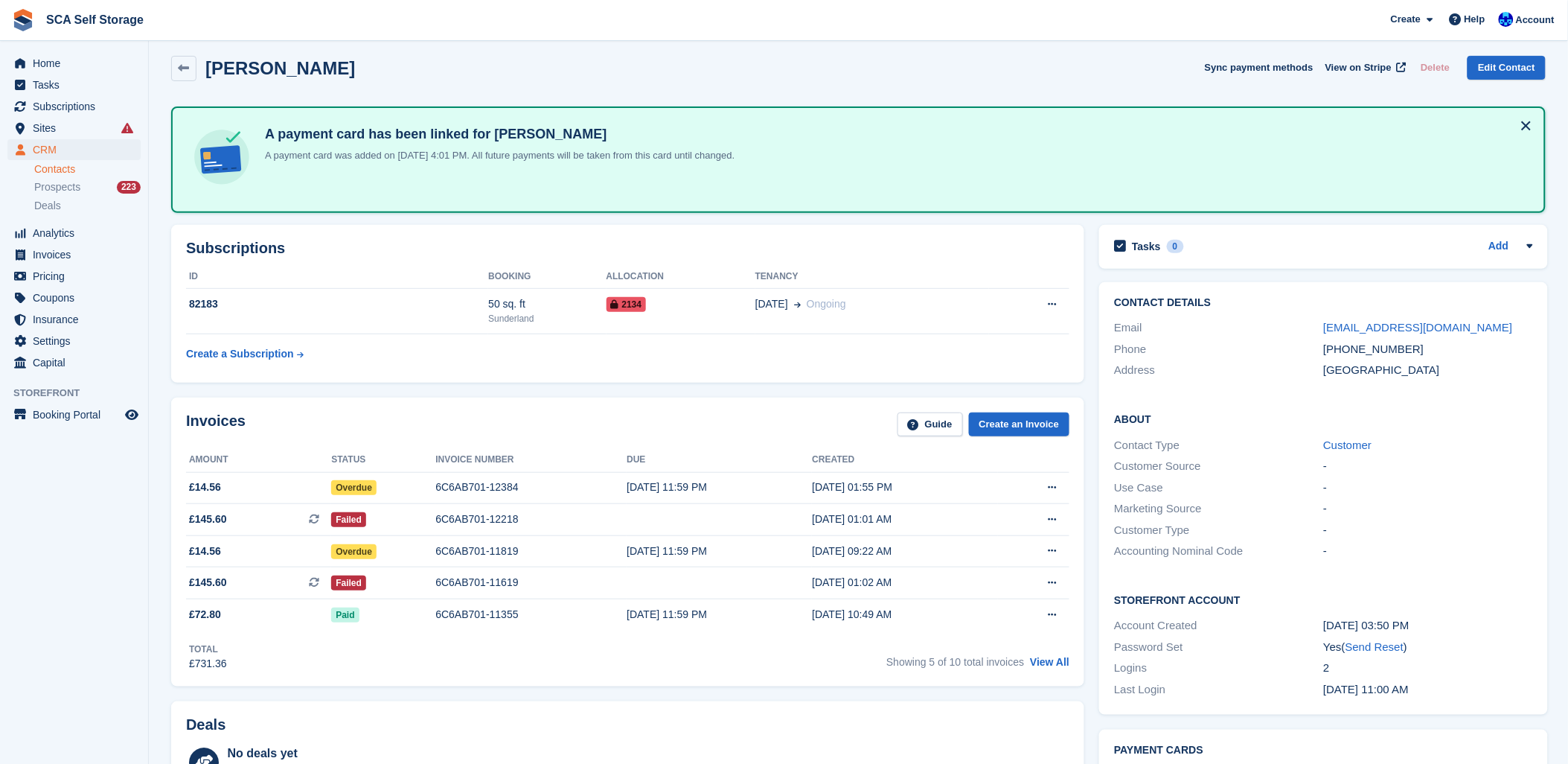
scroll to position [82, 0]
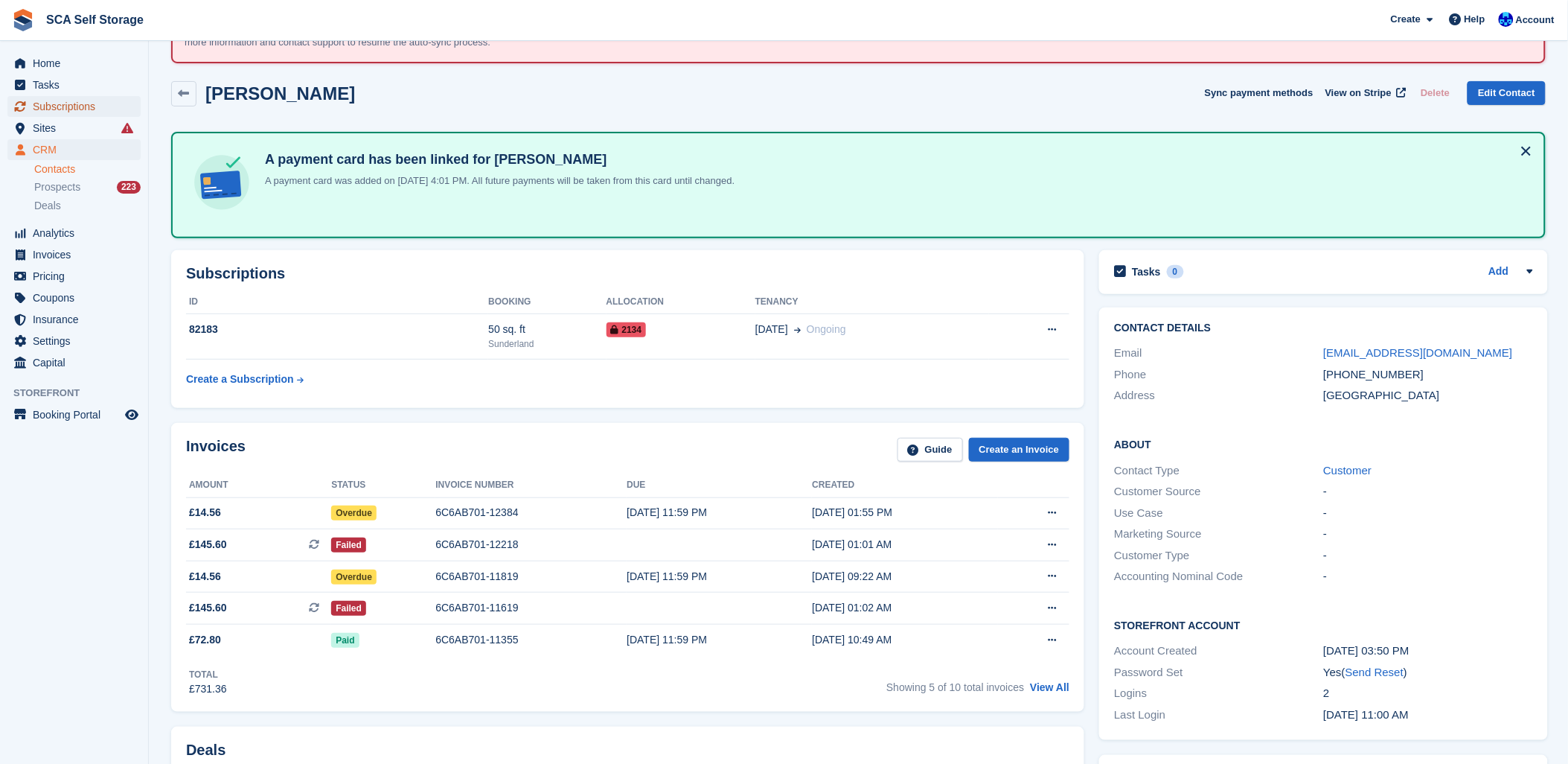
click at [70, 106] on span "Subscriptions" at bounding box center [77, 106] width 89 height 21
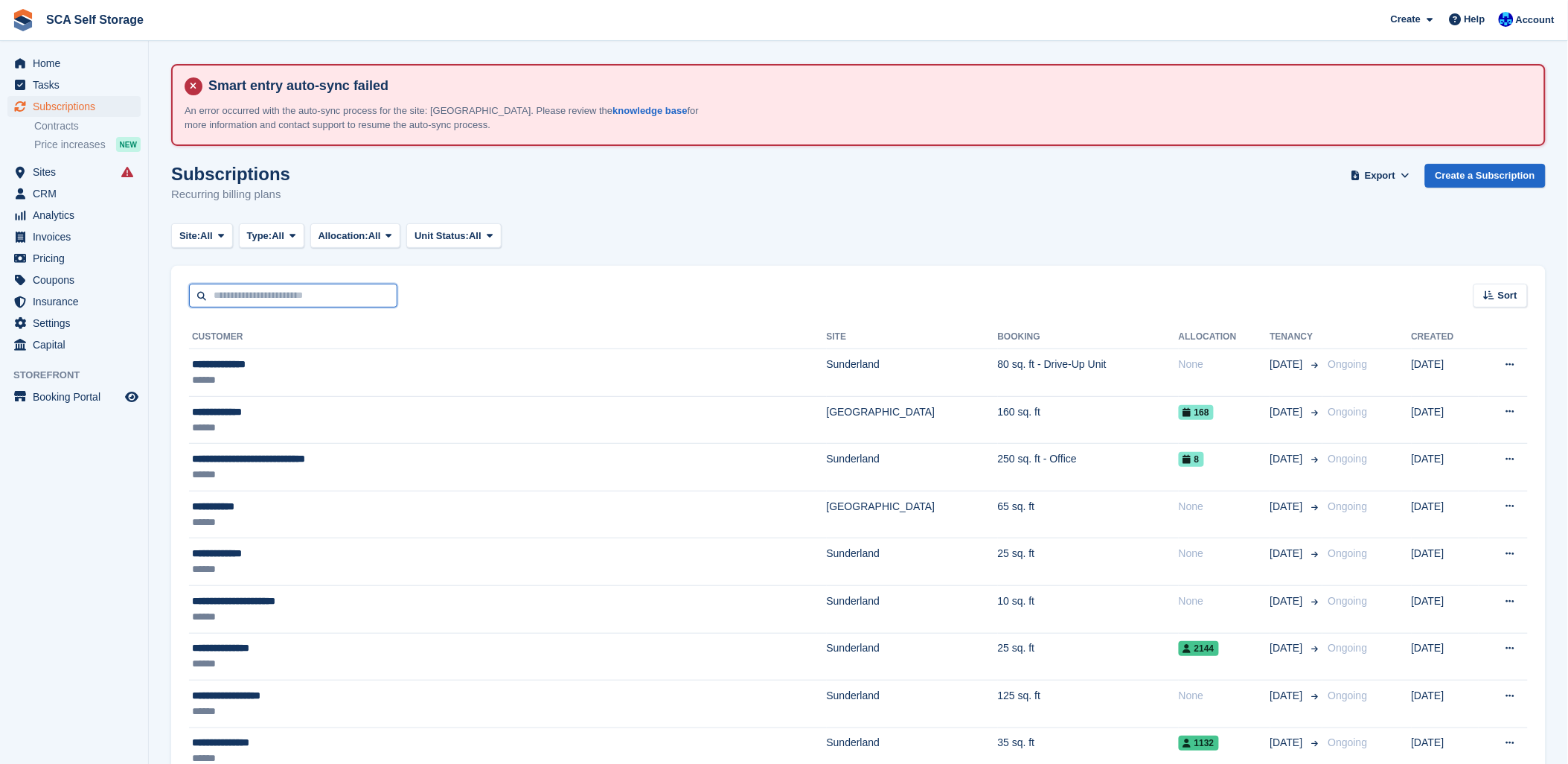
click at [239, 293] on input "text" at bounding box center [293, 295] width 208 height 25
type input "*"
drag, startPoint x: 311, startPoint y: 292, endPoint x: 235, endPoint y: 299, distance: 76.3
click at [235, 299] on input "**********" at bounding box center [293, 295] width 208 height 25
type input "****"
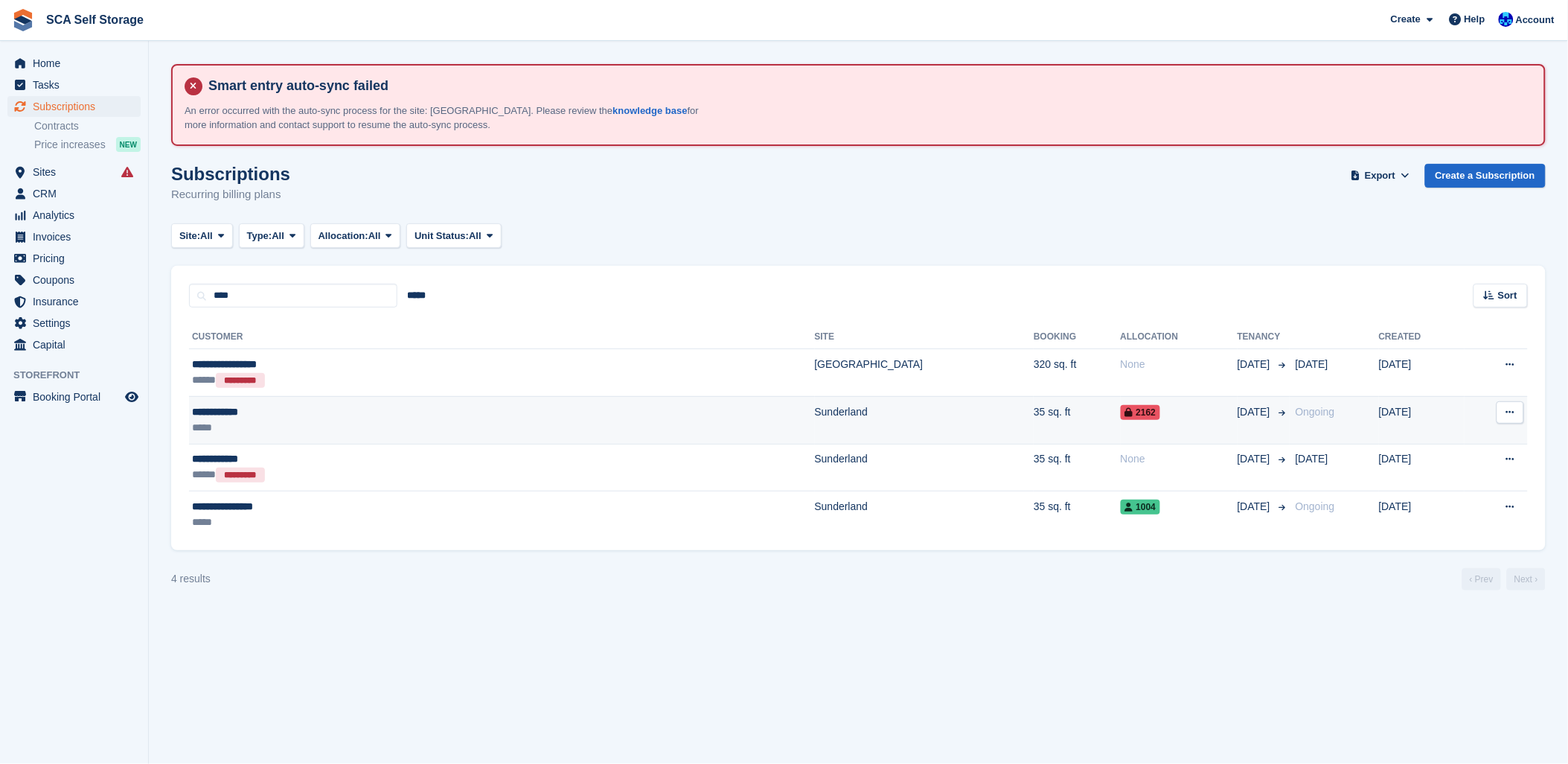
click at [321, 408] on div "**********" at bounding box center [345, 412] width 306 height 16
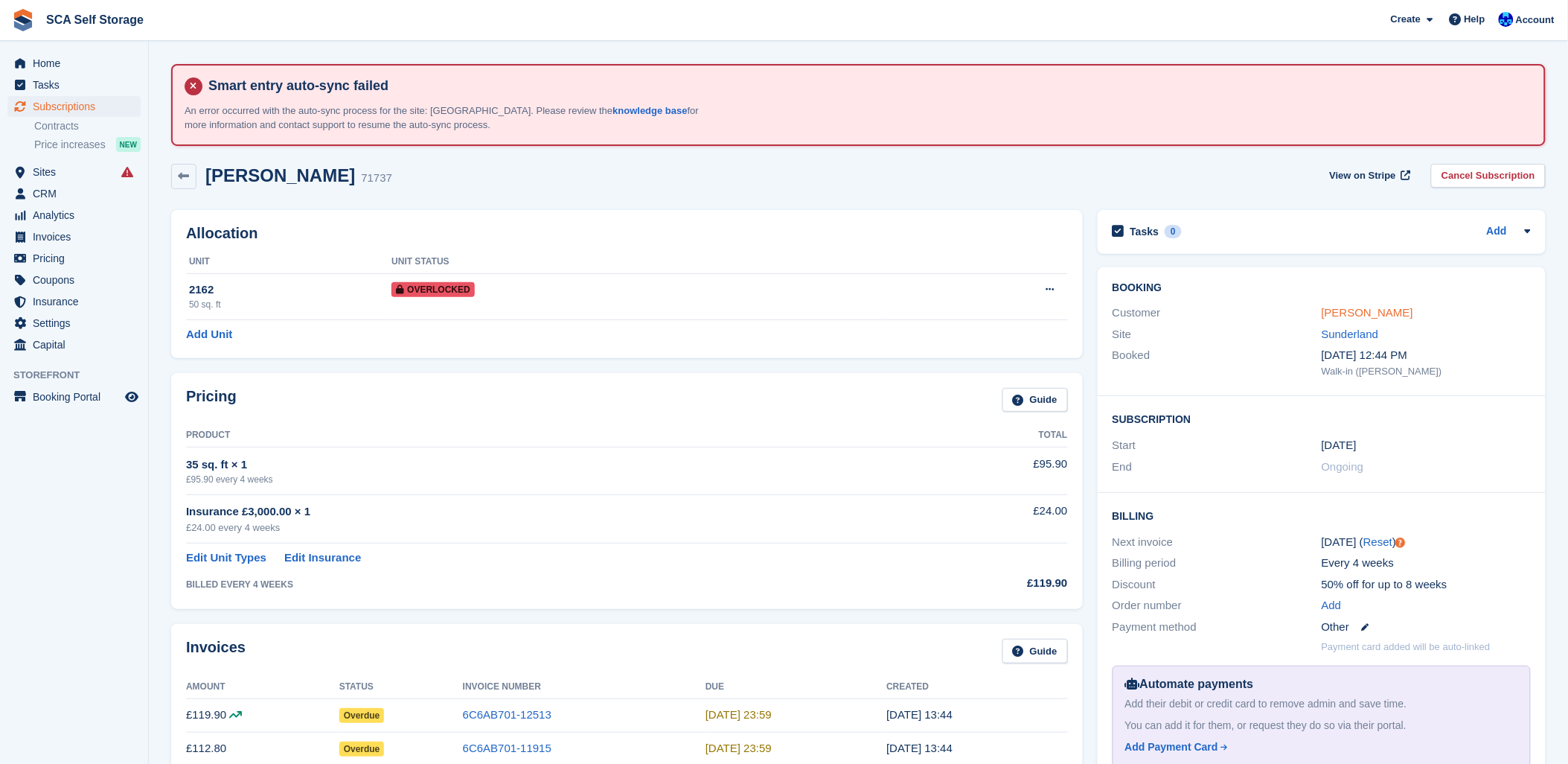
click at [1350, 314] on link "[PERSON_NAME]" at bounding box center [1368, 312] width 92 height 13
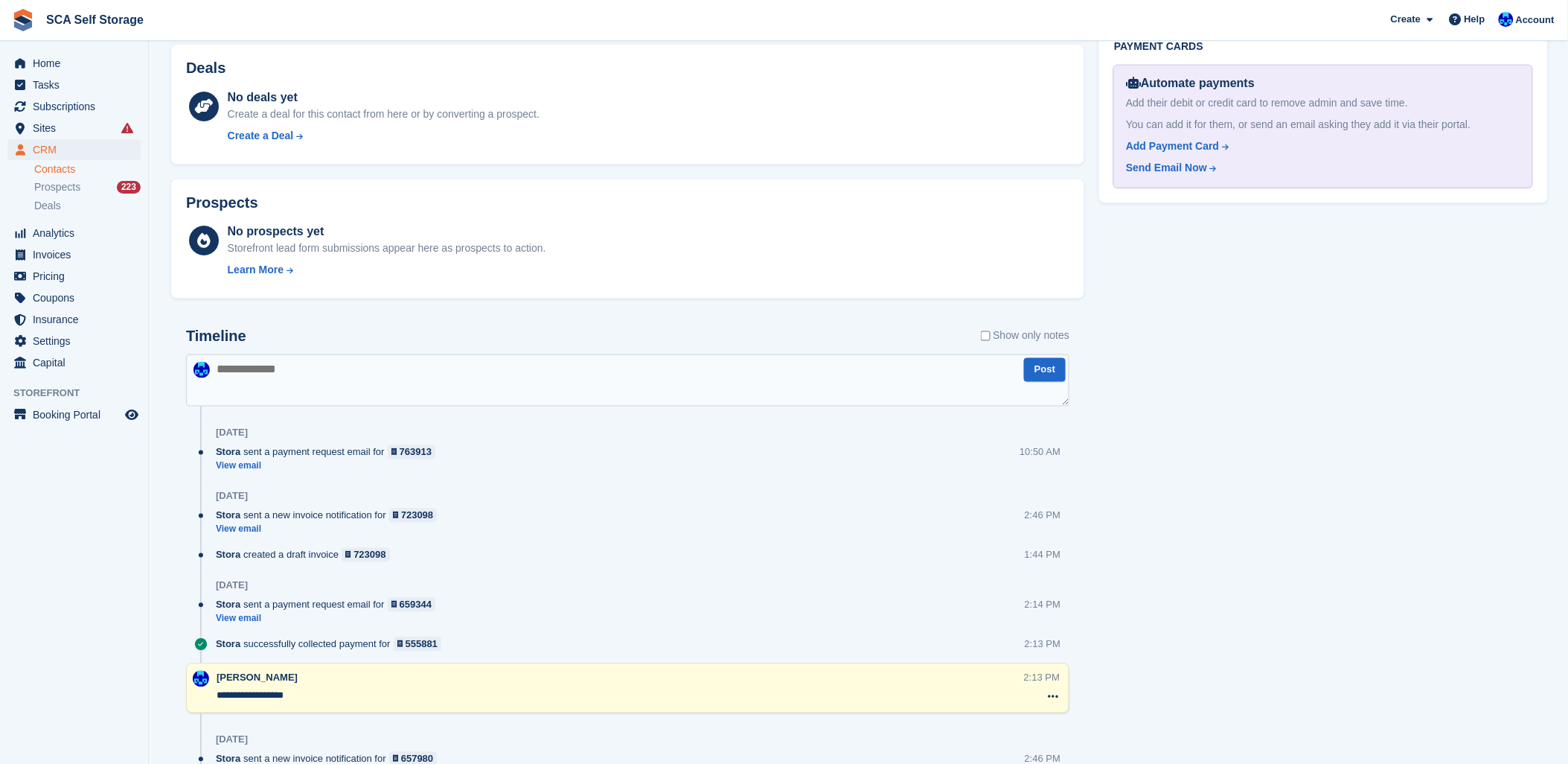
scroll to position [744, 0]
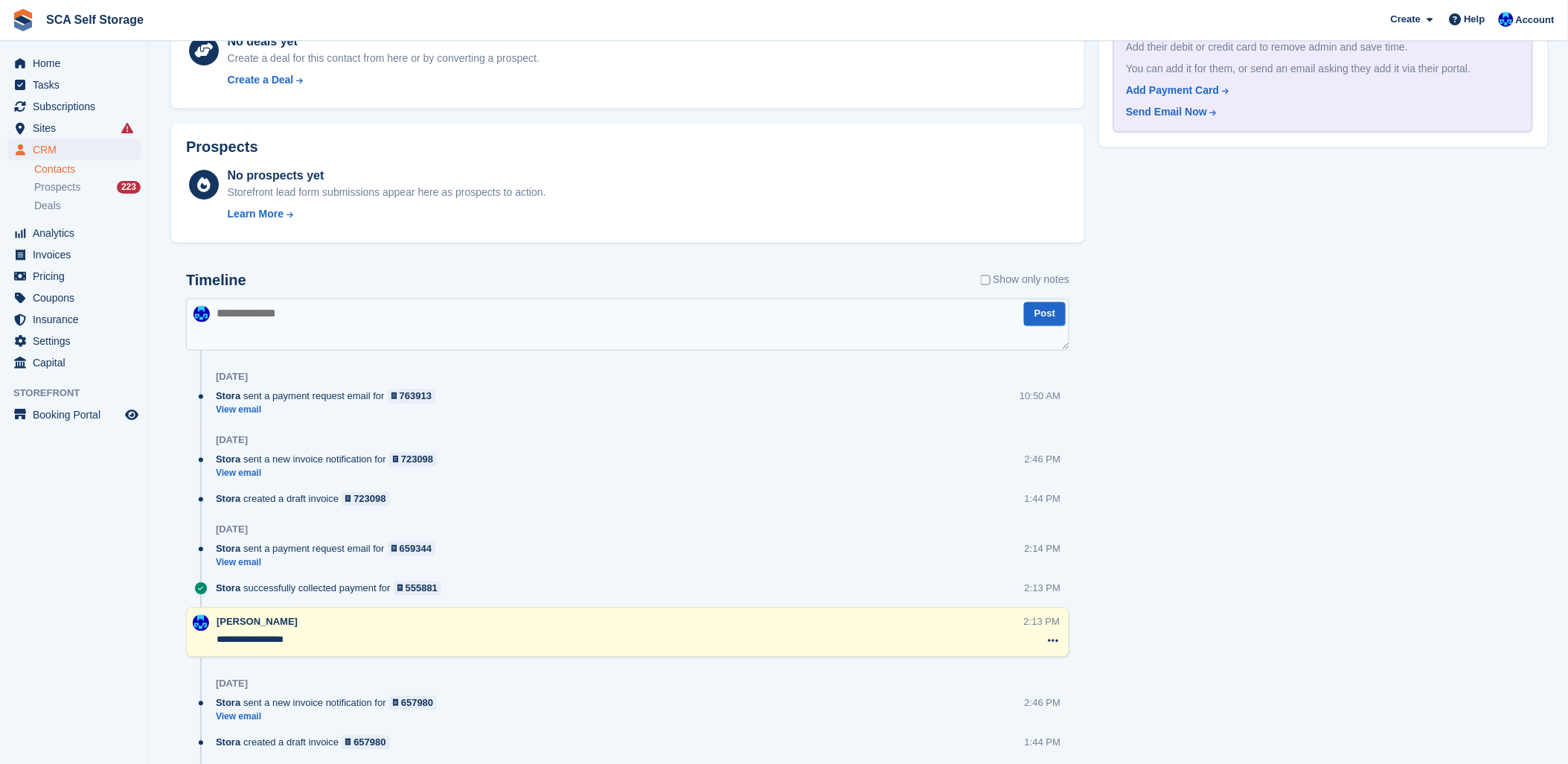
click at [299, 321] on textarea at bounding box center [628, 325] width 883 height 52
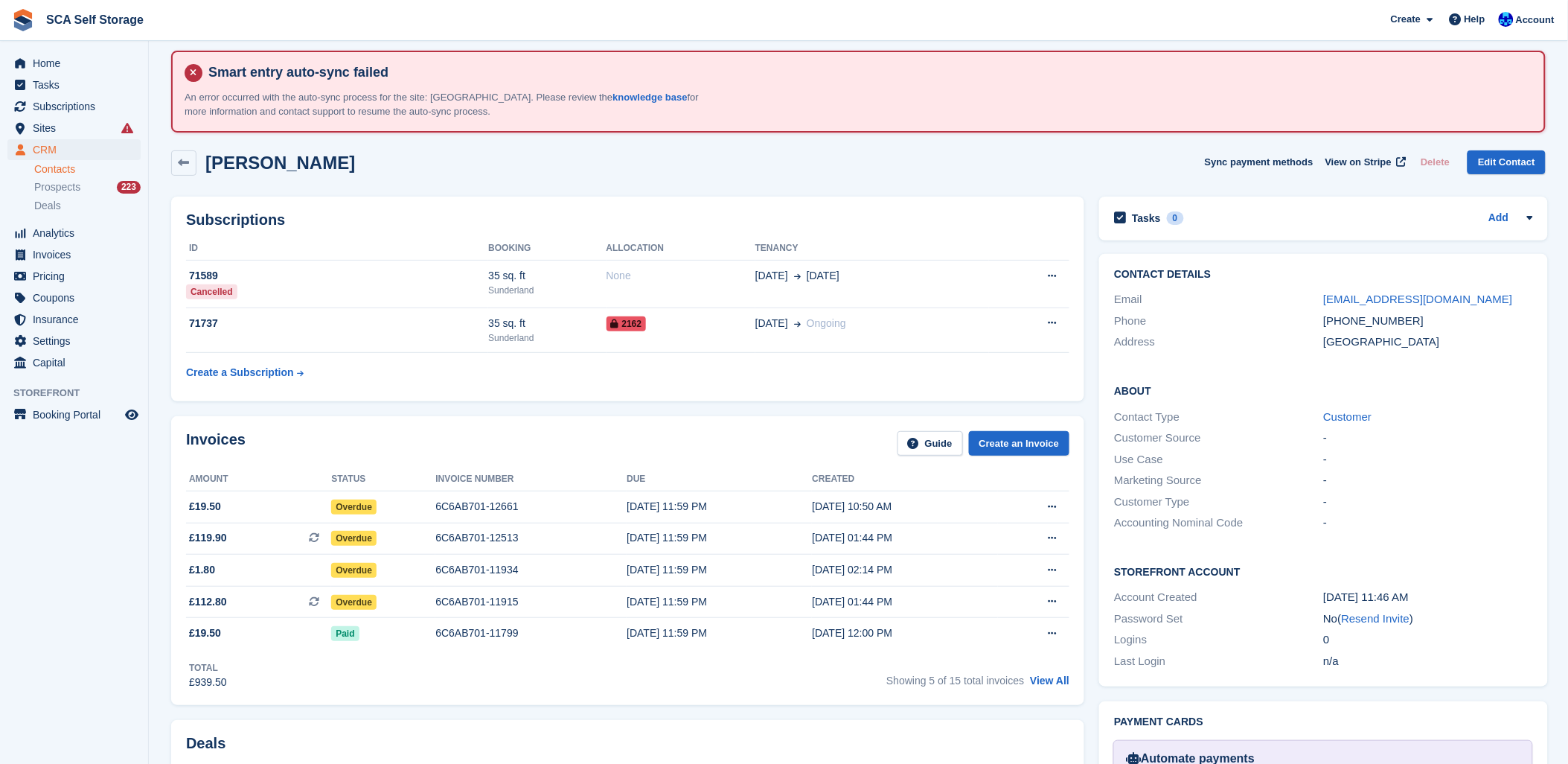
scroll to position [0, 0]
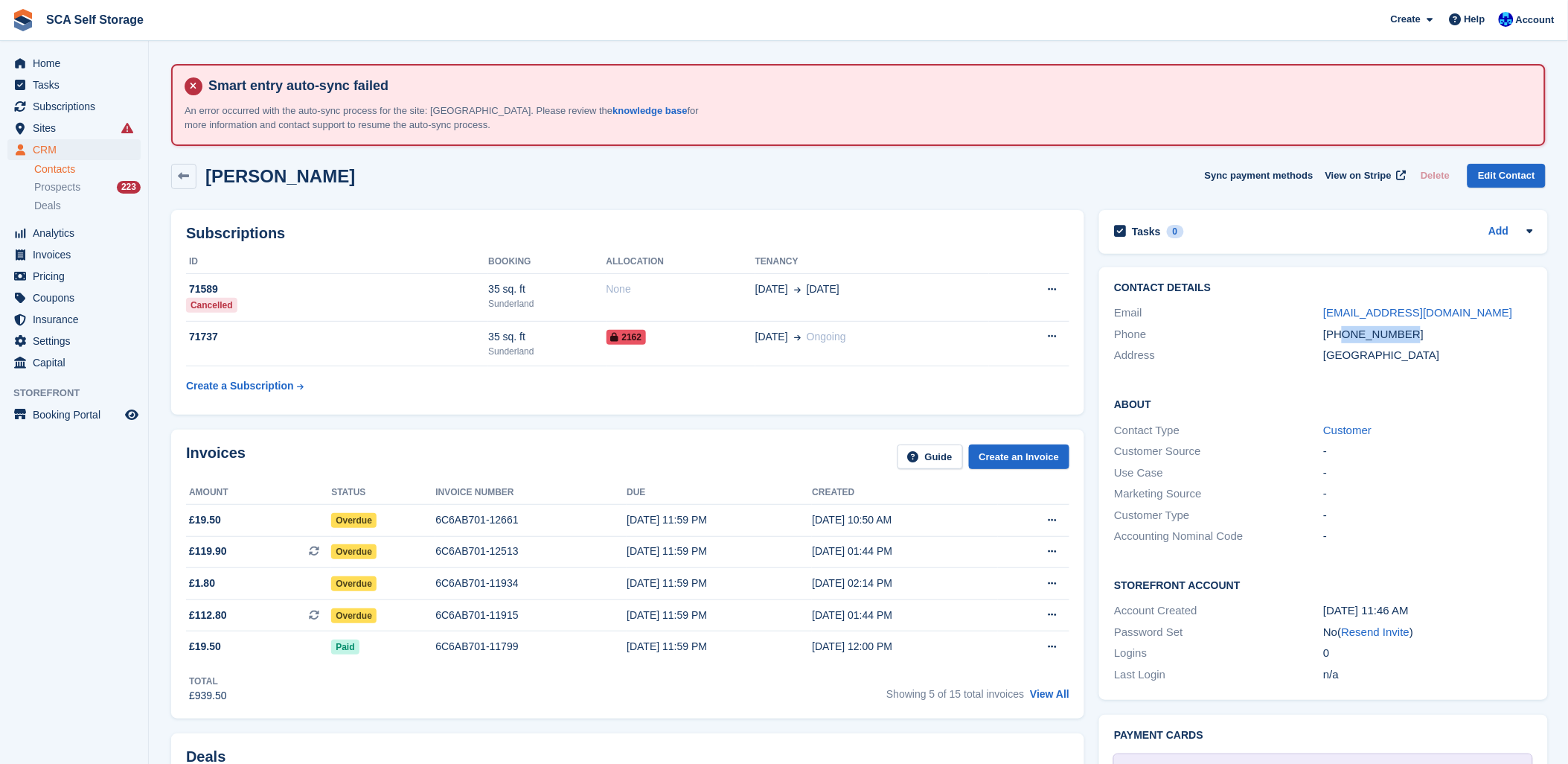
drag, startPoint x: 1407, startPoint y: 326, endPoint x: 1342, endPoint y: 328, distance: 65.0
click at [1342, 328] on div "+447706680600" at bounding box center [1428, 335] width 209 height 17
copy div "7706680600"
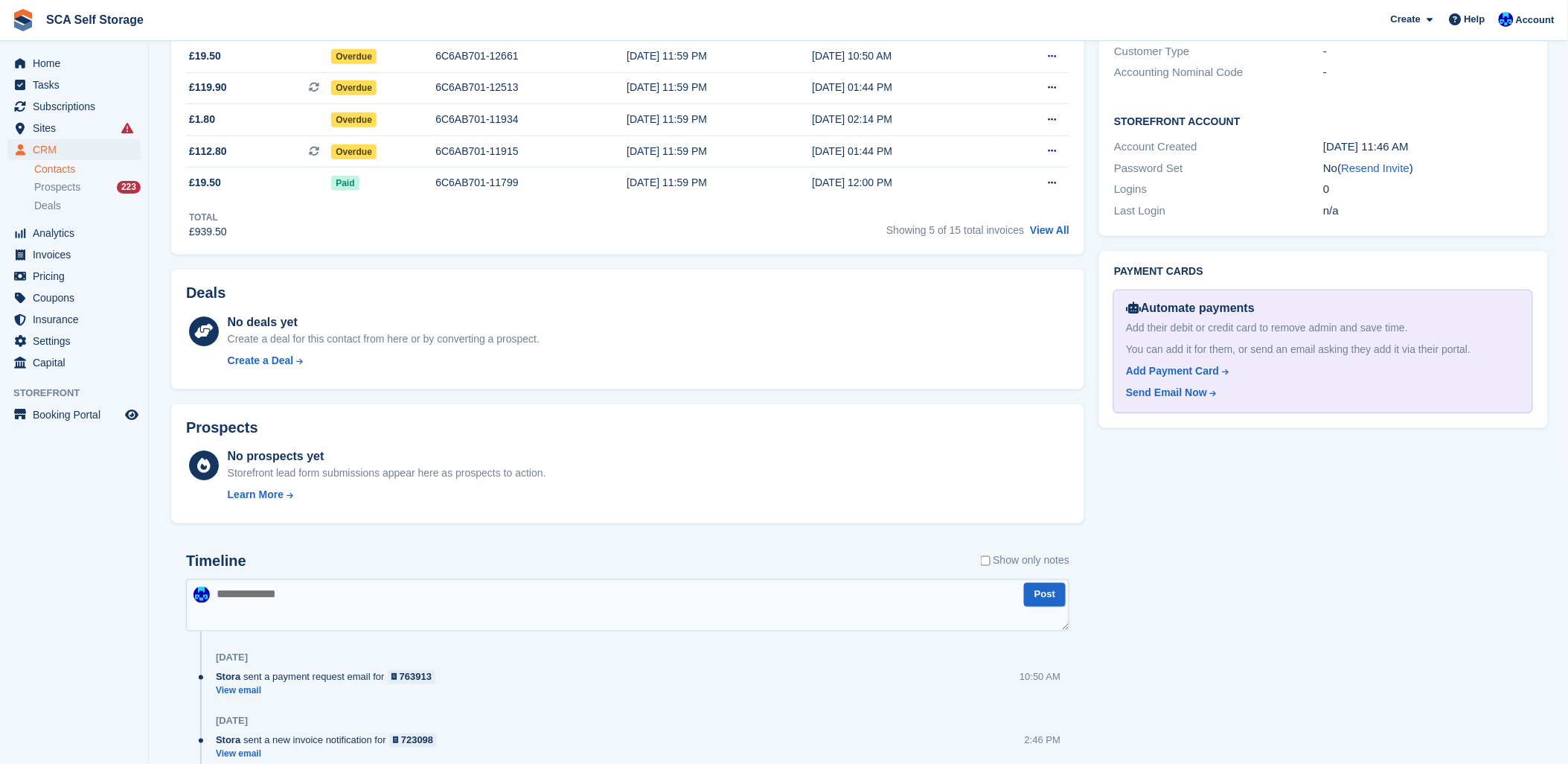
scroll to position [496, 0]
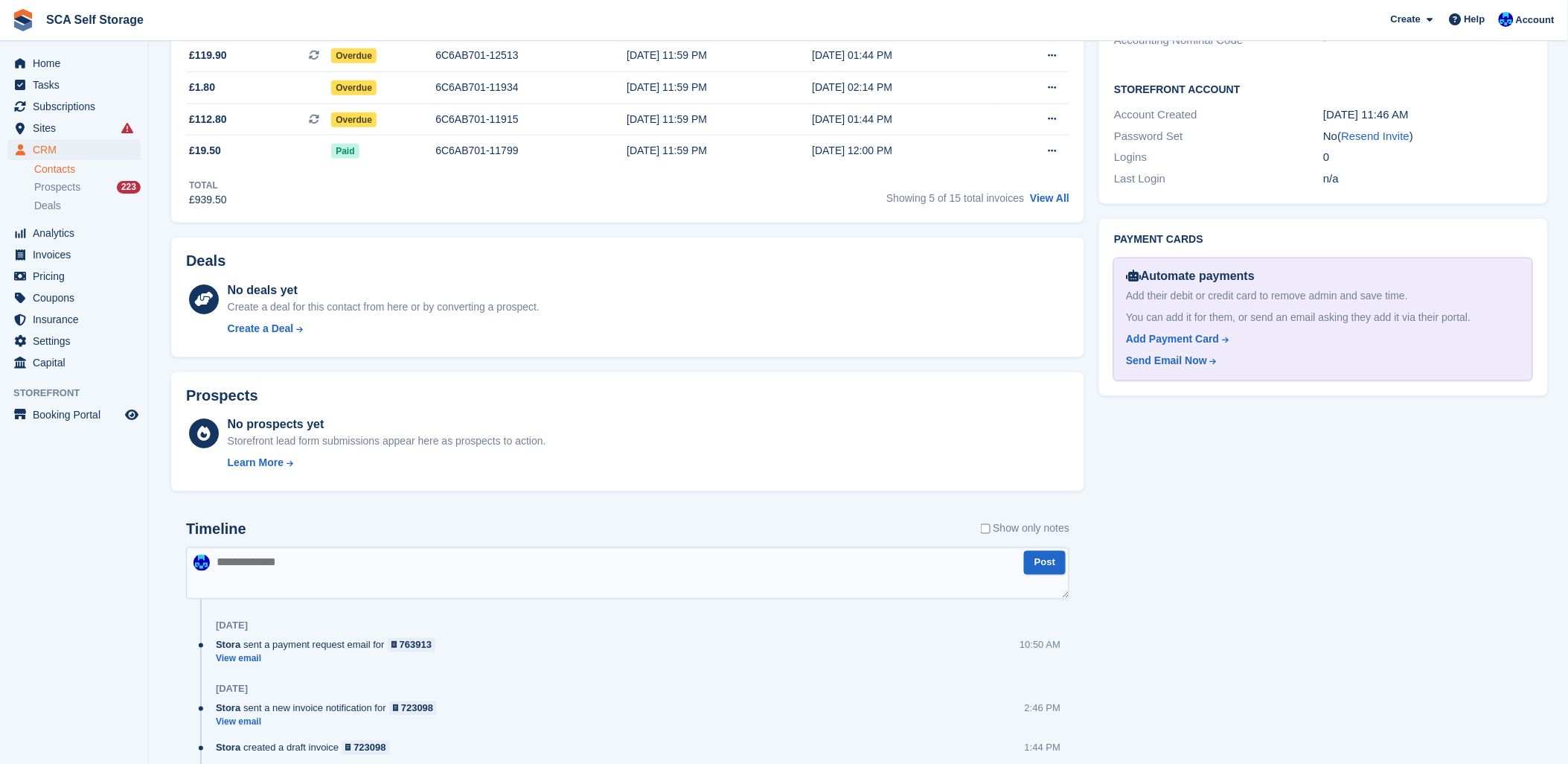
click at [344, 579] on textarea at bounding box center [628, 573] width 883 height 52
type textarea "**********"
click at [1039, 567] on button "Post" at bounding box center [1045, 563] width 42 height 25
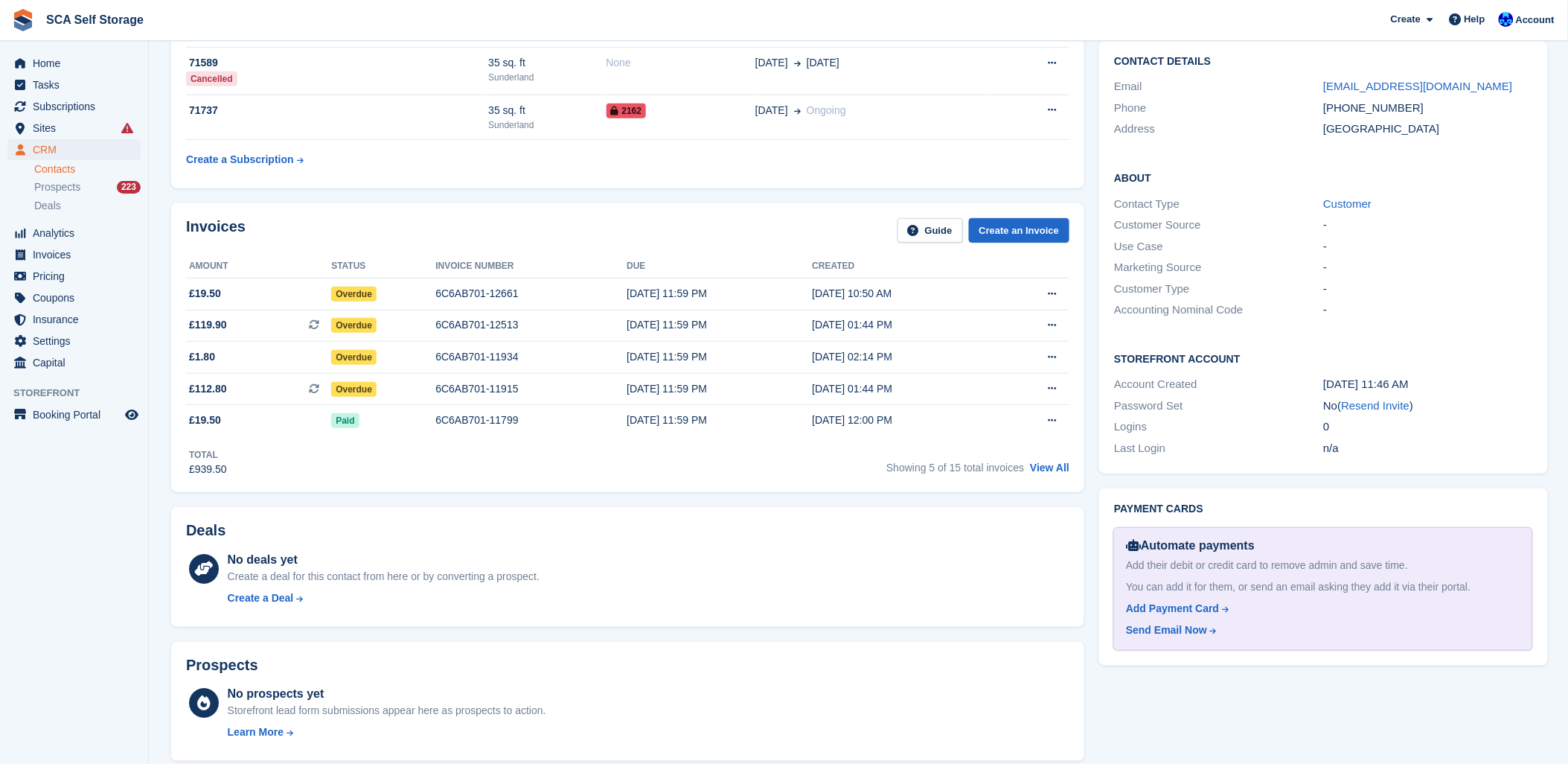
scroll to position [0, 0]
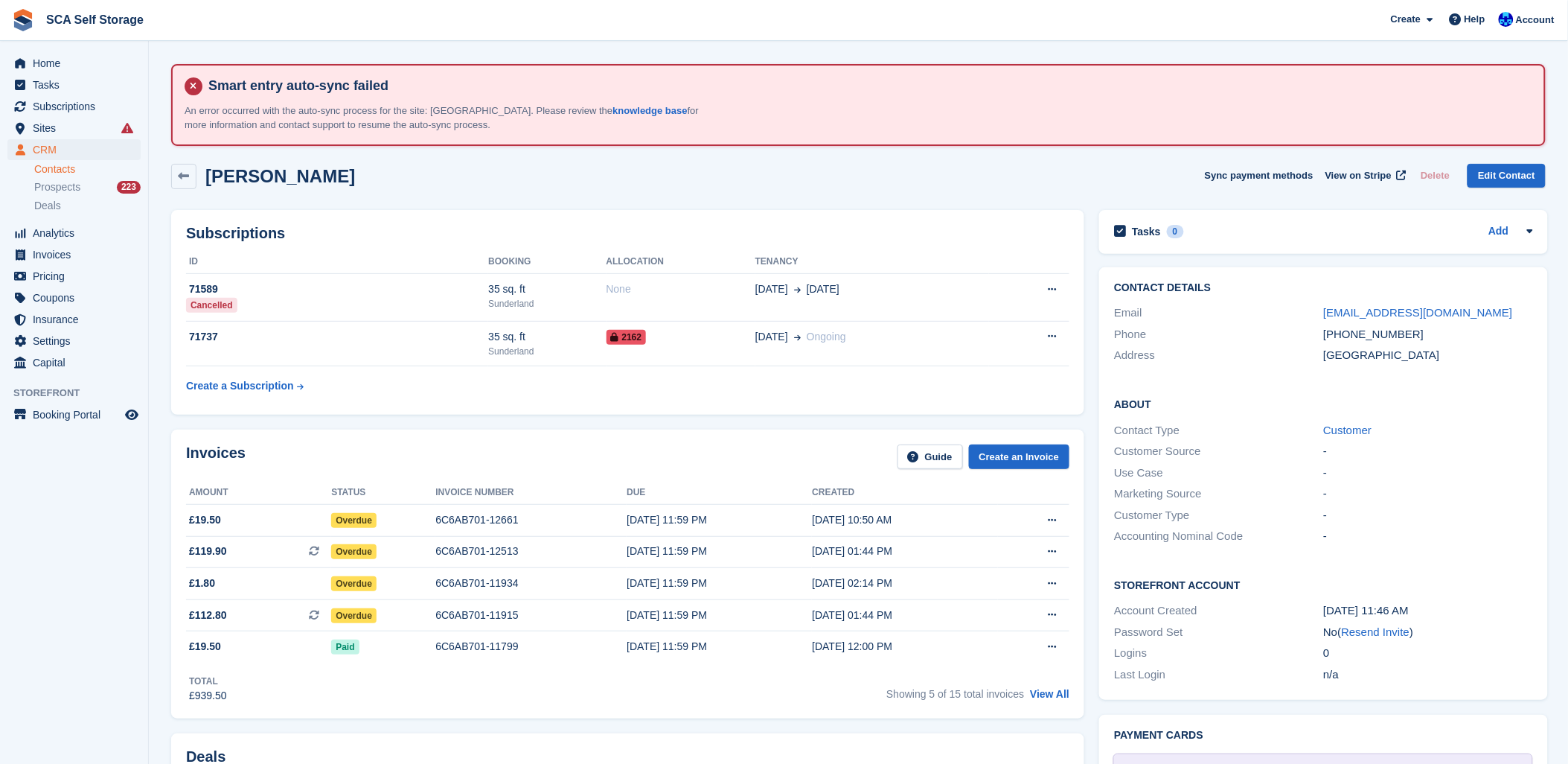
click at [904, 175] on div "Ian Loughlin Sync payment methods View on Stripe Delete Edit Contact" at bounding box center [858, 177] width 1375 height 25
click at [72, 106] on span "Subscriptions" at bounding box center [77, 106] width 89 height 21
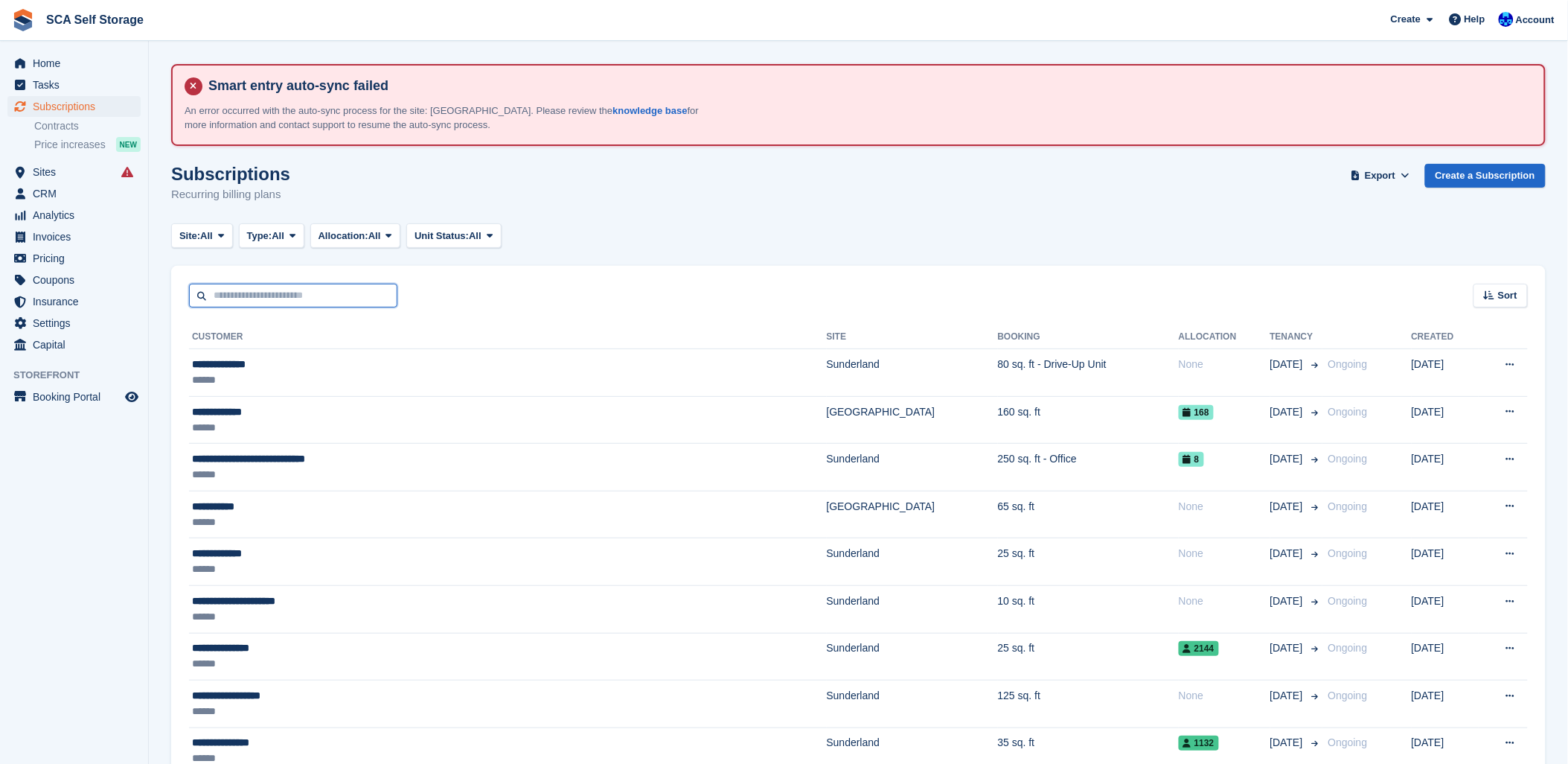
click at [232, 291] on input "text" at bounding box center [293, 295] width 208 height 25
type input "***"
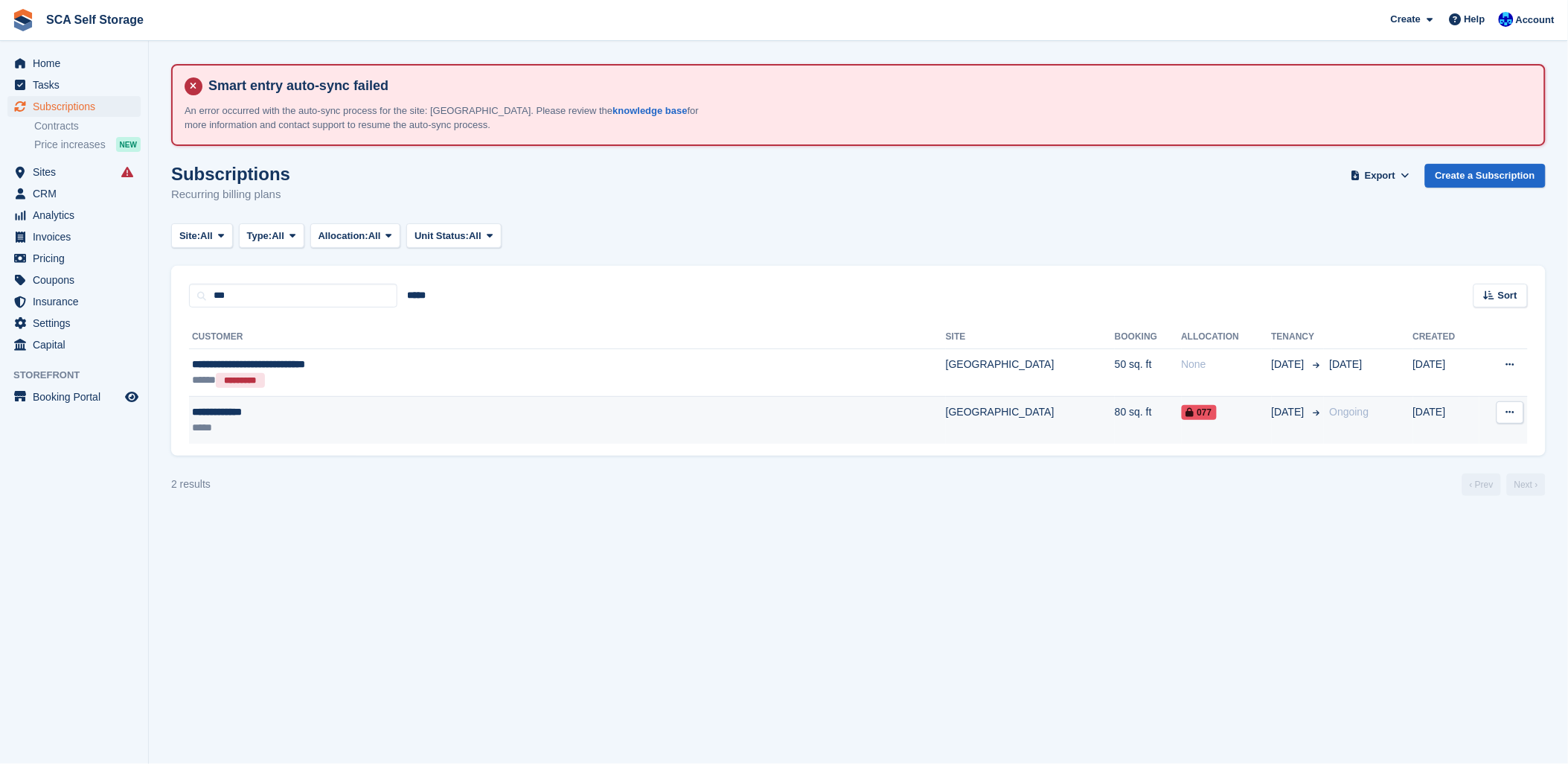
drag, startPoint x: 678, startPoint y: 447, endPoint x: 685, endPoint y: 430, distance: 18.4
click at [678, 443] on div "**********" at bounding box center [858, 381] width 1375 height 148
click at [946, 428] on td "Sheffield" at bounding box center [1030, 419] width 169 height 47
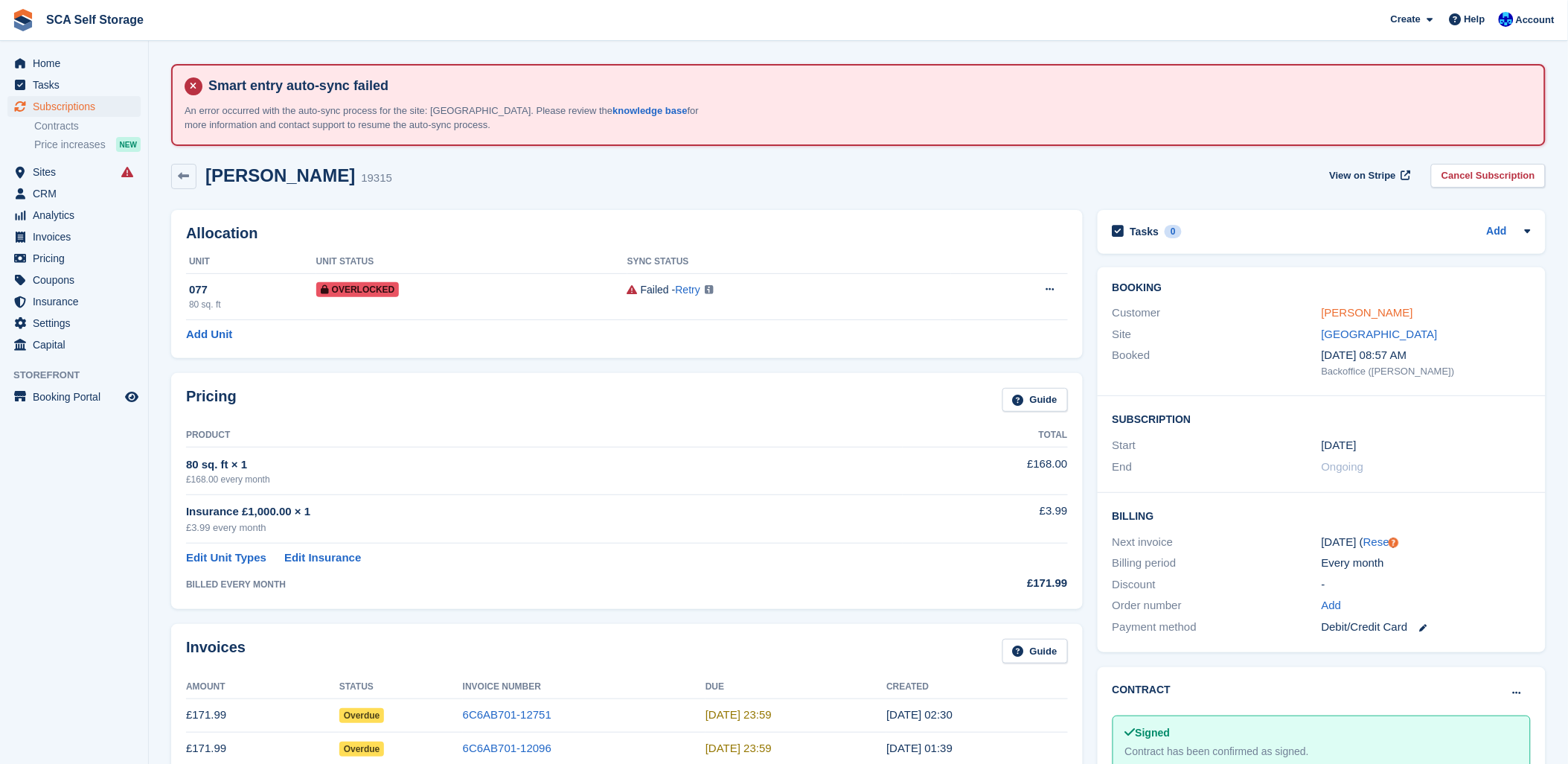
click at [1347, 314] on link "Yekini Sanusi" at bounding box center [1368, 312] width 92 height 13
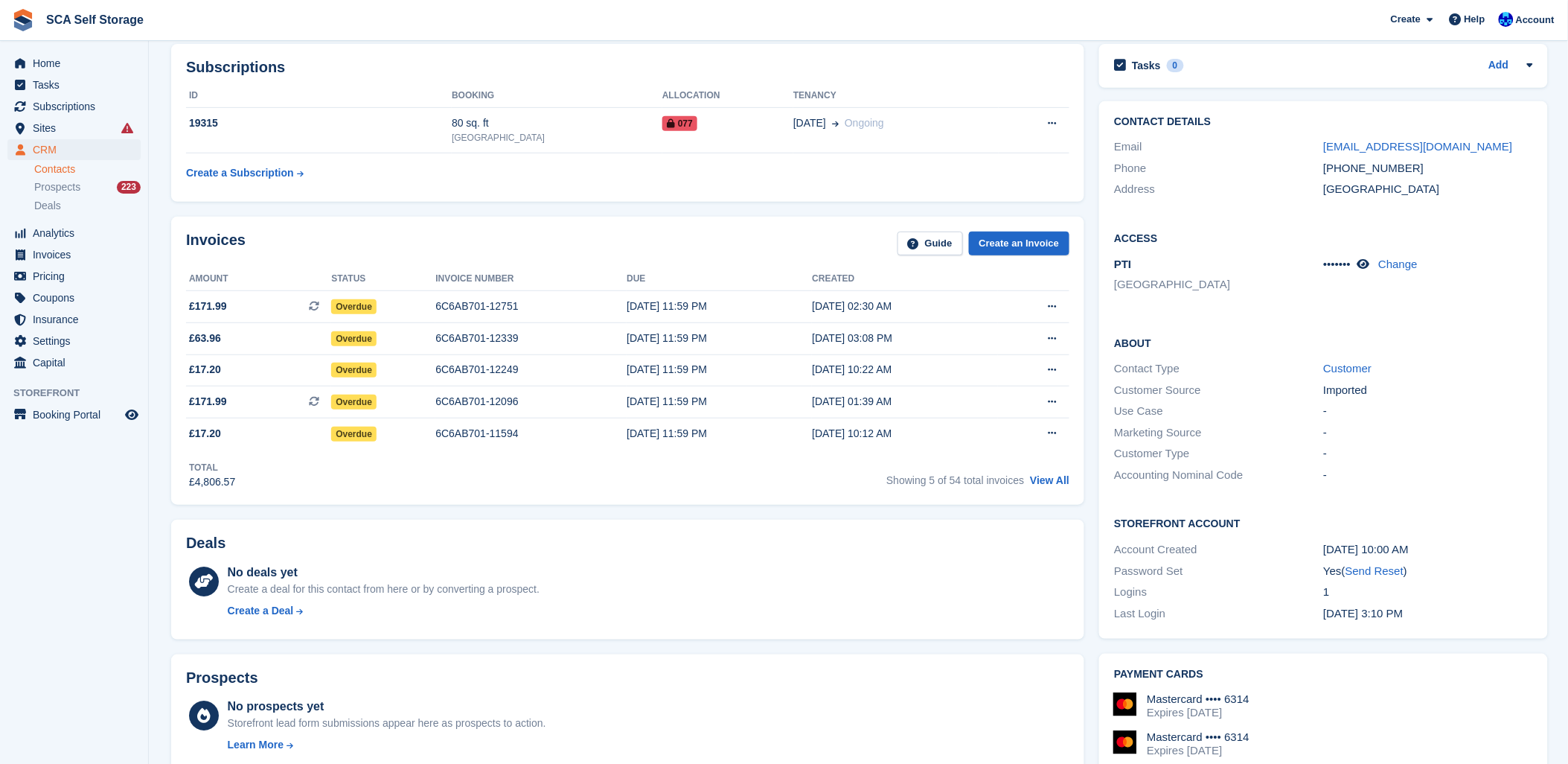
scroll to position [165, 0]
drag, startPoint x: 1410, startPoint y: 174, endPoint x: 1340, endPoint y: 173, distance: 70.0
click at [1340, 173] on div "+447861644715" at bounding box center [1428, 169] width 209 height 17
copy div "7861644715"
click at [845, 72] on h2 "Subscriptions" at bounding box center [628, 68] width 883 height 17
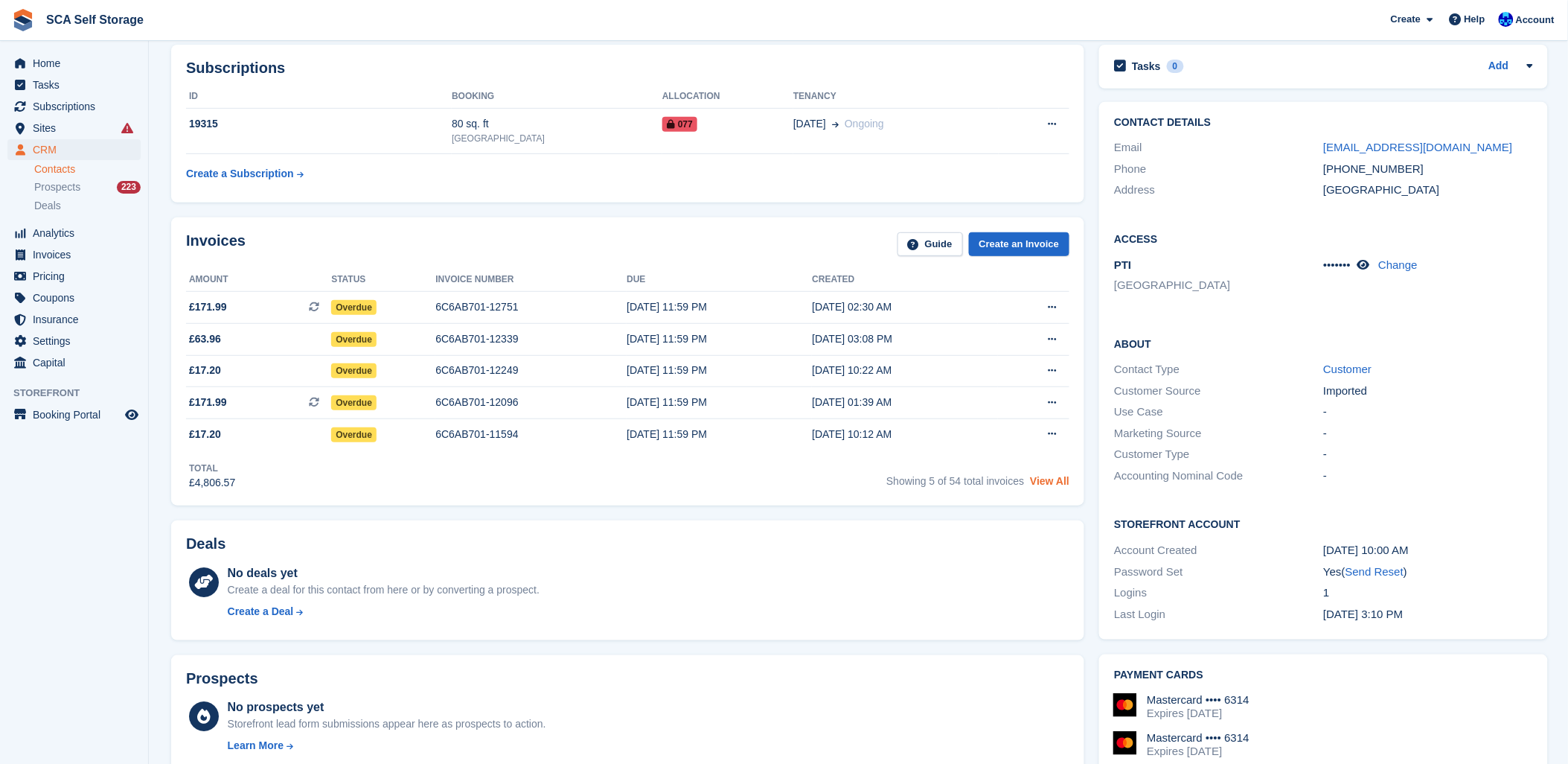
click at [1050, 478] on link "View All" at bounding box center [1050, 481] width 40 height 12
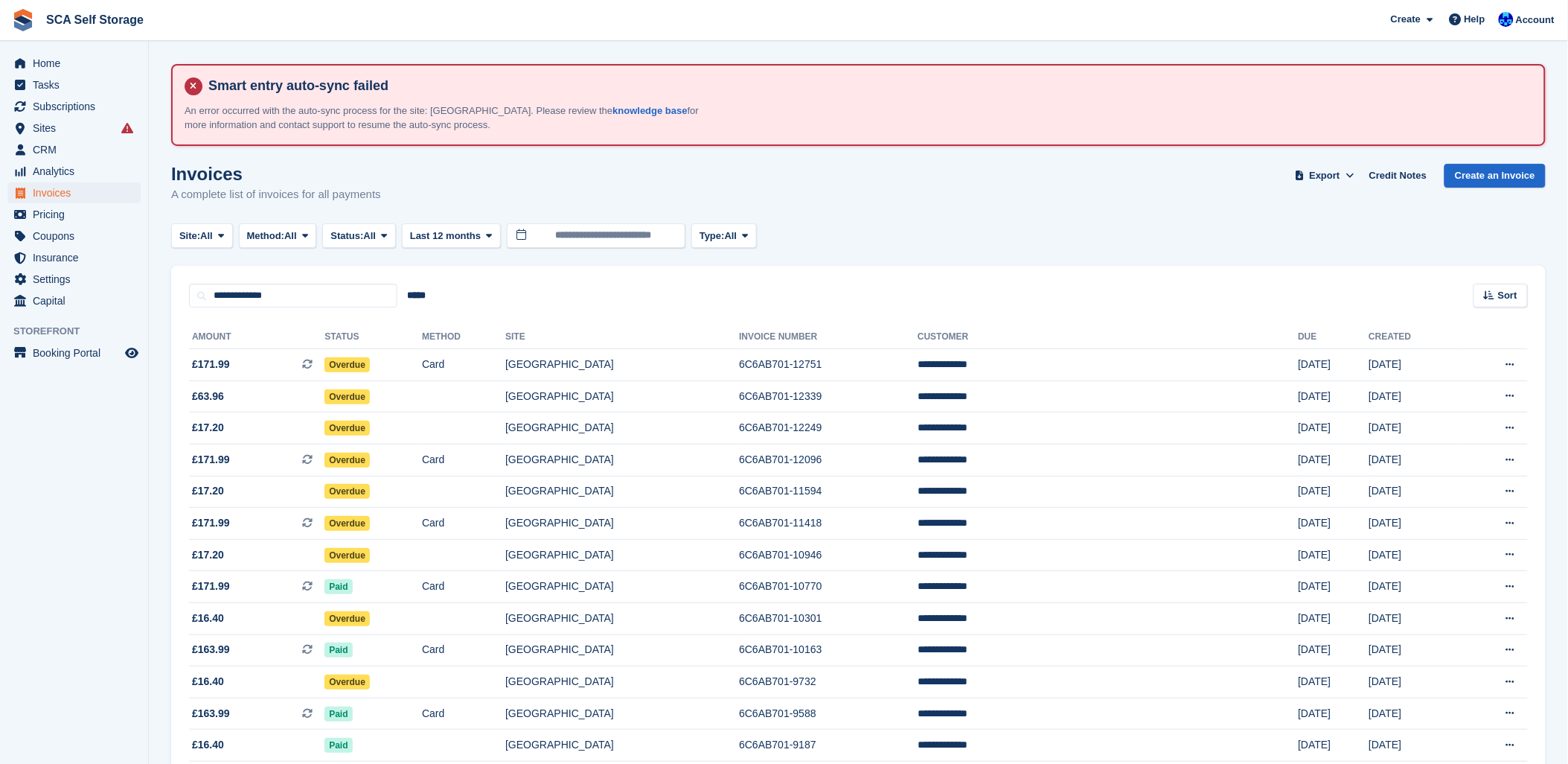
click at [872, 233] on div "Site: All All Sunderland Sheffield Method: All All Bank Transfer Cash Cheque De…" at bounding box center [858, 235] width 1375 height 25
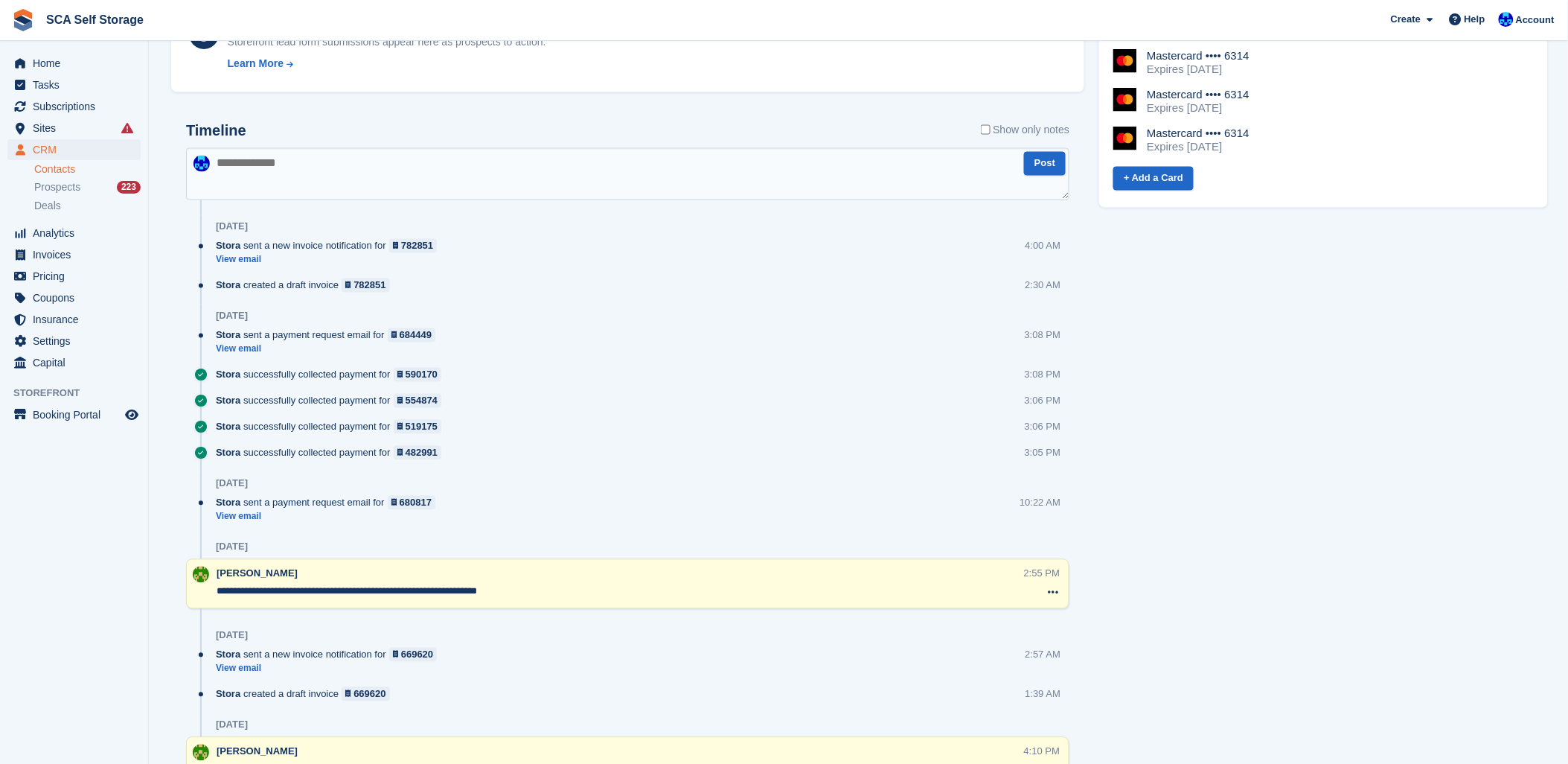
scroll to position [910, 0]
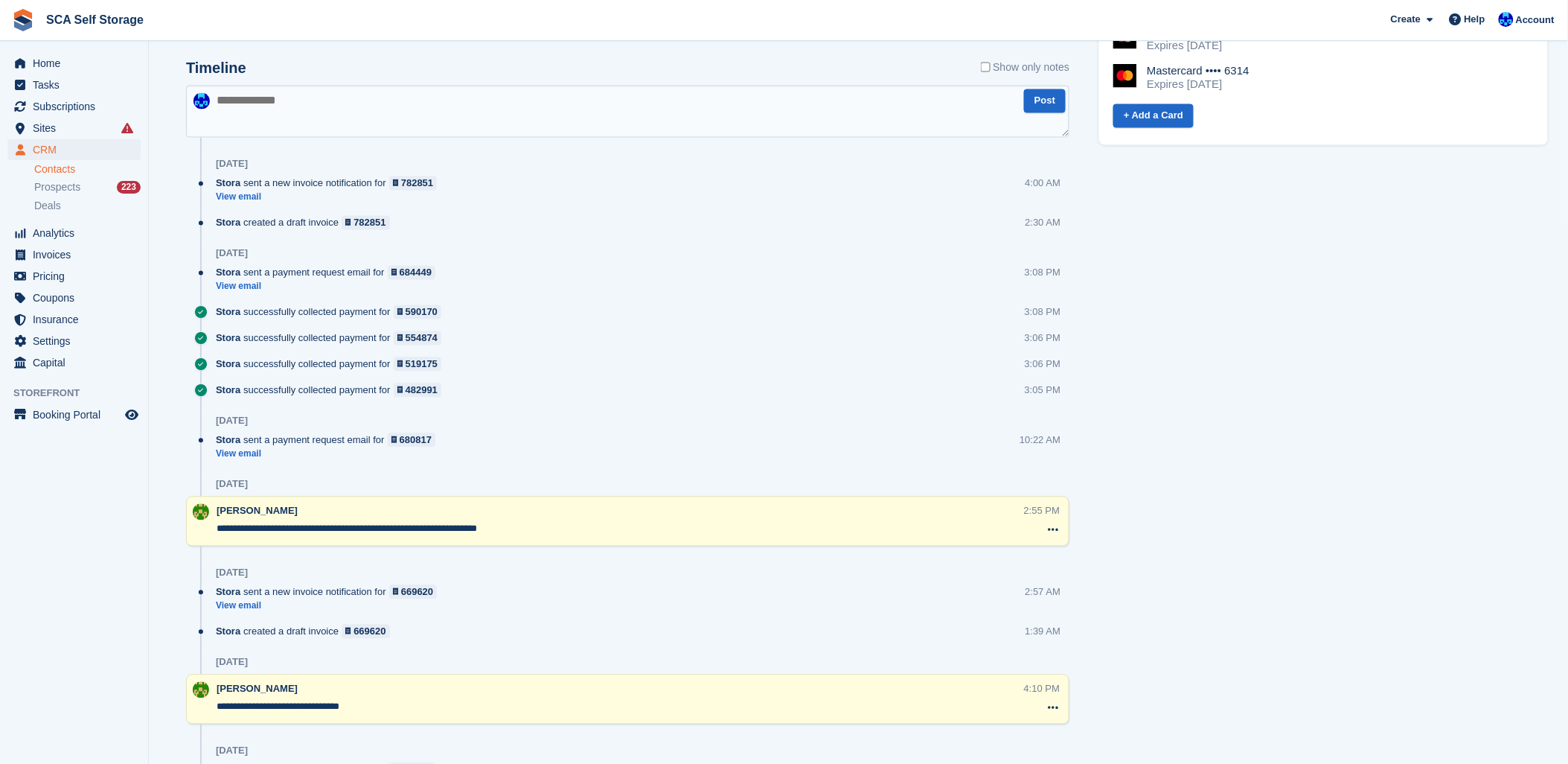
click at [283, 116] on textarea at bounding box center [628, 112] width 883 height 52
click at [443, 103] on textarea "**********" at bounding box center [628, 112] width 883 height 52
type textarea "**********"
click at [1044, 103] on button "Post" at bounding box center [1045, 101] width 42 height 25
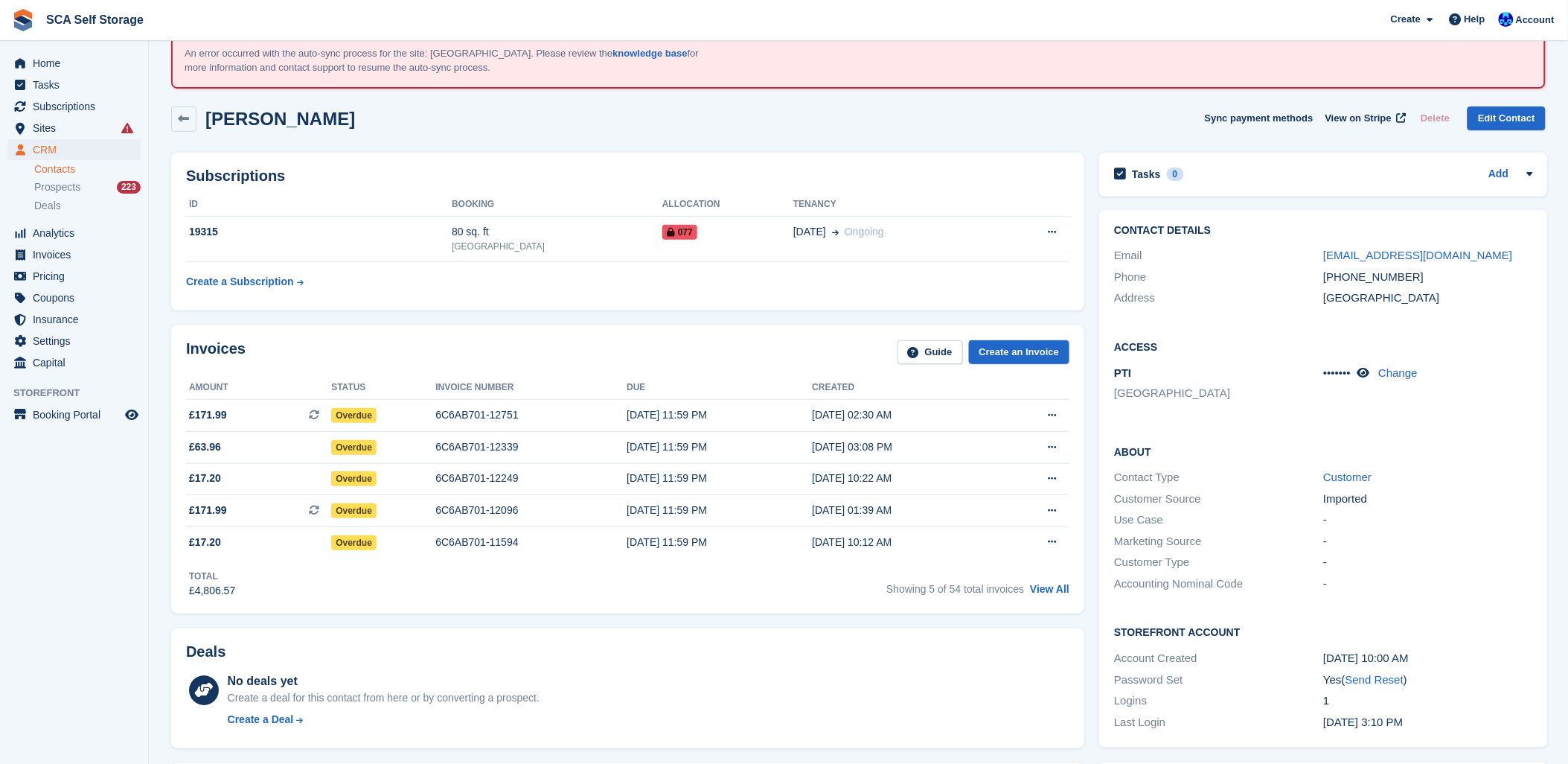
scroll to position [0, 0]
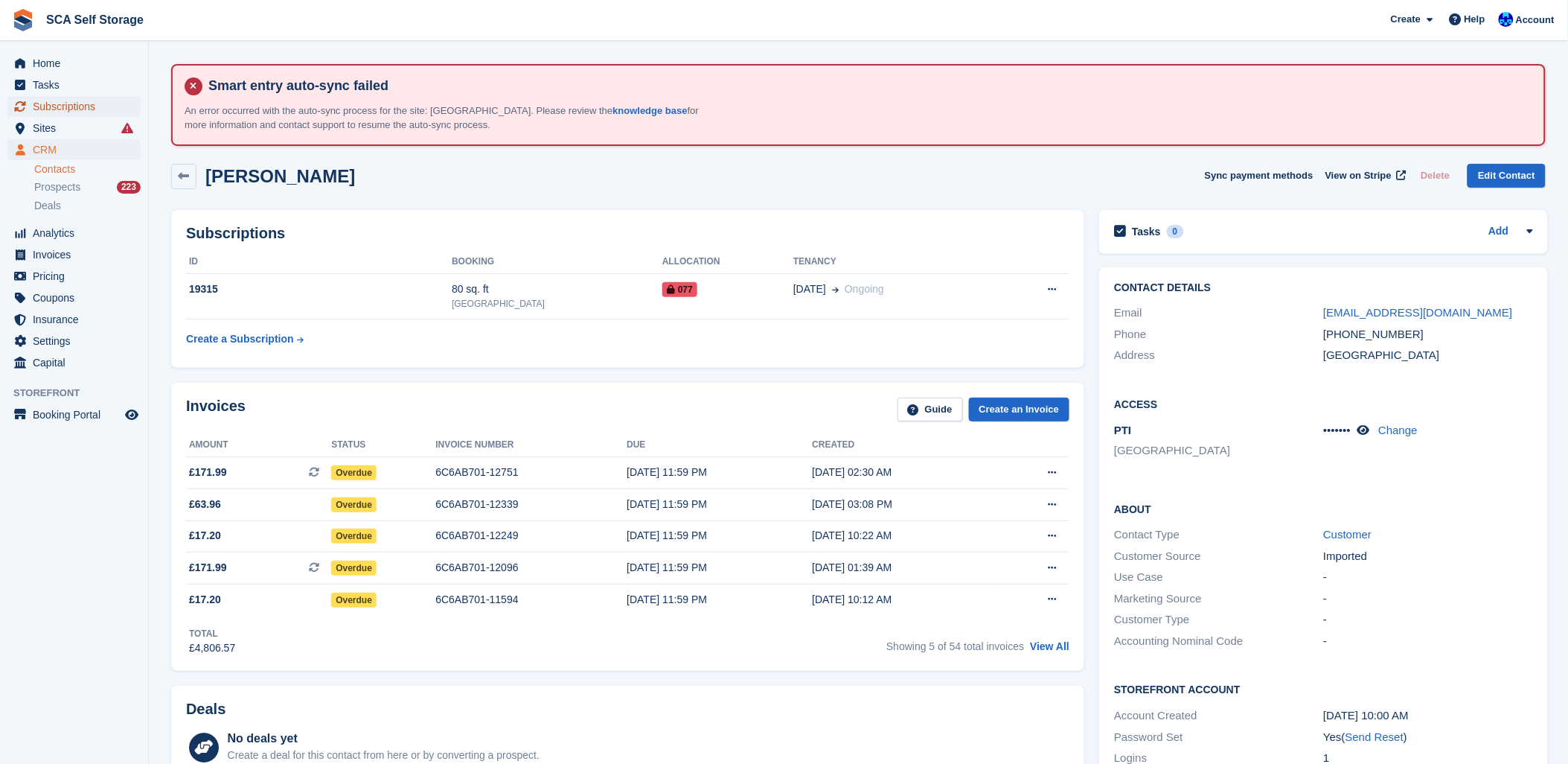
click at [49, 109] on span "Subscriptions" at bounding box center [77, 106] width 89 height 21
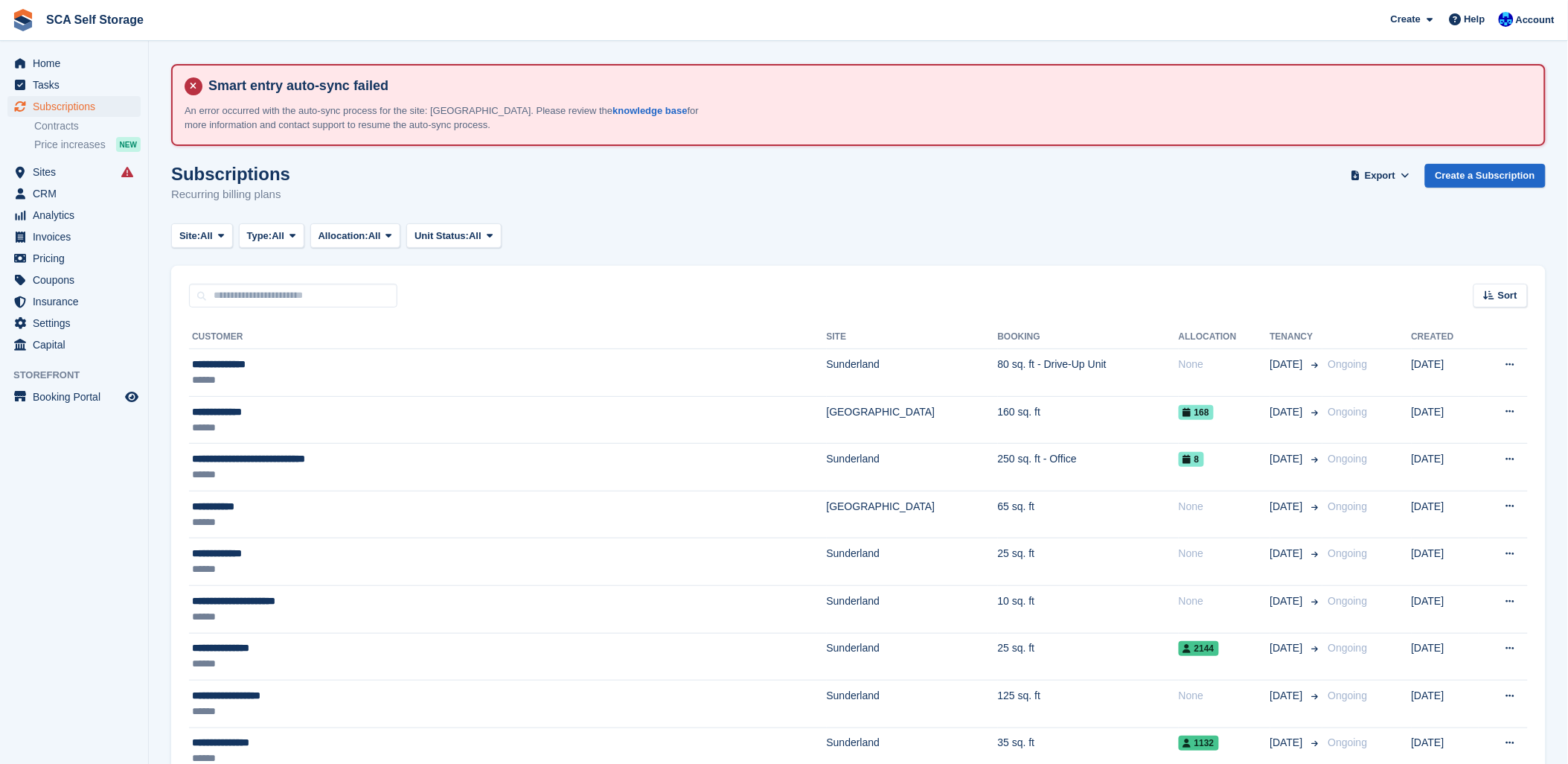
click at [712, 218] on div "Subscriptions Recurring billing plans Export Export Subscriptions Export a CSV …" at bounding box center [858, 192] width 1375 height 57
drag, startPoint x: 375, startPoint y: 291, endPoint x: 432, endPoint y: 279, distance: 58.2
click at [375, 289] on input "text" at bounding box center [293, 295] width 208 height 25
click at [748, 223] on div "Site: All All Sunderland Sheffield Type: All All Upcoming Previous Active Endin…" at bounding box center [858, 235] width 1375 height 25
click at [340, 293] on input "text" at bounding box center [293, 295] width 208 height 25
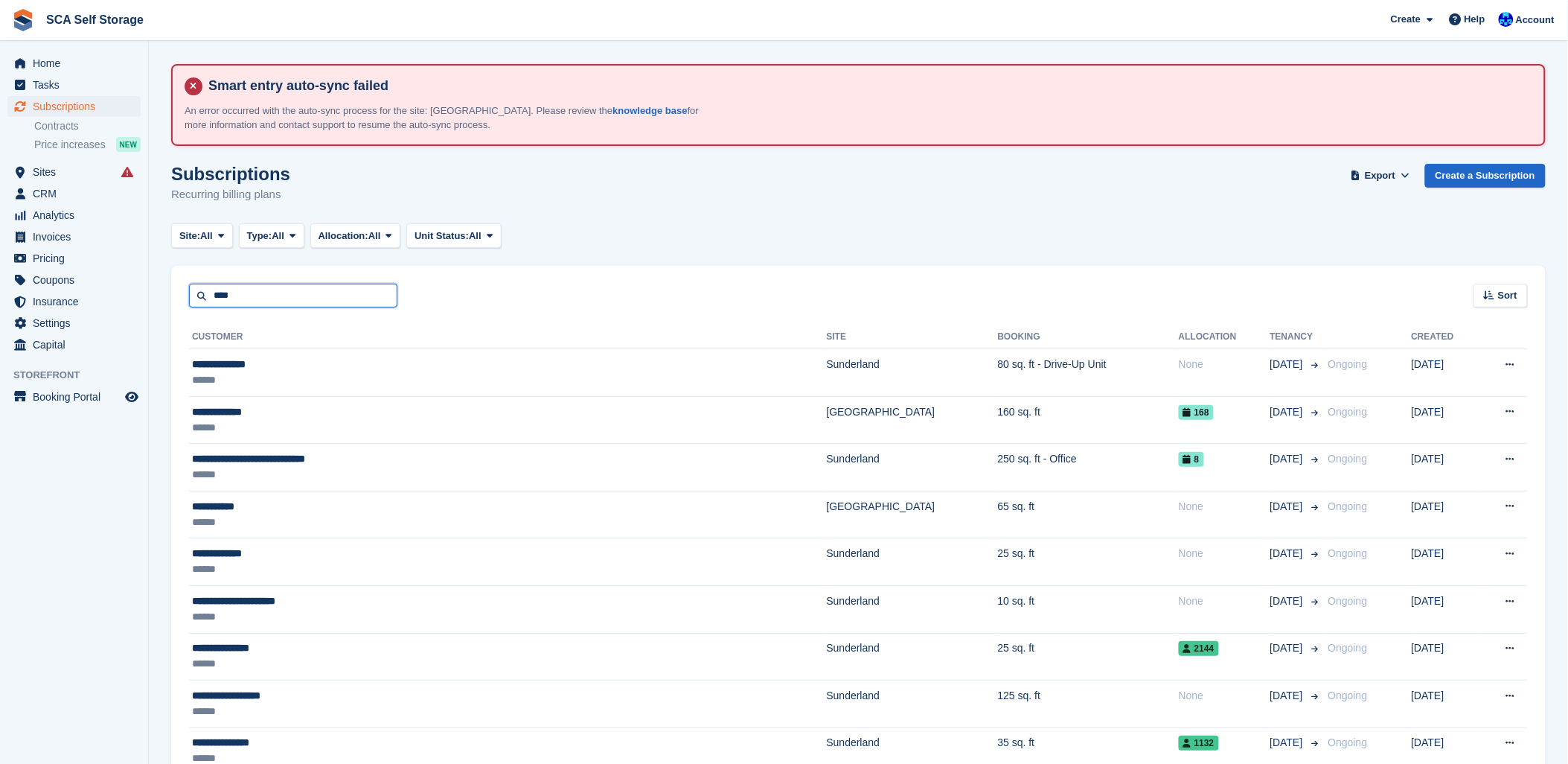
type input "****"
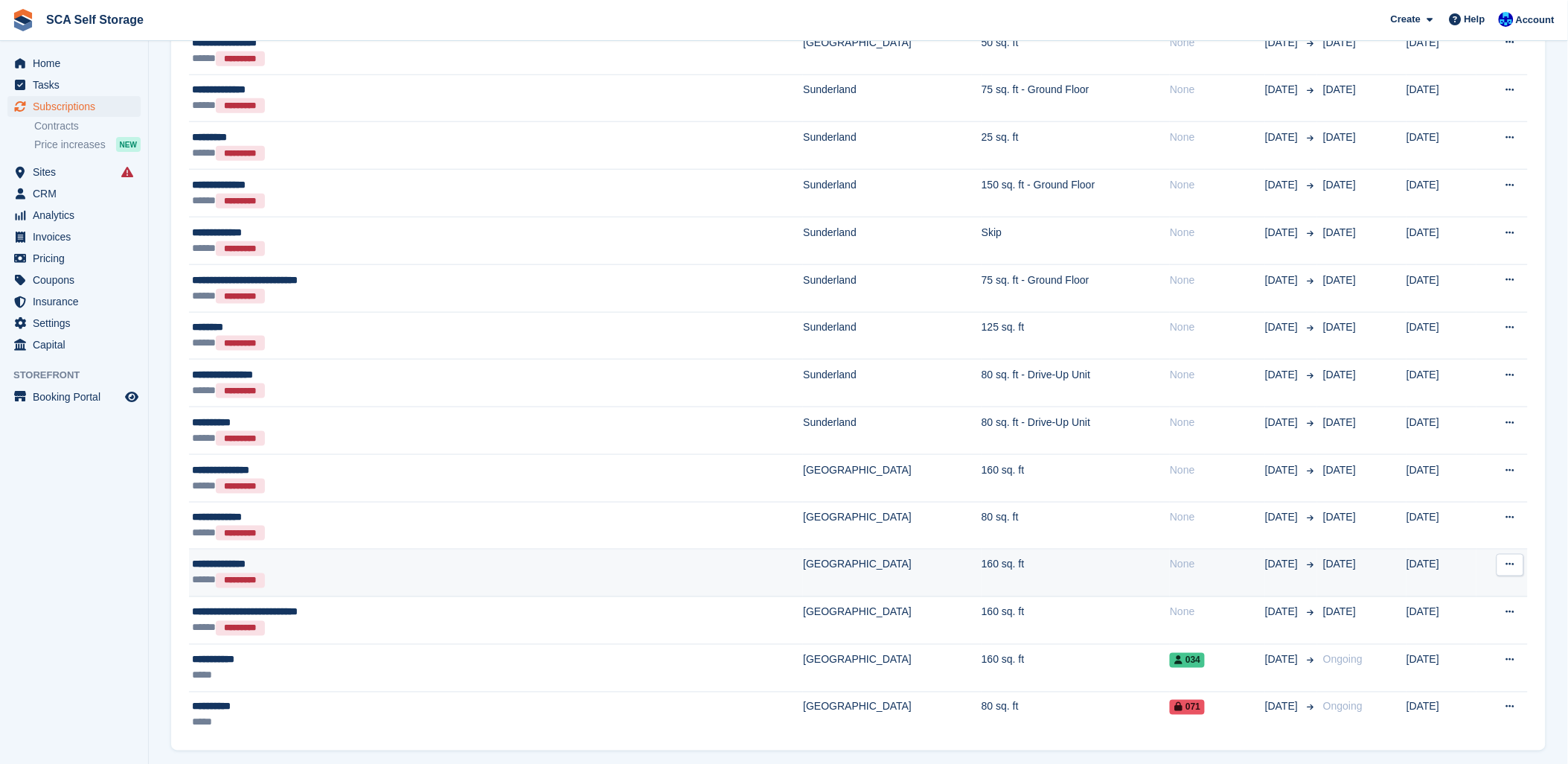
scroll to position [512, 0]
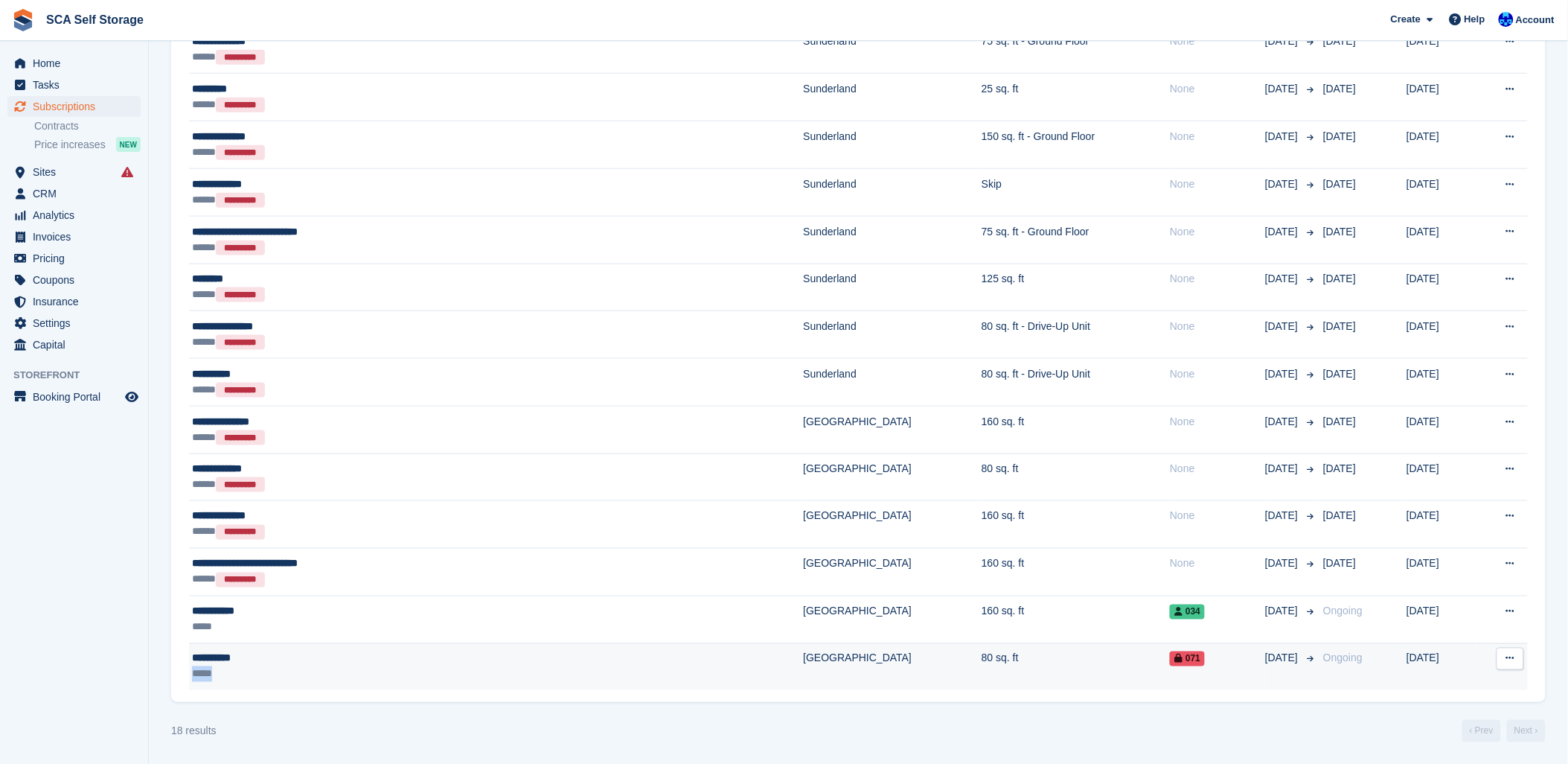
click at [382, 666] on td "**********" at bounding box center [496, 666] width 614 height 47
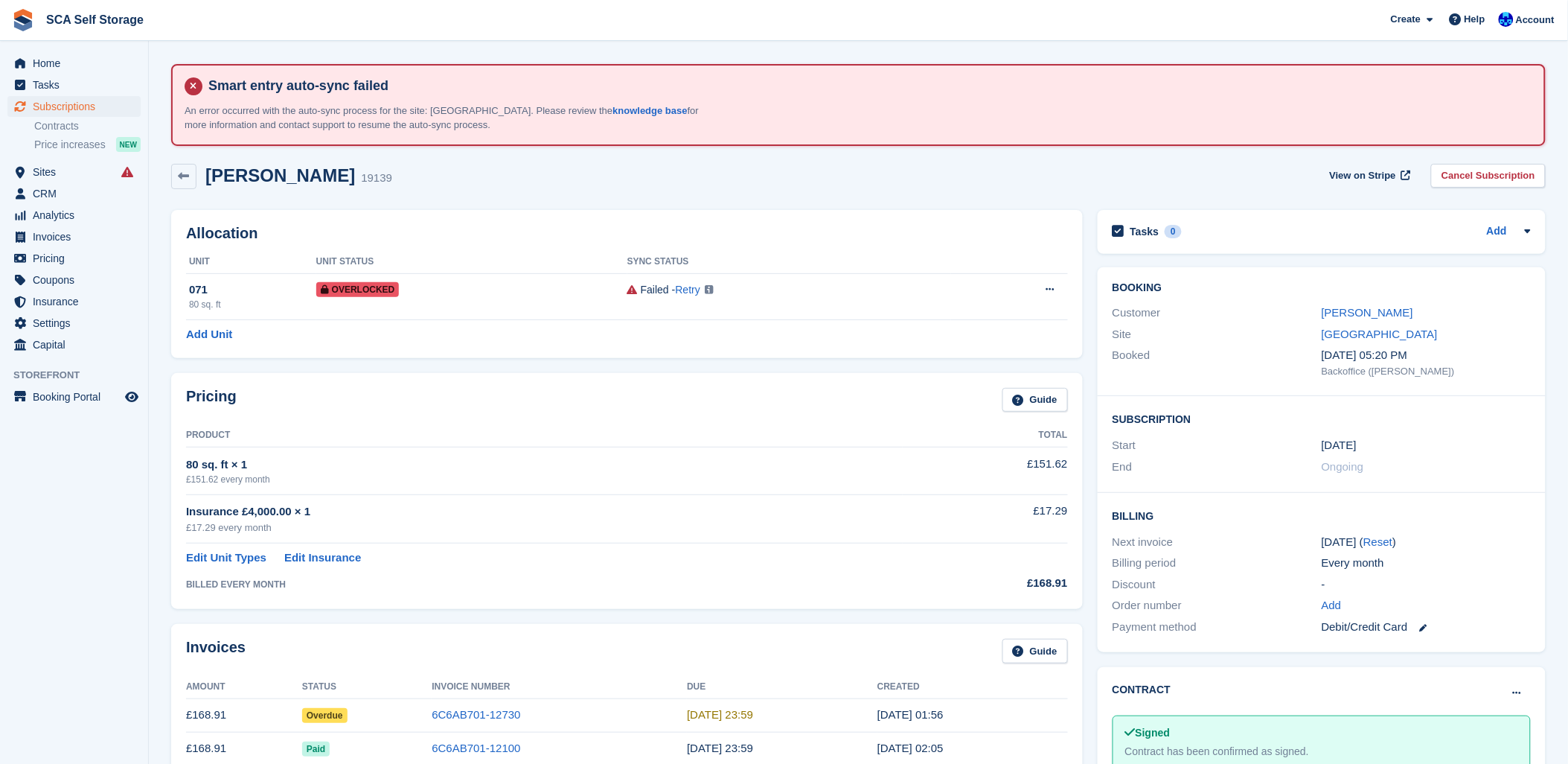
drag, startPoint x: 645, startPoint y: 490, endPoint x: 755, endPoint y: 431, distance: 124.8
click at [655, 485] on td "80 sq. ft × 1 £151.62 every month" at bounding box center [544, 470] width 716 height 47
click at [692, 160] on div "[PERSON_NAME] 19139 View on Stripe Cancel Subscription" at bounding box center [858, 179] width 1389 height 46
click at [641, 183] on div "[PERSON_NAME] 19139 View on Stripe Cancel Subscription" at bounding box center [858, 177] width 1375 height 25
click at [686, 186] on div "[PERSON_NAME] 19139 View on Stripe Cancel Subscription" at bounding box center [858, 177] width 1375 height 25
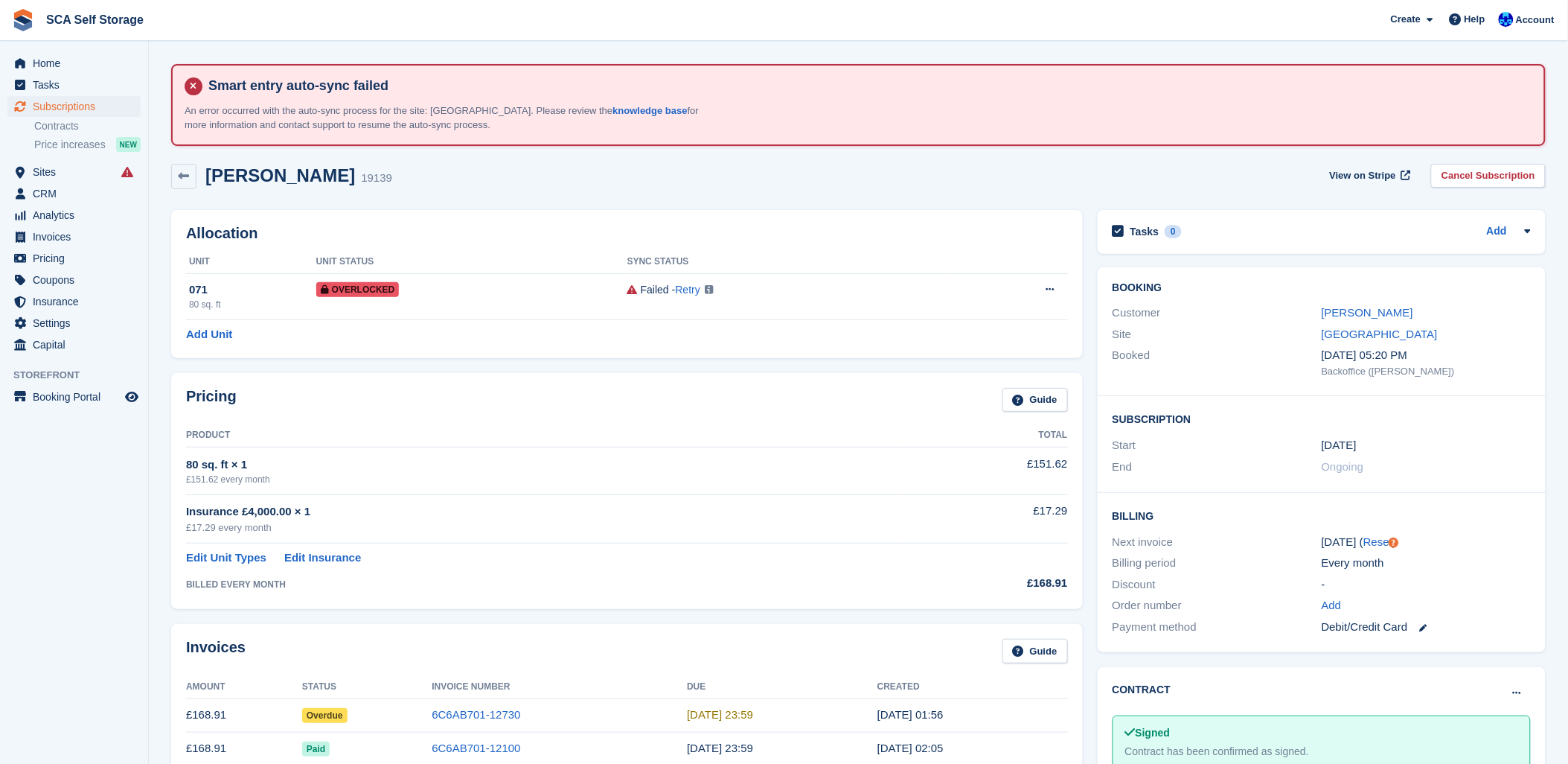
click at [435, 192] on div "[PERSON_NAME] 19139 View on Stripe Cancel Subscription" at bounding box center [858, 179] width 1389 height 46
click at [467, 192] on div "[PERSON_NAME] 19139 View on Stripe Cancel Subscription" at bounding box center [858, 179] width 1389 height 46
click at [504, 171] on div "[PERSON_NAME] 19139 View on Stripe Cancel Subscription" at bounding box center [858, 177] width 1375 height 25
click at [101, 93] on span "Tasks" at bounding box center [77, 85] width 89 height 21
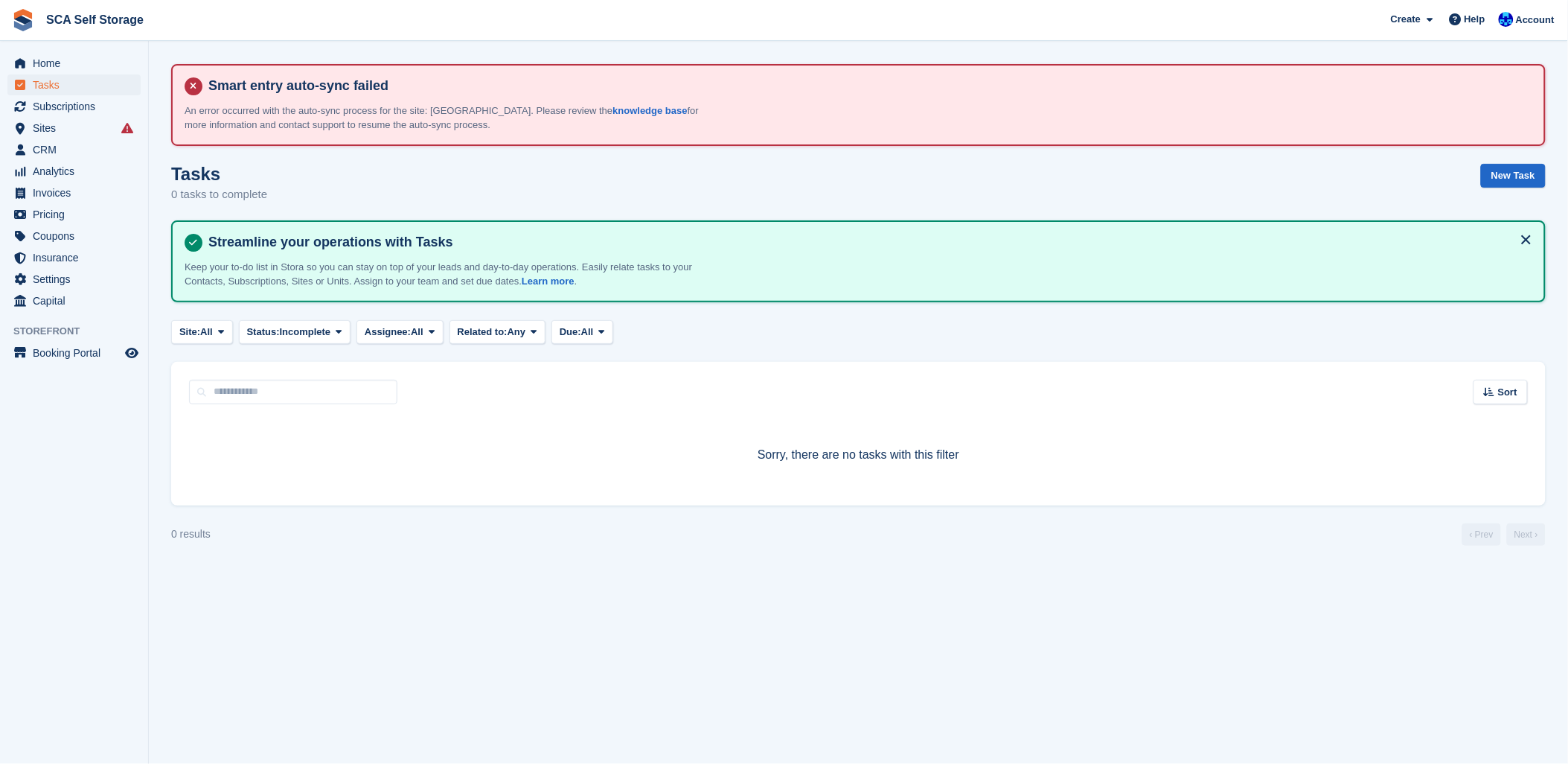
drag, startPoint x: 521, startPoint y: 20, endPoint x: 674, endPoint y: 59, distance: 157.9
click at [545, 19] on span "SCA Self Storage Create Subscription Invoice Contact Deal Discount Page Help Ch…" at bounding box center [784, 20] width 1568 height 40
click at [1526, 9] on div "Create Subscription Invoice Contact Deal Discount Page Help Chat Support Submit…" at bounding box center [1473, 20] width 178 height 40
click at [1524, 13] on span "Account" at bounding box center [1535, 20] width 39 height 15
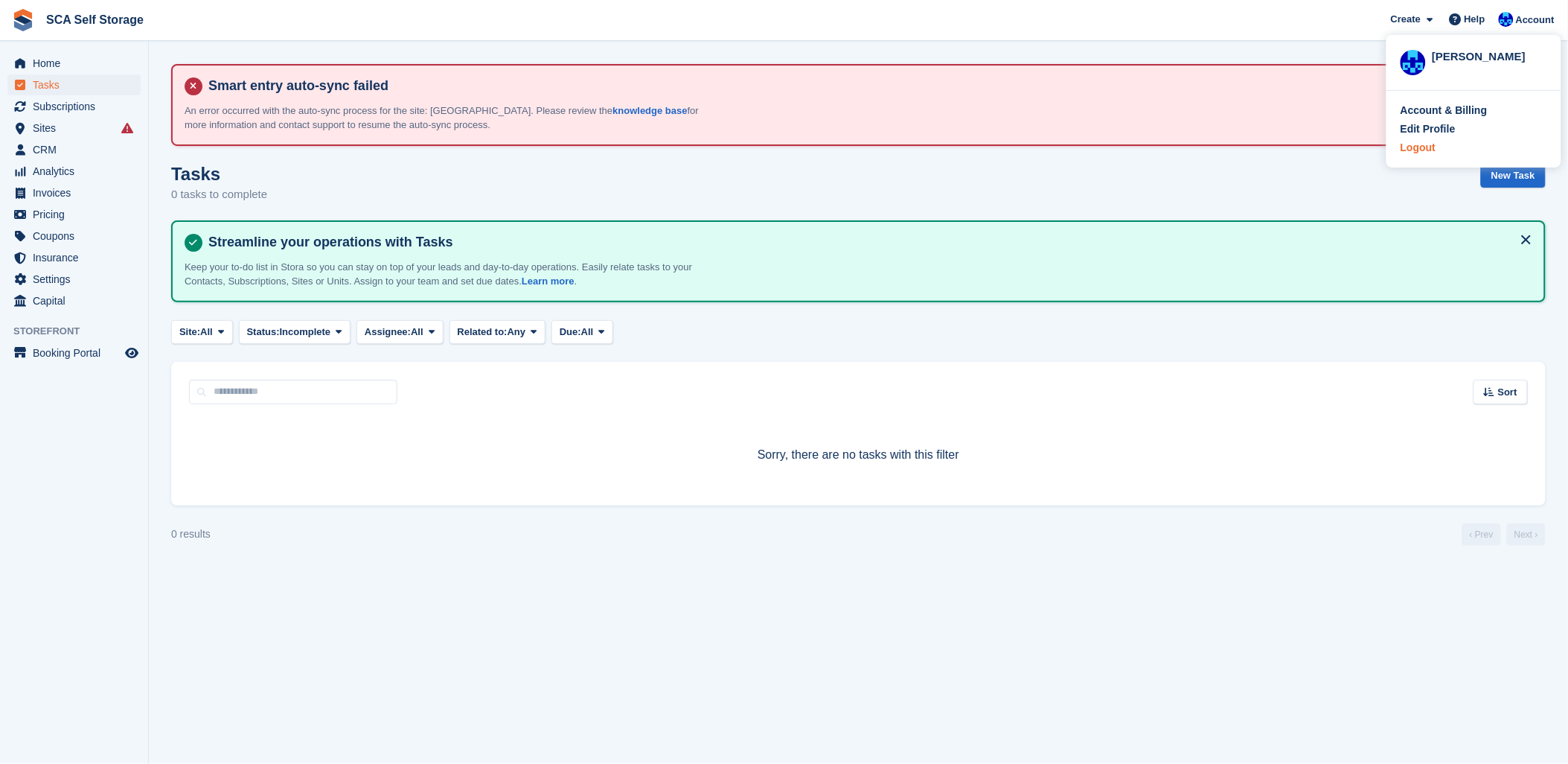
click at [1435, 139] on div "Account & Billing Edit Profile Logout" at bounding box center [1474, 129] width 175 height 77
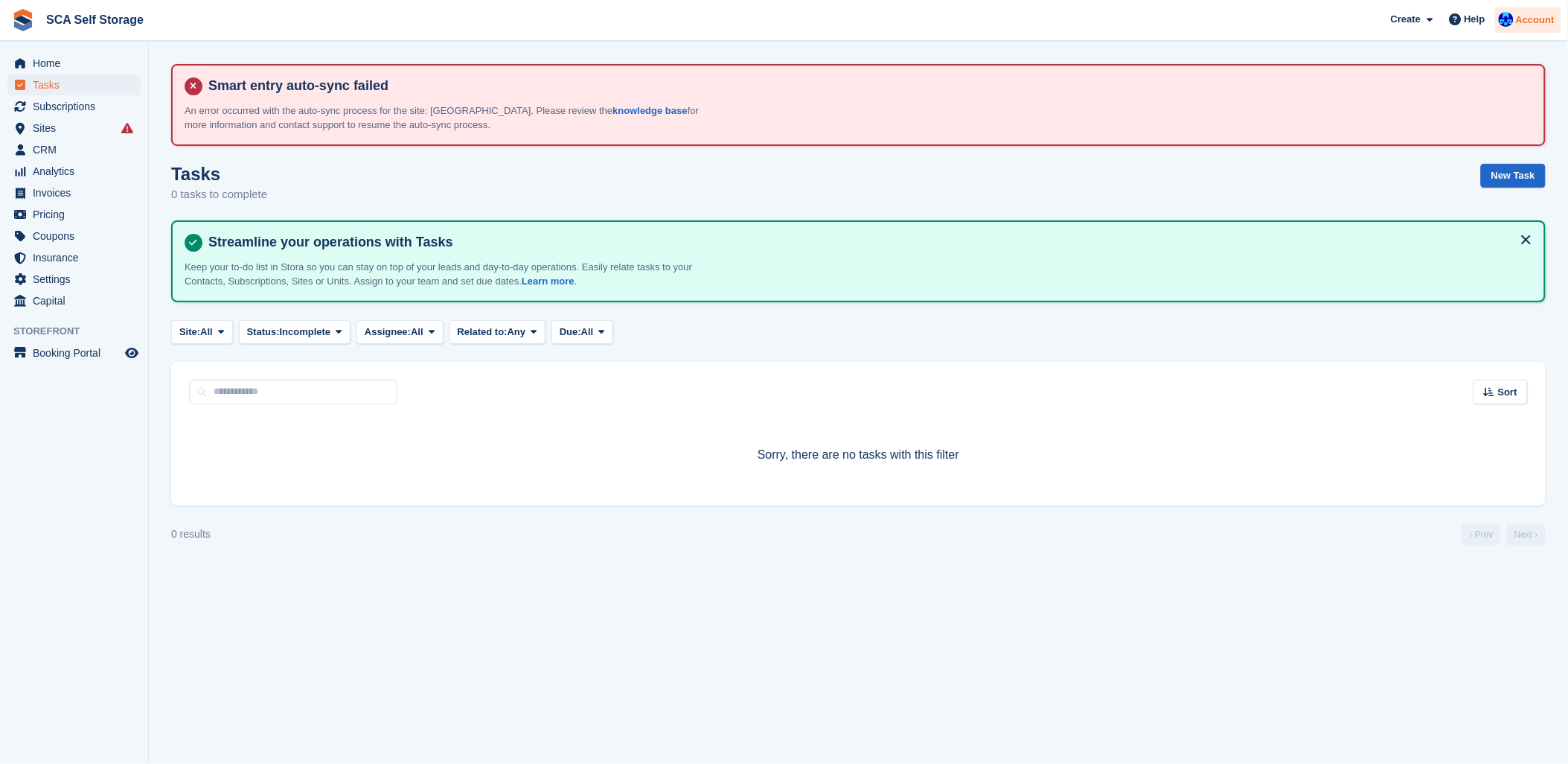
click at [1520, 19] on span "Account" at bounding box center [1535, 20] width 39 height 15
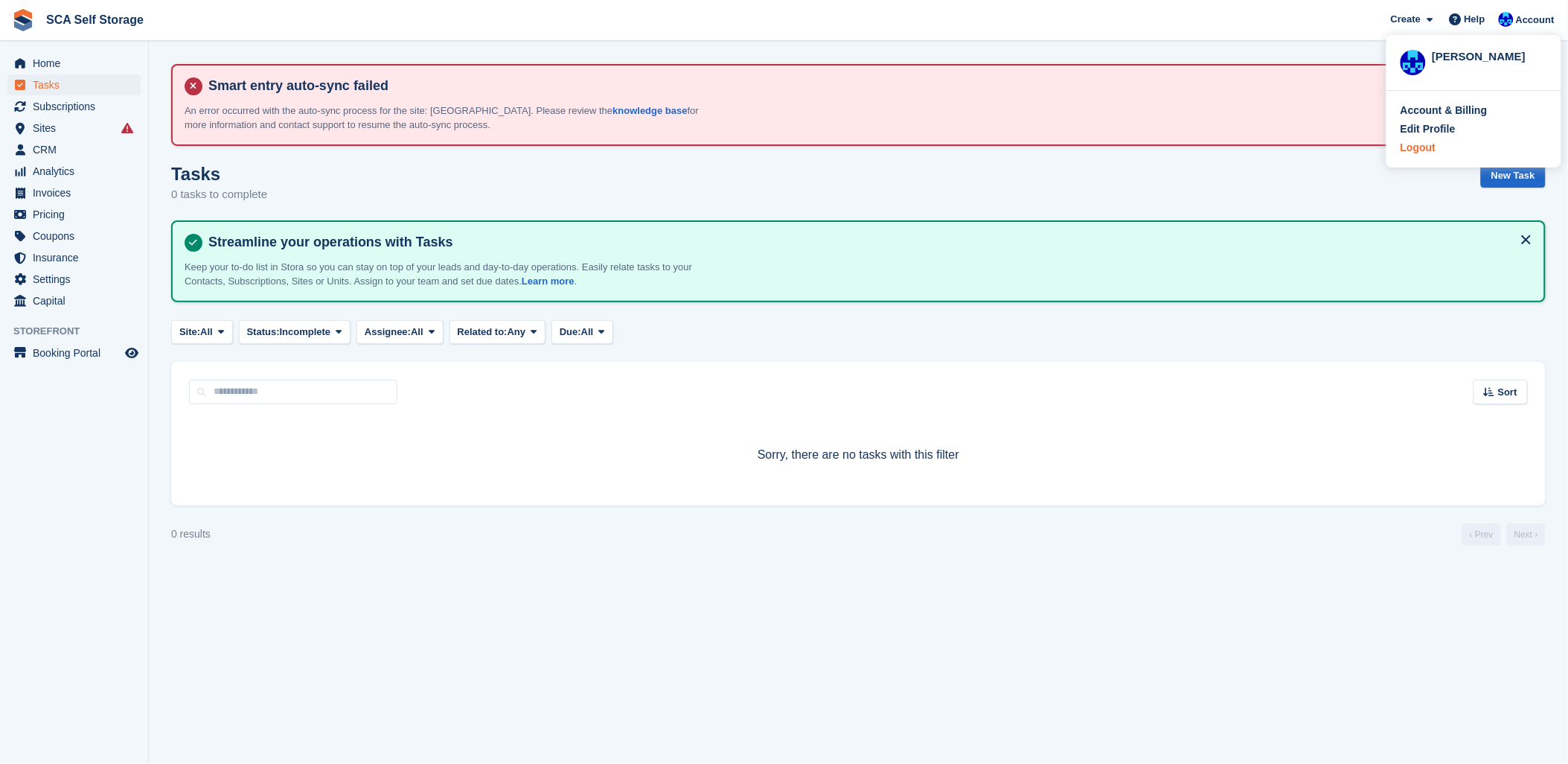
click at [1410, 151] on div "Logout" at bounding box center [1418, 148] width 35 height 16
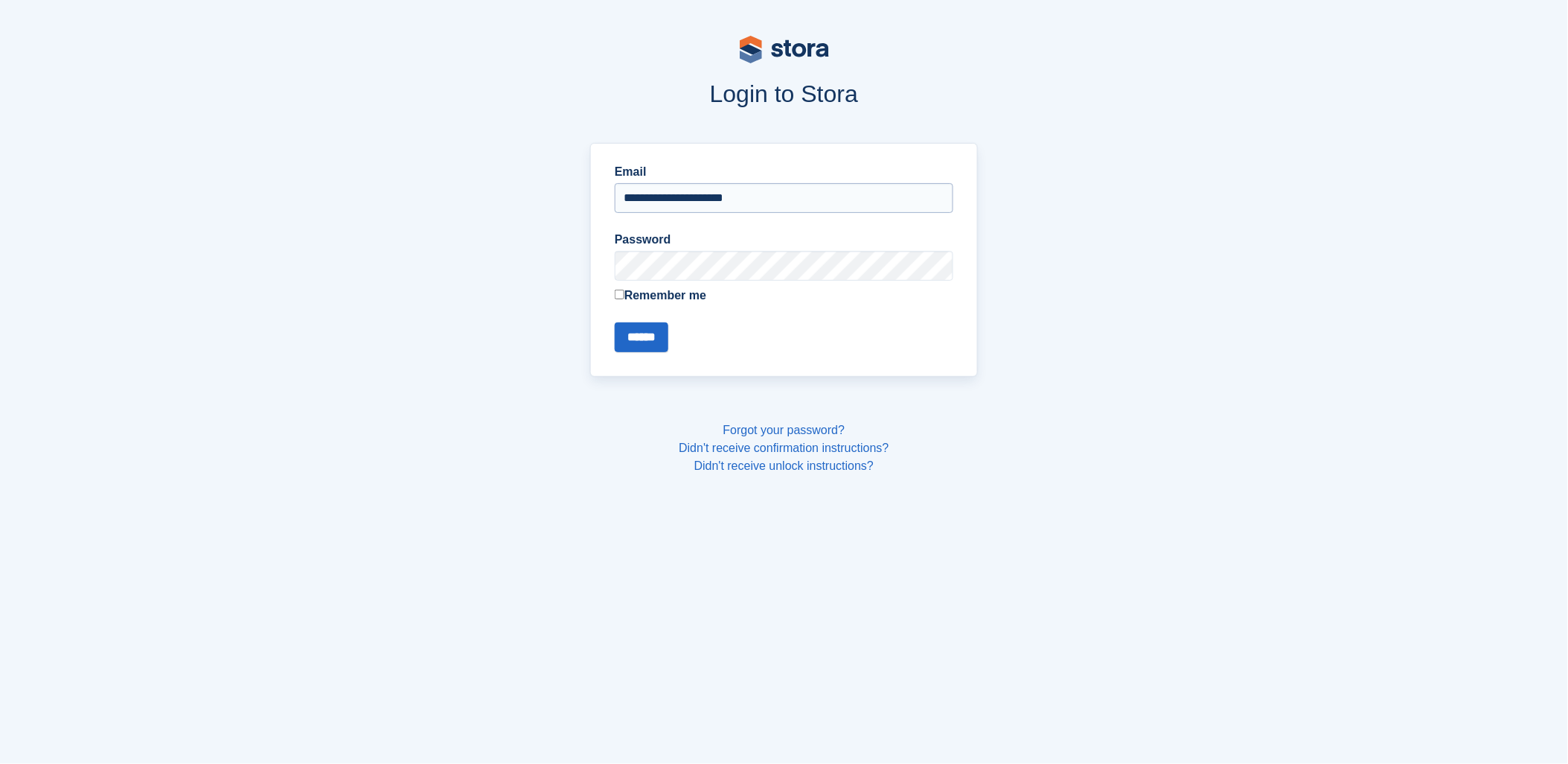
click at [781, 186] on input "**********" at bounding box center [784, 198] width 339 height 30
type input "**********"
click at [640, 352] on div "**********" at bounding box center [784, 260] width 388 height 234
click at [628, 348] on input "******" at bounding box center [642, 337] width 54 height 30
